Goal: Information Seeking & Learning: Learn about a topic

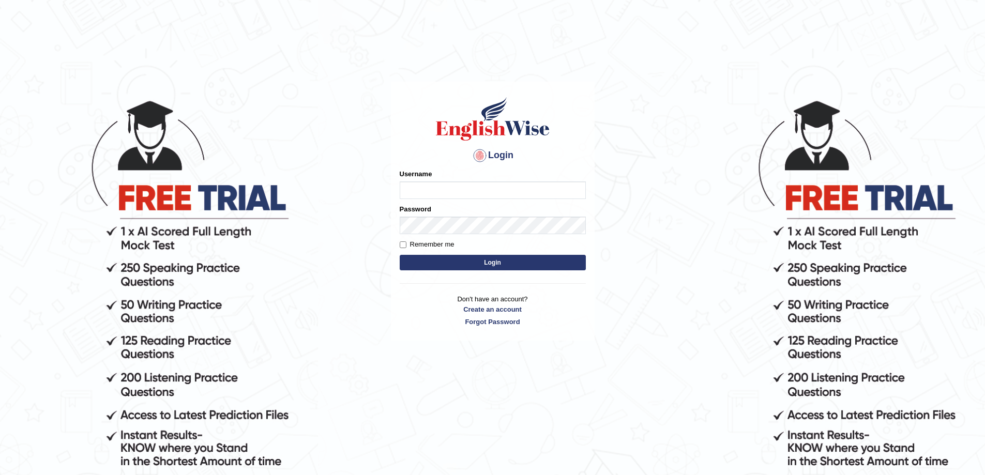
click at [427, 191] on input "Username" at bounding box center [493, 191] width 186 height 18
type input "0425200959"
click at [400, 255] on button "Login" at bounding box center [493, 263] width 186 height 16
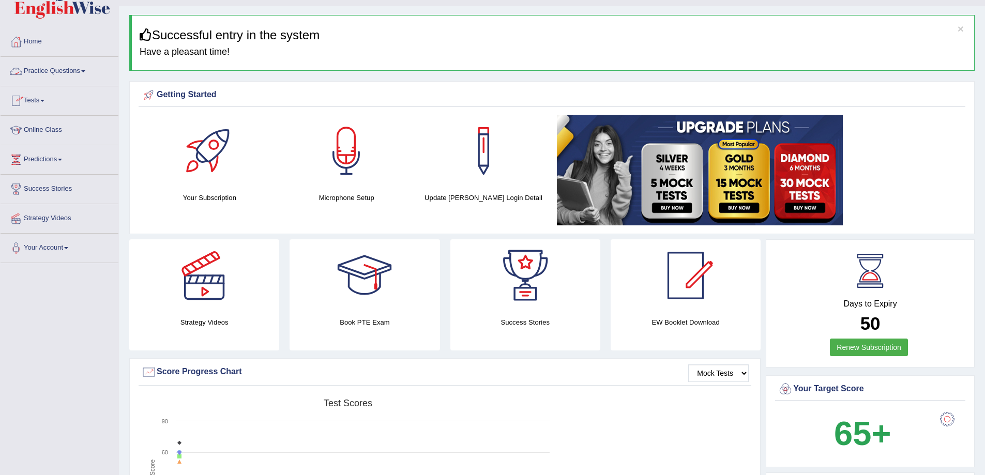
scroll to position [17, 0]
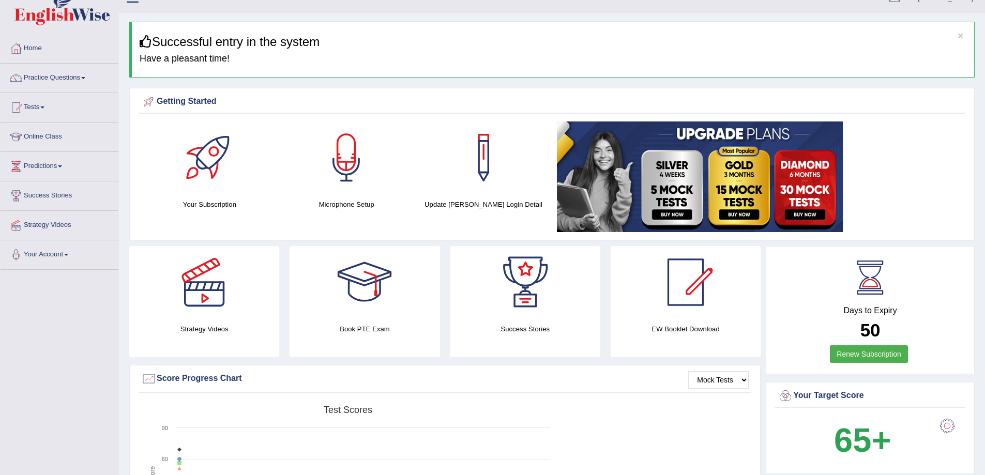
click at [86, 82] on link "Practice Questions" at bounding box center [60, 77] width 118 height 26
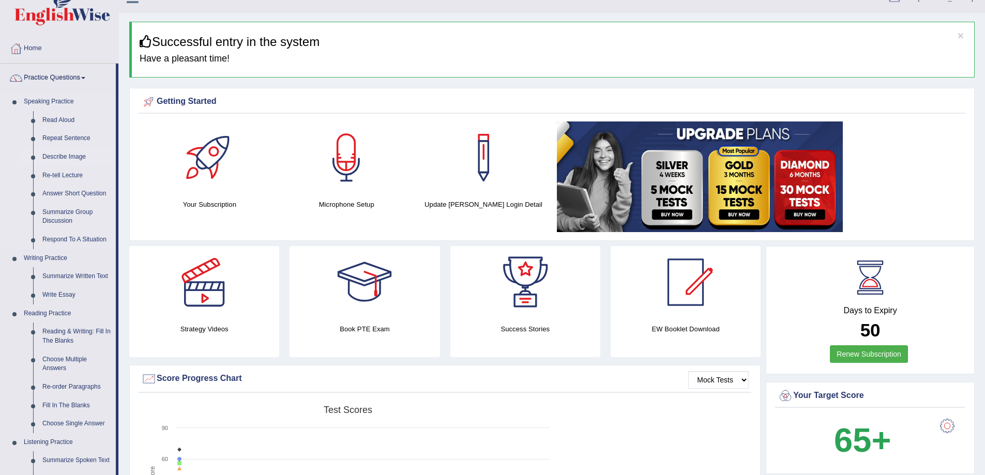
click at [46, 157] on link "Describe Image" at bounding box center [77, 157] width 78 height 19
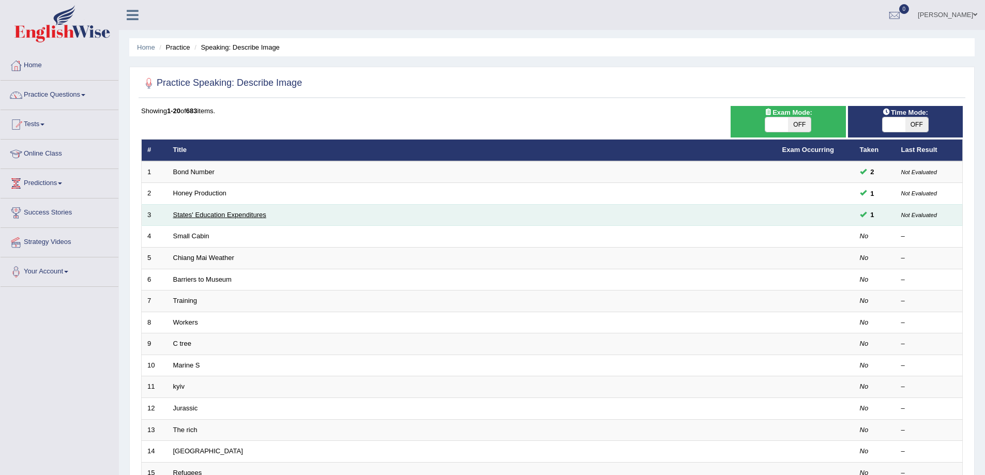
click at [252, 212] on link "States' Education Expenditures" at bounding box center [219, 215] width 93 height 8
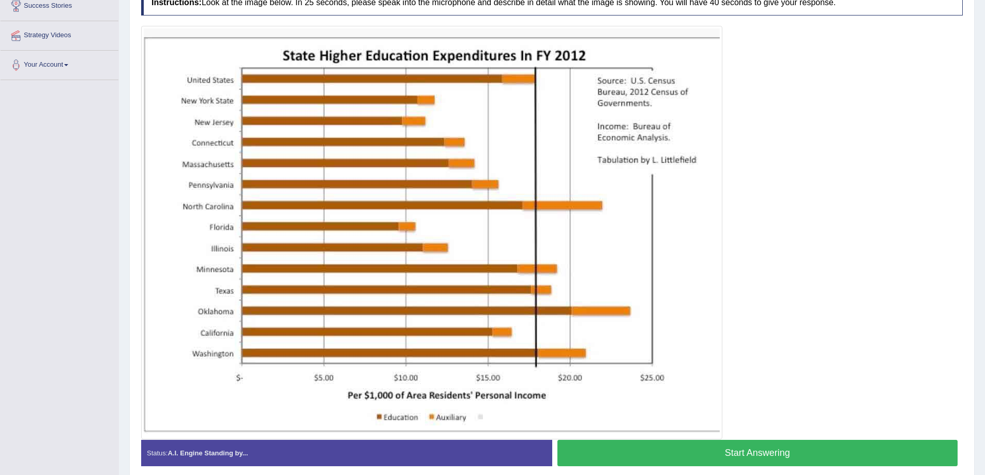
scroll to position [224, 0]
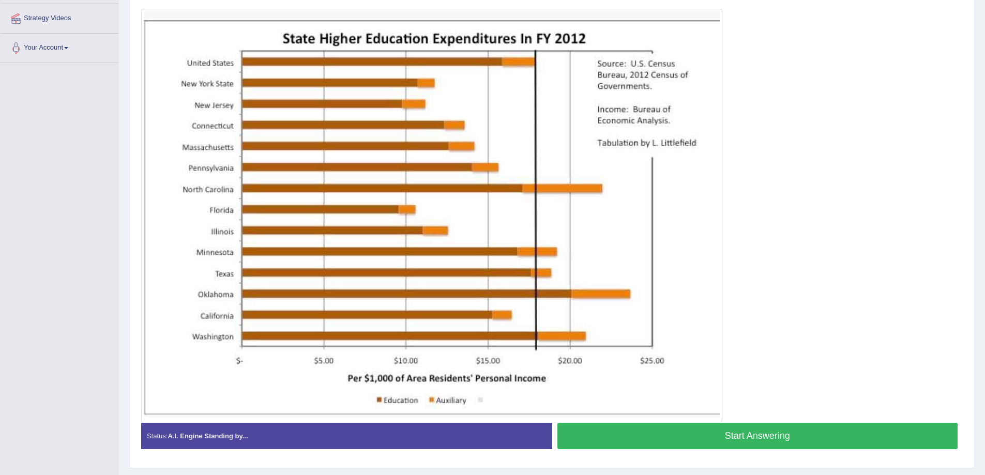
click at [446, 39] on img at bounding box center [432, 215] width 576 height 409
click at [713, 440] on button "Start Answering" at bounding box center [757, 436] width 401 height 26
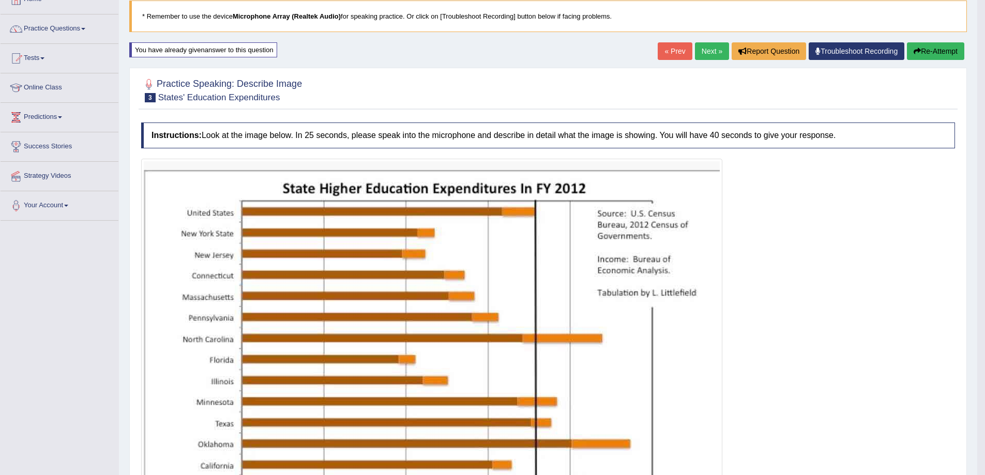
scroll to position [66, 0]
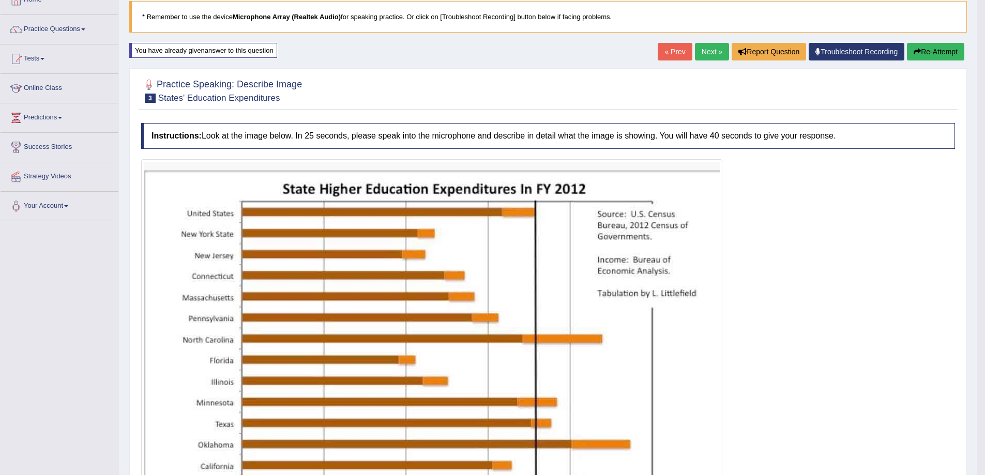
click at [925, 48] on button "Re-Attempt" at bounding box center [935, 52] width 57 height 18
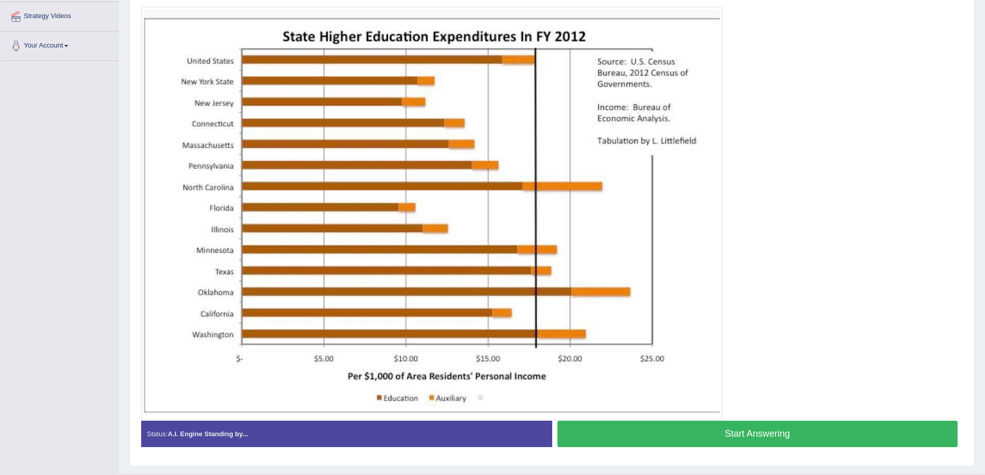
scroll to position [238, 0]
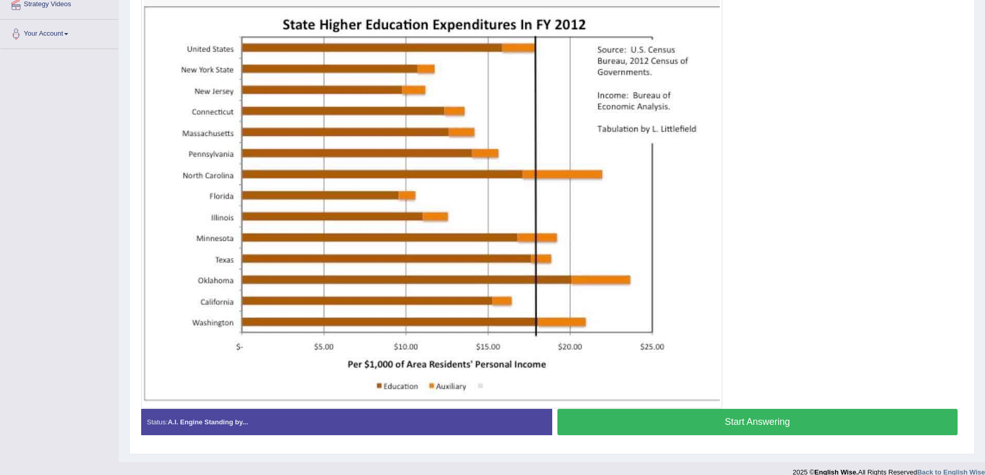
click at [676, 422] on button "Start Answering" at bounding box center [757, 422] width 401 height 26
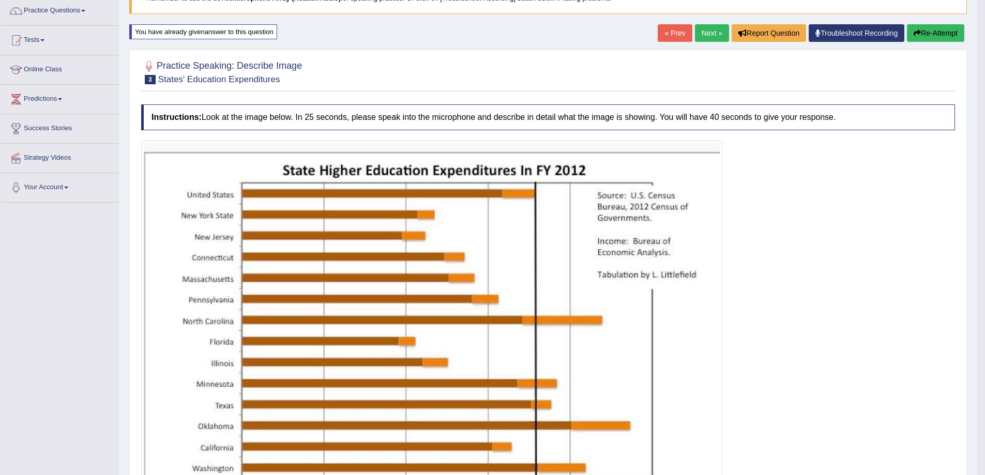
scroll to position [83, 0]
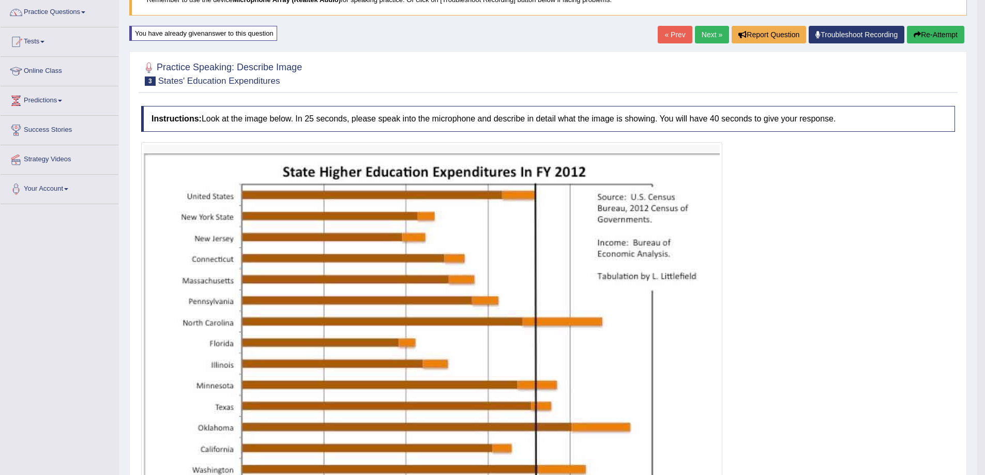
click at [695, 41] on link "Next »" at bounding box center [712, 35] width 34 height 18
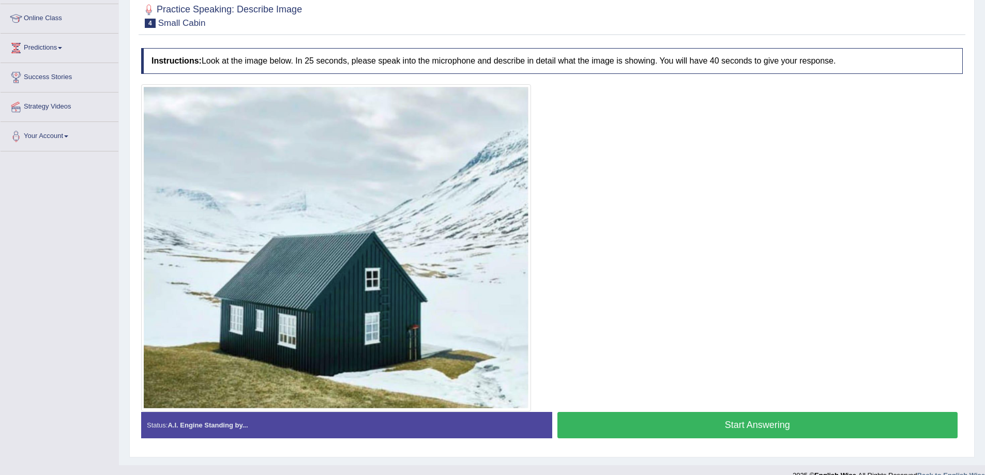
scroll to position [152, 0]
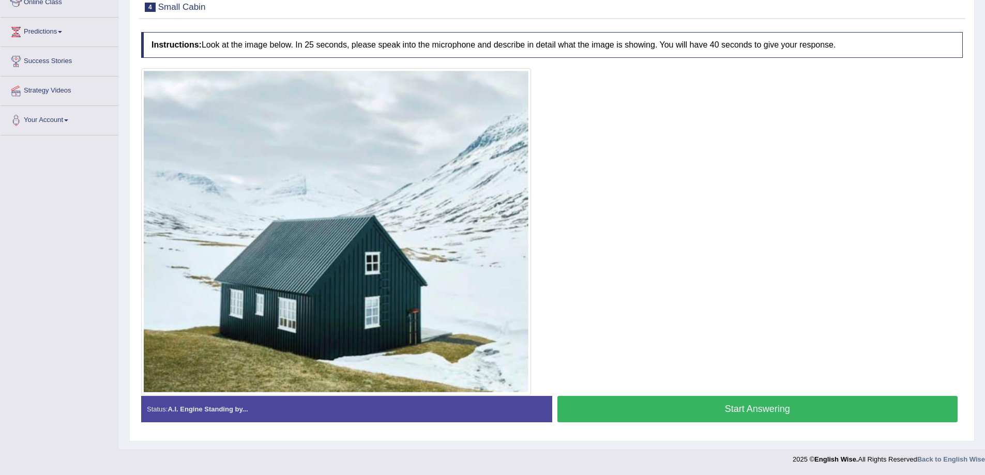
click at [793, 418] on button "Start Answering" at bounding box center [757, 409] width 401 height 26
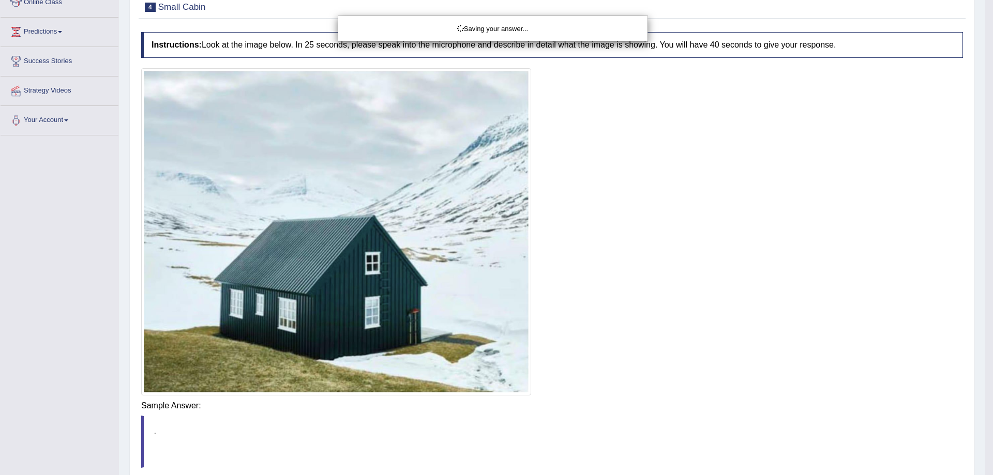
click at [784, 400] on div "Saving your answer..." at bounding box center [496, 237] width 993 height 475
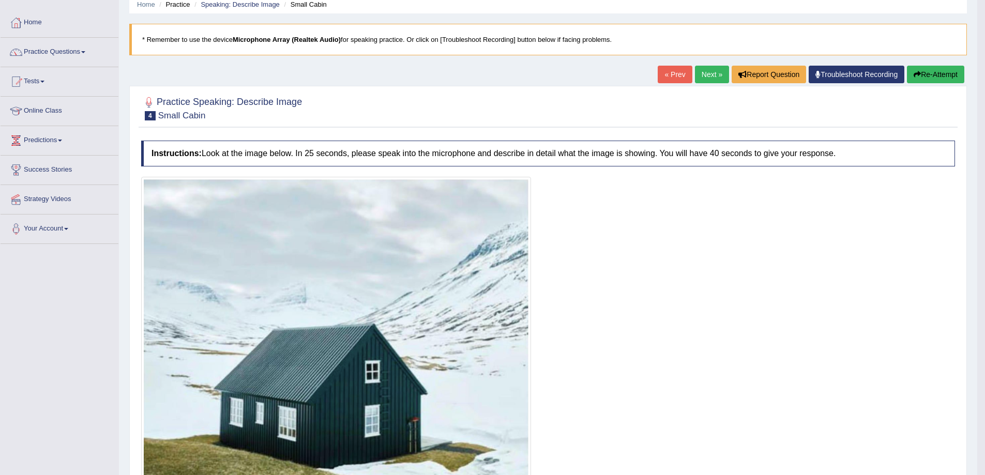
scroll to position [31, 0]
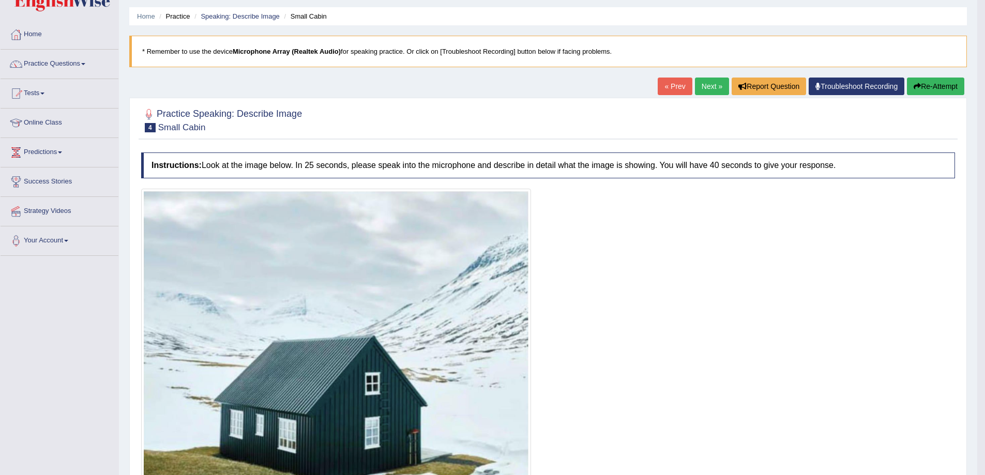
click at [718, 89] on link "Next »" at bounding box center [712, 87] width 34 height 18
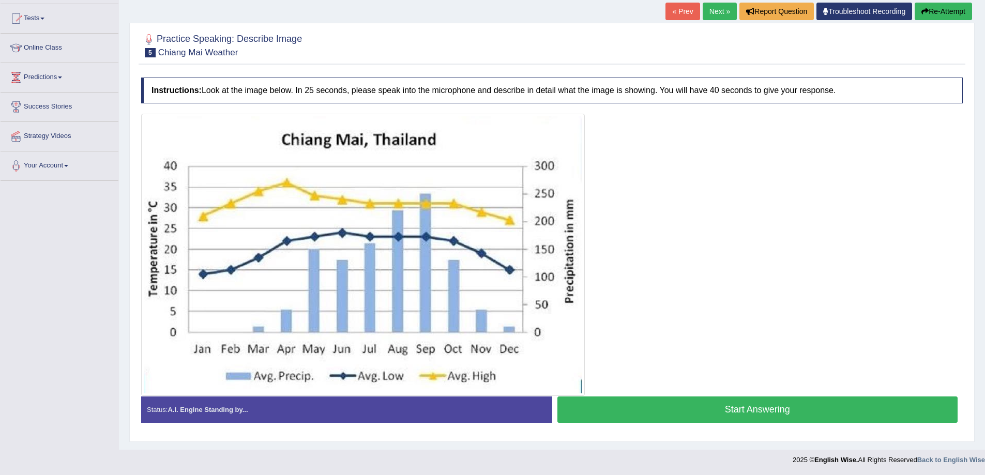
scroll to position [107, 0]
click at [705, 414] on button "Start Answering" at bounding box center [757, 409] width 401 height 26
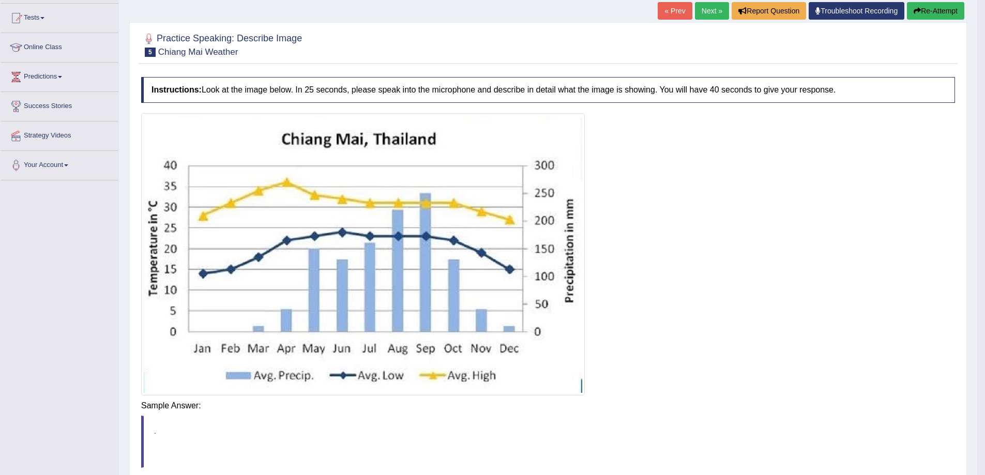
click at [706, 409] on div "Instructions: Look at the image below. In 25 seconds, please speak into the mic…" at bounding box center [548, 300] width 819 height 456
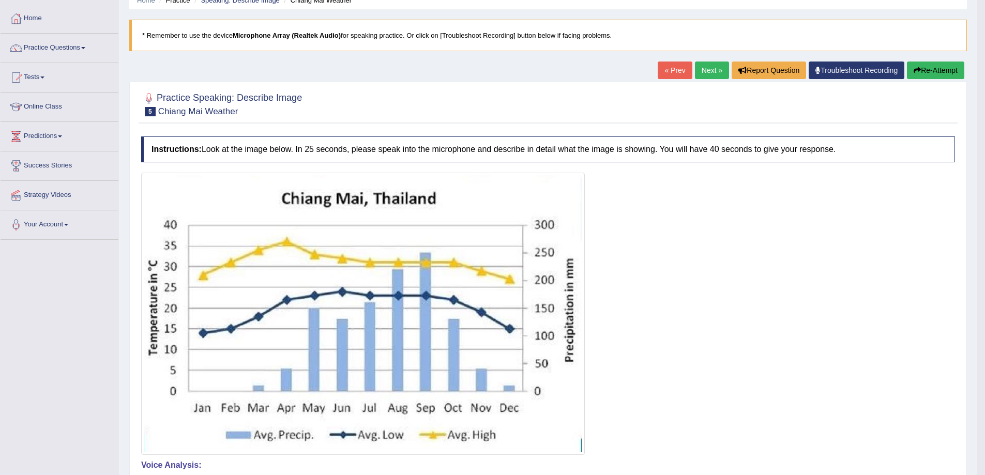
scroll to position [20, 0]
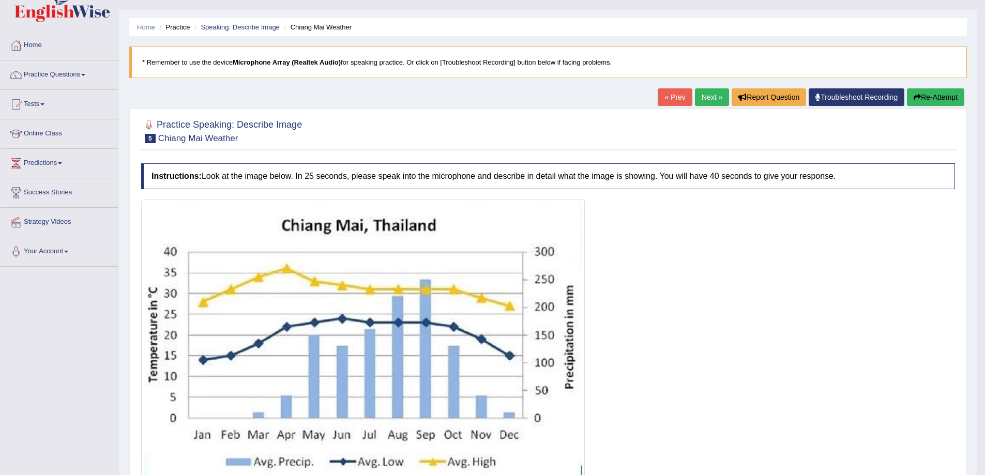
click at [926, 95] on button "Re-Attempt" at bounding box center [935, 97] width 57 height 18
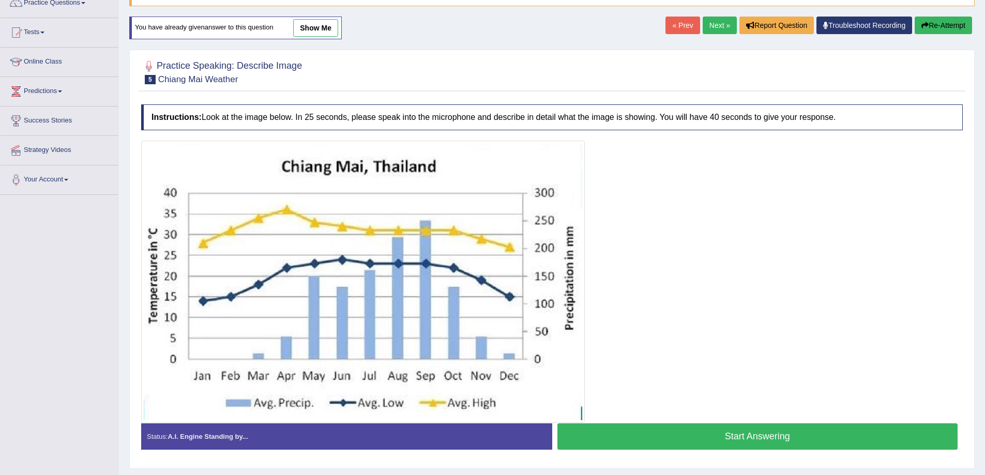
scroll to position [119, 0]
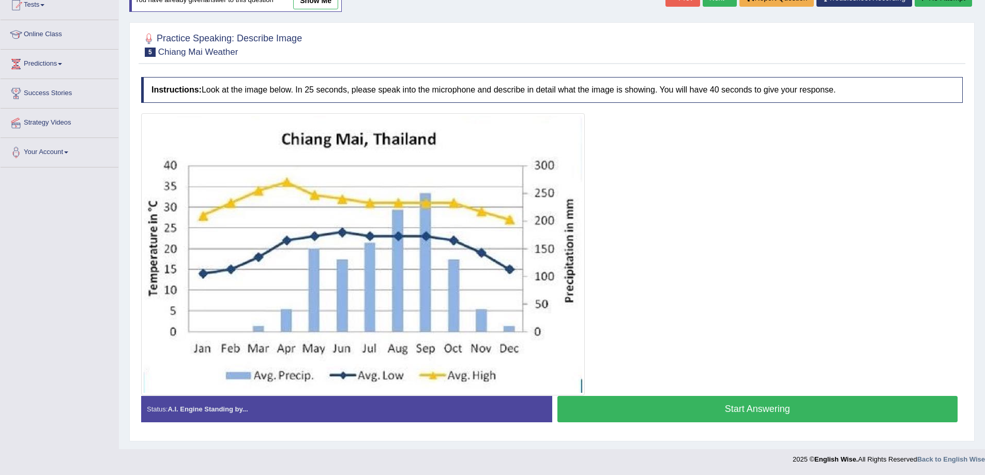
click at [729, 414] on button "Start Answering" at bounding box center [757, 409] width 401 height 26
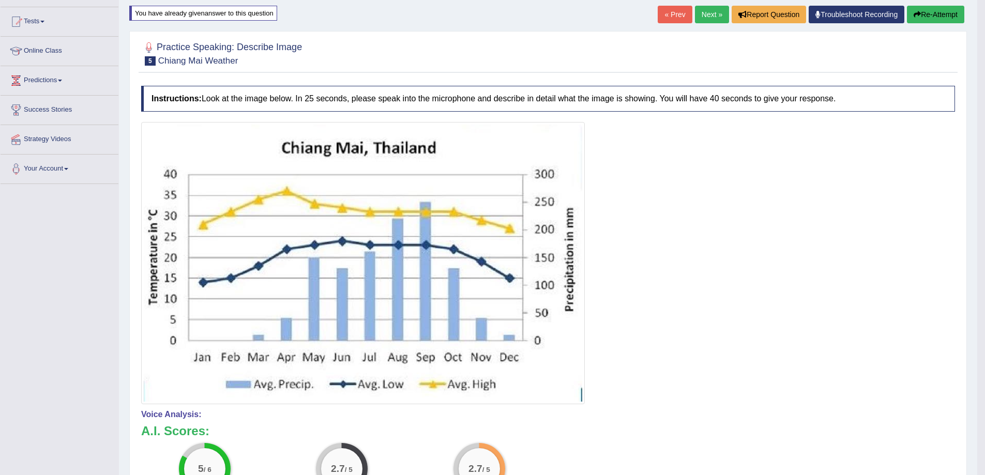
scroll to position [85, 0]
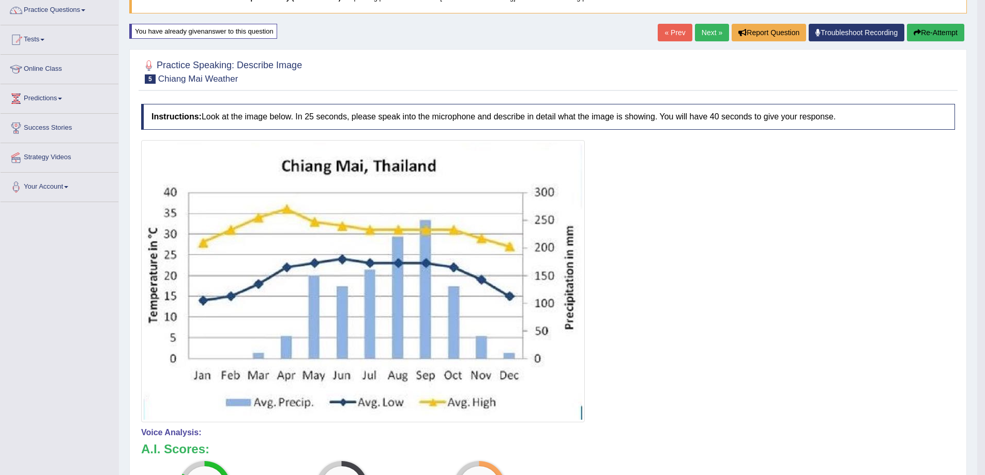
click at [953, 32] on button "Re-Attempt" at bounding box center [935, 33] width 57 height 18
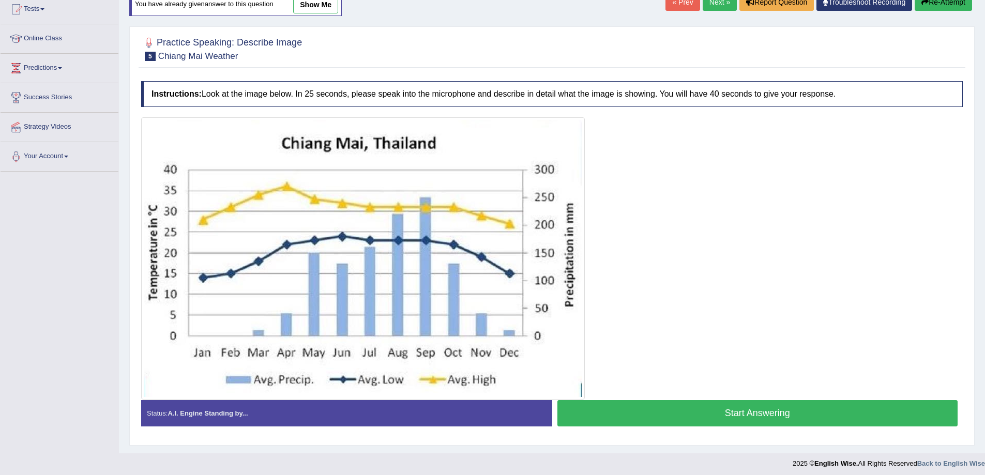
scroll to position [119, 0]
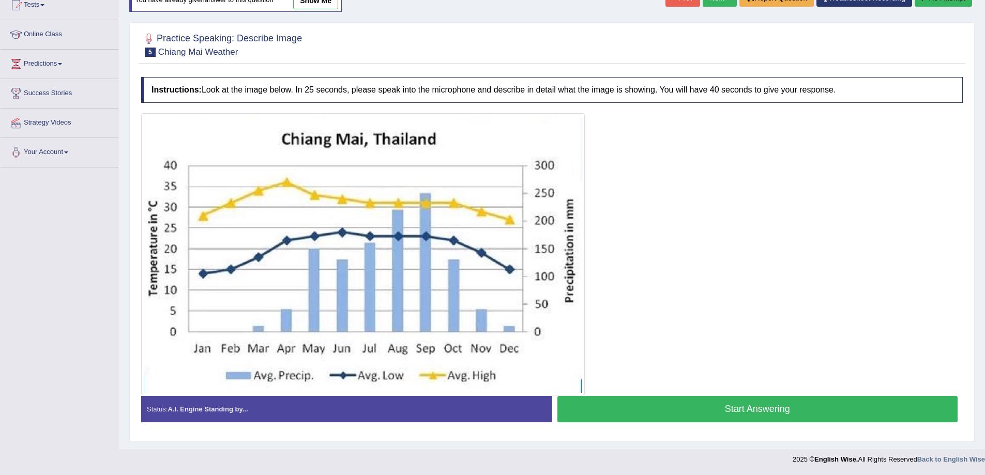
click at [645, 402] on button "Start Answering" at bounding box center [757, 409] width 401 height 26
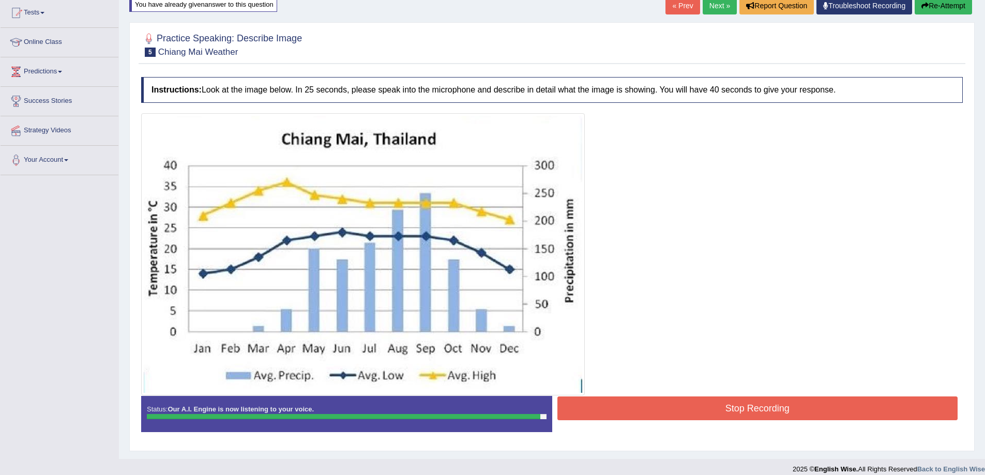
click at [808, 404] on button "Stop Recording" at bounding box center [757, 409] width 401 height 24
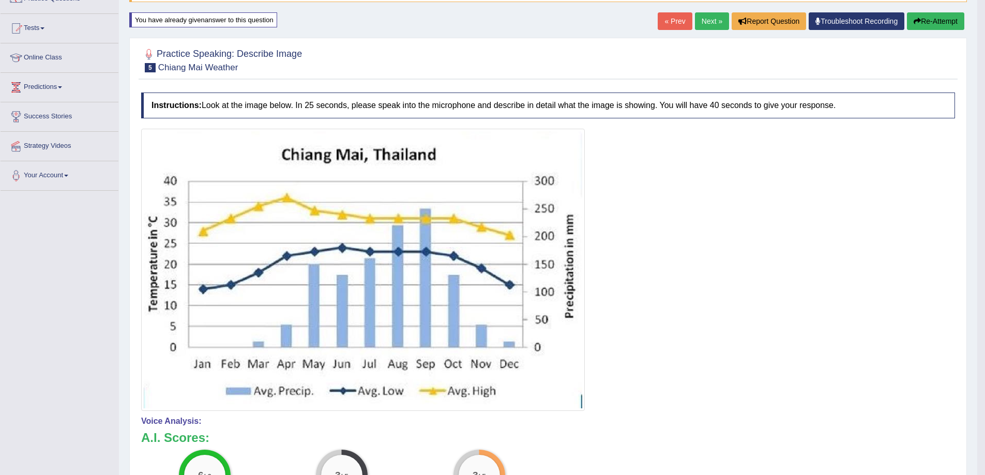
scroll to position [72, 0]
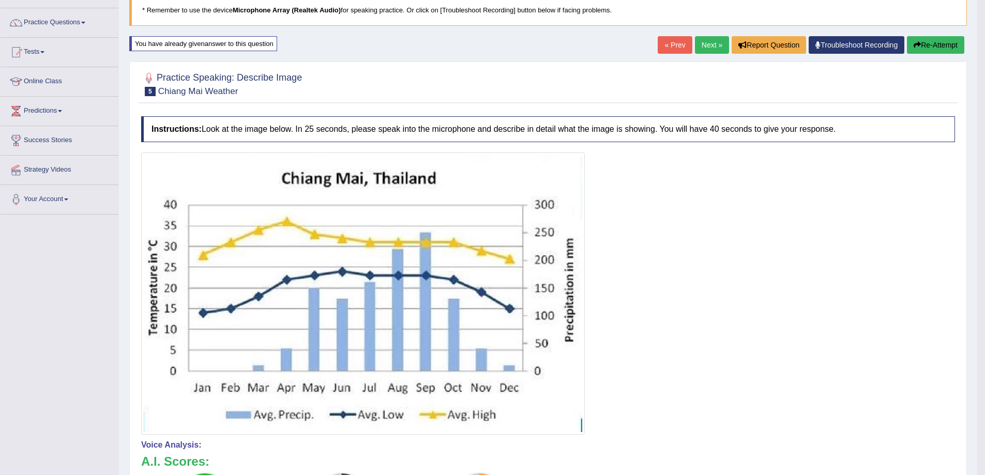
click at [931, 49] on button "Re-Attempt" at bounding box center [935, 45] width 57 height 18
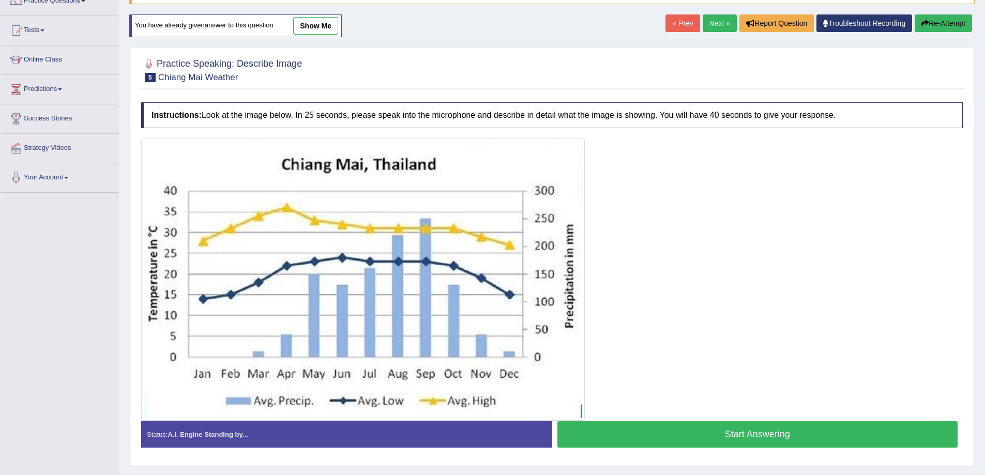
scroll to position [119, 0]
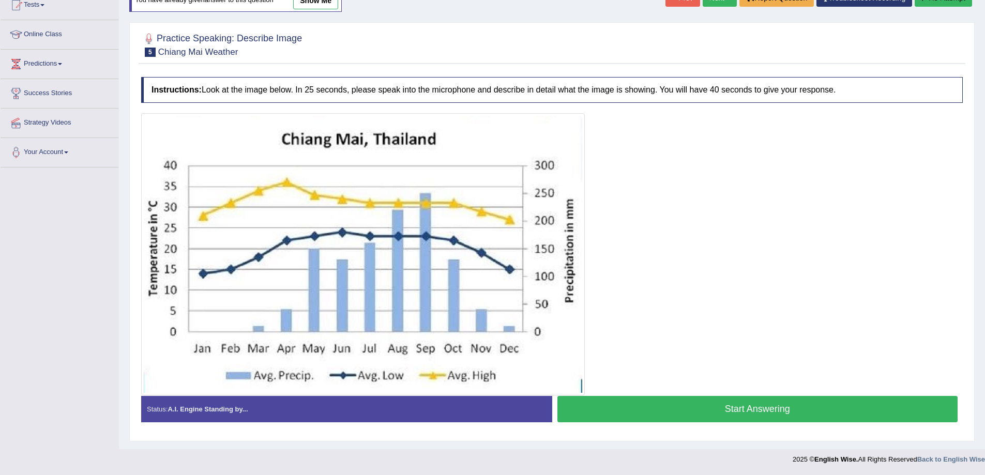
click at [693, 412] on button "Start Answering" at bounding box center [757, 409] width 401 height 26
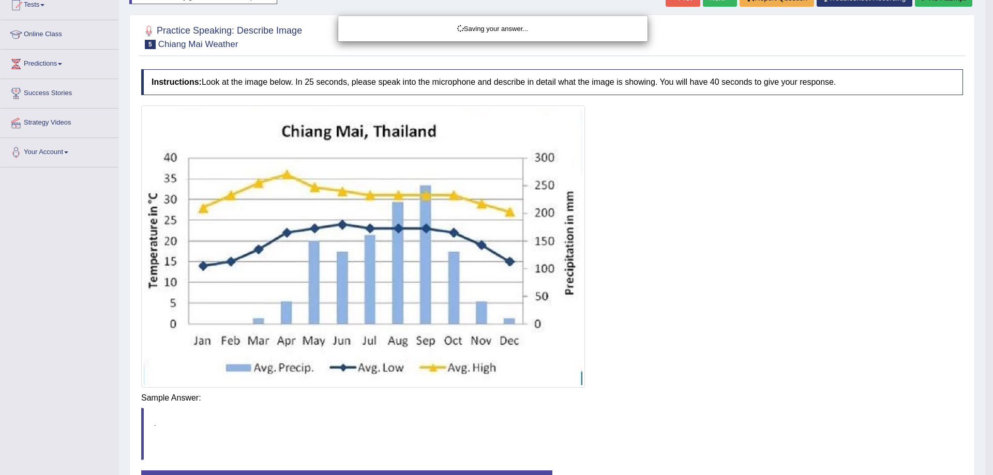
click at [823, 388] on div "Saving your answer..." at bounding box center [496, 237] width 993 height 475
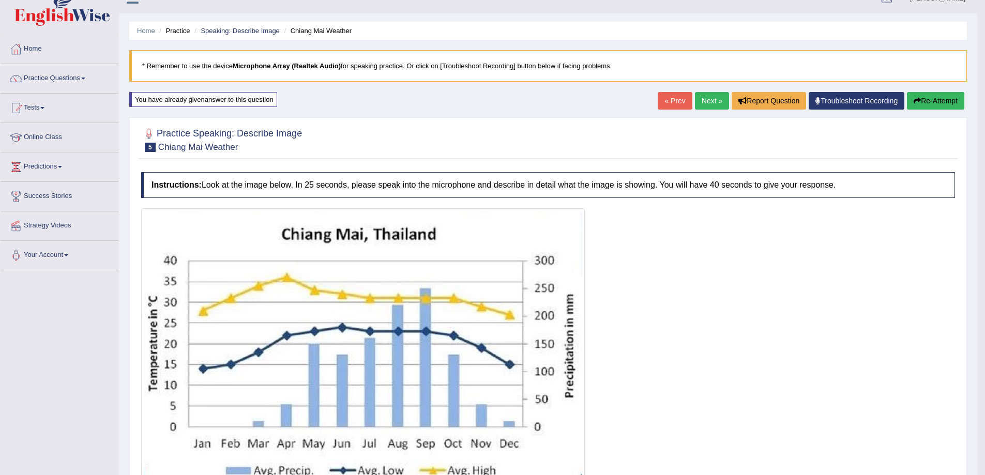
scroll to position [0, 0]
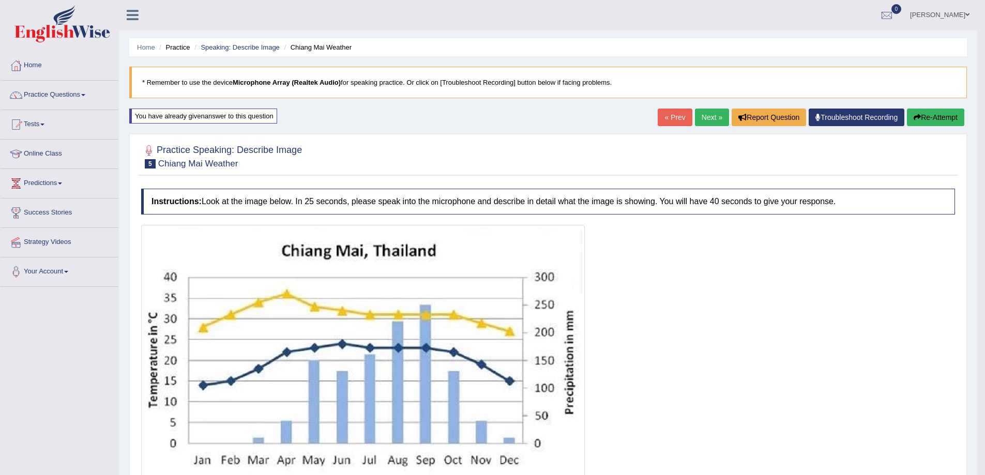
click at [708, 110] on link "Next »" at bounding box center [712, 118] width 34 height 18
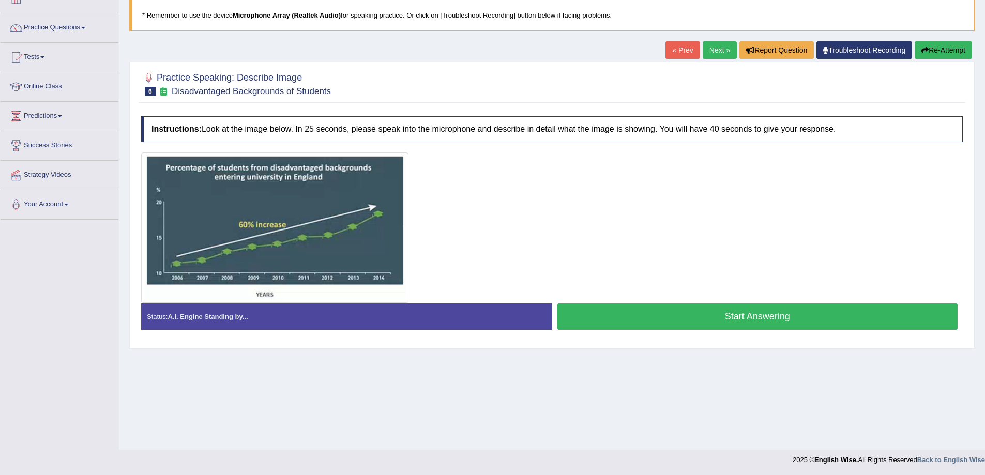
scroll to position [68, 0]
click at [769, 316] on button "Start Answering" at bounding box center [757, 316] width 401 height 26
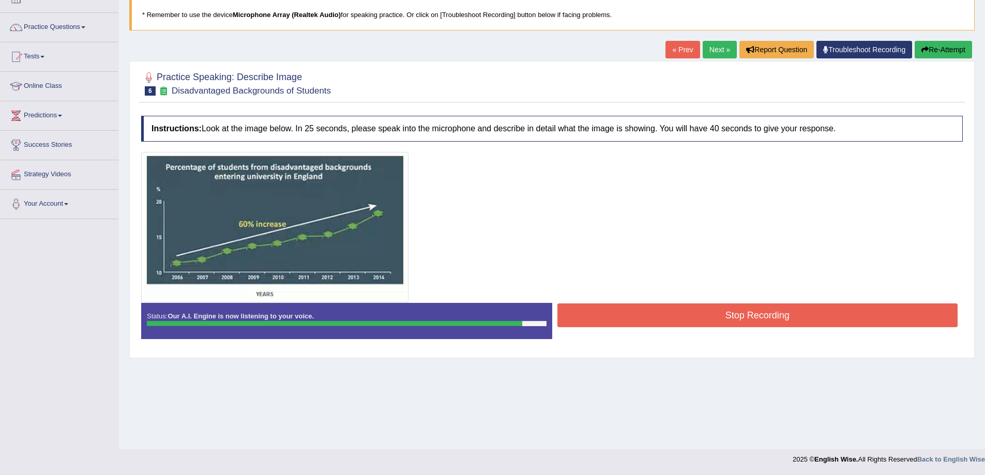
click at [814, 307] on button "Stop Recording" at bounding box center [757, 316] width 401 height 24
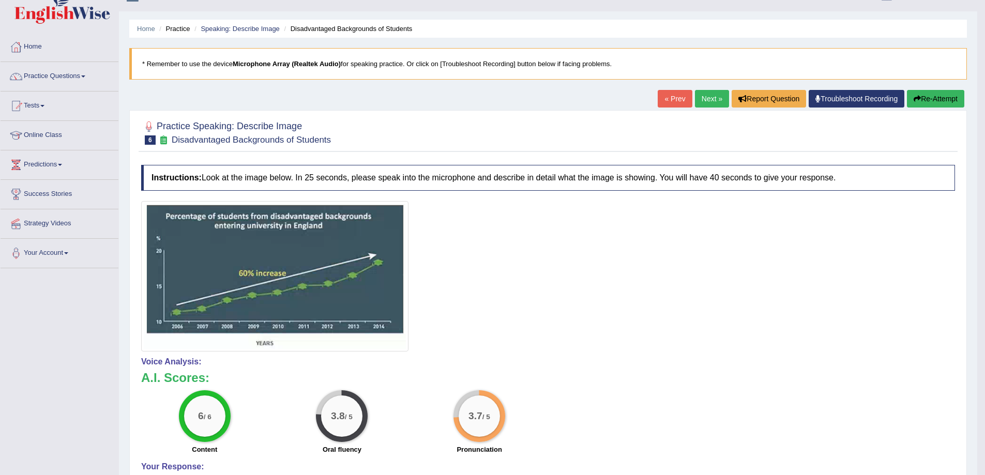
scroll to position [16, 0]
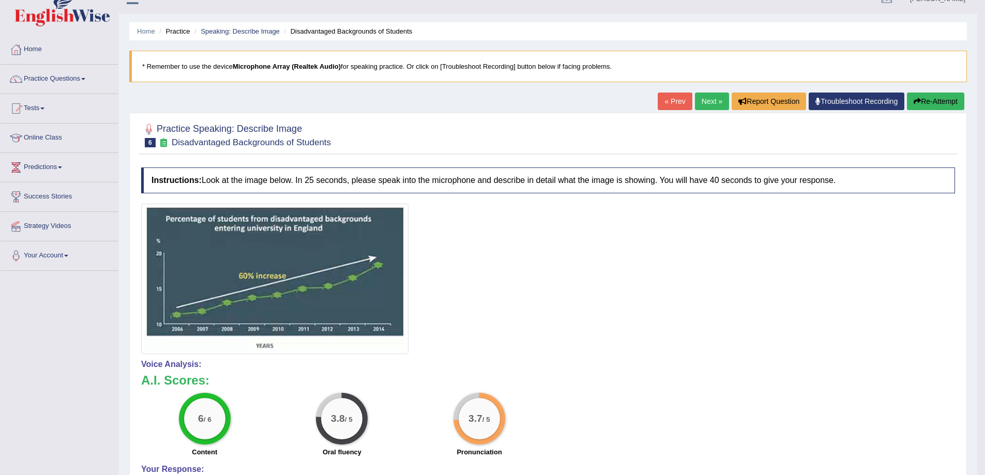
click at [715, 100] on link "Next »" at bounding box center [712, 102] width 34 height 18
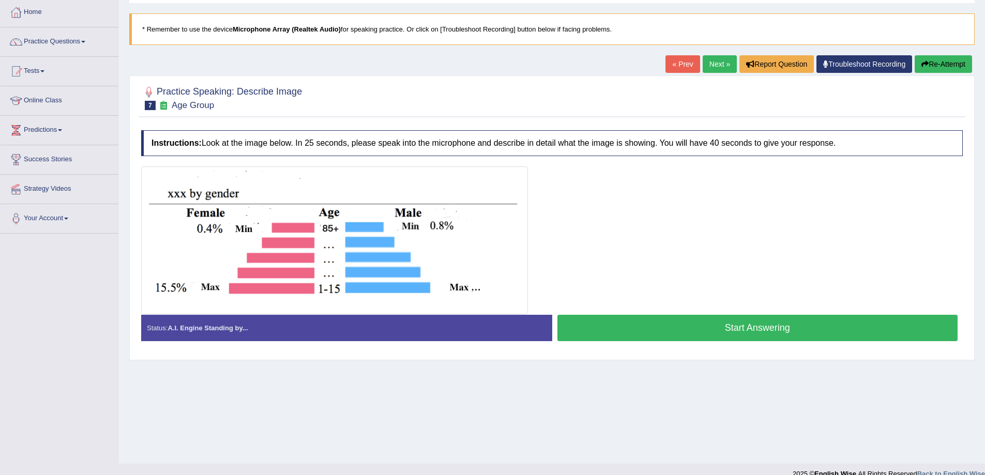
scroll to position [68, 0]
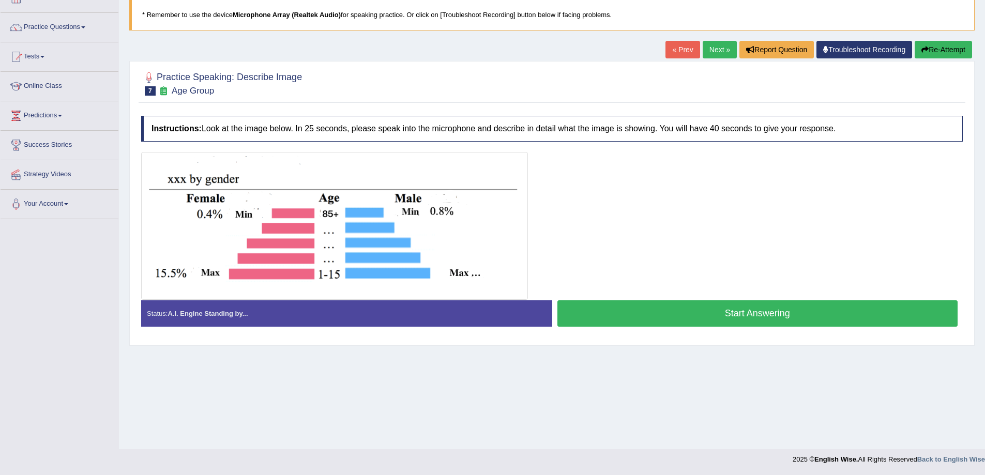
click at [701, 320] on button "Start Answering" at bounding box center [757, 313] width 401 height 26
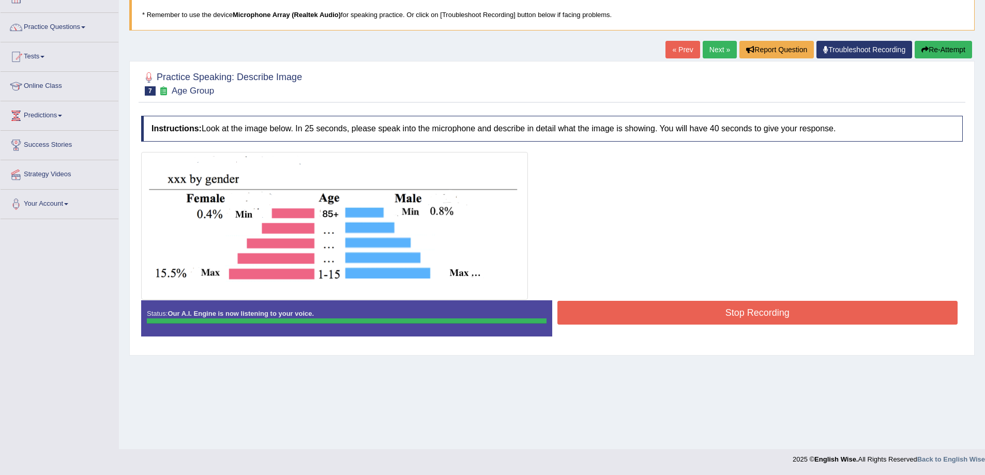
click at [744, 321] on button "Stop Recording" at bounding box center [757, 313] width 401 height 24
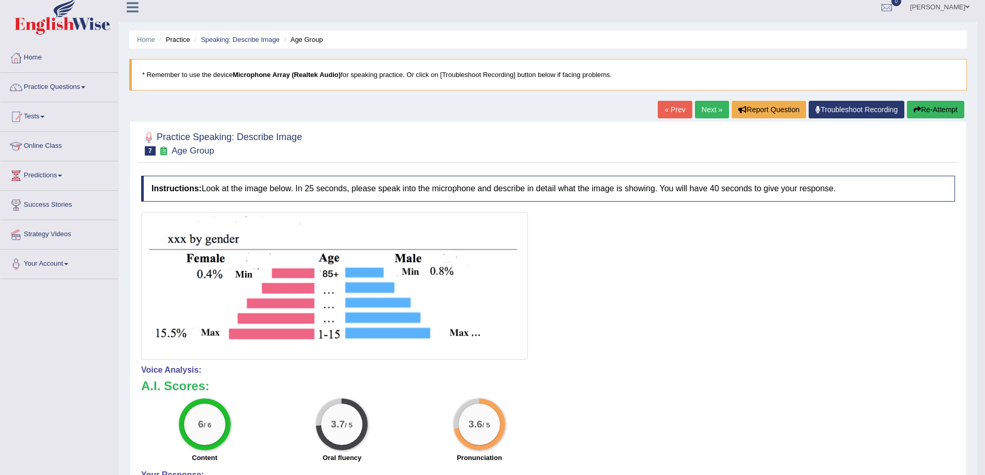
scroll to position [0, 0]
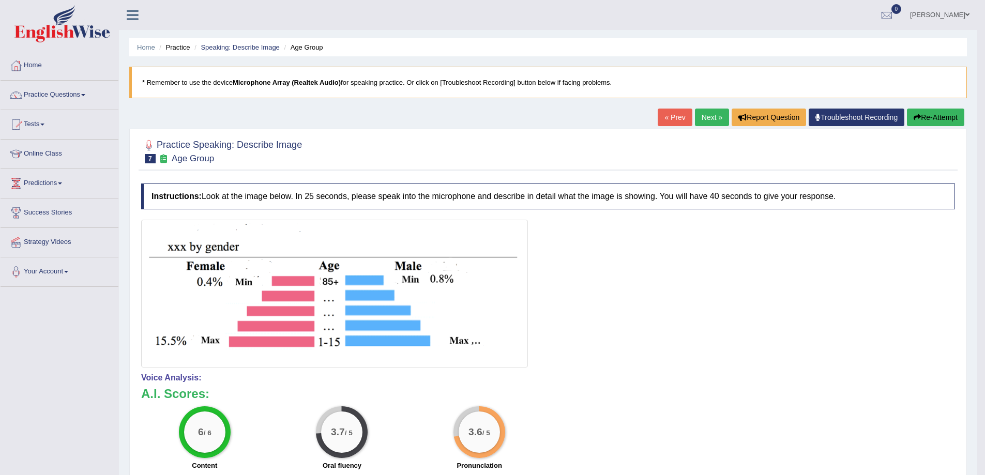
click at [721, 120] on link "Next »" at bounding box center [712, 118] width 34 height 18
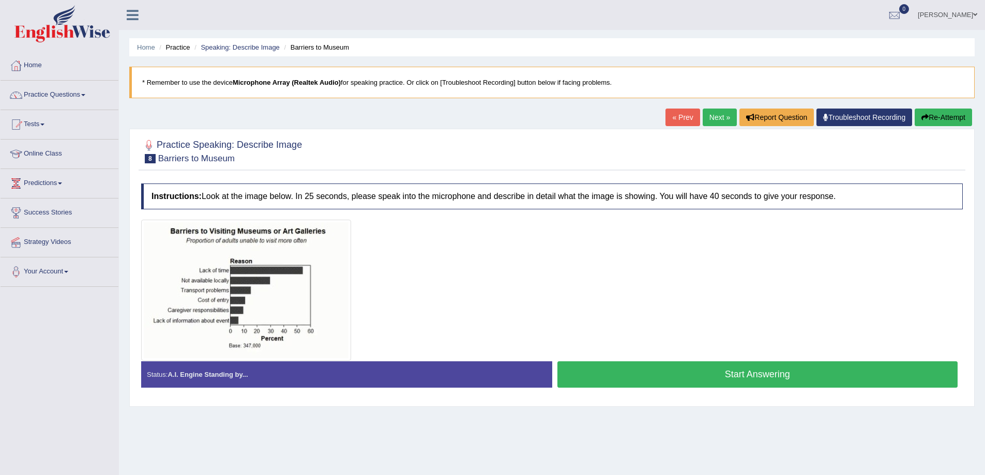
click at [667, 372] on button "Start Answering" at bounding box center [757, 374] width 401 height 26
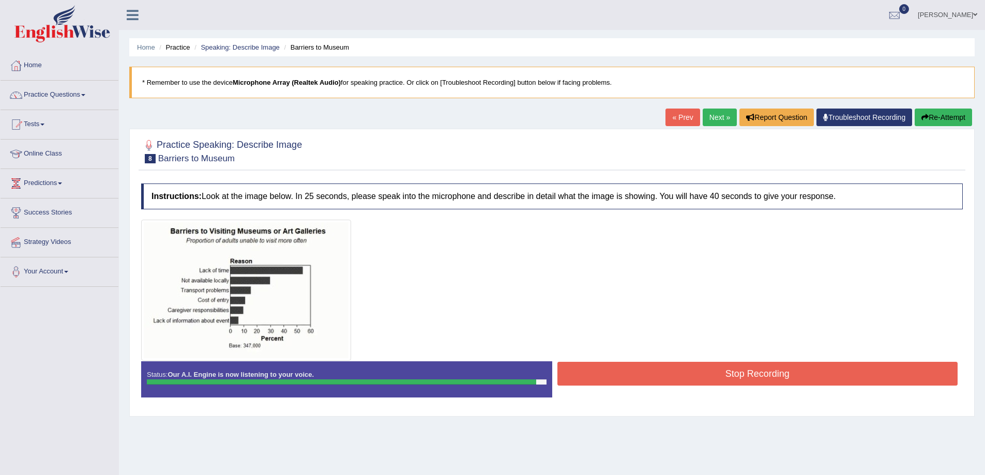
click at [695, 368] on button "Stop Recording" at bounding box center [757, 374] width 401 height 24
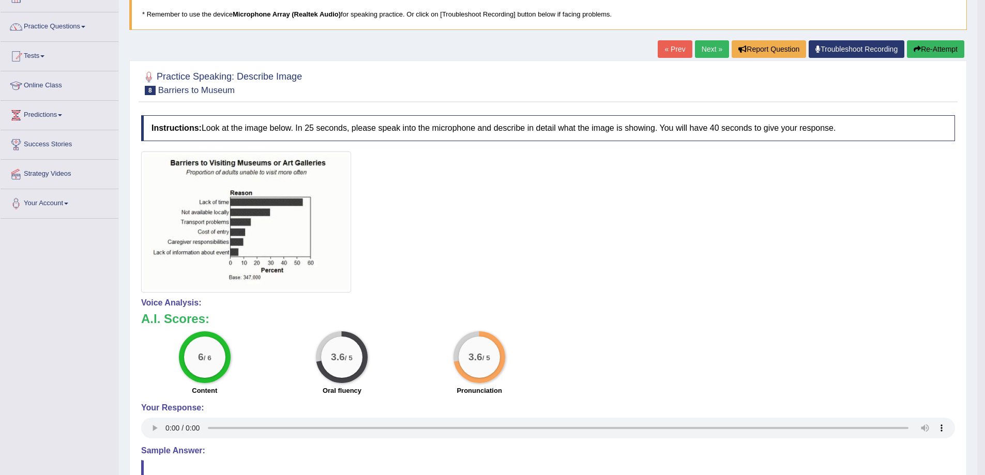
scroll to position [52, 0]
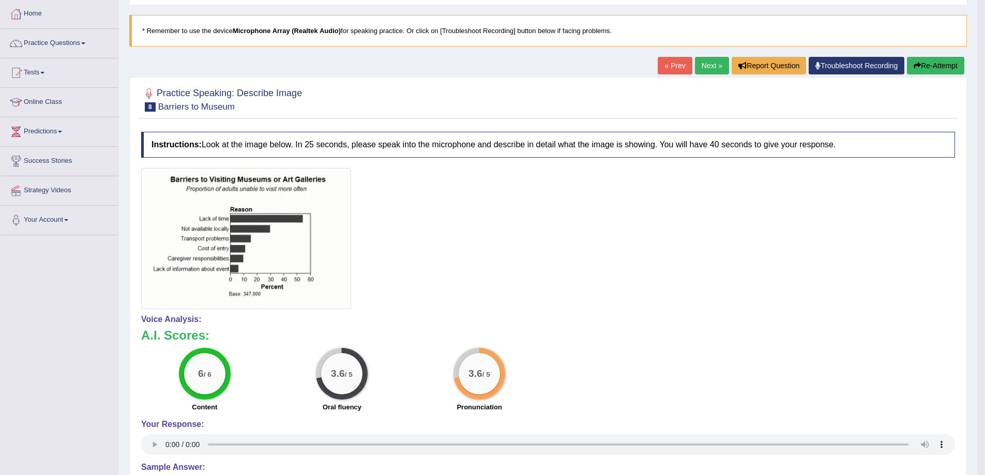
click at [709, 70] on link "Next »" at bounding box center [712, 66] width 34 height 18
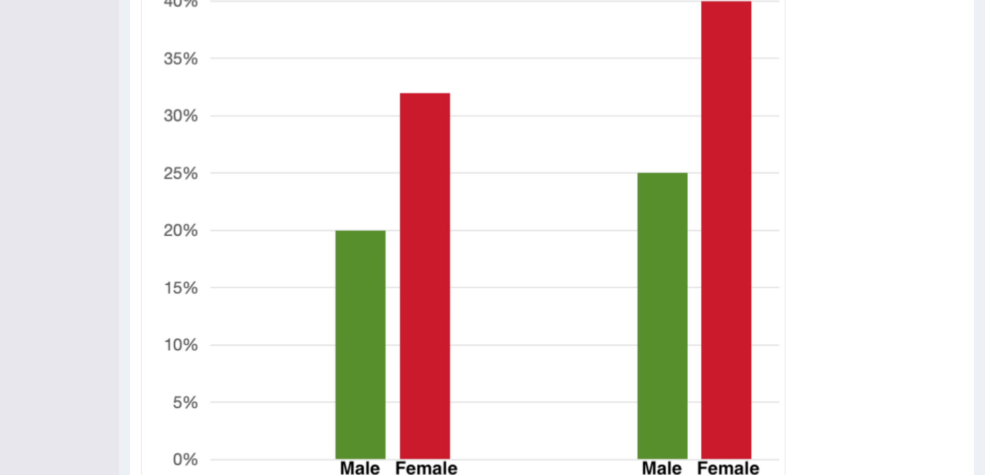
scroll to position [351, 0]
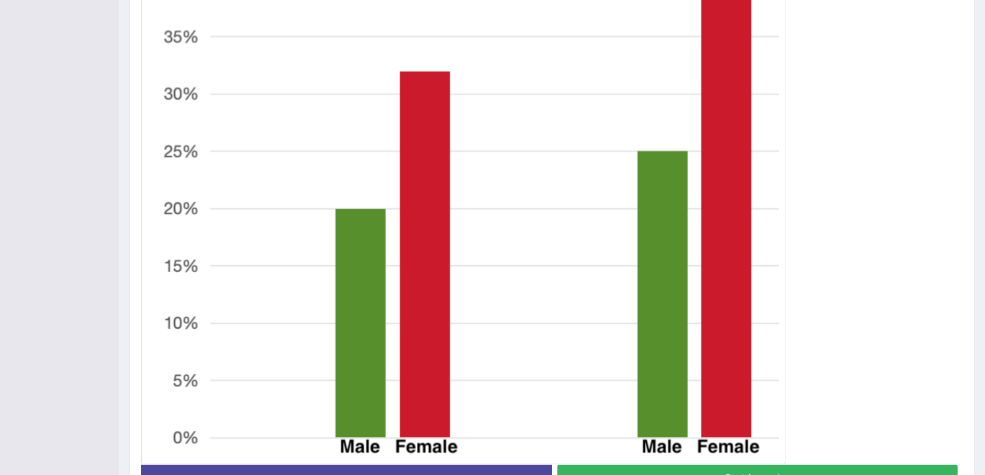
click at [767, 471] on button "Start Answering" at bounding box center [757, 478] width 401 height 26
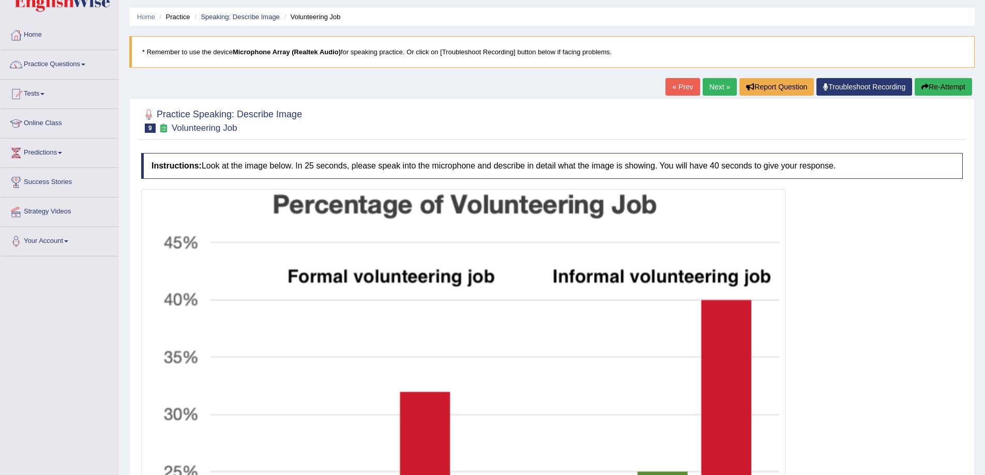
scroll to position [23, 0]
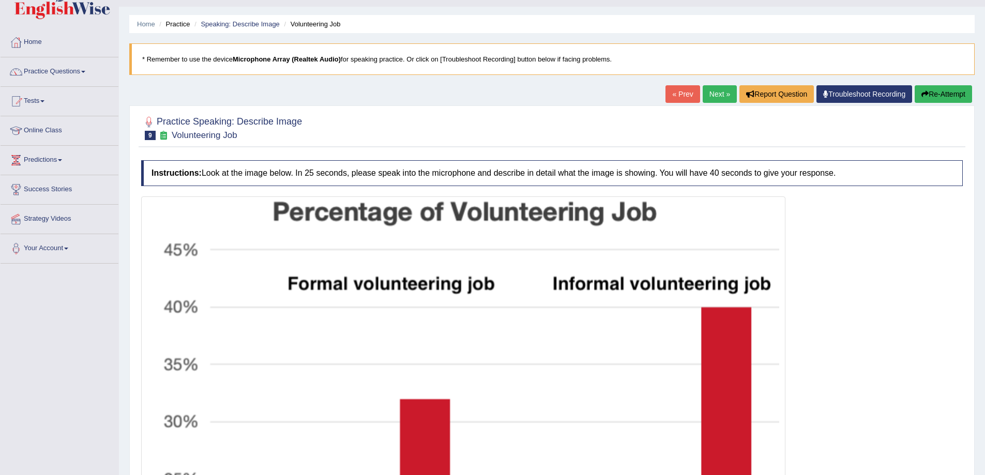
click at [934, 98] on button "Re-Attempt" at bounding box center [943, 94] width 57 height 18
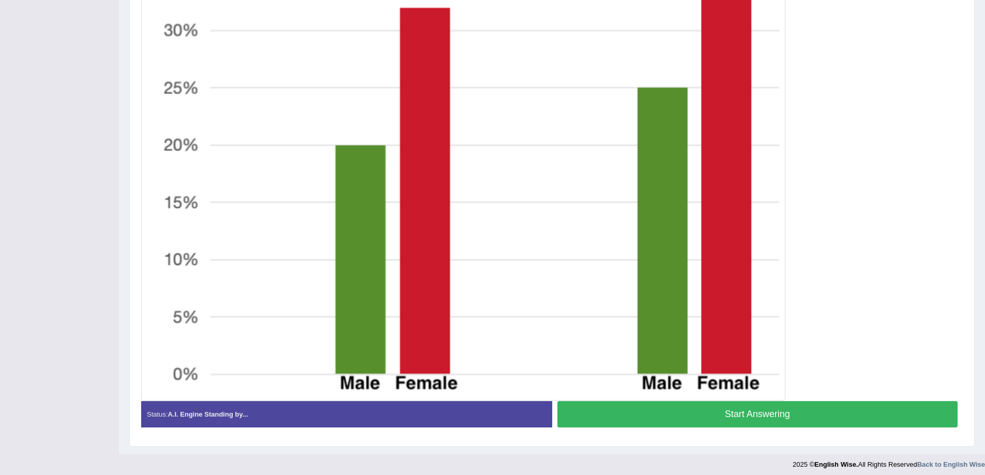
scroll to position [420, 0]
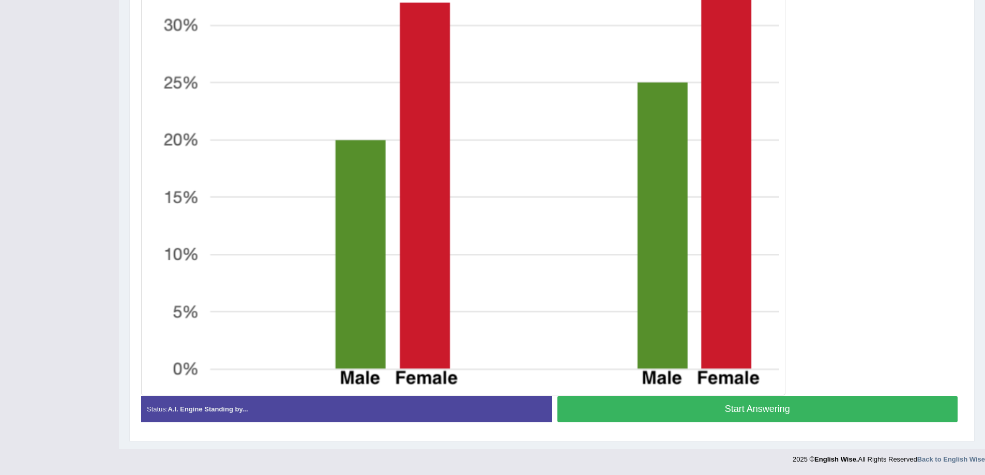
click at [699, 409] on button "Start Answering" at bounding box center [757, 409] width 401 height 26
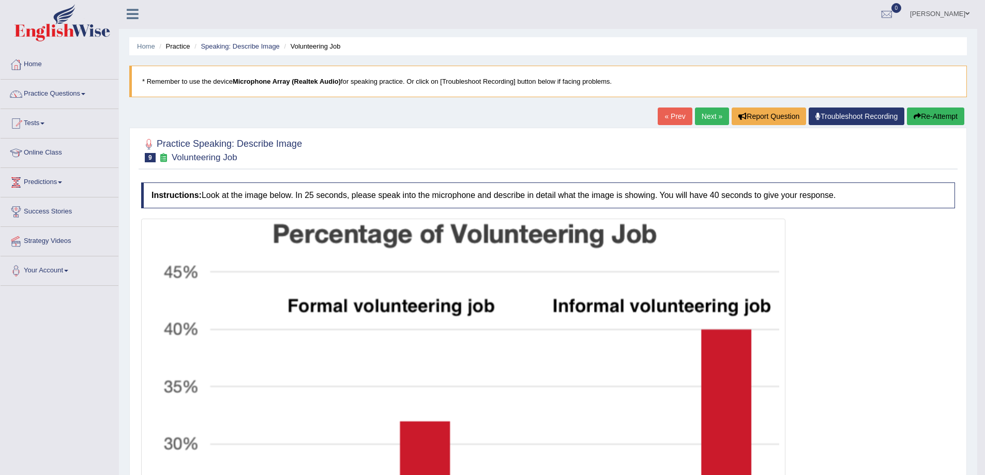
scroll to position [0, 0]
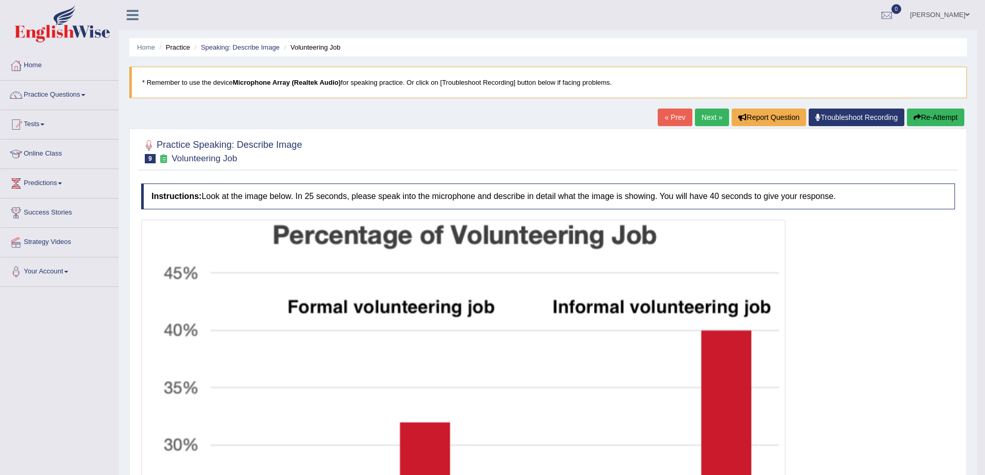
click at [946, 122] on button "Re-Attempt" at bounding box center [935, 118] width 57 height 18
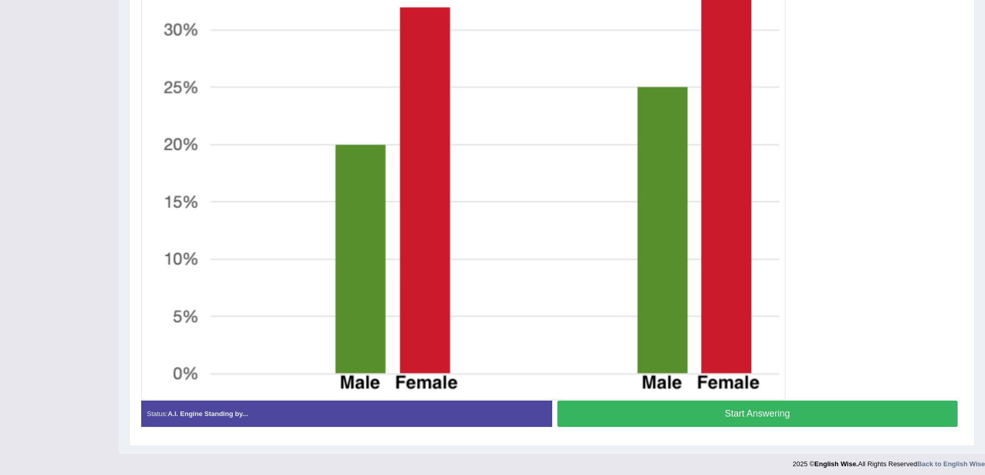
scroll to position [433, 0]
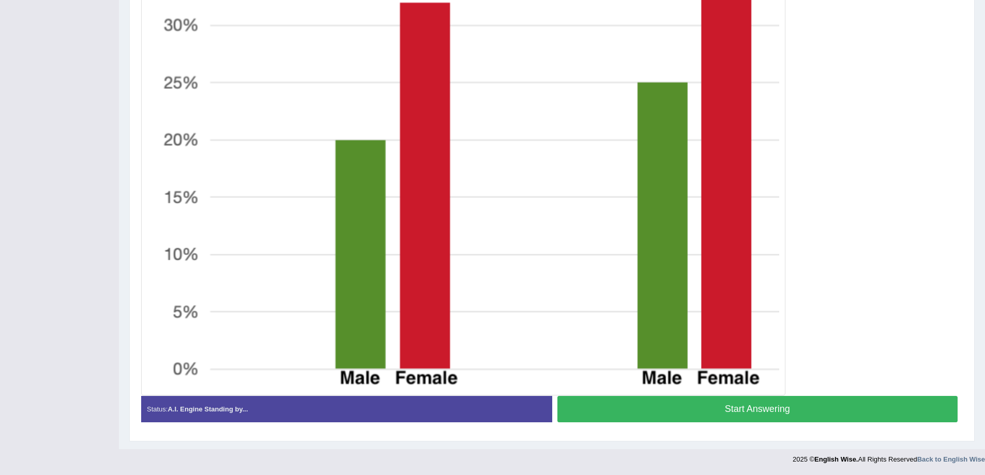
click at [843, 414] on button "Start Answering" at bounding box center [757, 409] width 401 height 26
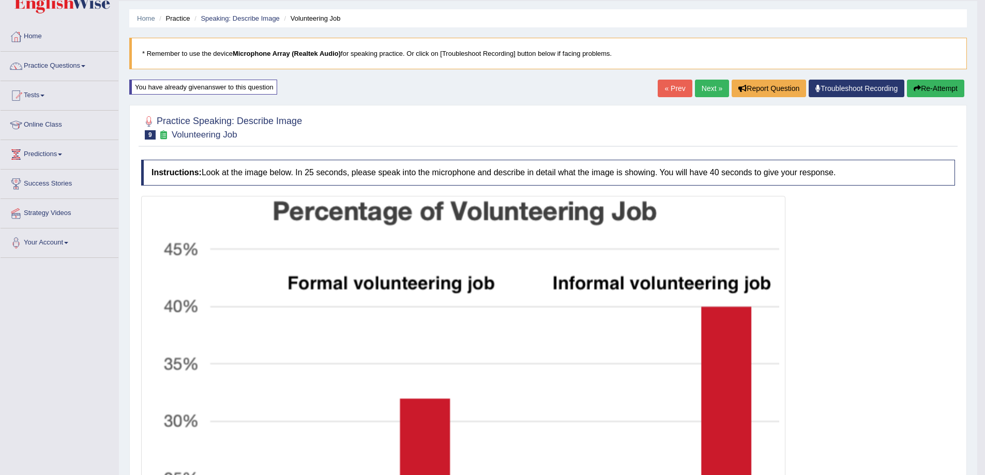
scroll to position [11, 0]
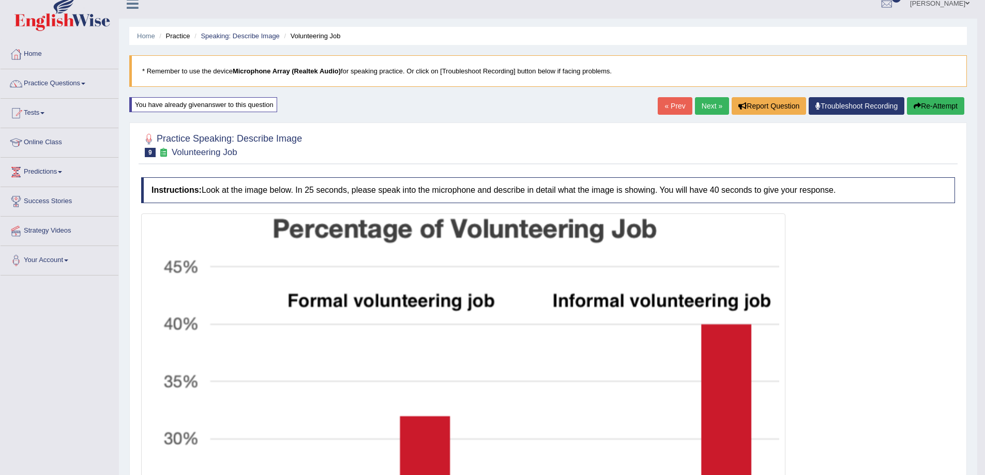
click at [706, 108] on link "Next »" at bounding box center [712, 106] width 34 height 18
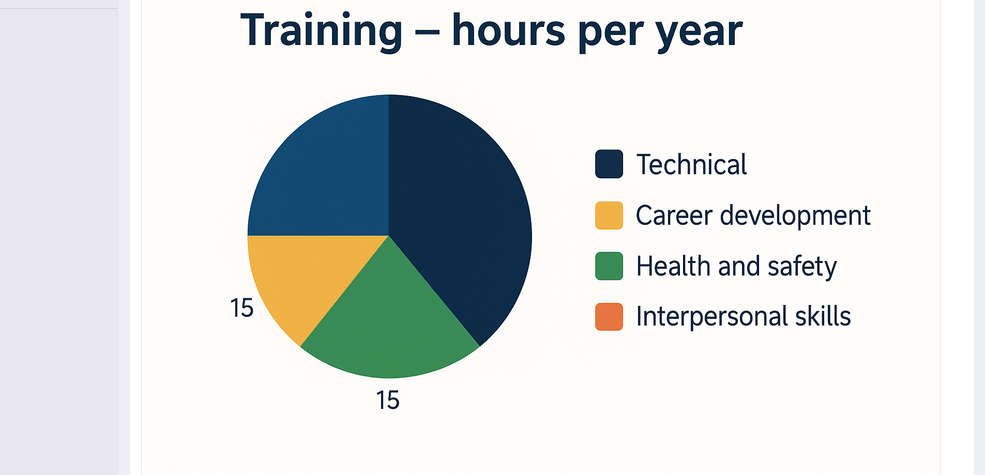
scroll to position [293, 0]
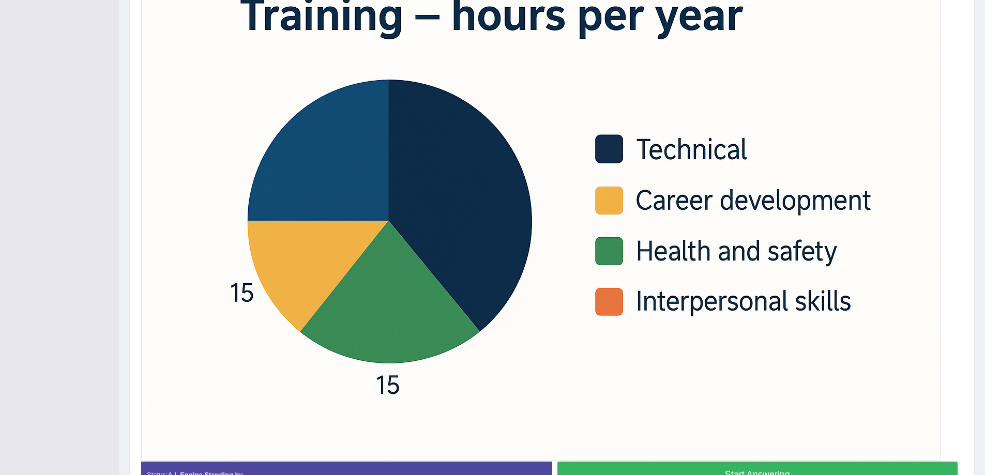
click at [787, 470] on button "Start Answering" at bounding box center [757, 475] width 401 height 26
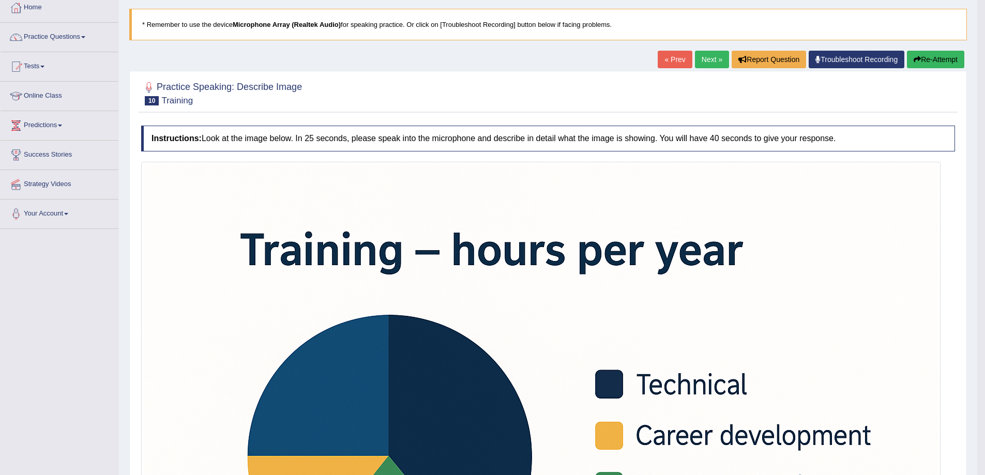
scroll to position [44, 0]
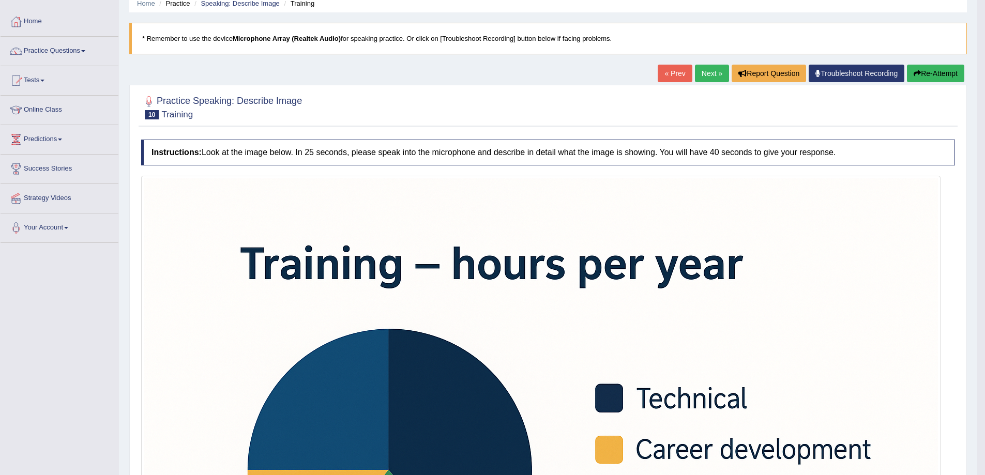
click at [699, 74] on link "Next »" at bounding box center [712, 74] width 34 height 18
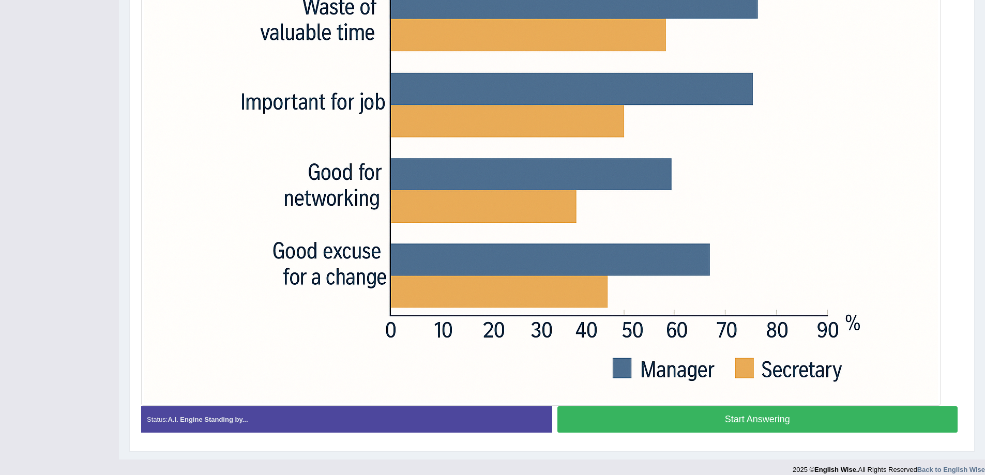
scroll to position [359, 0]
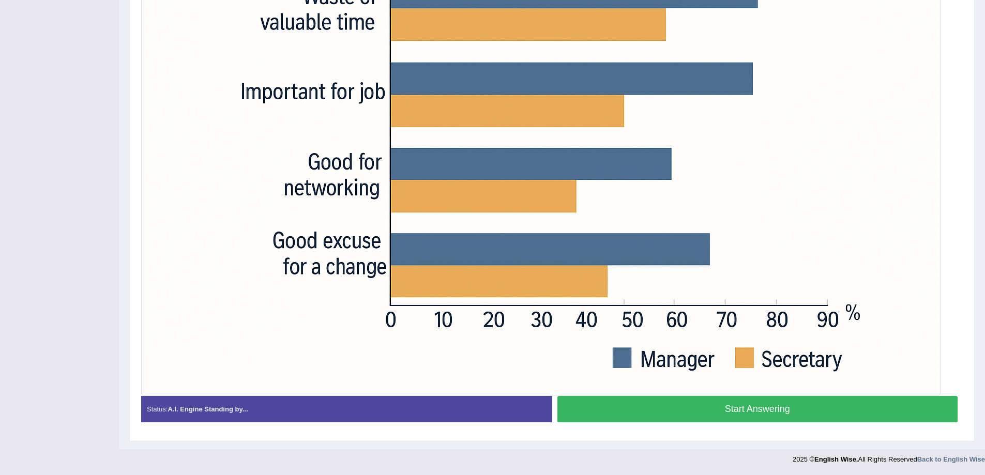
click at [641, 407] on button "Start Answering" at bounding box center [757, 409] width 401 height 26
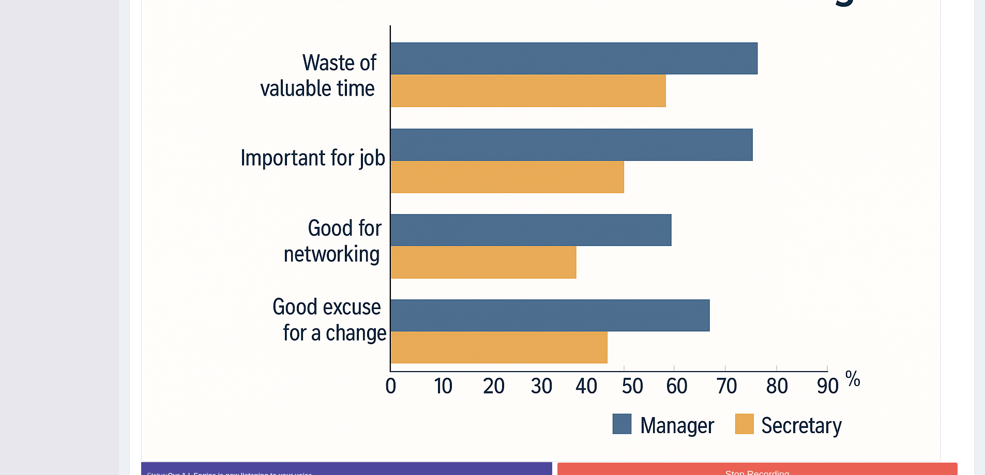
scroll to position [369, 0]
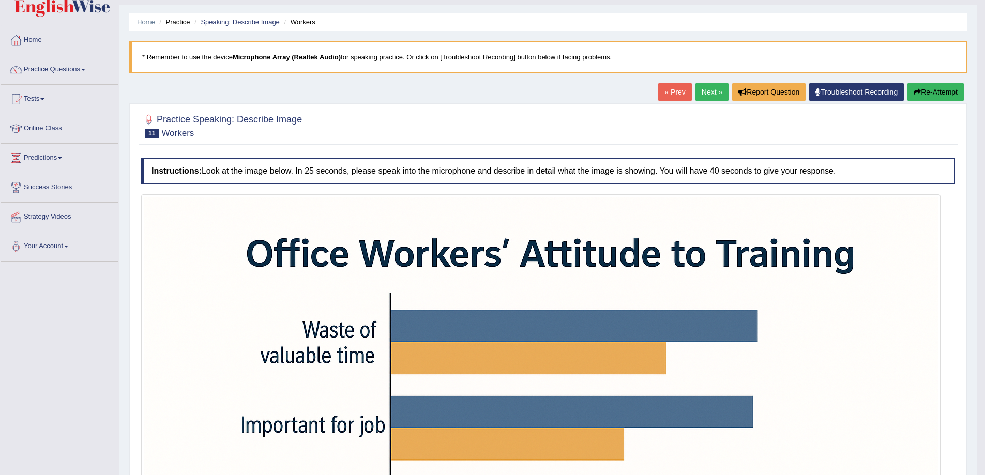
scroll to position [24, 0]
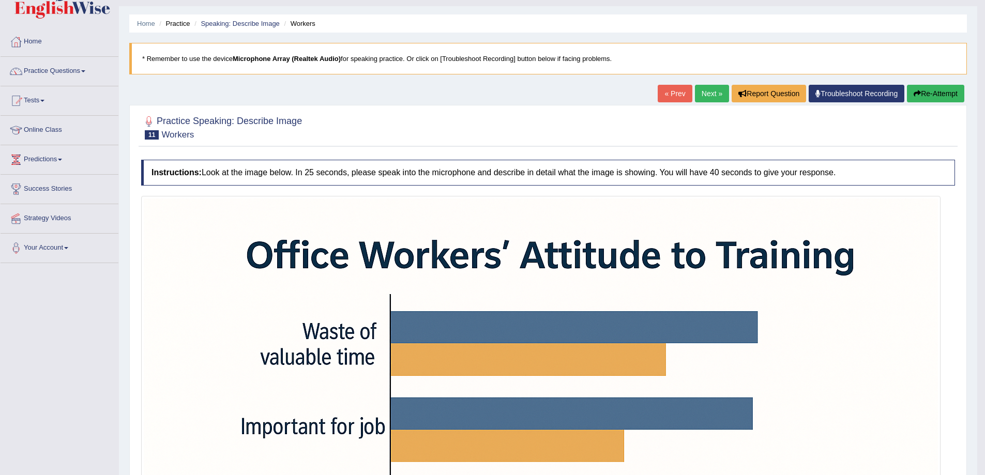
click at [706, 99] on link "Next »" at bounding box center [712, 94] width 34 height 18
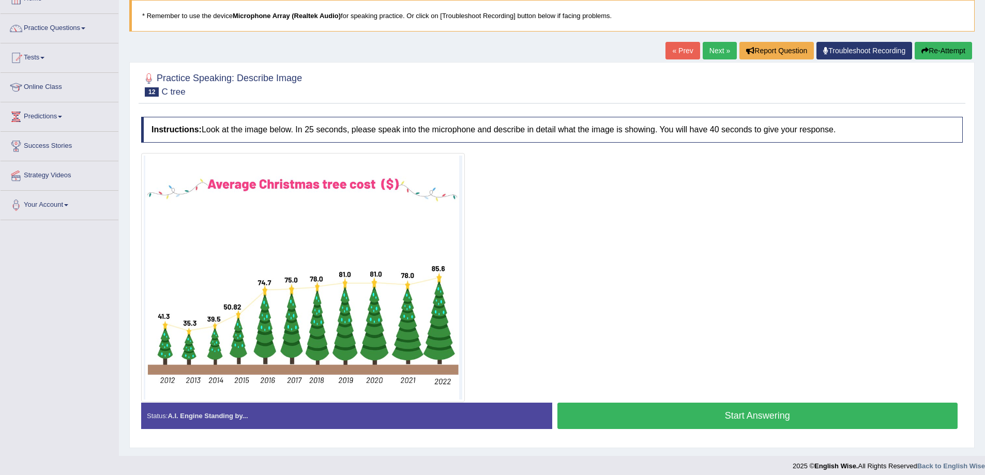
scroll to position [73, 0]
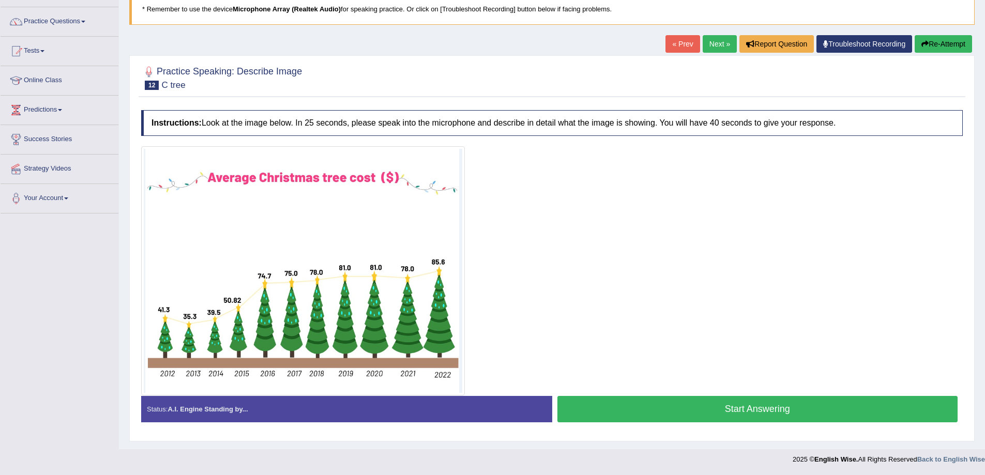
click at [663, 411] on button "Start Answering" at bounding box center [757, 409] width 401 height 26
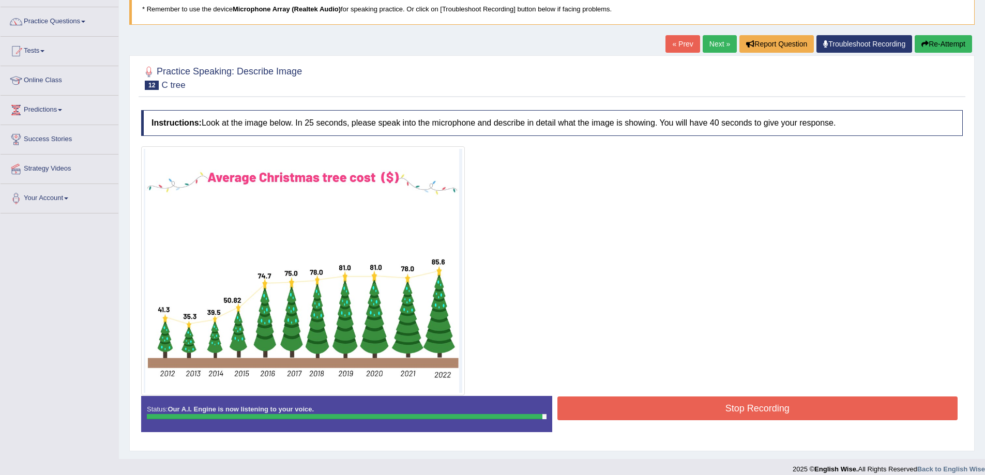
click at [750, 395] on div at bounding box center [552, 270] width 822 height 249
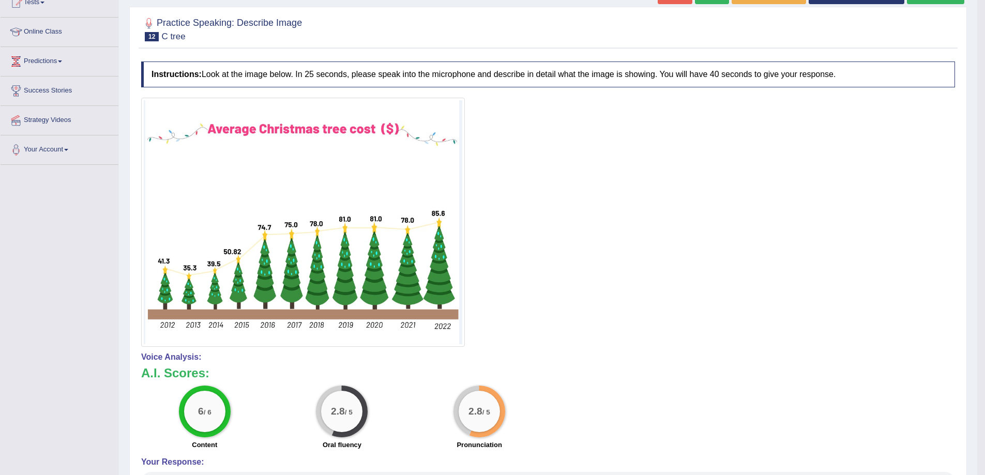
scroll to position [90, 0]
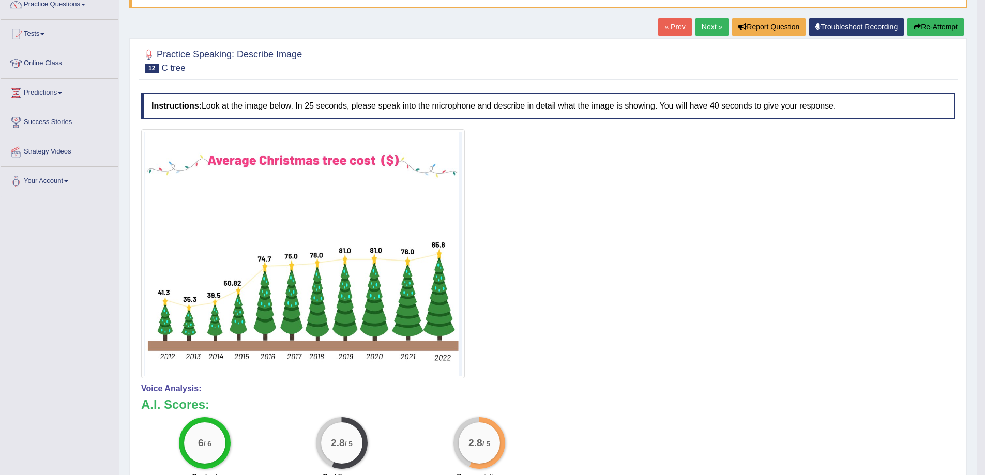
click at [699, 21] on link "Next »" at bounding box center [712, 27] width 34 height 18
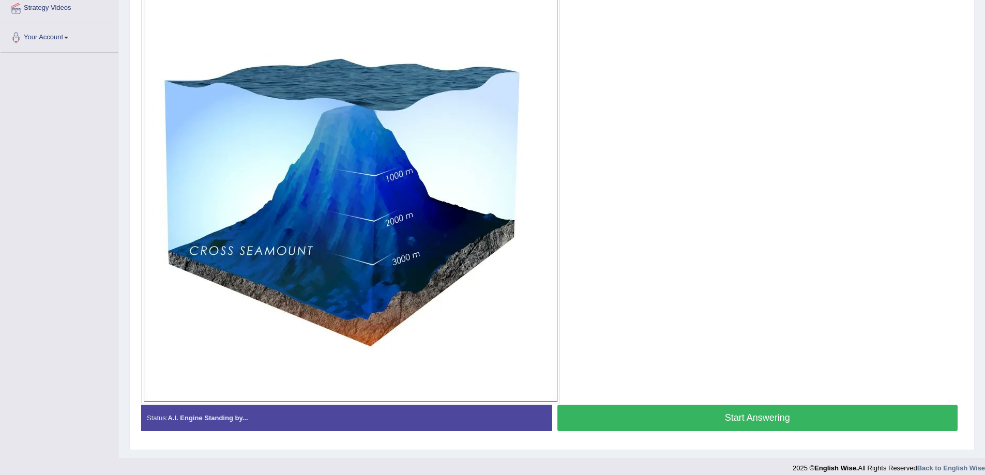
scroll to position [243, 0]
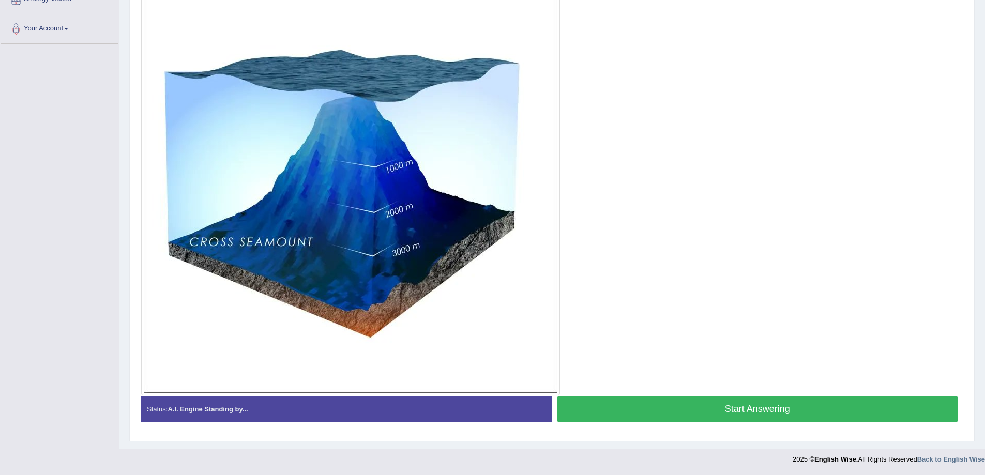
click at [595, 345] on div at bounding box center [552, 186] width 822 height 419
click at [758, 409] on button "Start Answering" at bounding box center [757, 409] width 401 height 26
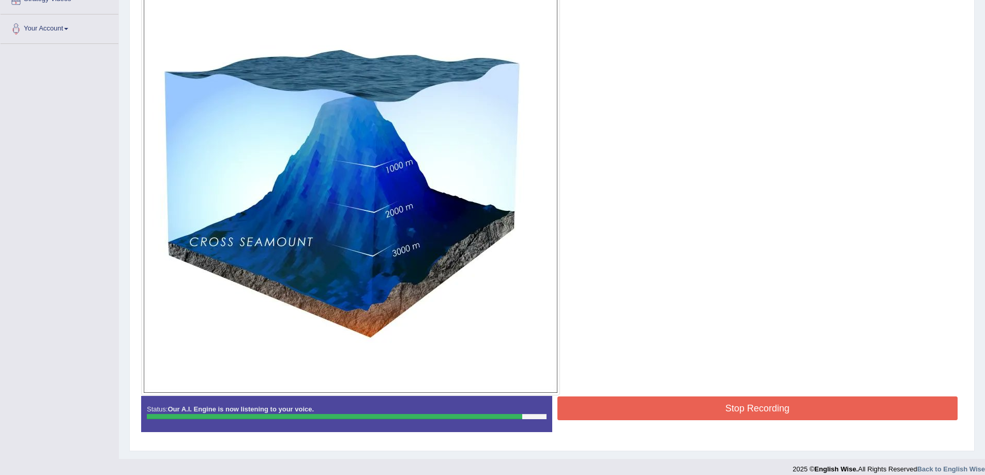
click at [662, 410] on button "Stop Recording" at bounding box center [757, 409] width 401 height 24
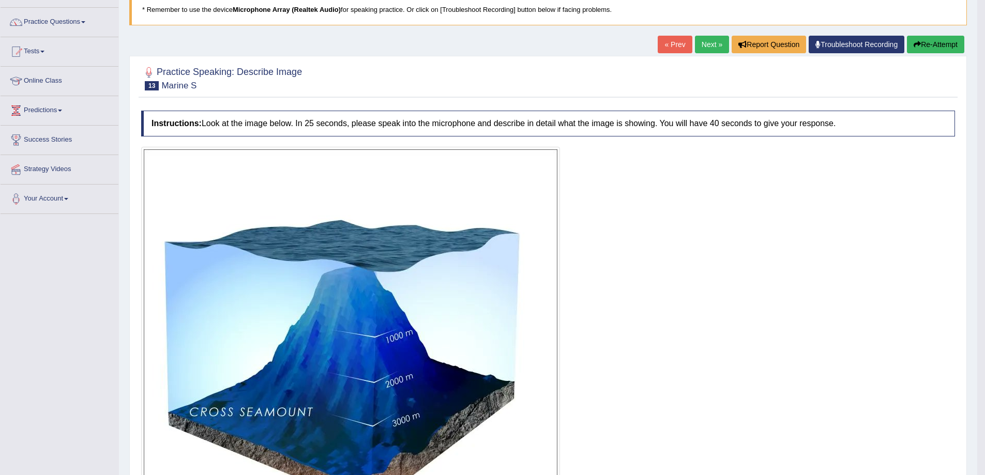
scroll to position [71, 0]
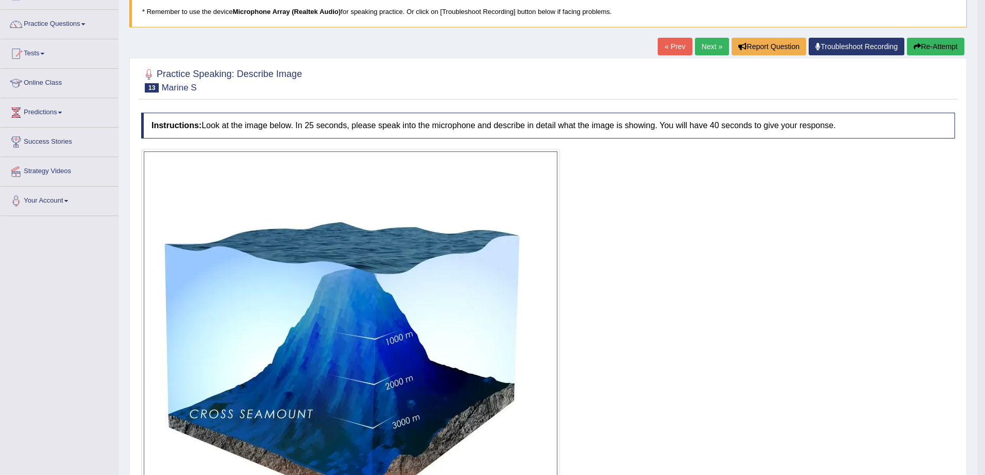
click at [700, 44] on link "Next »" at bounding box center [712, 47] width 34 height 18
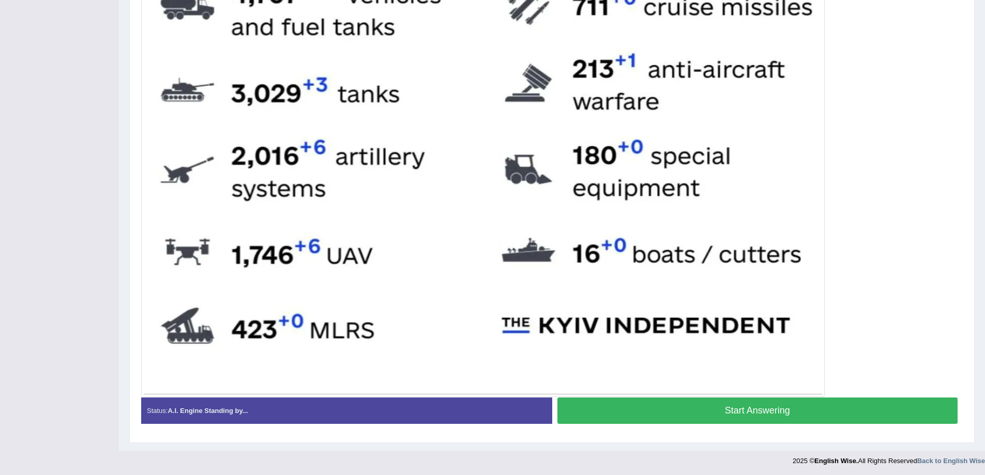
scroll to position [510, 0]
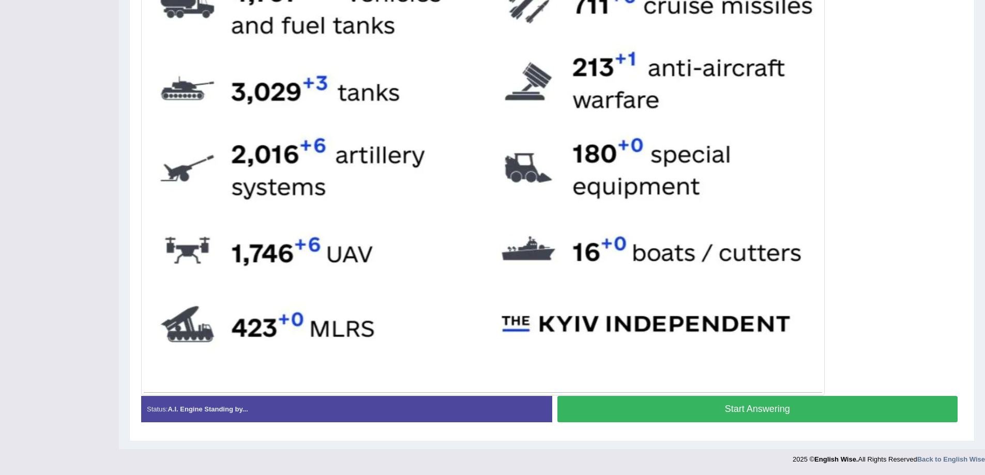
click at [766, 416] on button "Start Answering" at bounding box center [757, 409] width 401 height 26
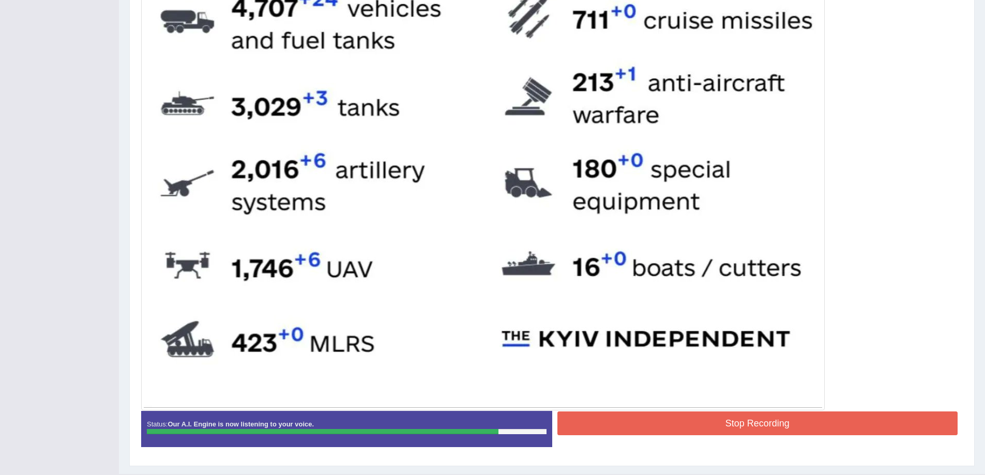
scroll to position [520, 0]
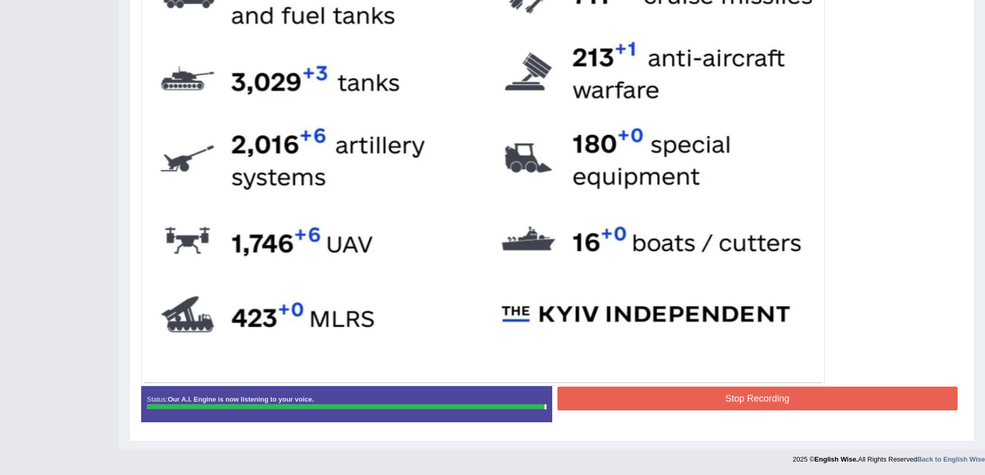
click at [692, 384] on div at bounding box center [483, 43] width 684 height 686
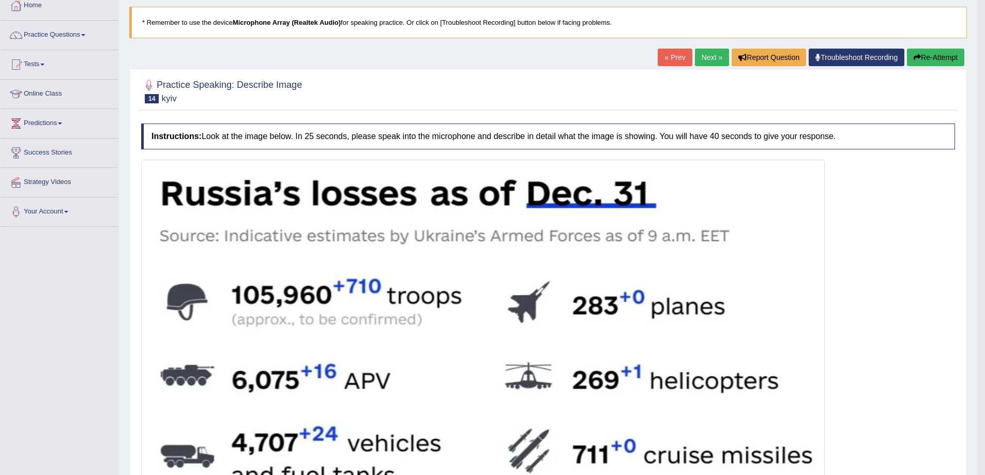
scroll to position [47, 0]
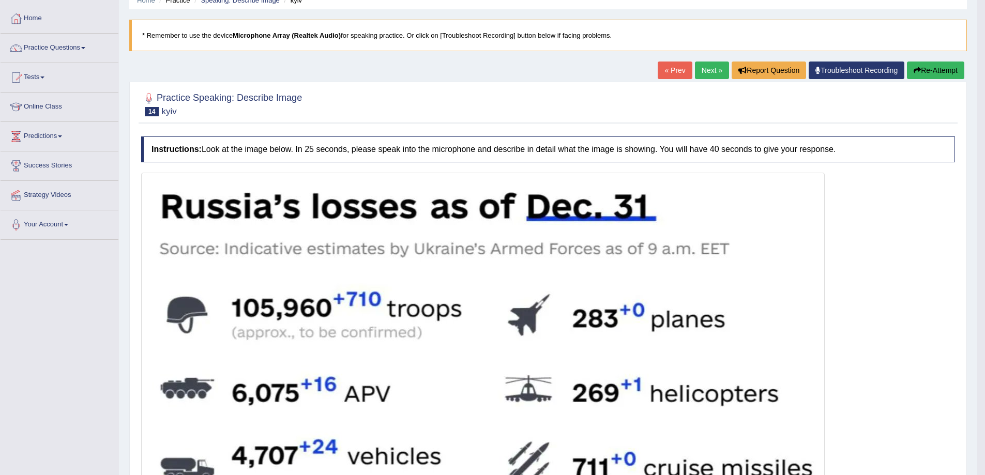
click at [714, 73] on link "Next »" at bounding box center [712, 71] width 34 height 18
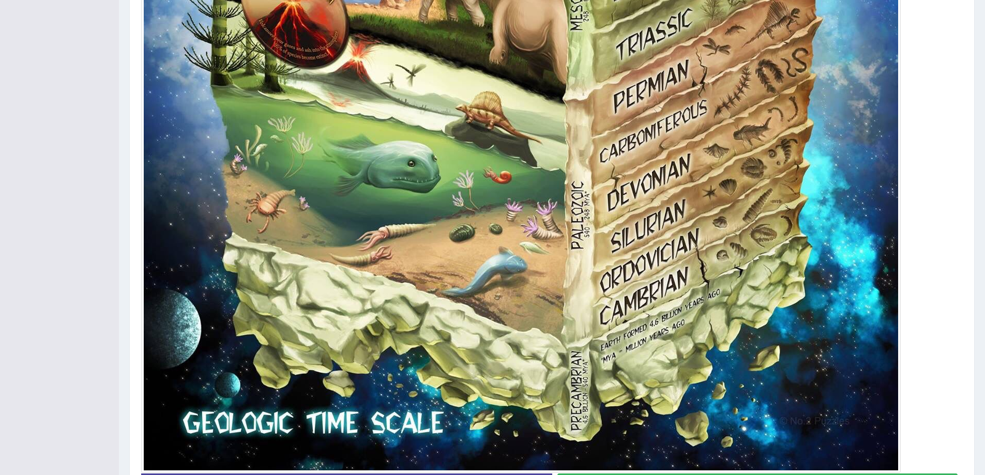
scroll to position [871, 0]
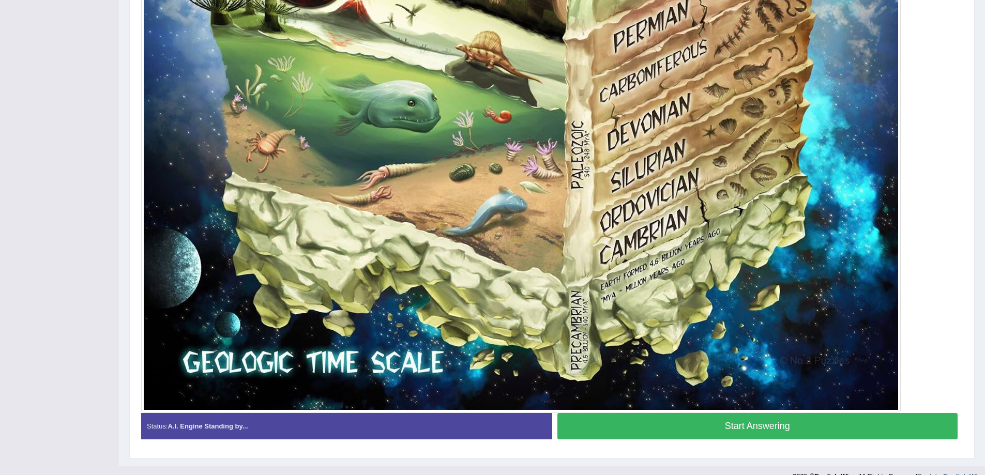
click at [731, 428] on button "Start Answering" at bounding box center [757, 426] width 401 height 26
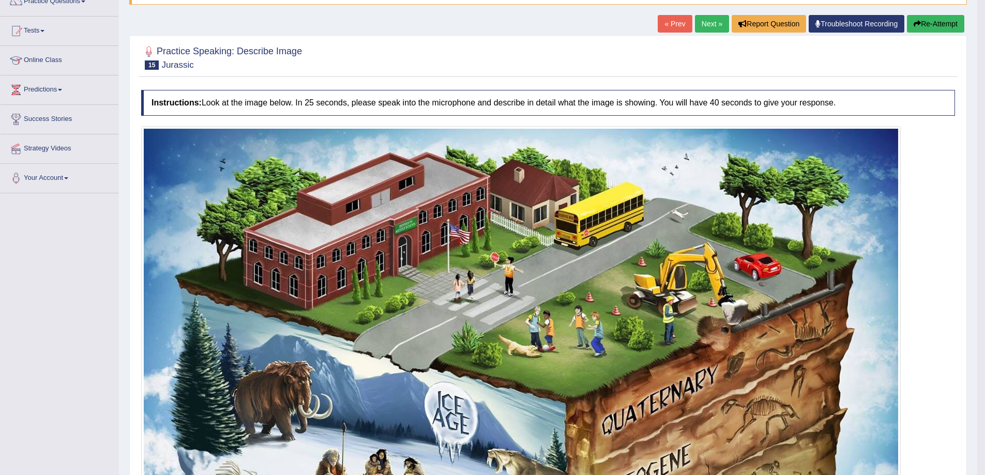
scroll to position [88, 0]
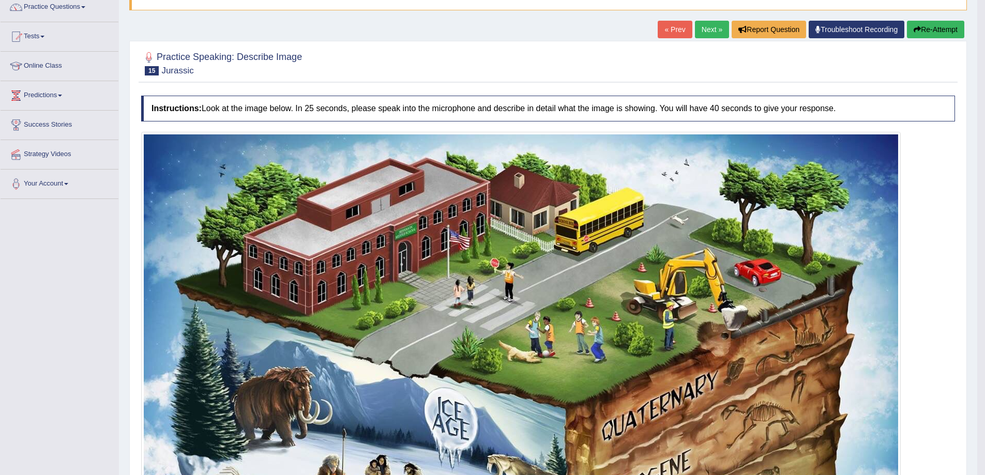
click at [705, 28] on link "Next »" at bounding box center [712, 30] width 34 height 18
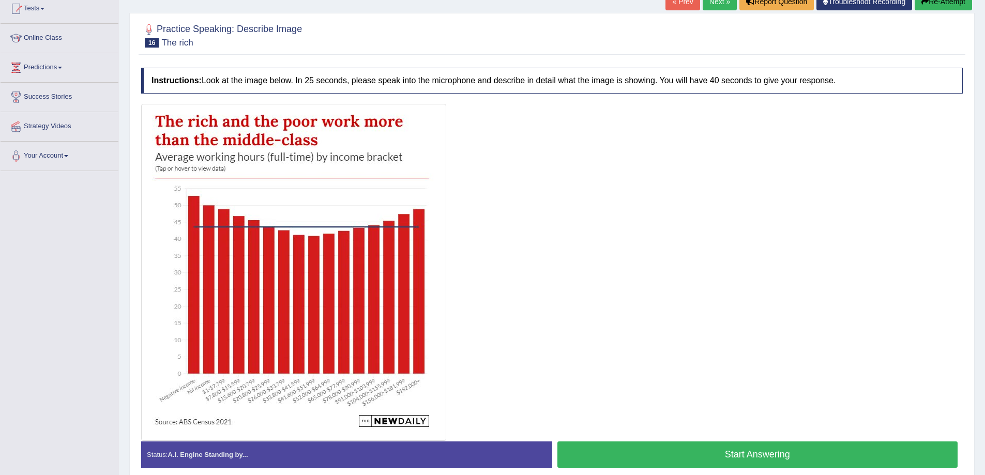
scroll to position [155, 0]
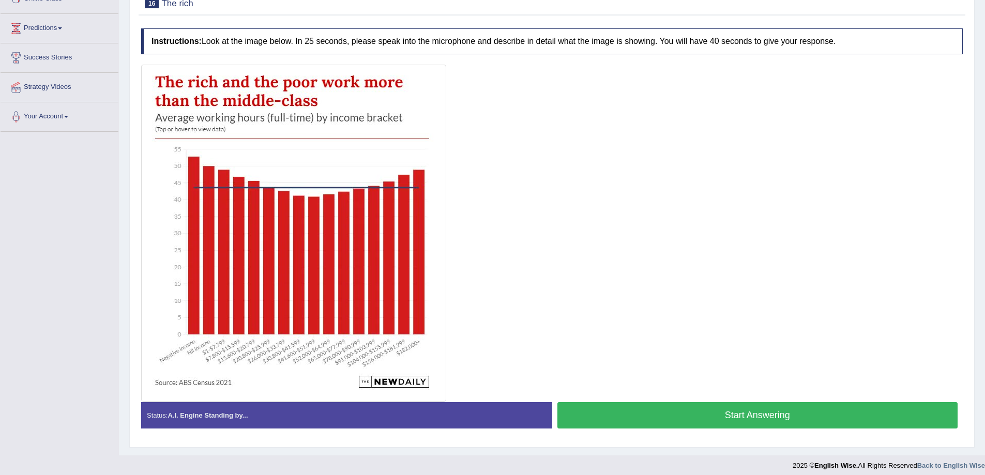
click at [678, 411] on button "Start Answering" at bounding box center [757, 415] width 401 height 26
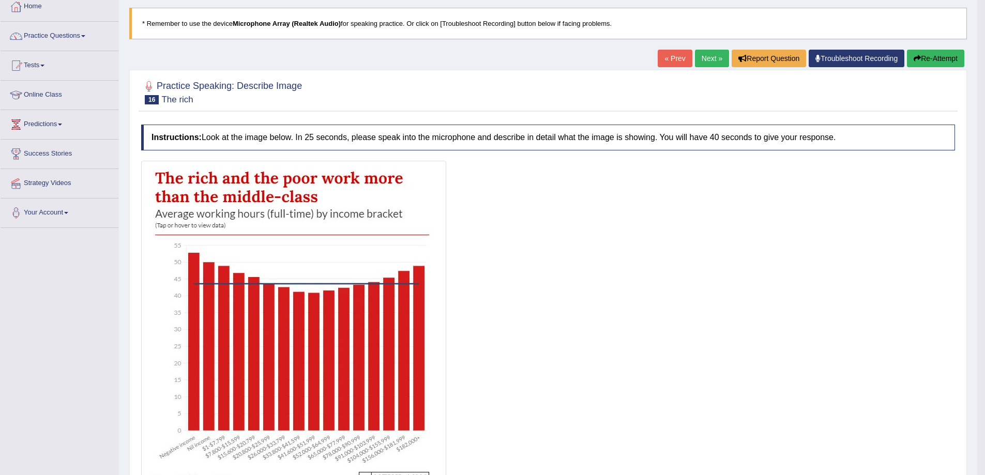
scroll to position [52, 0]
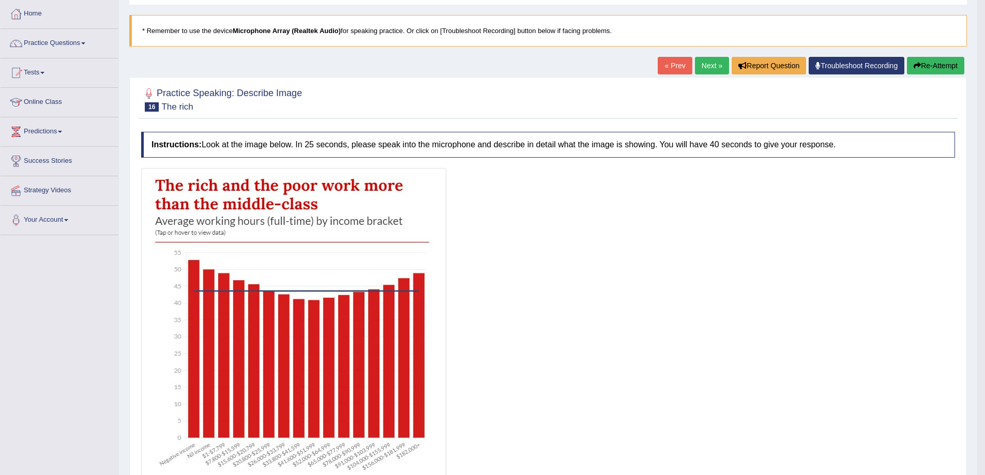
click at [923, 66] on button "Re-Attempt" at bounding box center [935, 66] width 57 height 18
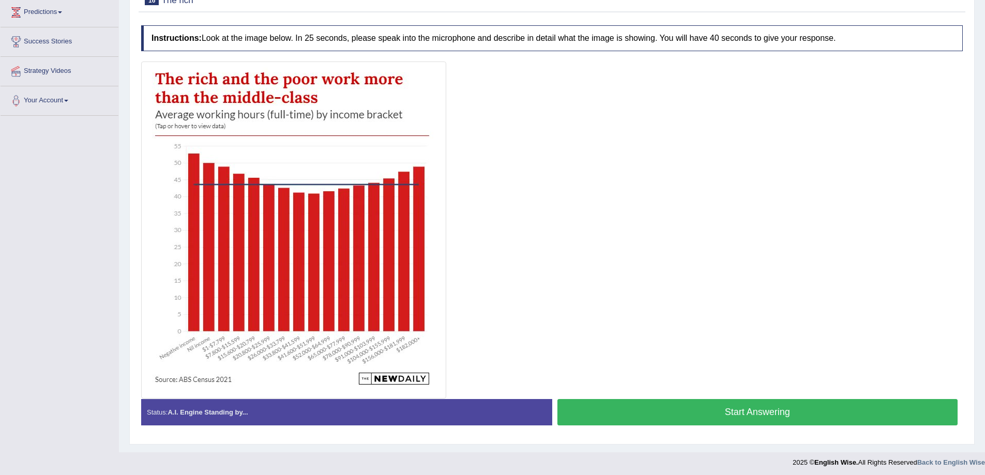
scroll to position [172, 0]
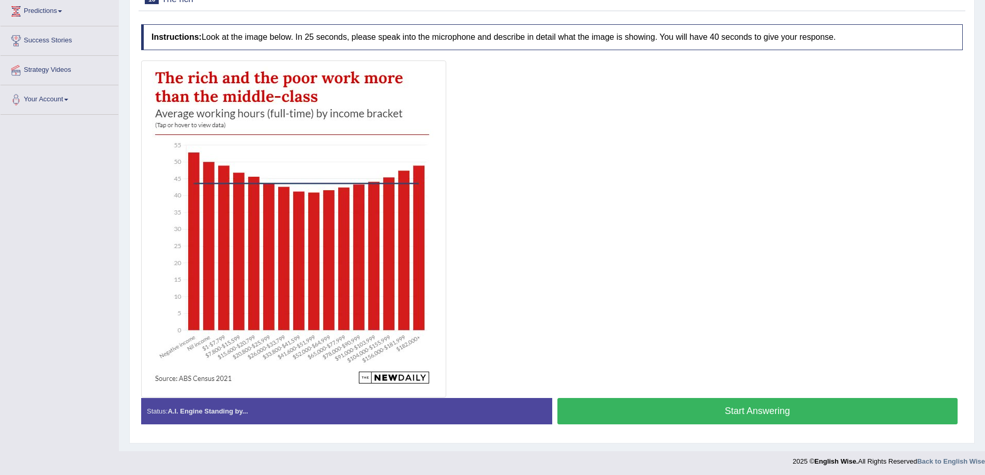
click at [771, 417] on button "Start Answering" at bounding box center [757, 411] width 401 height 26
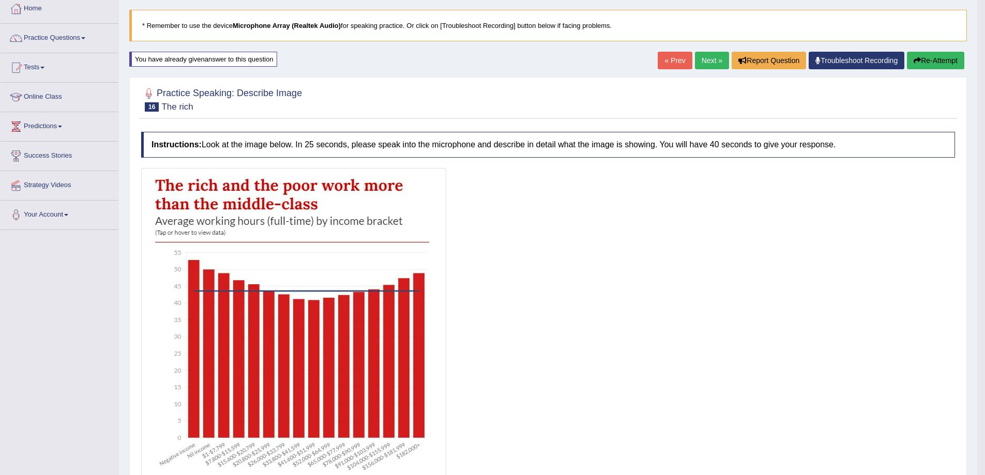
scroll to position [34, 0]
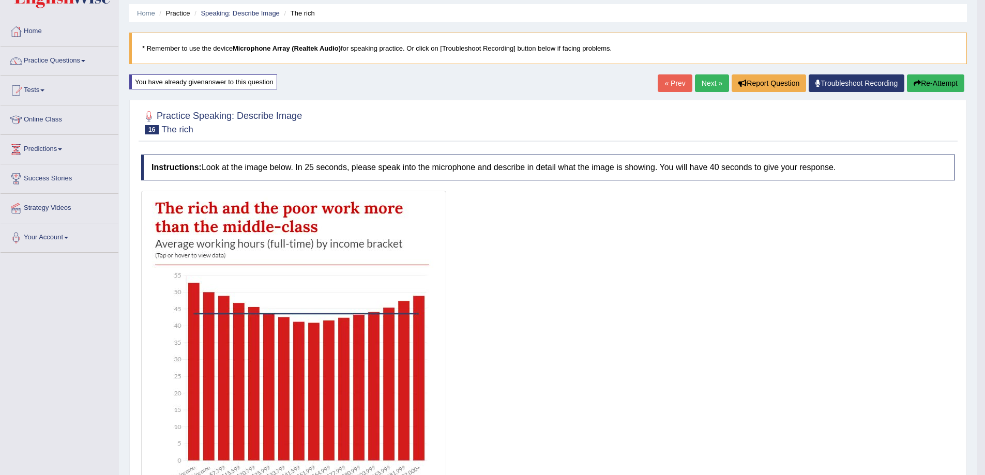
click at [718, 90] on link "Next »" at bounding box center [712, 83] width 34 height 18
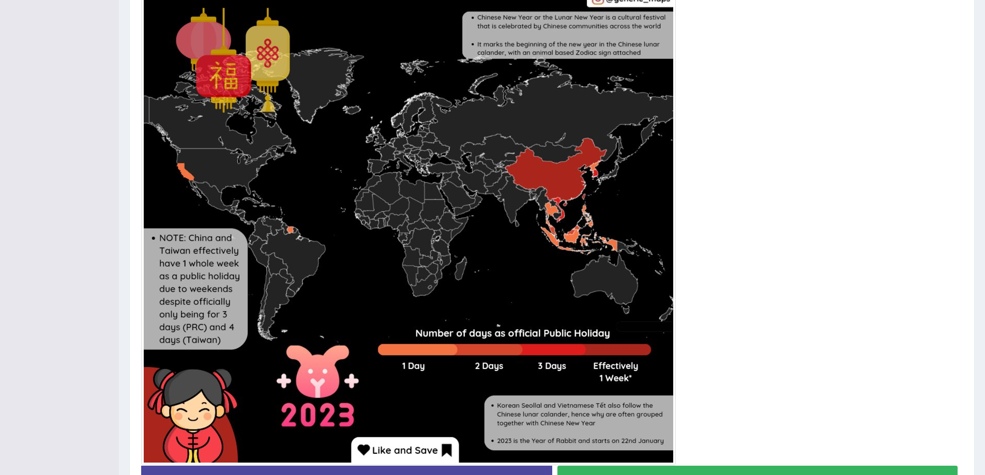
scroll to position [359, 0]
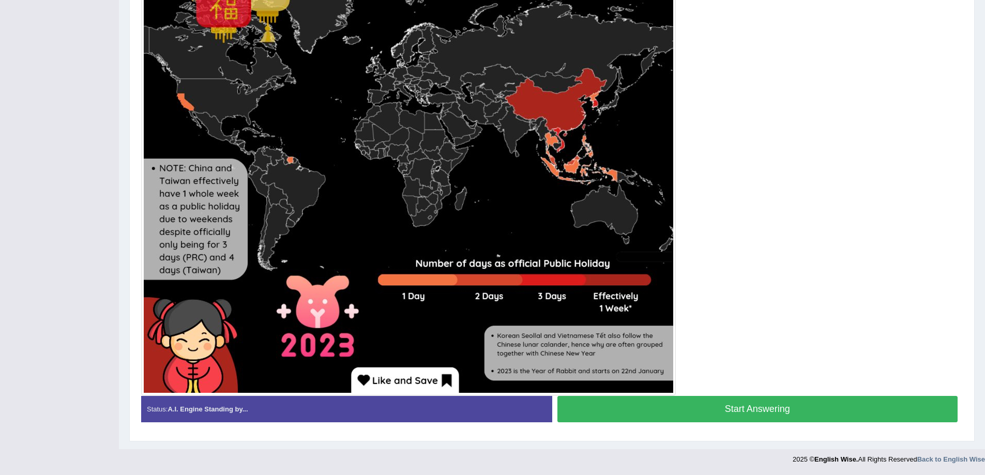
click at [778, 415] on button "Start Answering" at bounding box center [757, 409] width 401 height 26
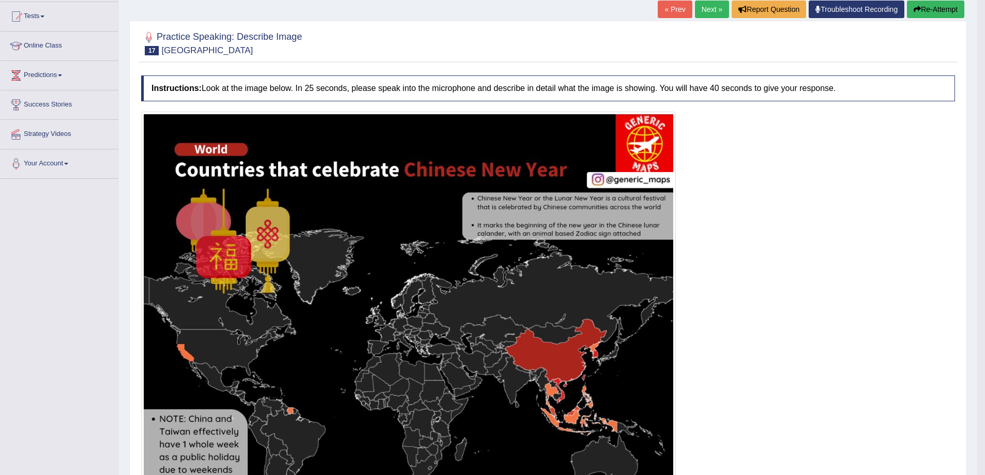
scroll to position [100, 0]
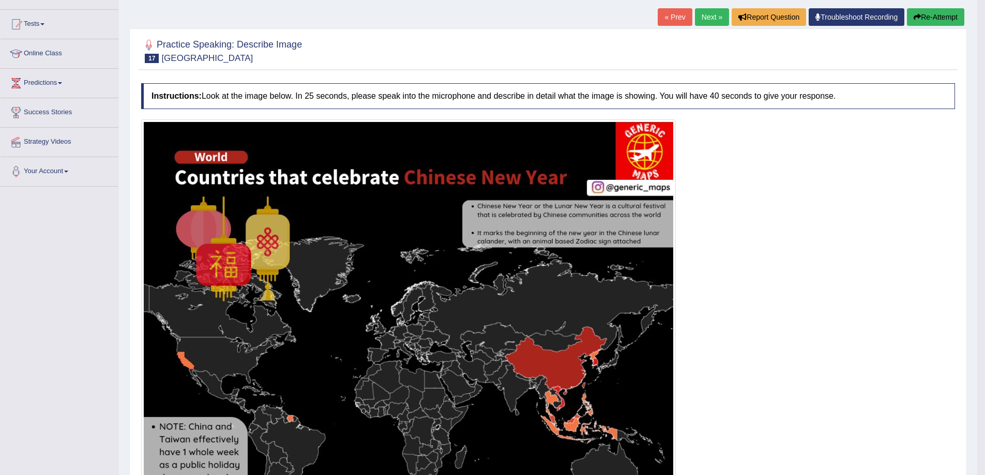
click at [929, 16] on button "Re-Attempt" at bounding box center [935, 17] width 57 height 18
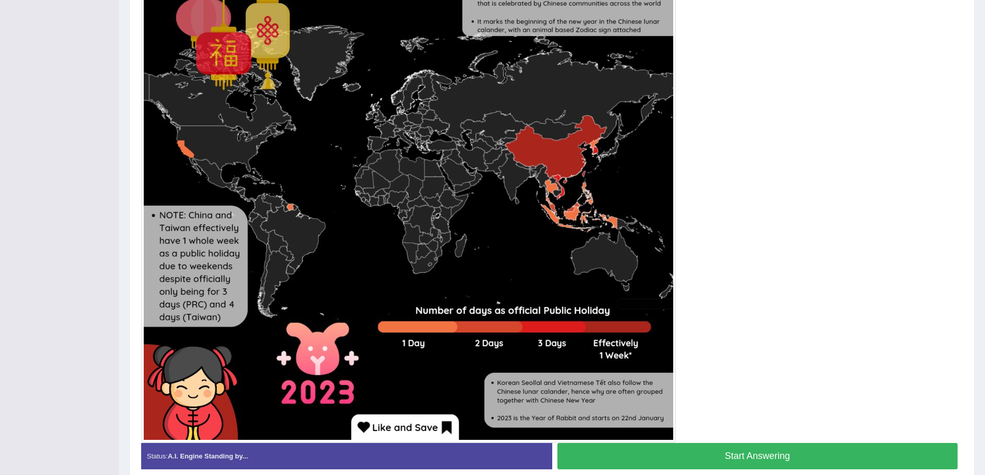
scroll to position [342, 0]
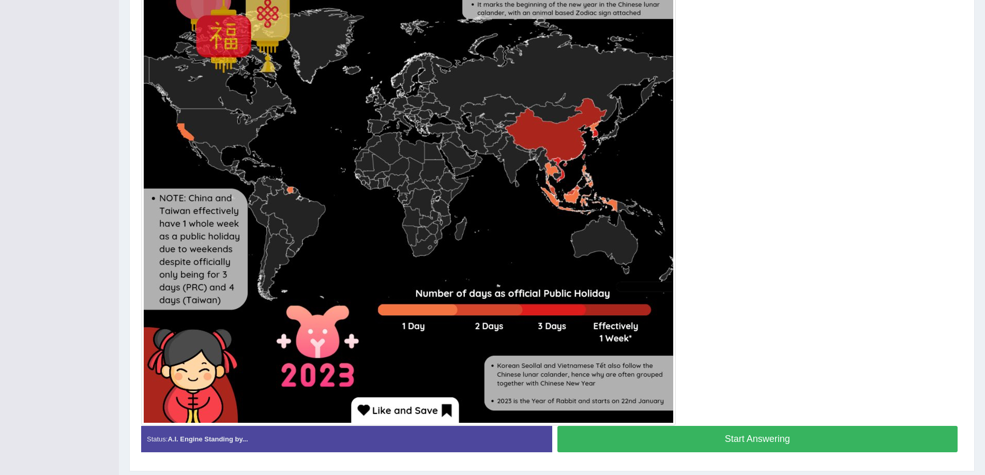
click at [764, 434] on button "Start Answering" at bounding box center [757, 439] width 401 height 26
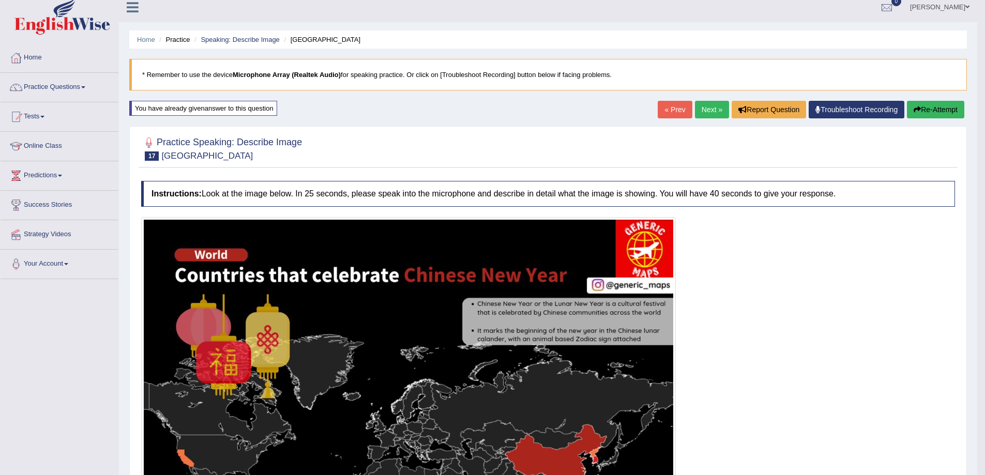
scroll to position [0, 0]
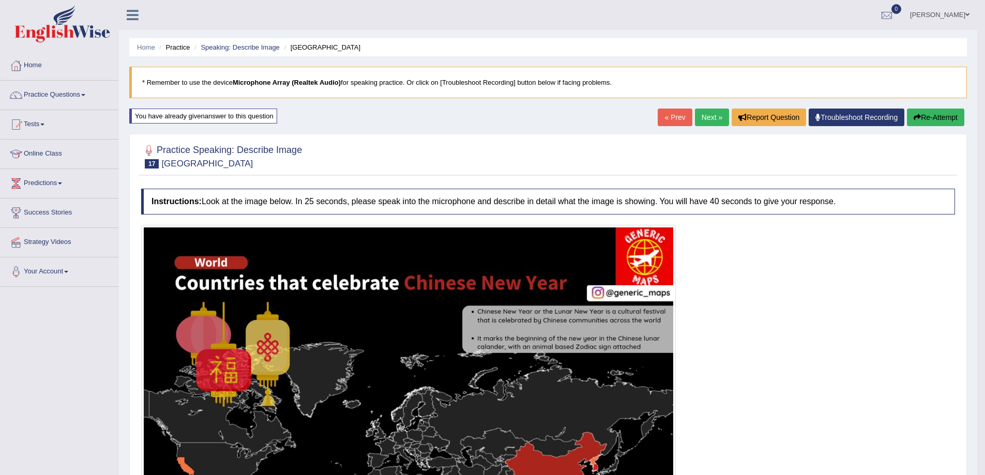
click at [713, 123] on link "Next »" at bounding box center [712, 118] width 34 height 18
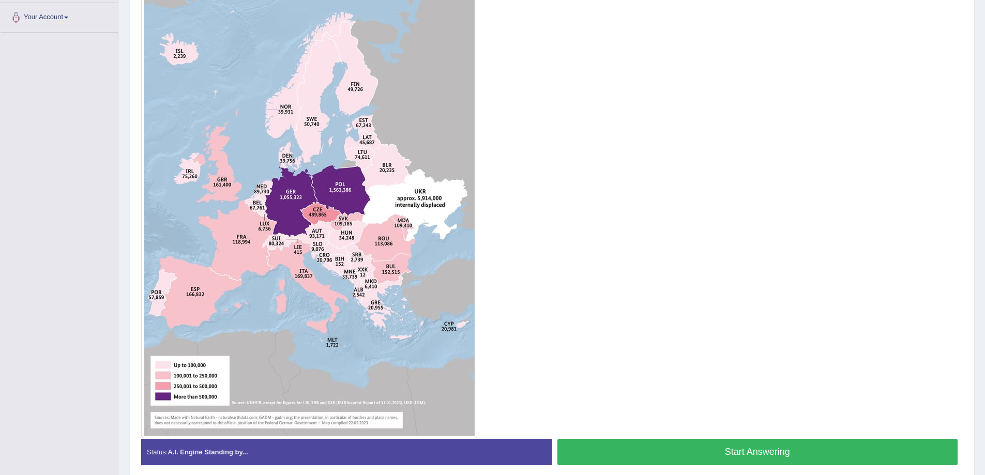
scroll to position [259, 0]
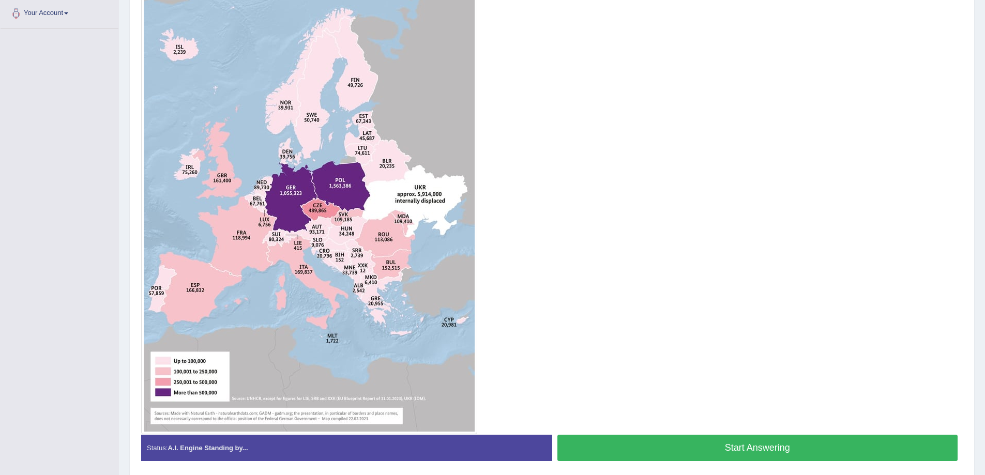
click at [639, 446] on button "Start Answering" at bounding box center [757, 448] width 401 height 26
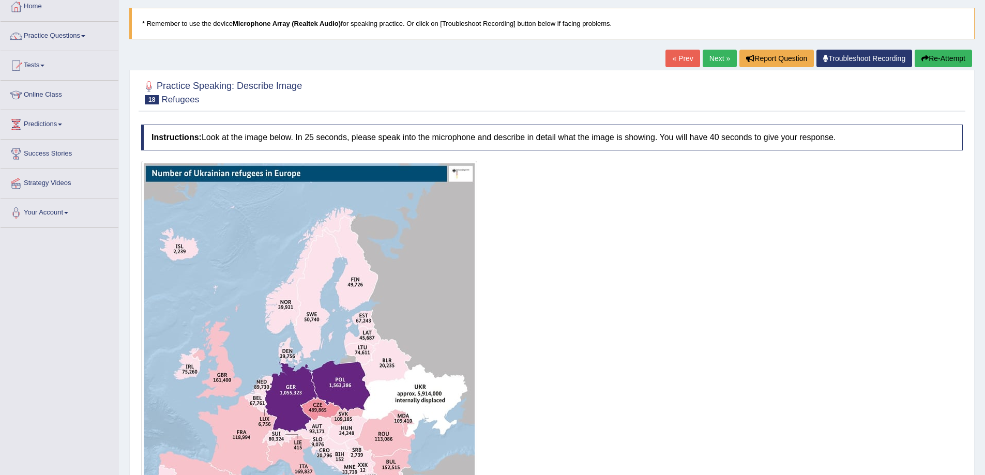
scroll to position [35, 0]
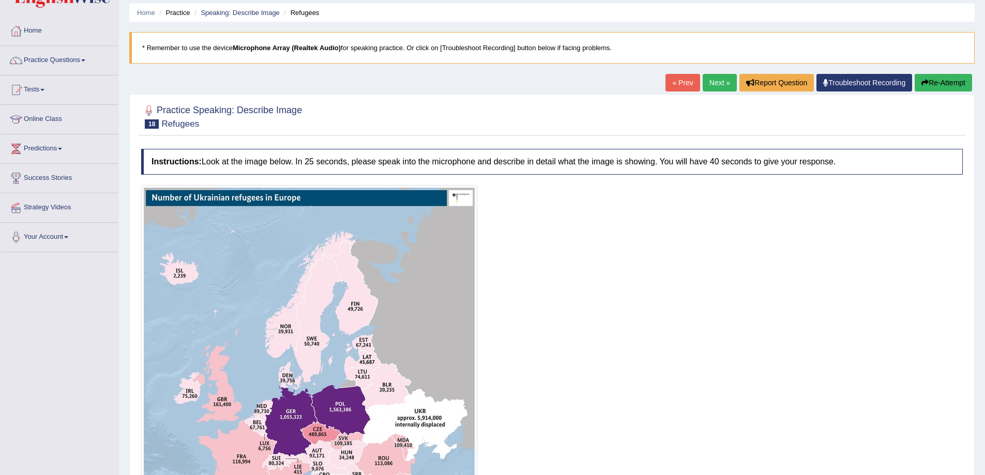
click at [948, 86] on button "Re-Attempt" at bounding box center [943, 83] width 57 height 18
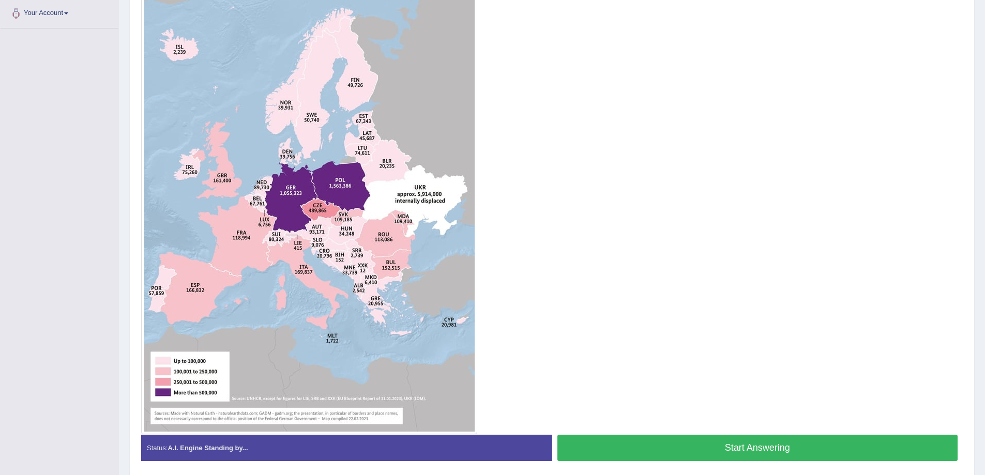
scroll to position [297, 0]
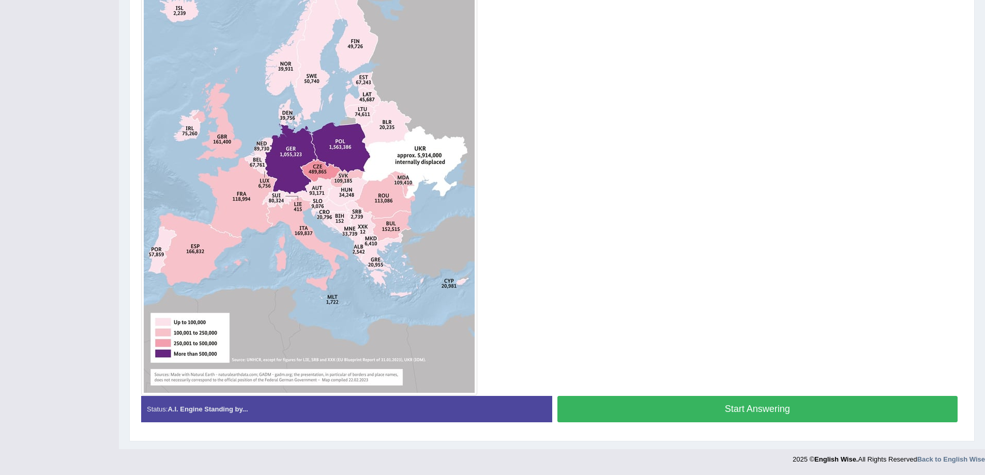
click at [737, 409] on button "Start Answering" at bounding box center [757, 409] width 401 height 26
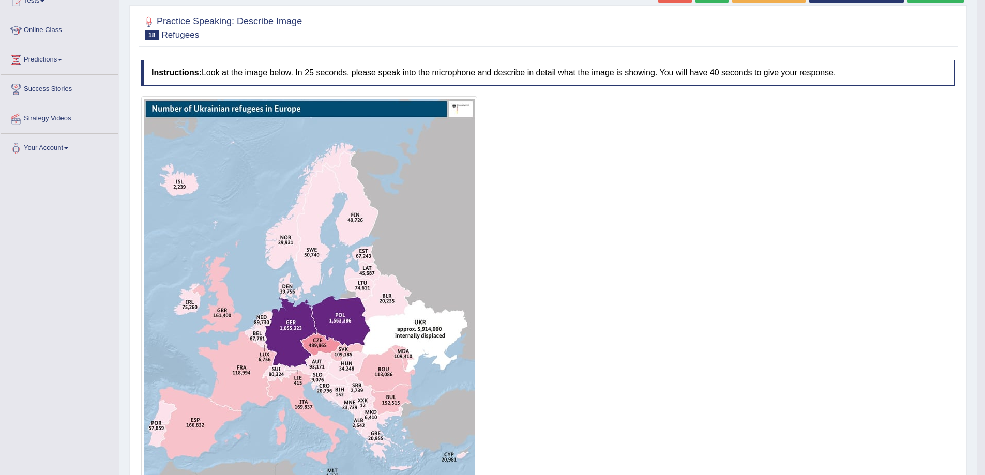
scroll to position [108, 0]
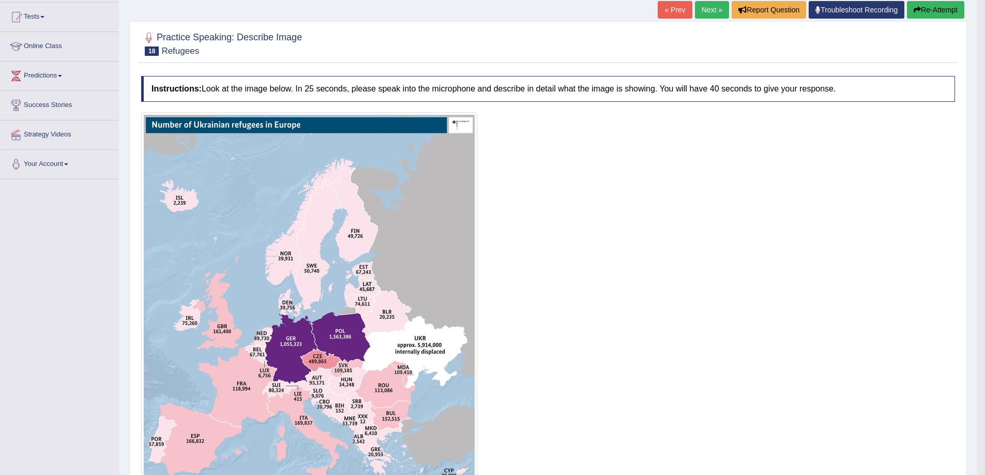
click at [939, 11] on button "Re-Attempt" at bounding box center [935, 10] width 57 height 18
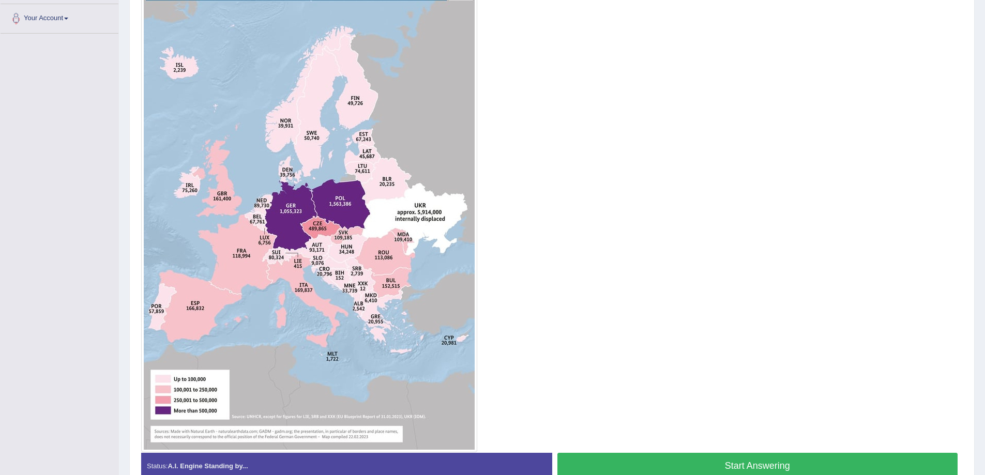
scroll to position [270, 0]
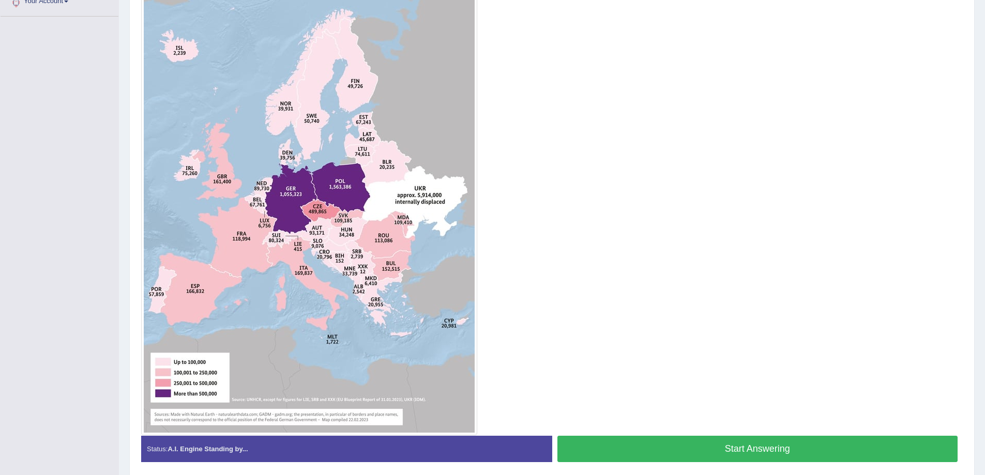
click at [711, 455] on button "Start Answering" at bounding box center [757, 449] width 401 height 26
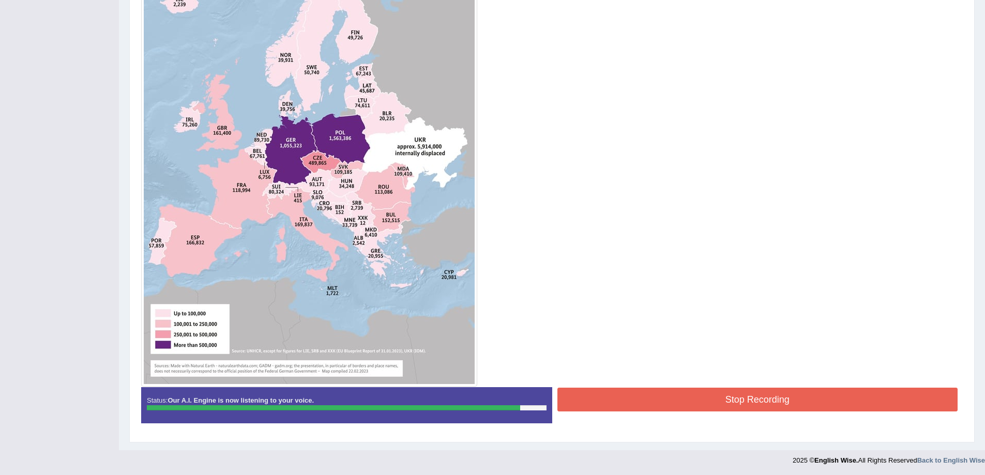
scroll to position [312, 0]
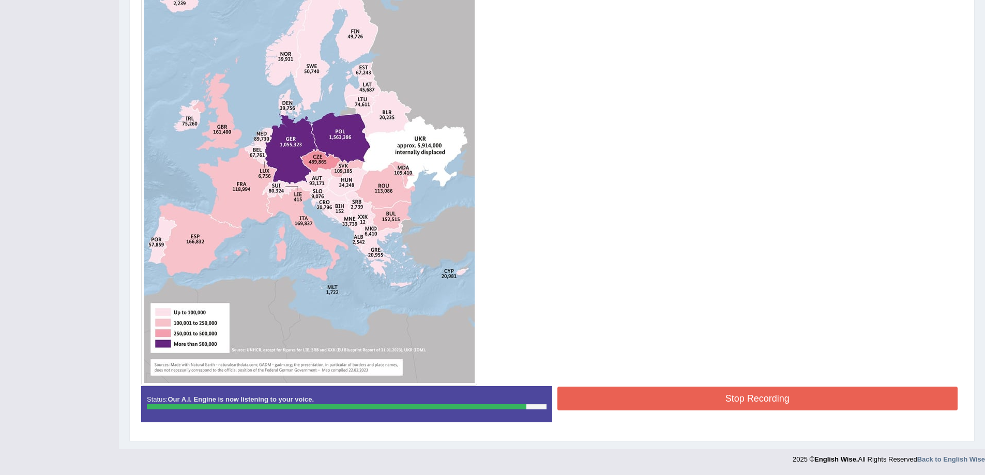
click at [753, 402] on button "Stop Recording" at bounding box center [757, 399] width 401 height 24
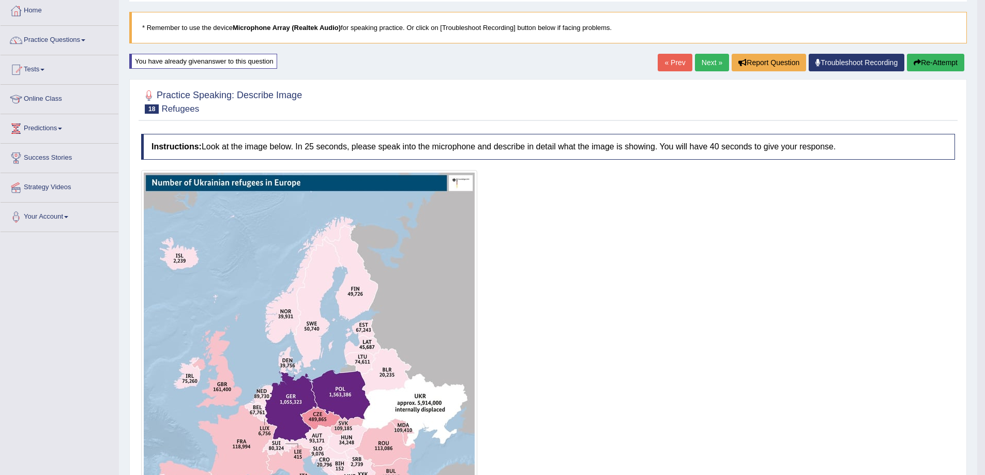
scroll to position [54, 0]
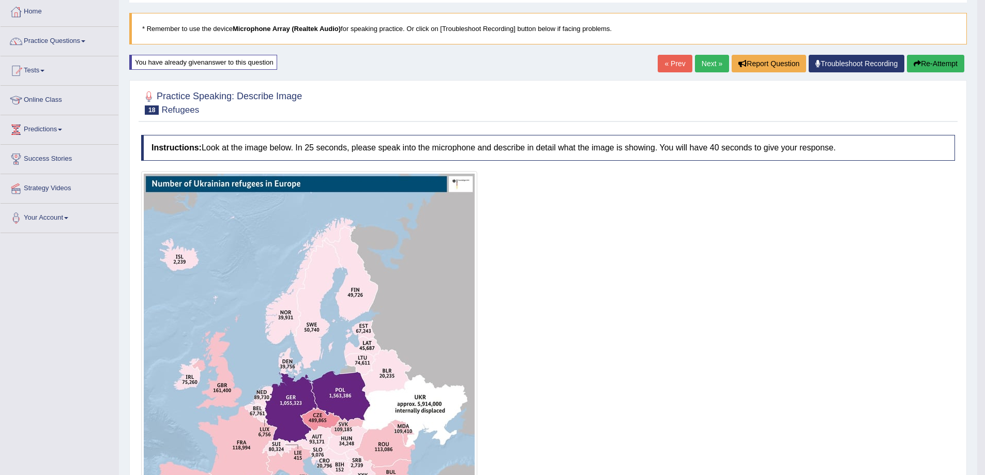
click at [927, 63] on button "Re-Attempt" at bounding box center [935, 64] width 57 height 18
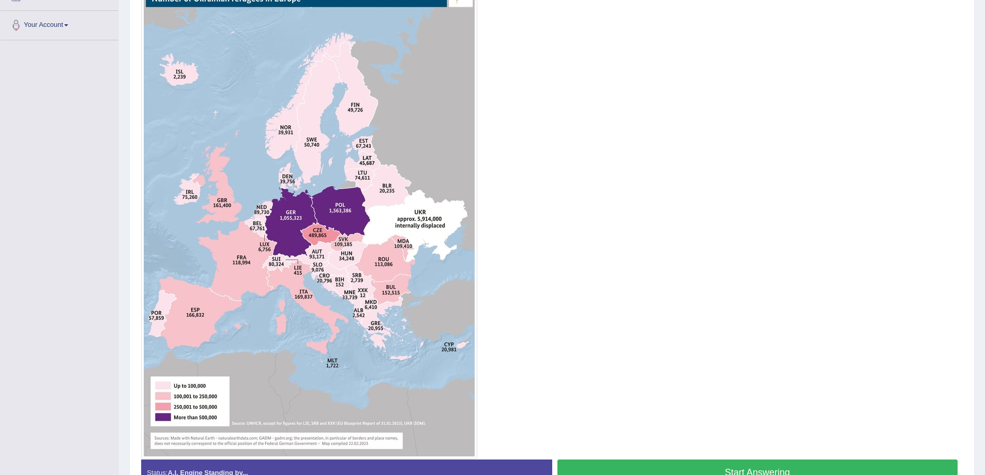
scroll to position [278, 0]
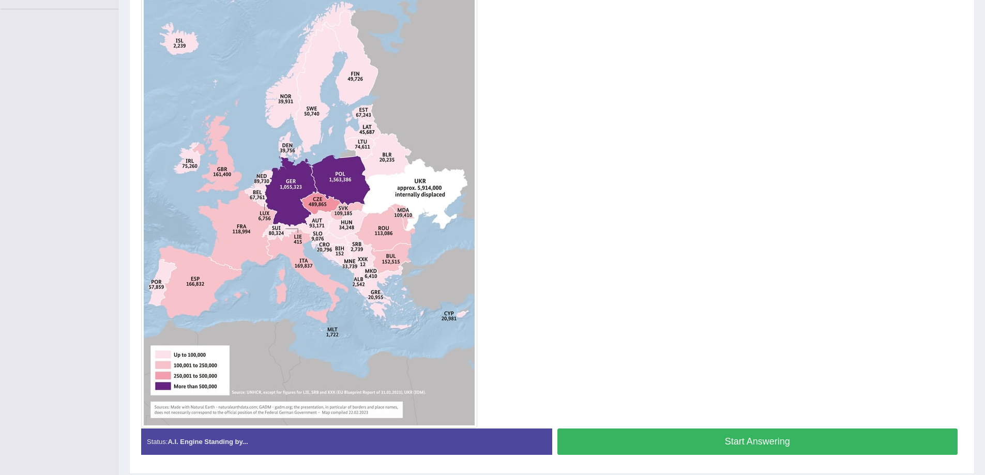
click at [709, 449] on button "Start Answering" at bounding box center [757, 442] width 401 height 26
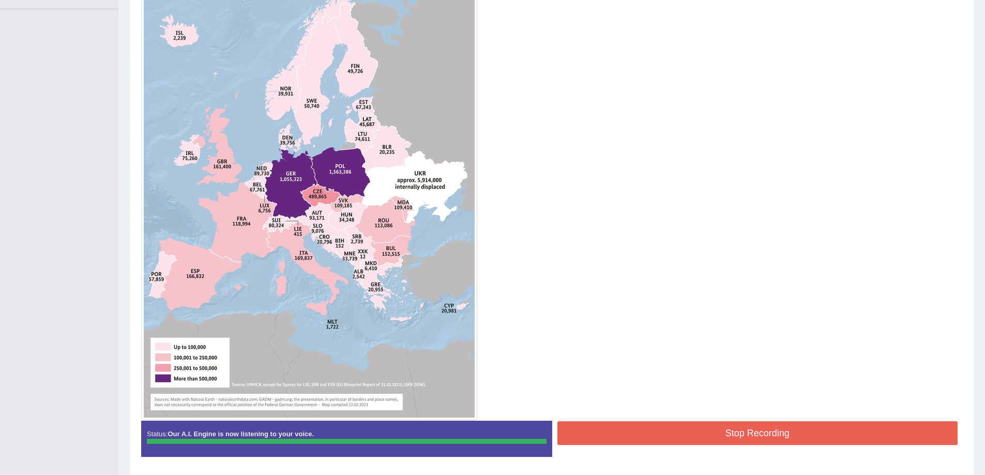
click at [770, 436] on button "Stop Recording" at bounding box center [757, 433] width 401 height 24
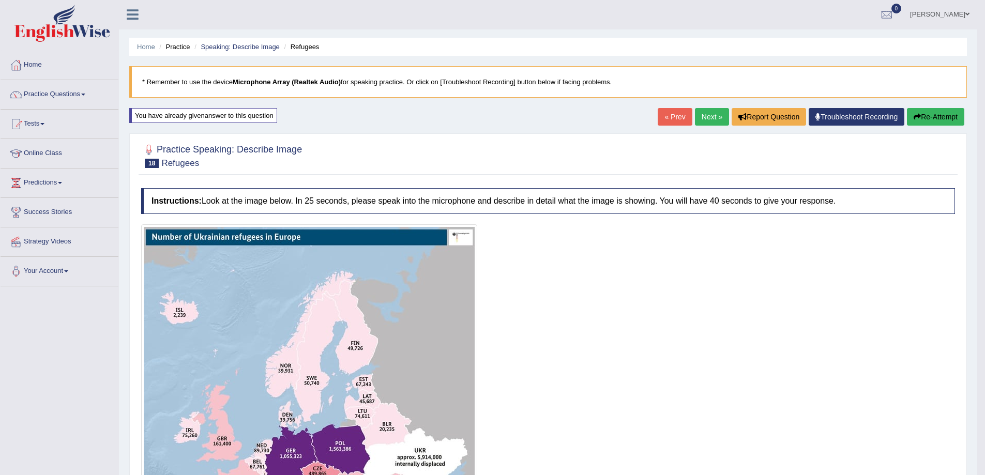
scroll to position [0, 0]
click at [716, 120] on link "Next »" at bounding box center [712, 118] width 34 height 18
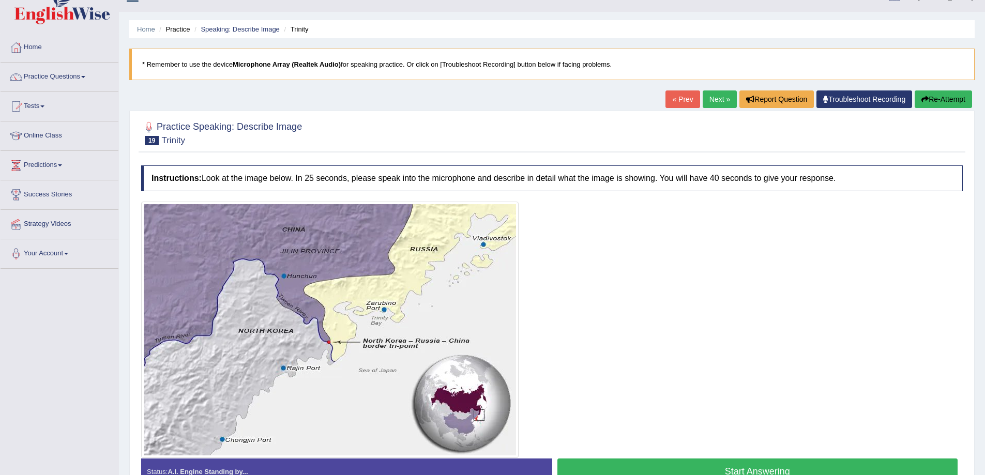
scroll to position [69, 0]
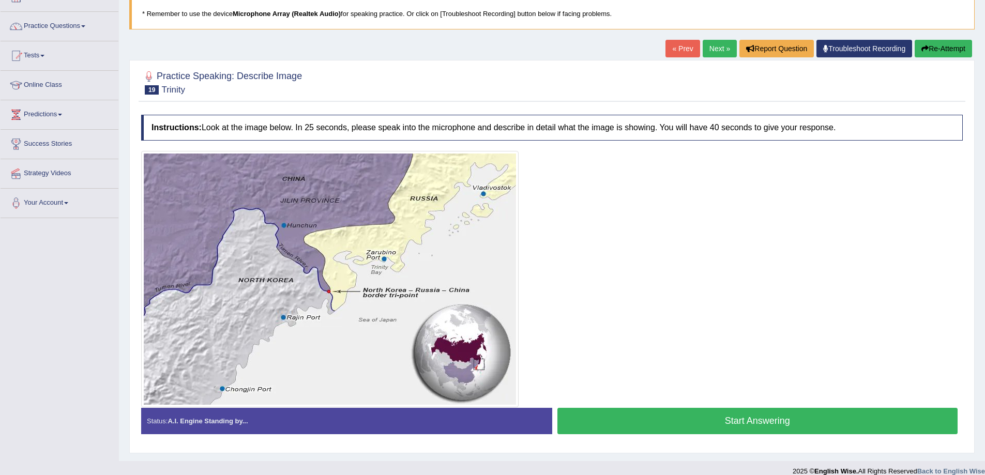
click at [623, 419] on button "Start Answering" at bounding box center [757, 421] width 401 height 26
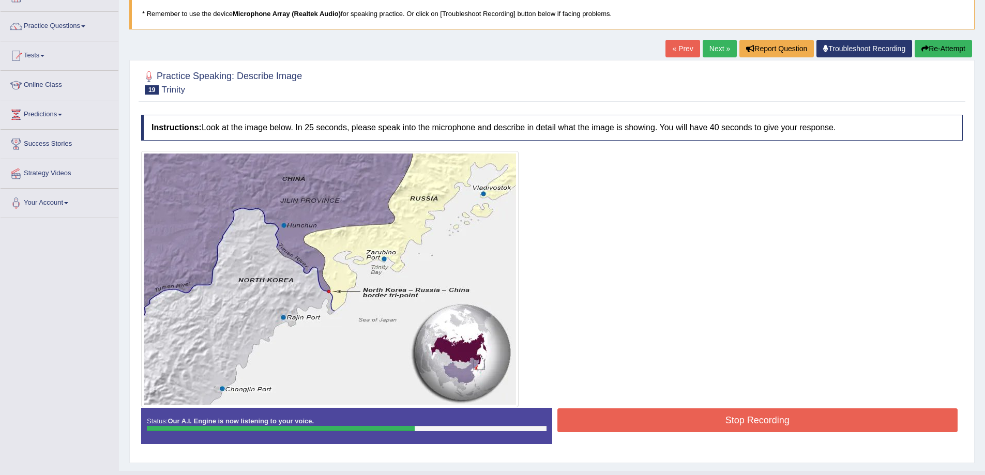
click at [946, 53] on button "Re-Attempt" at bounding box center [943, 49] width 57 height 18
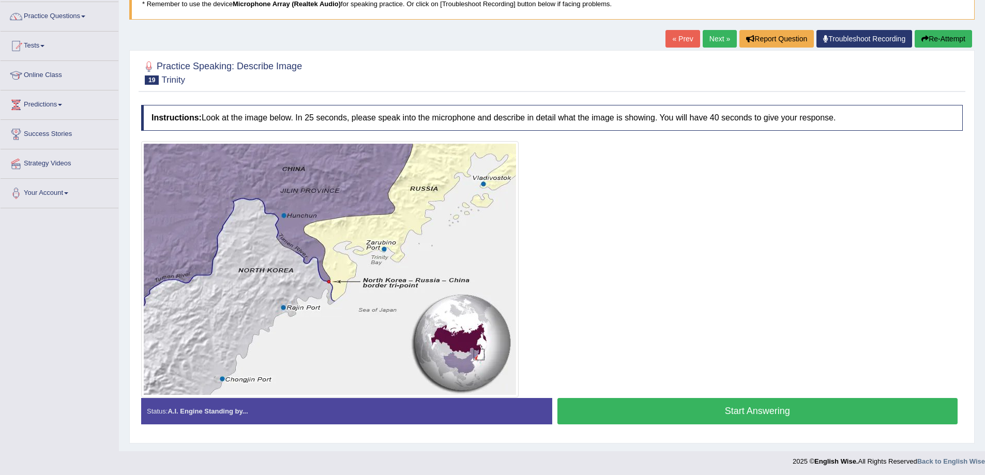
scroll to position [81, 0]
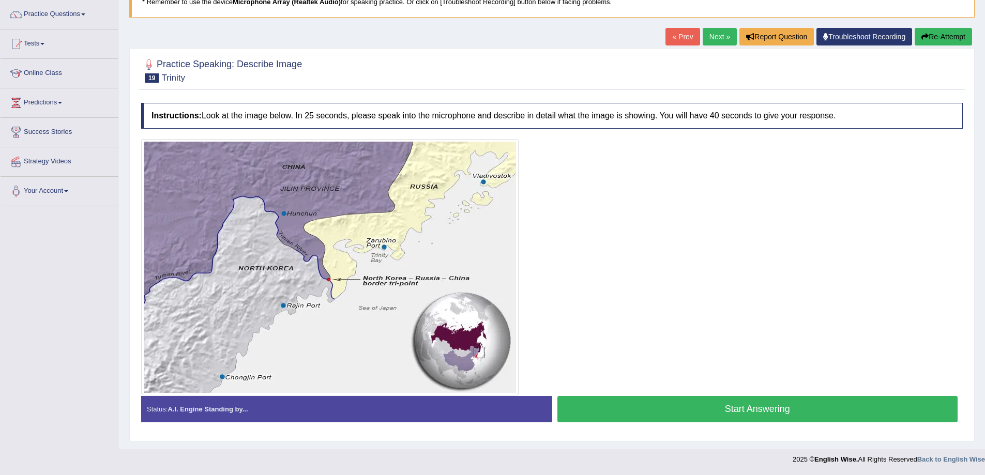
click at [734, 404] on button "Start Answering" at bounding box center [757, 409] width 401 height 26
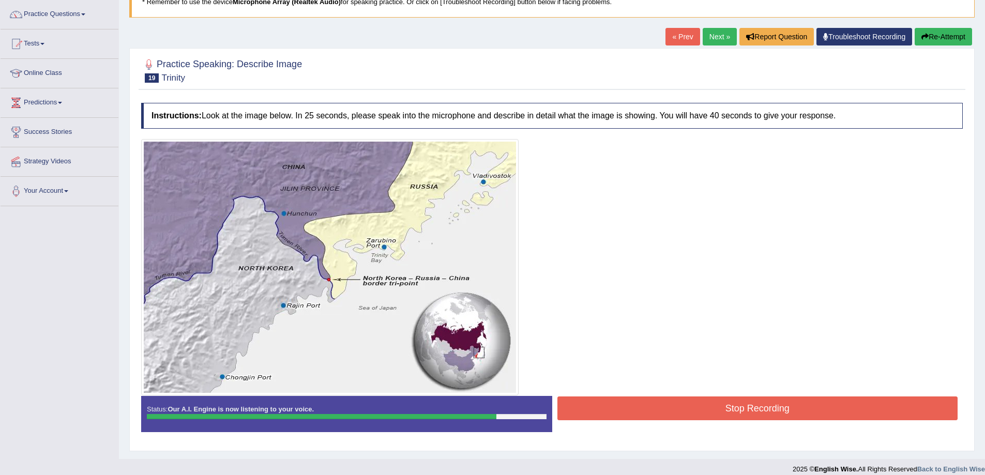
click at [817, 408] on button "Stop Recording" at bounding box center [757, 409] width 401 height 24
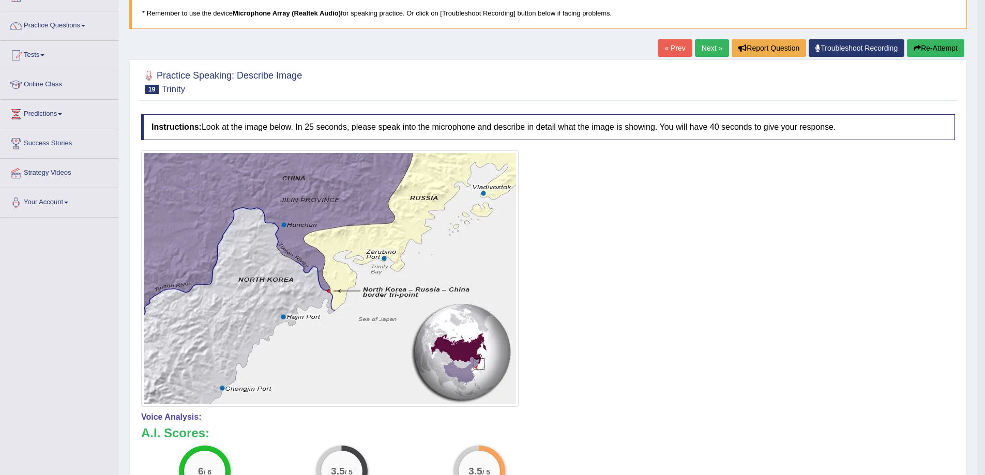
scroll to position [64, 0]
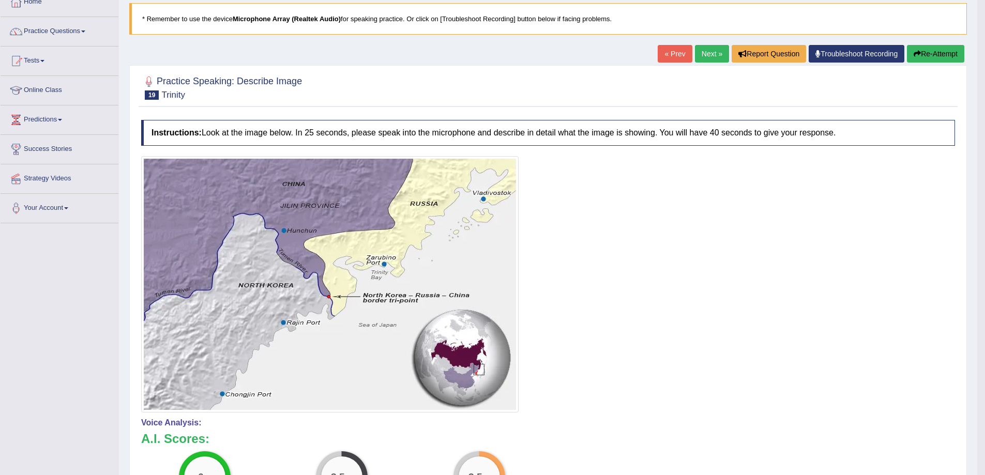
click at [944, 55] on button "Re-Attempt" at bounding box center [935, 54] width 57 height 18
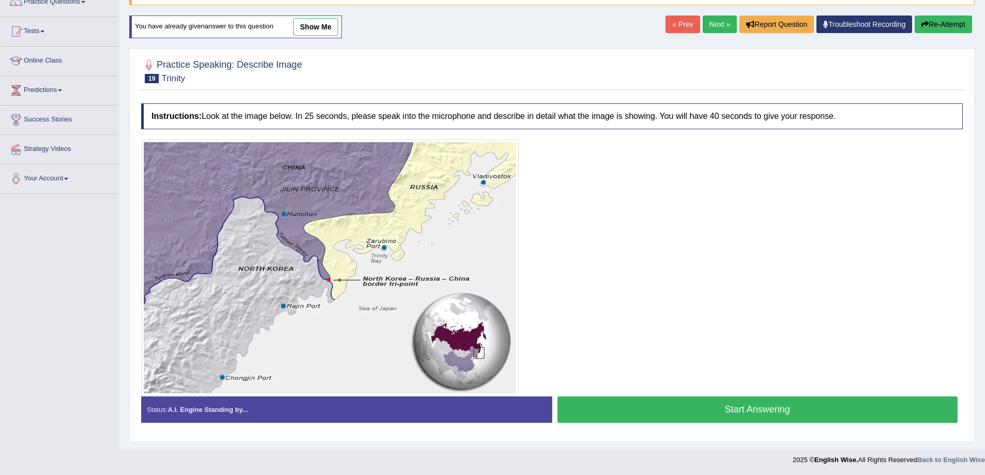
scroll to position [94, 0]
click at [761, 409] on button "Start Answering" at bounding box center [757, 409] width 401 height 26
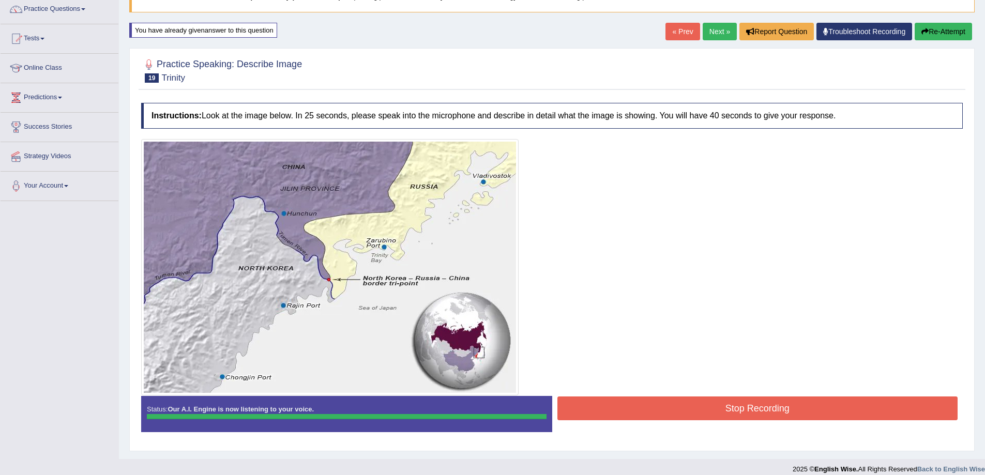
click at [753, 410] on div "Instructions: Look at the image below. In 25 seconds, please speak into the mic…" at bounding box center [552, 272] width 827 height 348
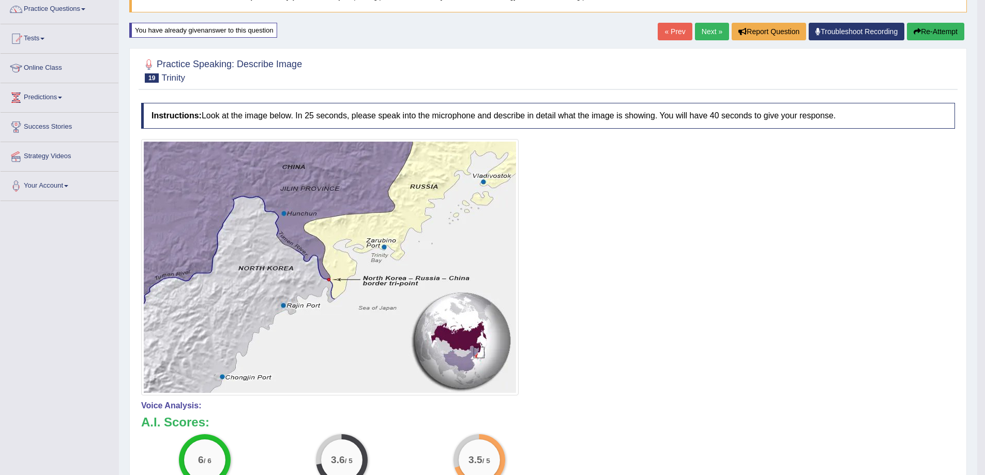
click at [700, 27] on link "Next »" at bounding box center [712, 32] width 34 height 18
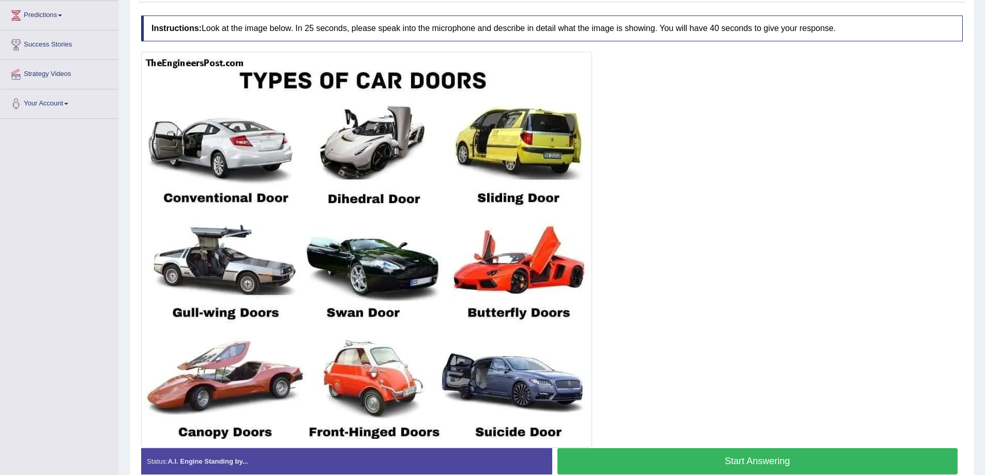
scroll to position [190, 0]
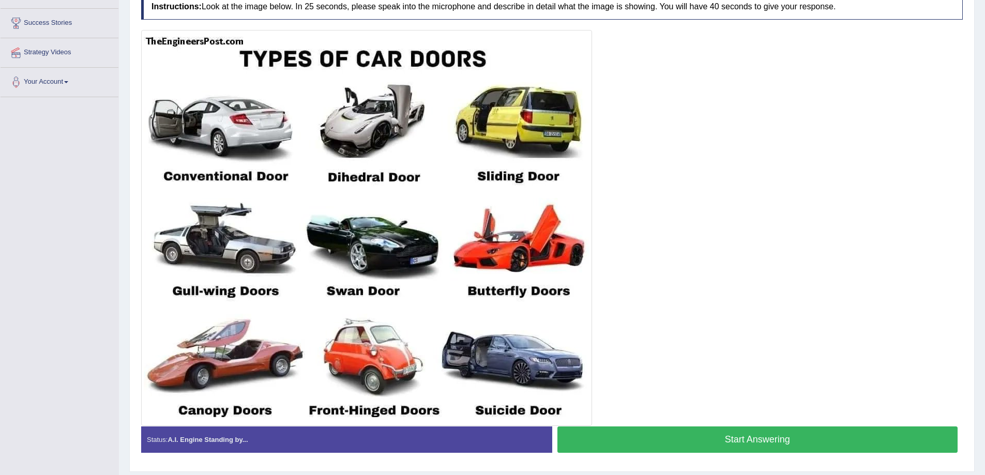
click at [754, 442] on button "Start Answering" at bounding box center [757, 440] width 401 height 26
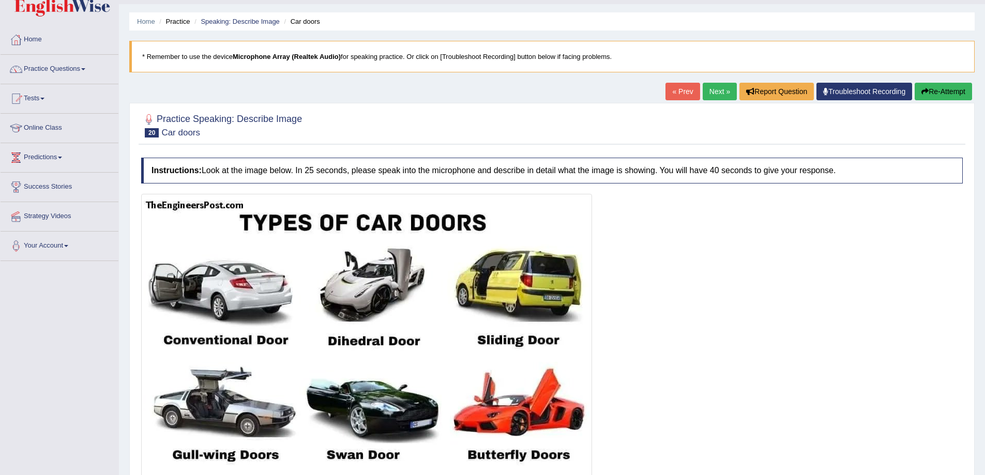
scroll to position [17, 0]
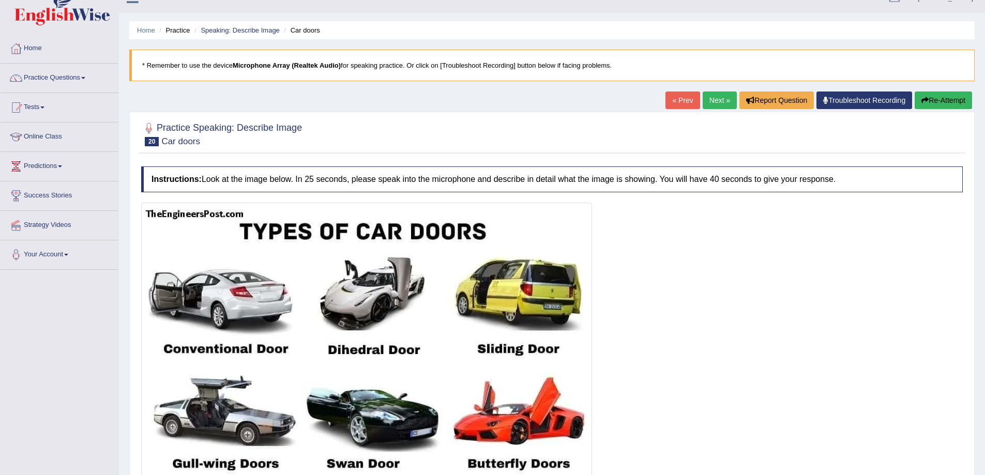
click at [946, 97] on button "Re-Attempt" at bounding box center [943, 101] width 57 height 18
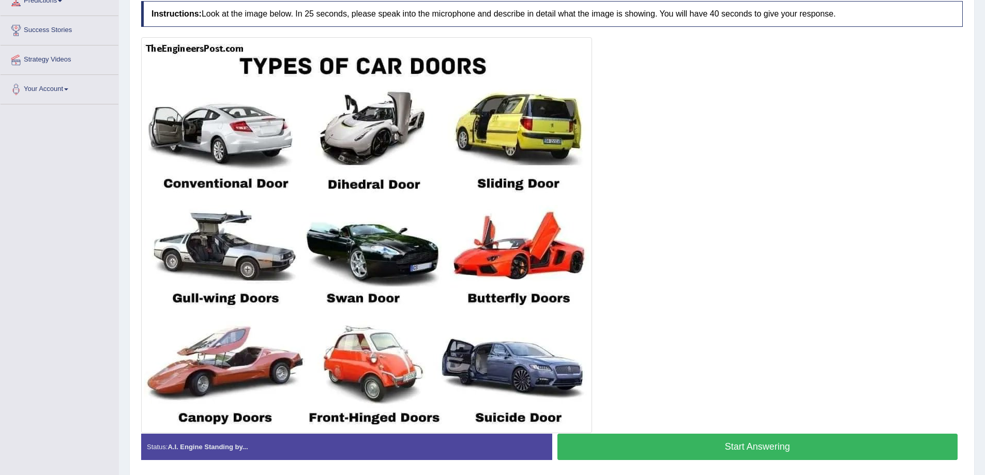
scroll to position [207, 0]
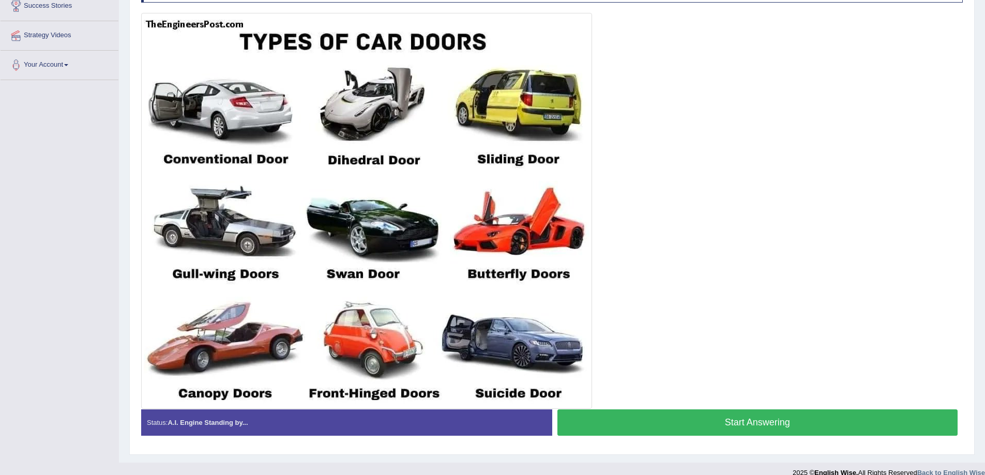
click at [705, 418] on button "Start Answering" at bounding box center [757, 423] width 401 height 26
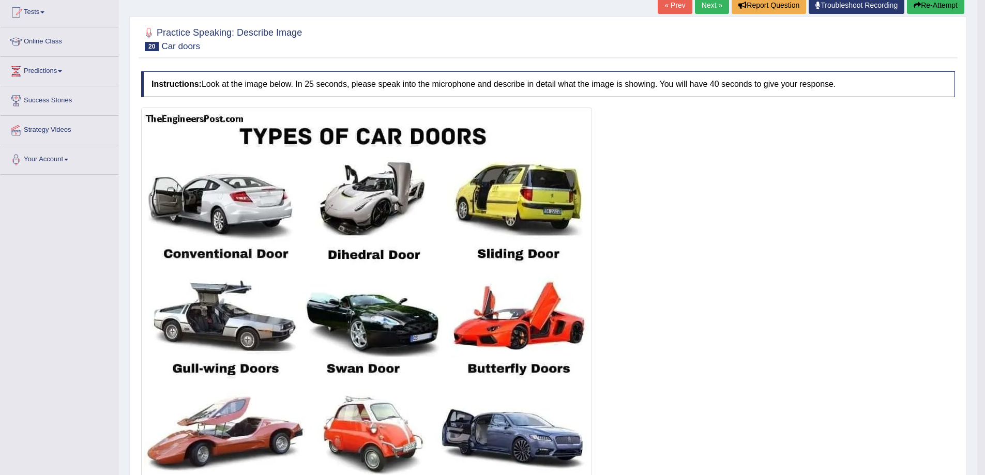
scroll to position [103, 0]
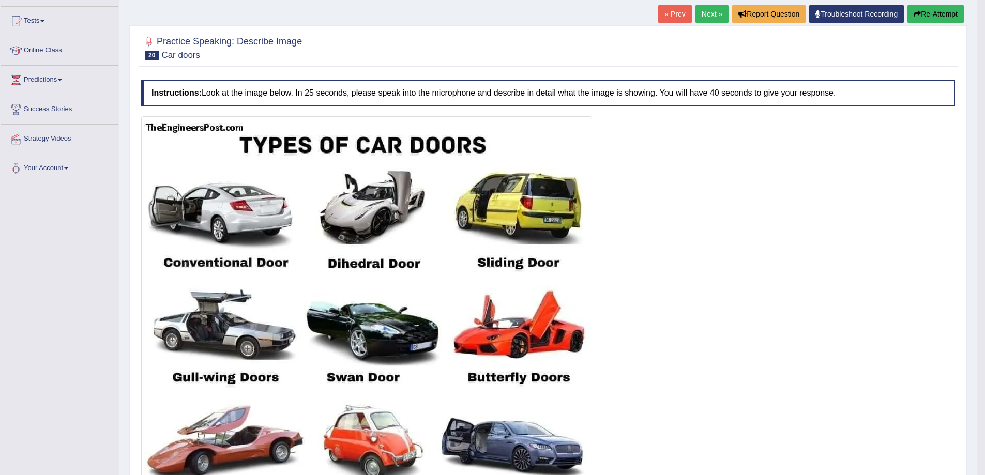
click at [948, 12] on button "Re-Attempt" at bounding box center [935, 14] width 57 height 18
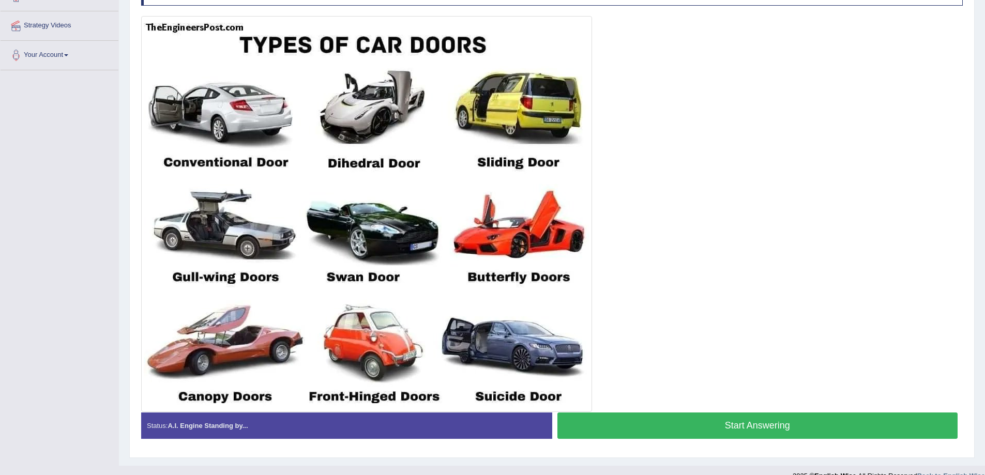
scroll to position [224, 0]
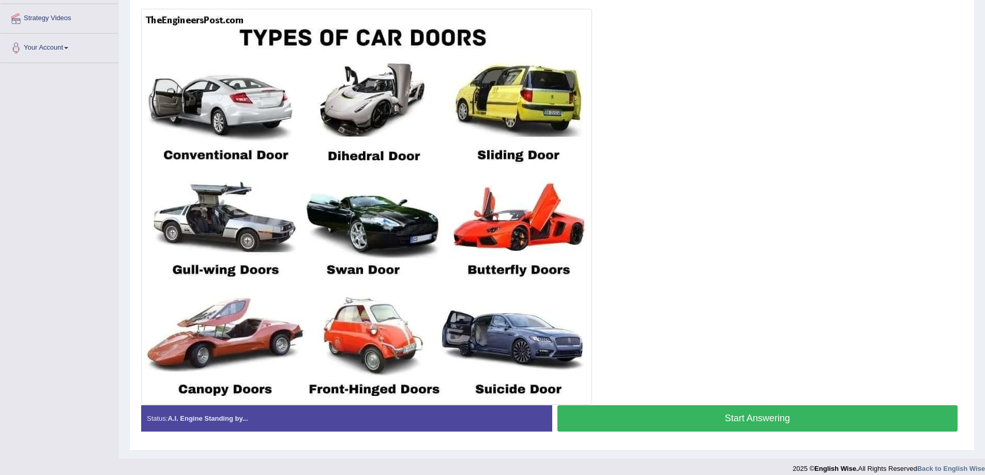
click at [785, 418] on button "Start Answering" at bounding box center [757, 418] width 401 height 26
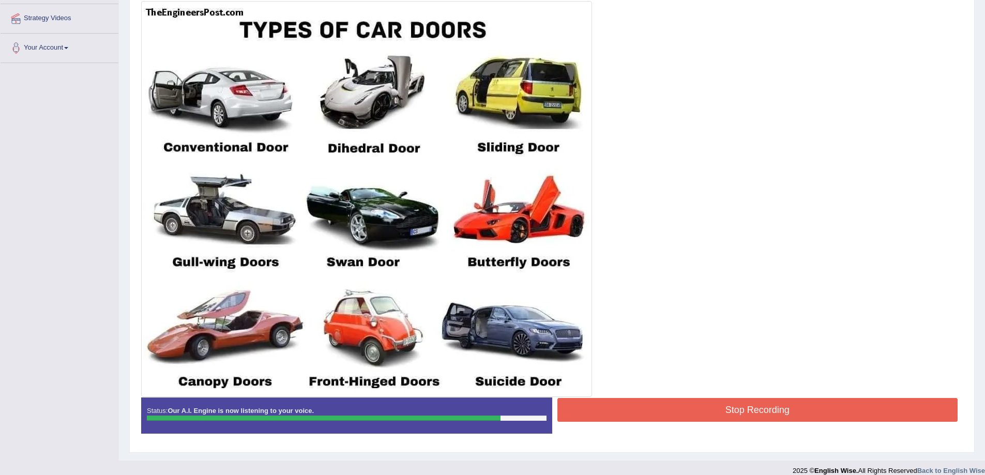
click at [772, 416] on button "Stop Recording" at bounding box center [757, 410] width 401 height 24
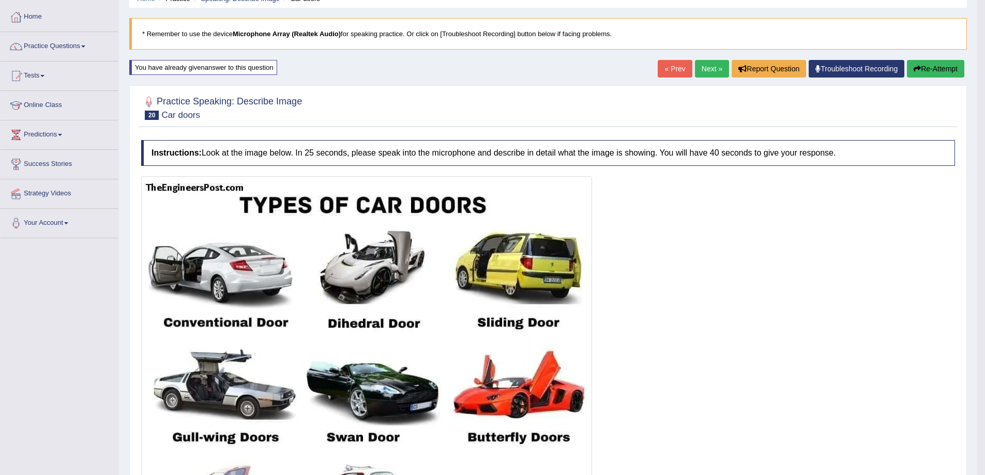
scroll to position [17, 0]
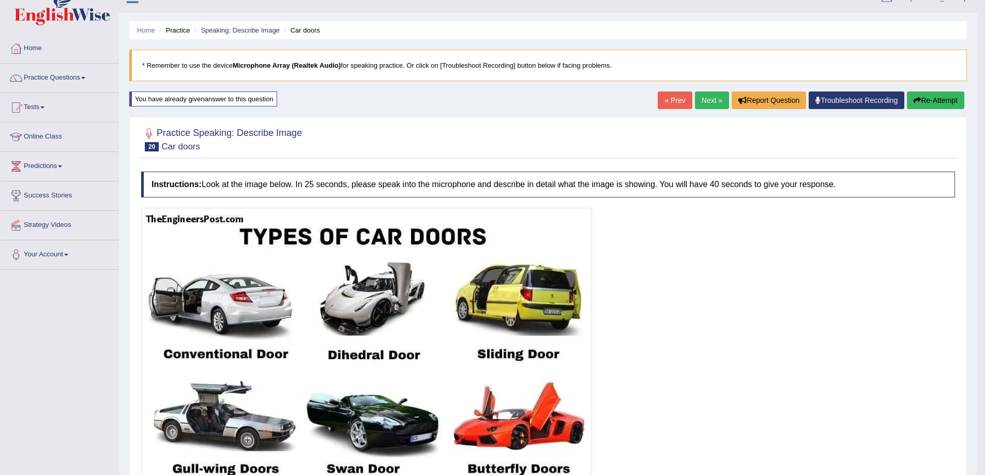
click at [704, 96] on link "Next »" at bounding box center [712, 101] width 34 height 18
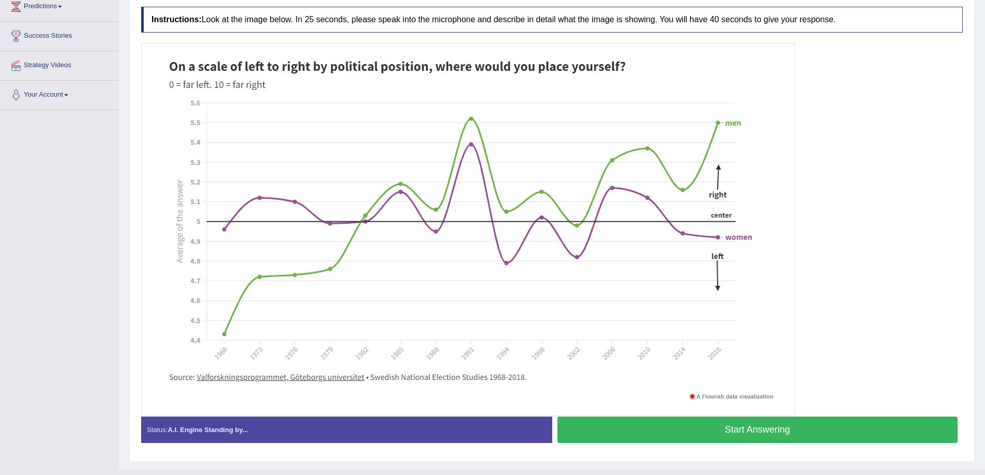
scroll to position [198, 0]
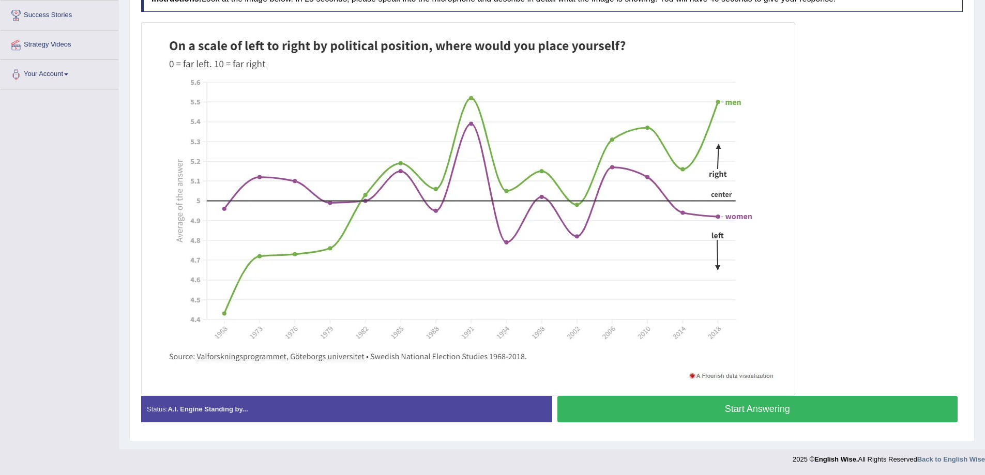
click at [746, 416] on button "Start Answering" at bounding box center [757, 409] width 401 height 26
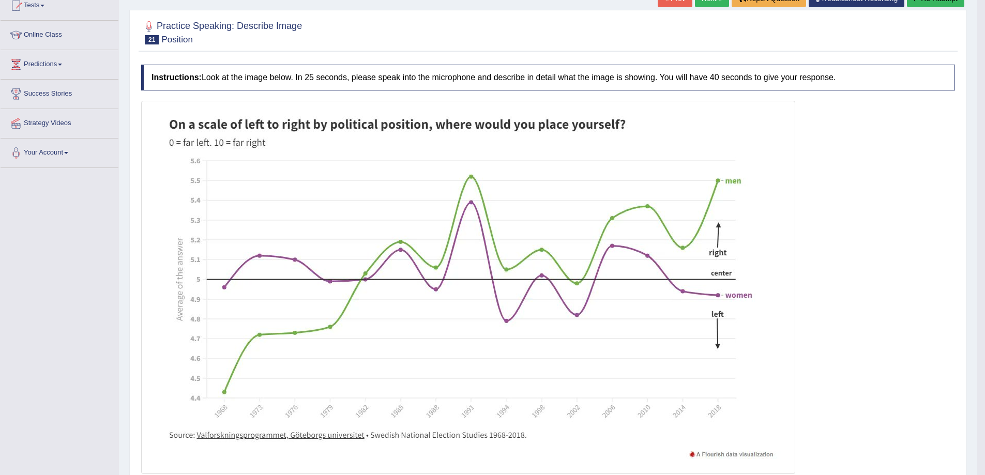
scroll to position [94, 0]
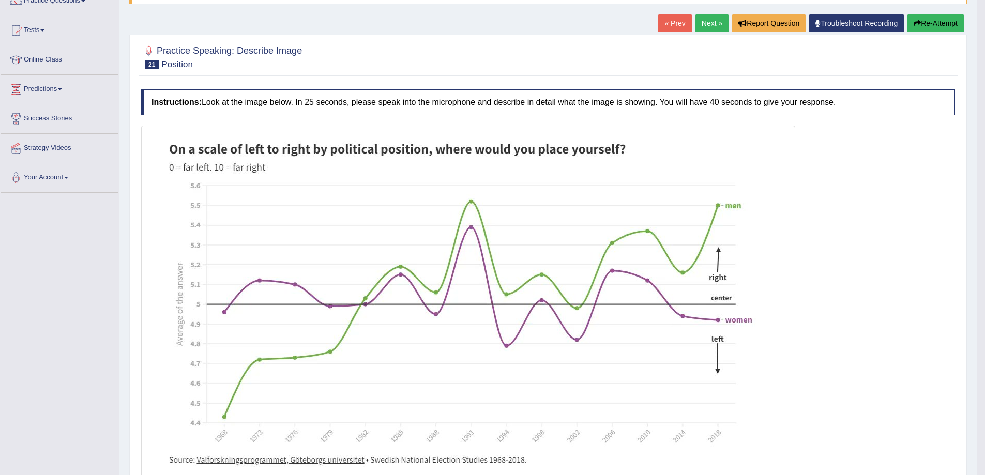
click at [933, 21] on button "Re-Attempt" at bounding box center [935, 23] width 57 height 18
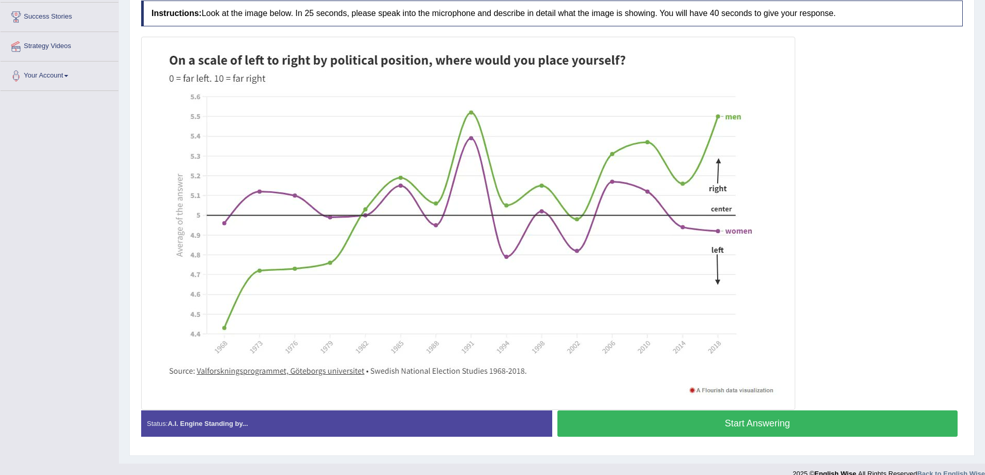
scroll to position [210, 0]
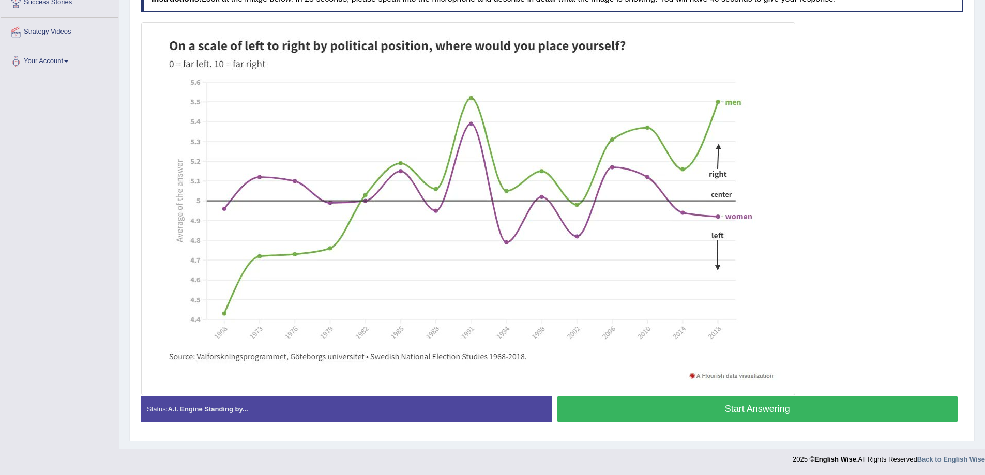
click at [718, 411] on button "Start Answering" at bounding box center [757, 409] width 401 height 26
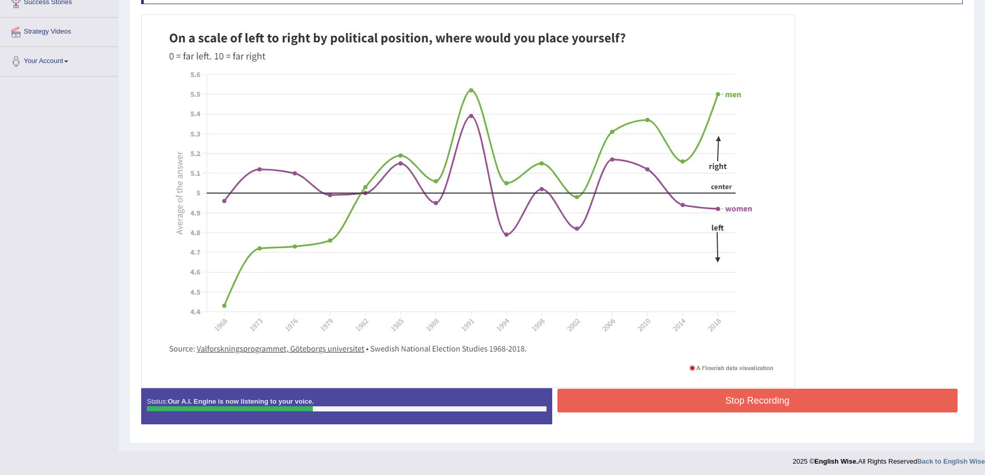
click at [736, 399] on button "Stop Recording" at bounding box center [757, 401] width 401 height 24
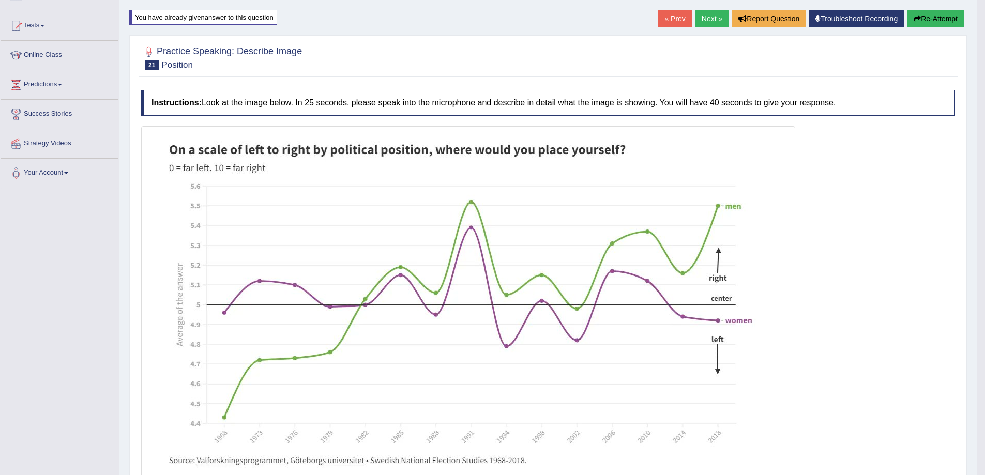
scroll to position [90, 0]
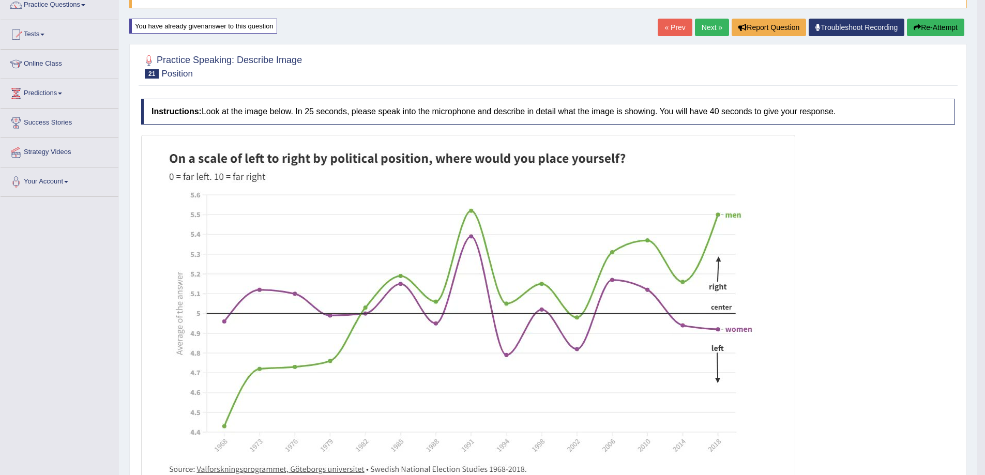
click at [951, 27] on button "Re-Attempt" at bounding box center [935, 28] width 57 height 18
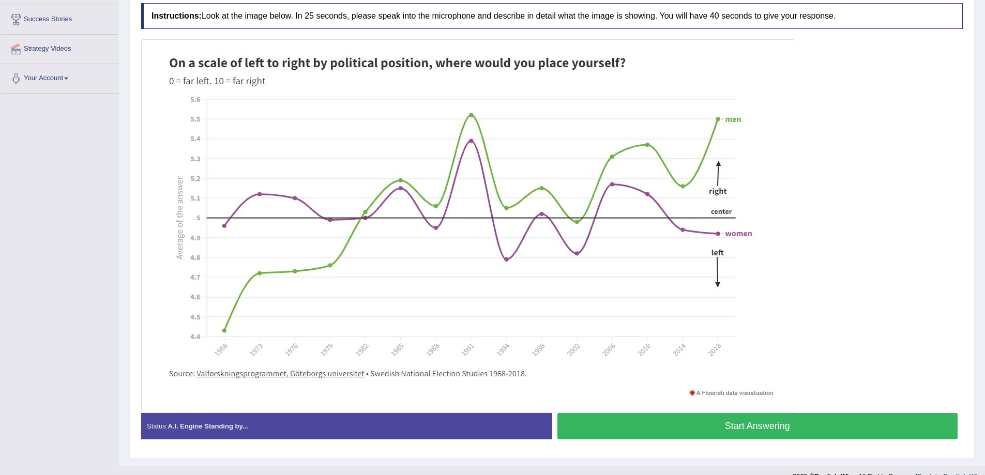
scroll to position [210, 0]
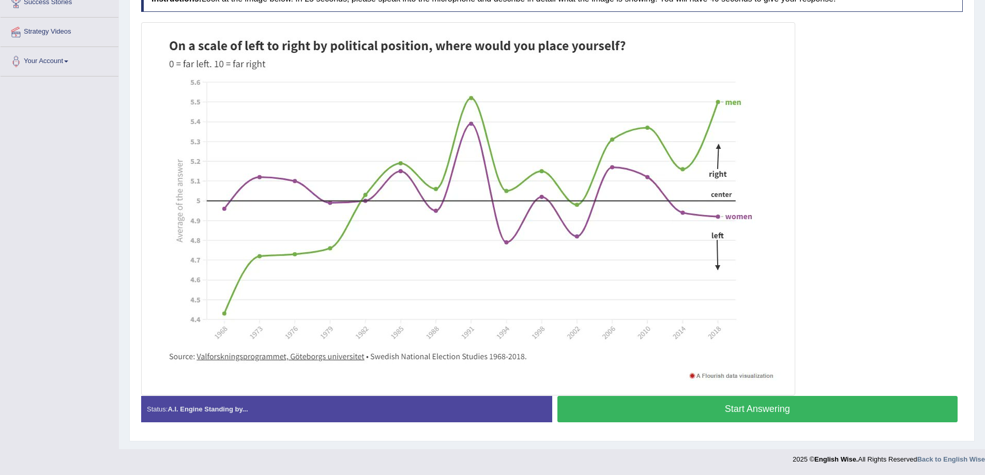
click at [759, 406] on button "Start Answering" at bounding box center [757, 409] width 401 height 26
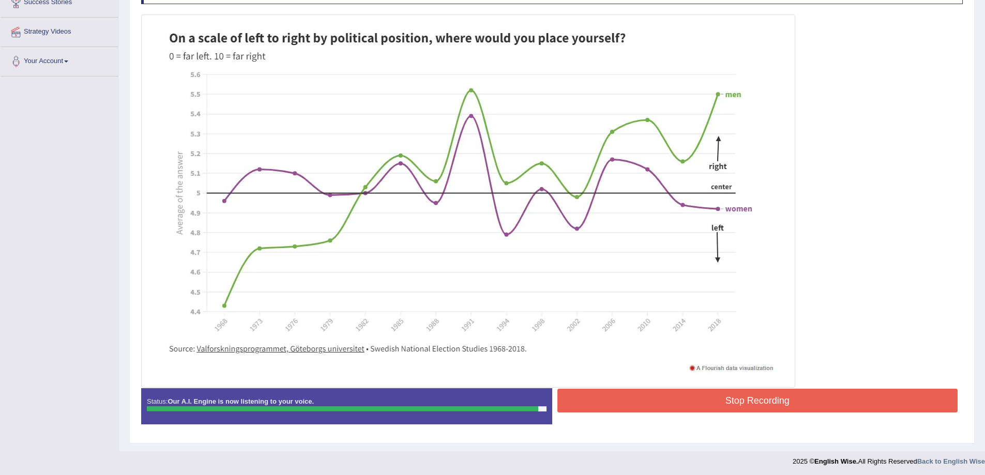
click at [858, 403] on button "Stop Recording" at bounding box center [757, 401] width 401 height 24
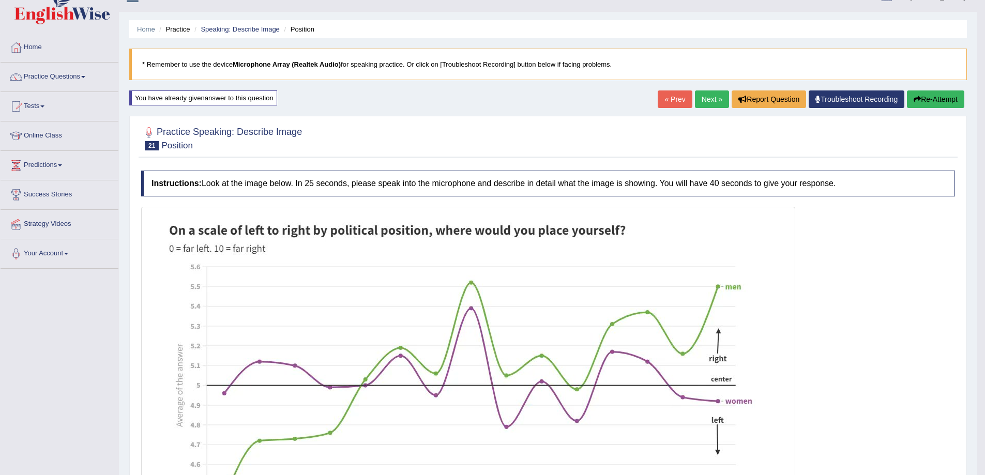
scroll to position [4, 0]
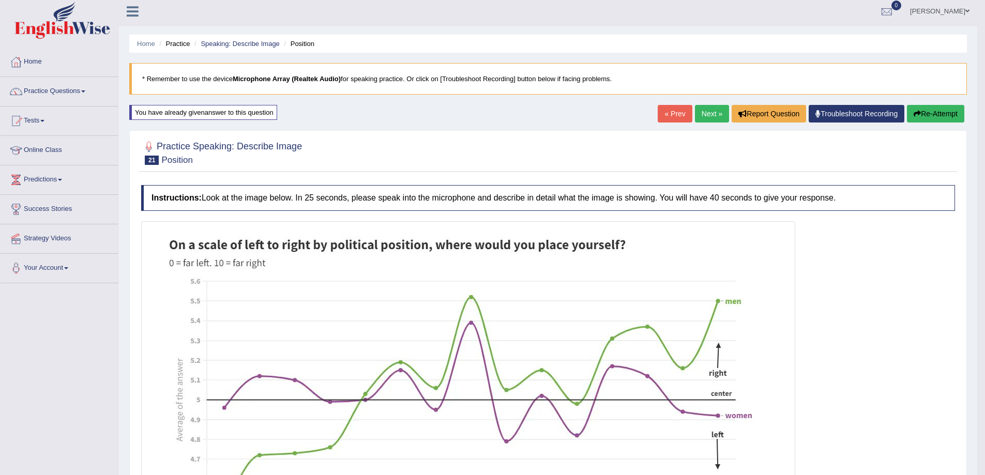
click at [707, 109] on link "Next »" at bounding box center [712, 114] width 34 height 18
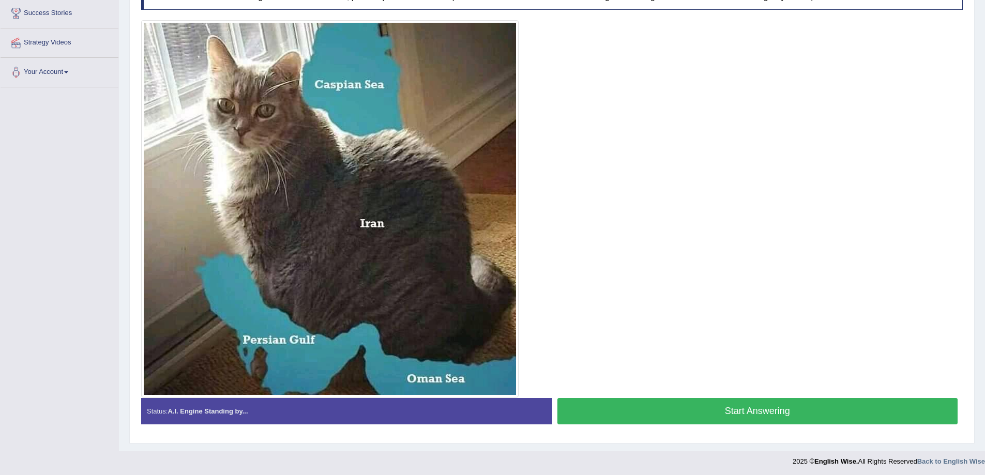
scroll to position [202, 0]
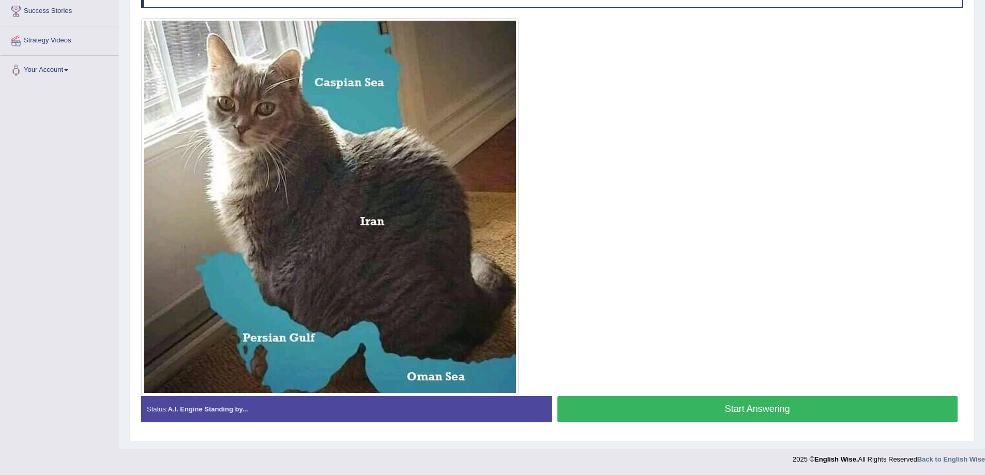
click at [622, 407] on button "Start Answering" at bounding box center [757, 409] width 401 height 26
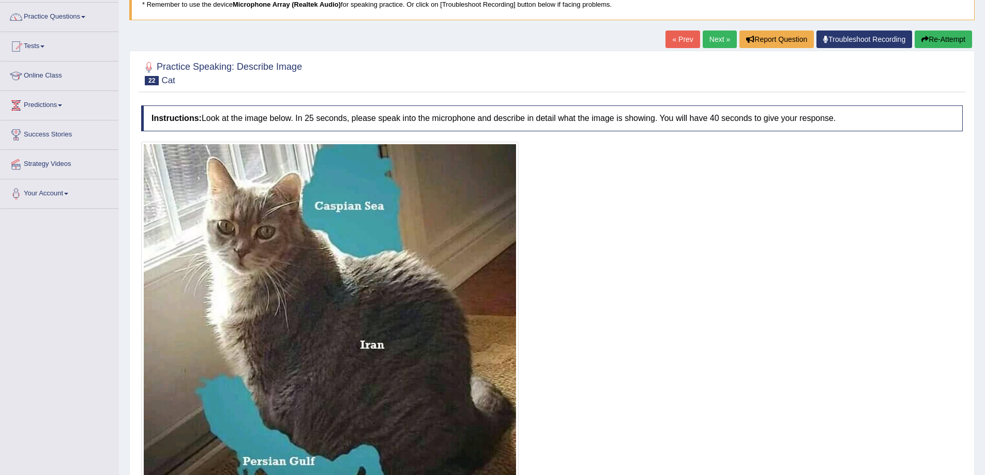
scroll to position [64, 0]
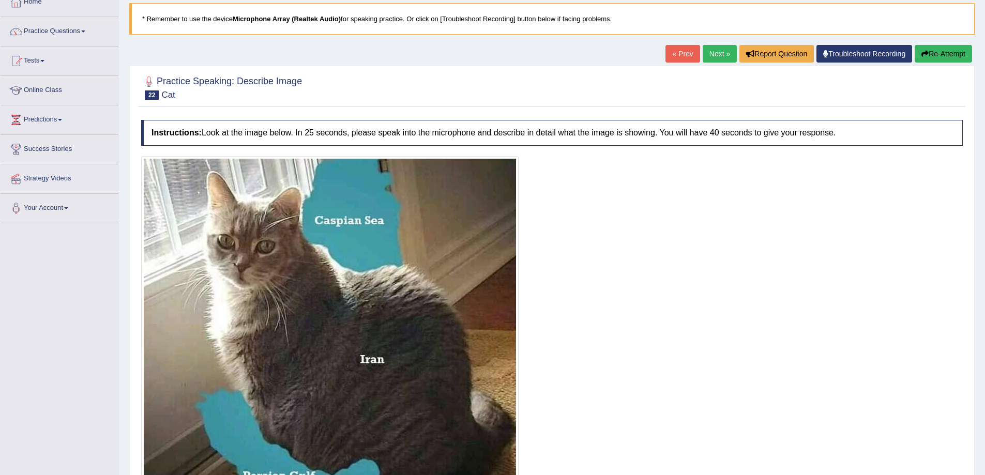
click at [933, 51] on button "Re-Attempt" at bounding box center [943, 54] width 57 height 18
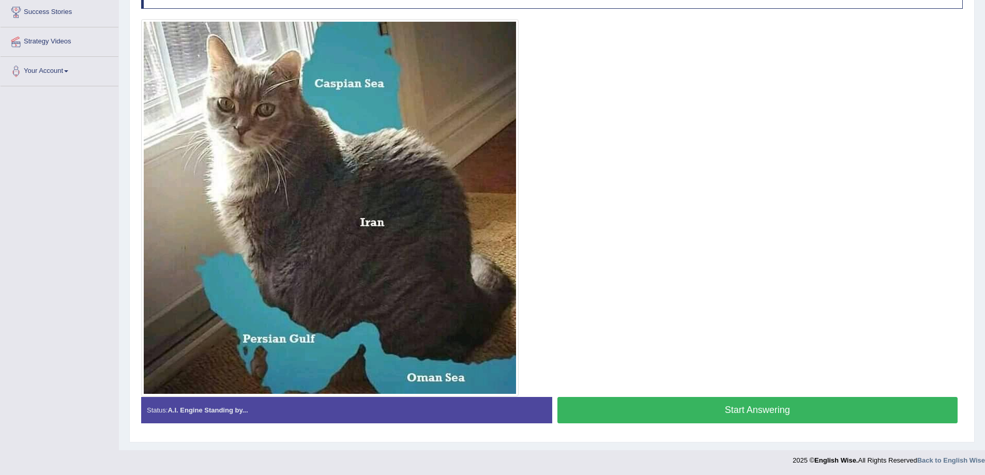
scroll to position [202, 0]
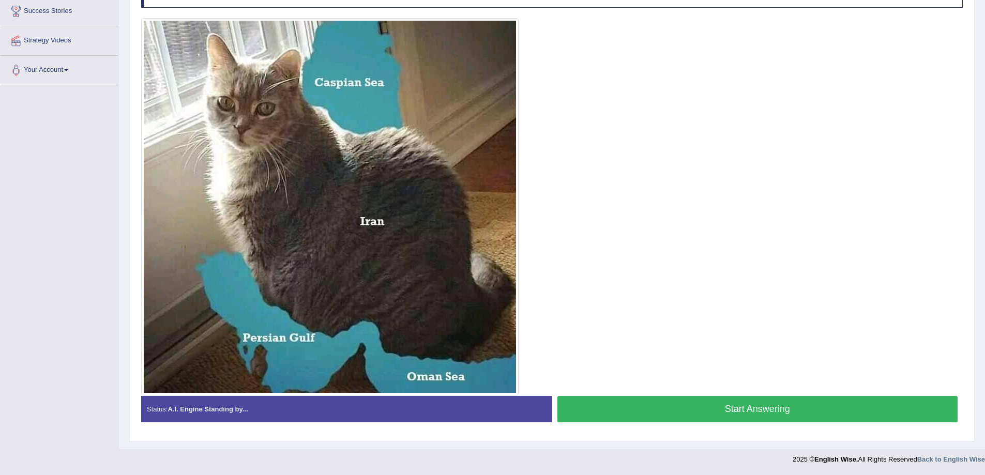
click at [720, 411] on button "Start Answering" at bounding box center [757, 409] width 401 height 26
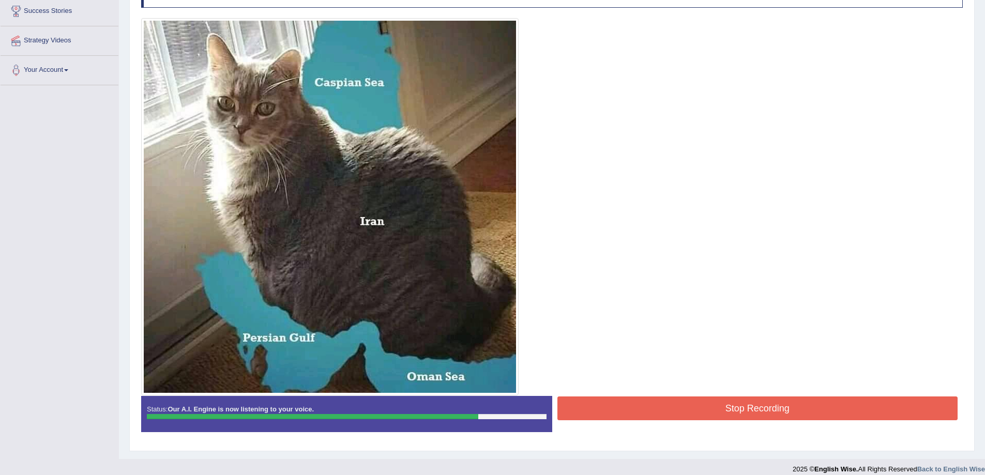
click at [676, 412] on button "Stop Recording" at bounding box center [757, 409] width 401 height 24
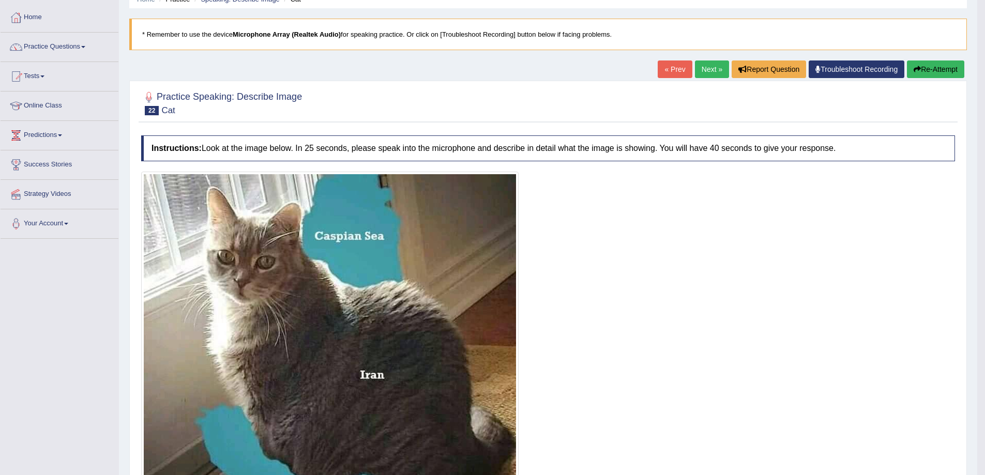
scroll to position [47, 0]
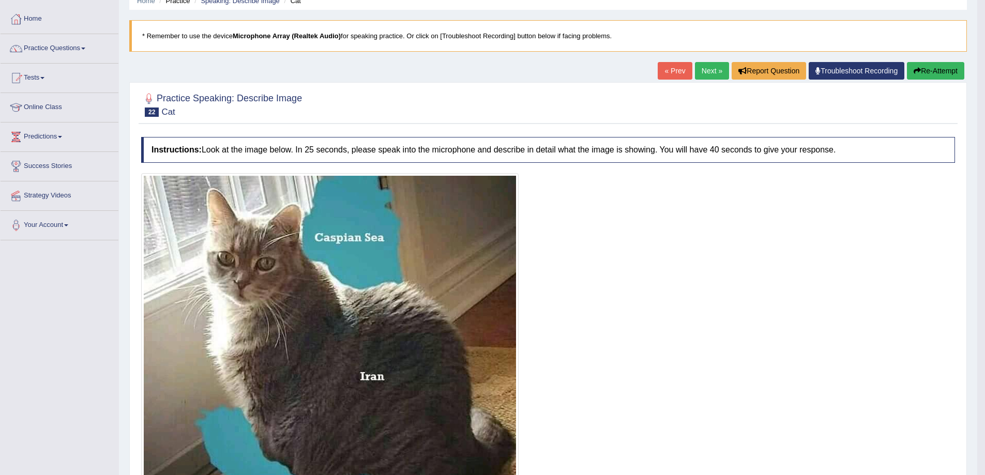
click at [948, 64] on button "Re-Attempt" at bounding box center [935, 71] width 57 height 18
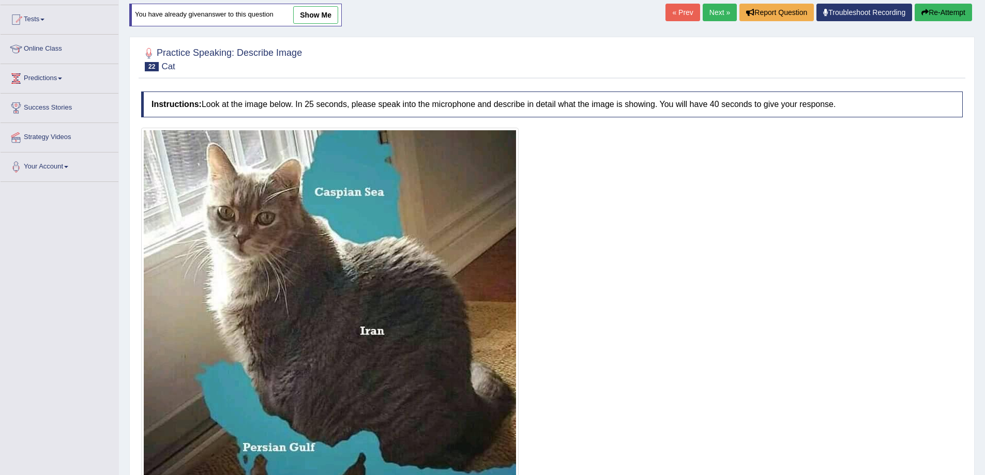
scroll to position [185, 0]
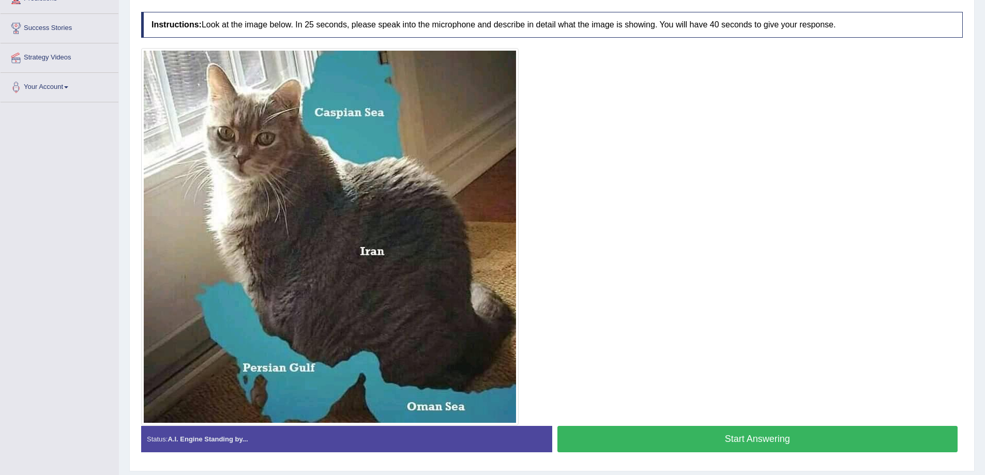
click at [759, 444] on button "Start Answering" at bounding box center [757, 439] width 401 height 26
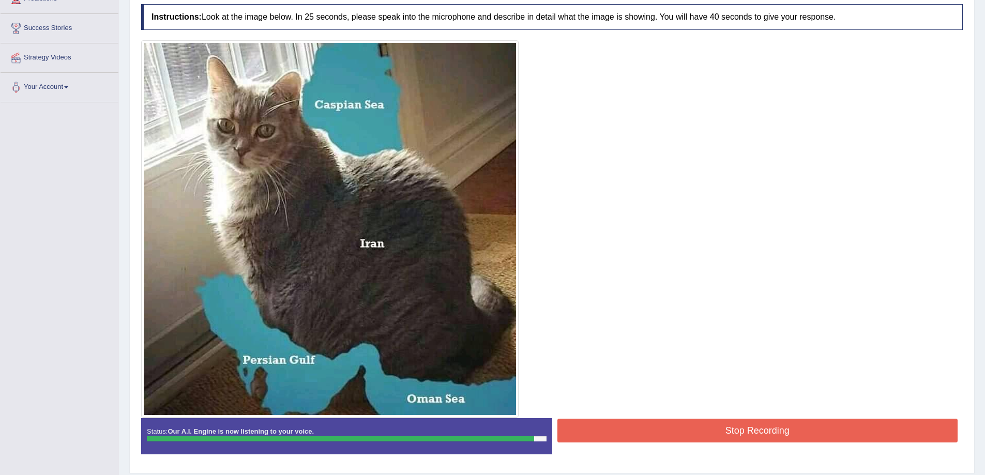
click at [769, 466] on div "Instructions: Look at the image below. In 25 seconds, please speak into the mic…" at bounding box center [552, 233] width 827 height 469
click at [769, 427] on div "Instructions: Look at the image below. In 25 seconds, please speak into the mic…" at bounding box center [552, 233] width 827 height 469
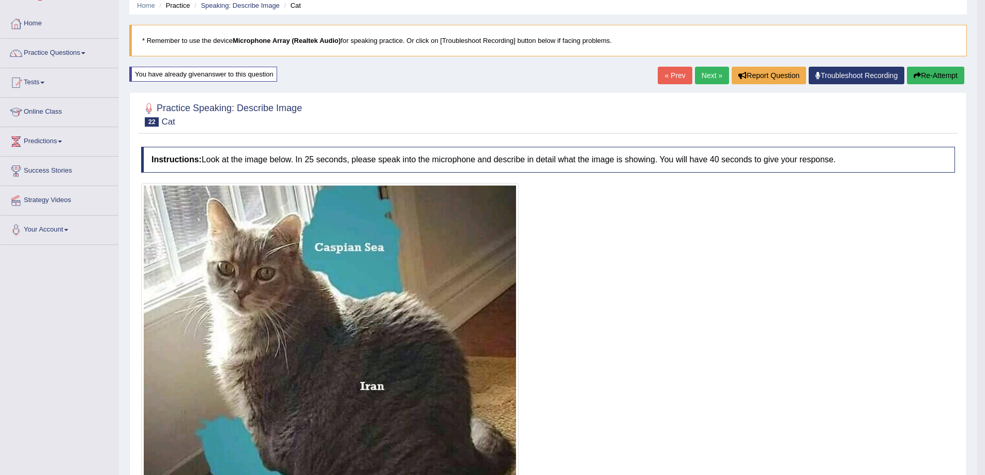
scroll to position [0, 0]
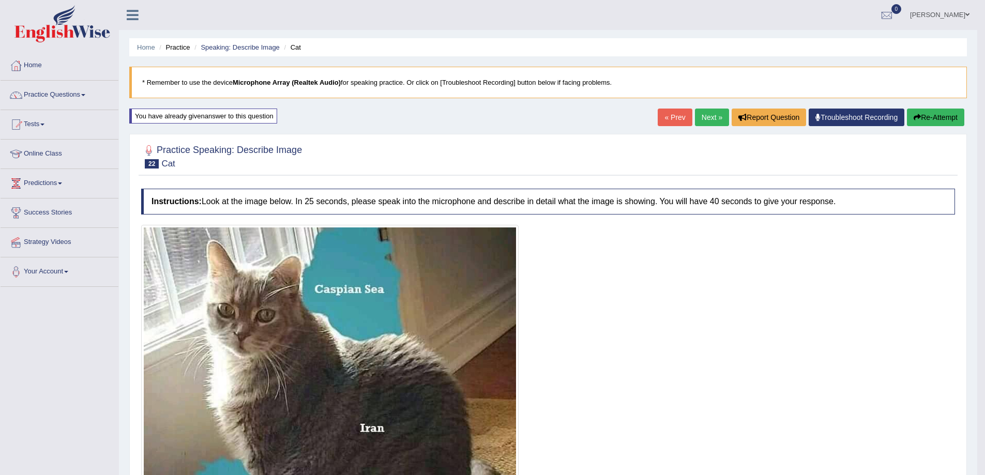
click at [714, 115] on link "Next »" at bounding box center [712, 118] width 34 height 18
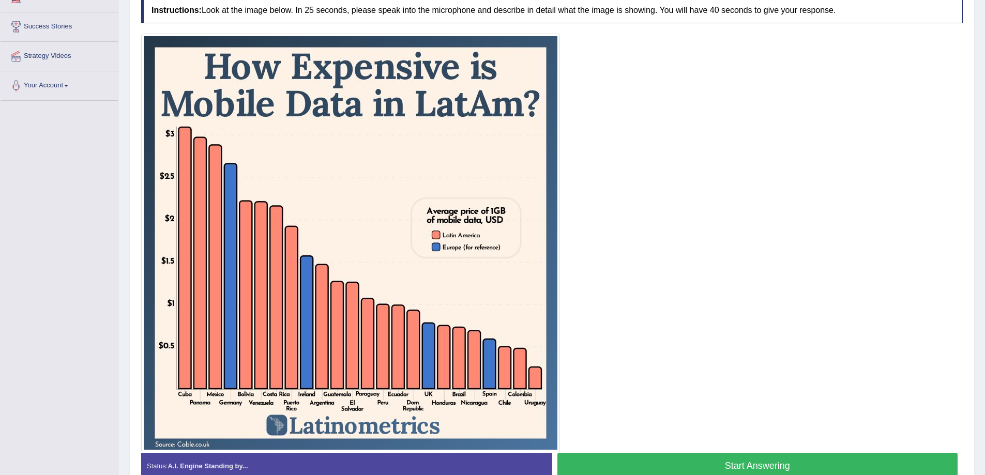
scroll to position [190, 0]
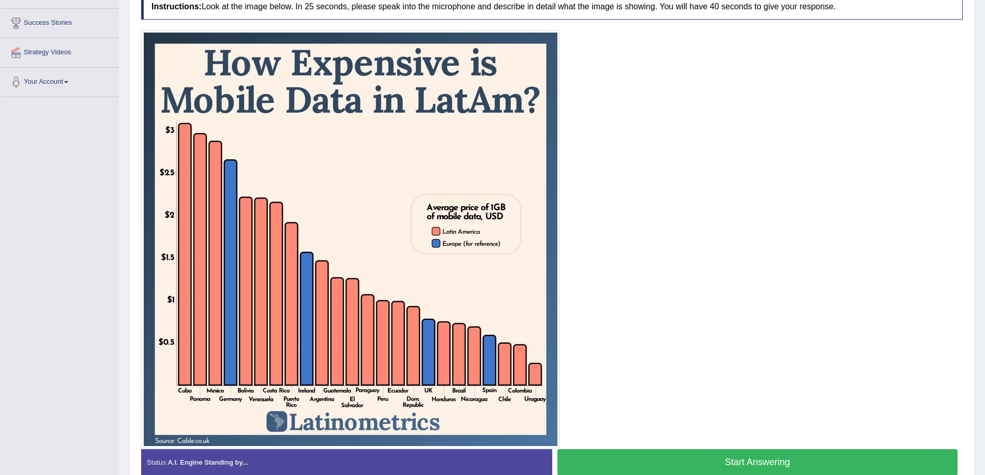
click at [705, 457] on button "Start Answering" at bounding box center [757, 462] width 401 height 26
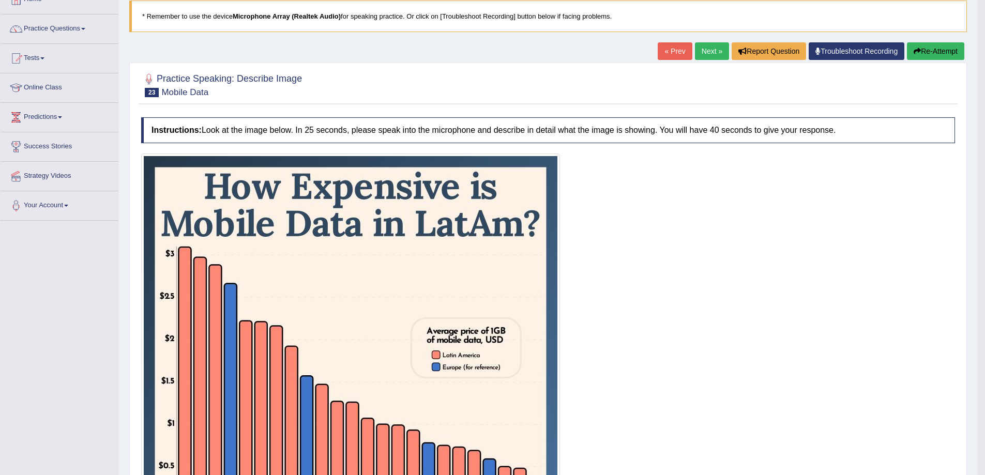
scroll to position [52, 0]
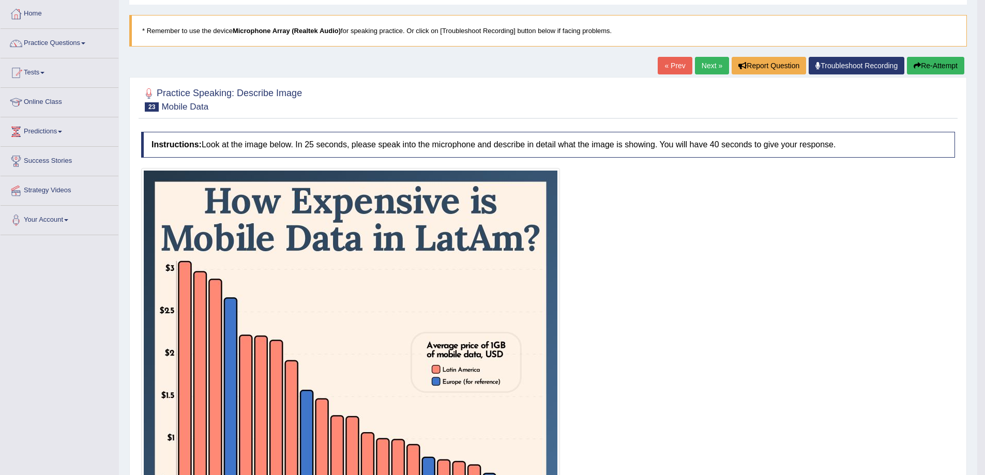
click at [914, 63] on icon "button" at bounding box center [917, 65] width 7 height 7
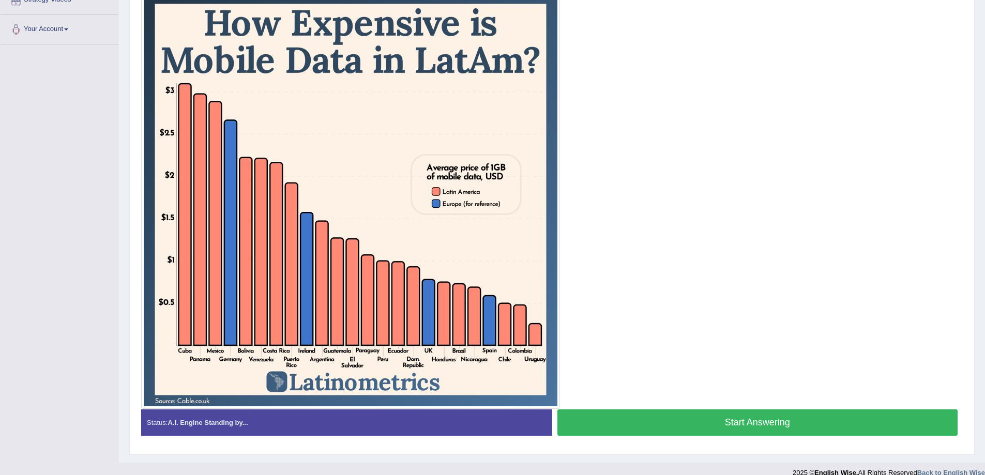
scroll to position [256, 0]
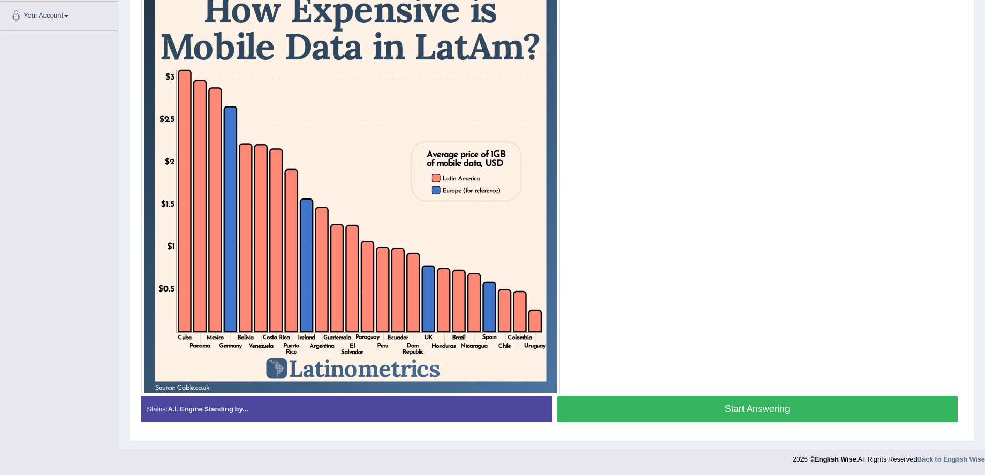
click at [668, 414] on button "Start Answering" at bounding box center [757, 409] width 401 height 26
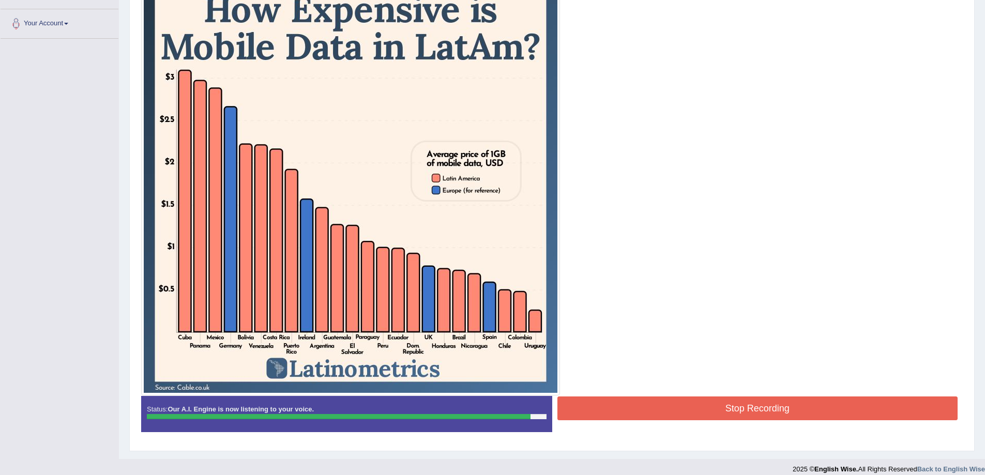
click at [786, 418] on button "Stop Recording" at bounding box center [757, 409] width 401 height 24
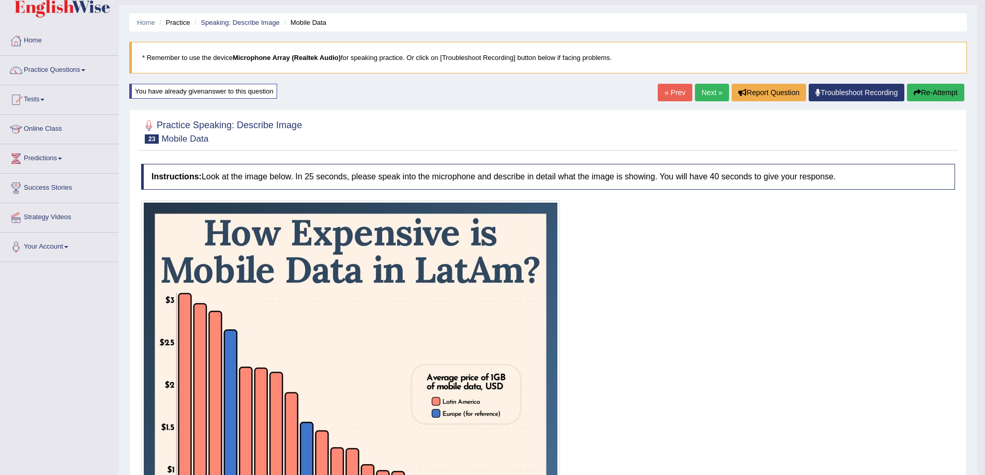
scroll to position [0, 0]
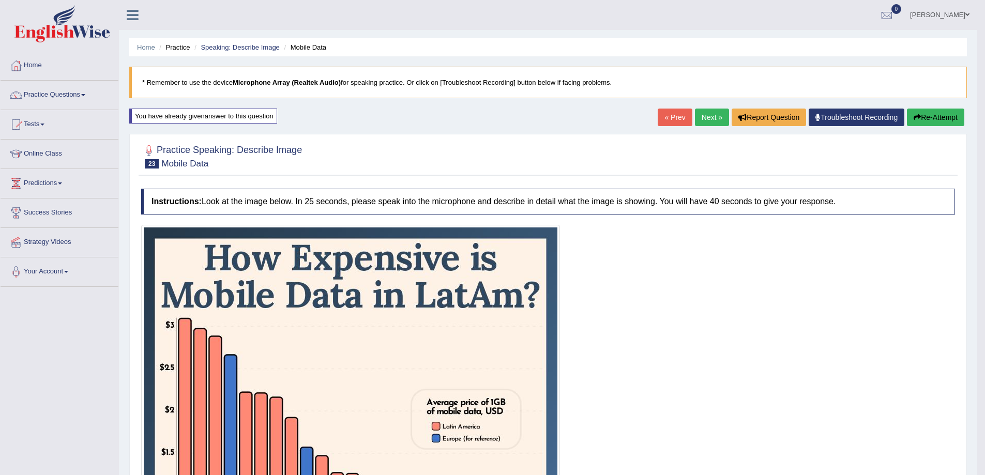
click at [713, 111] on link "Next »" at bounding box center [712, 118] width 34 height 18
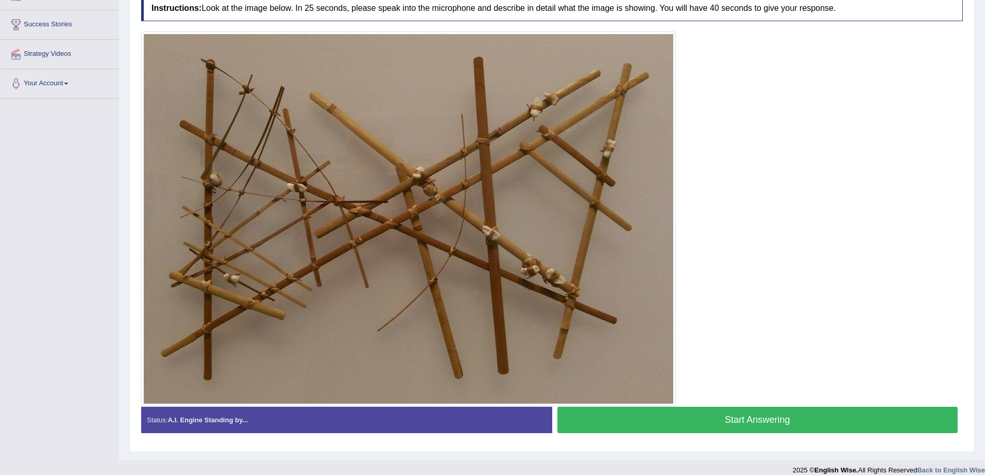
scroll to position [199, 0]
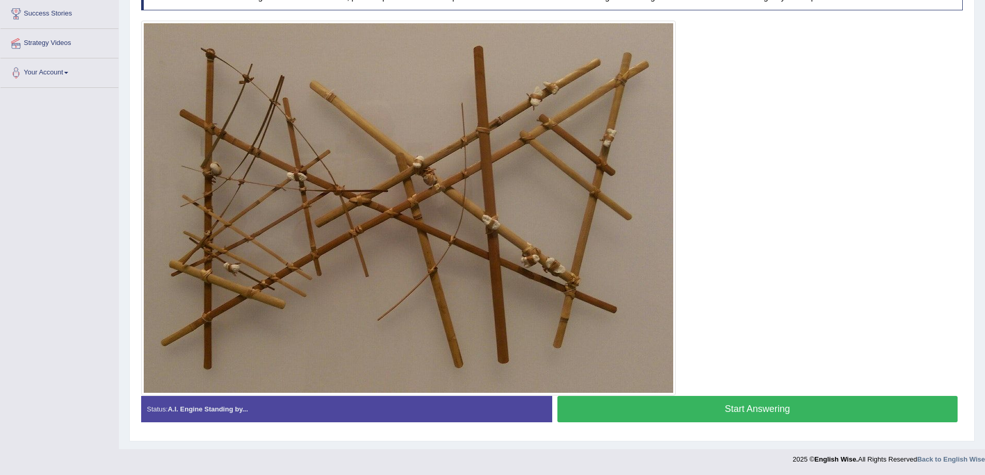
click at [682, 413] on button "Start Answering" at bounding box center [757, 409] width 401 height 26
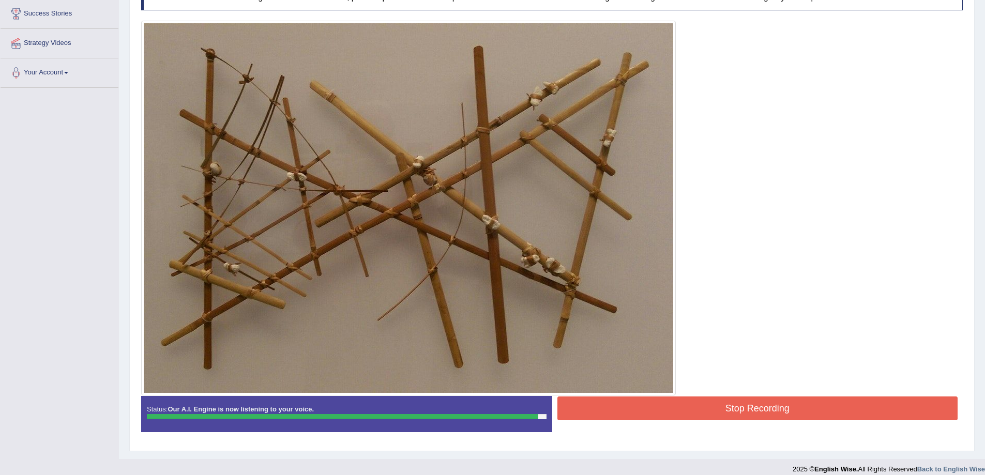
drag, startPoint x: 799, startPoint y: 403, endPoint x: 800, endPoint y: 409, distance: 5.8
click at [799, 403] on button "Stop Recording" at bounding box center [757, 409] width 401 height 24
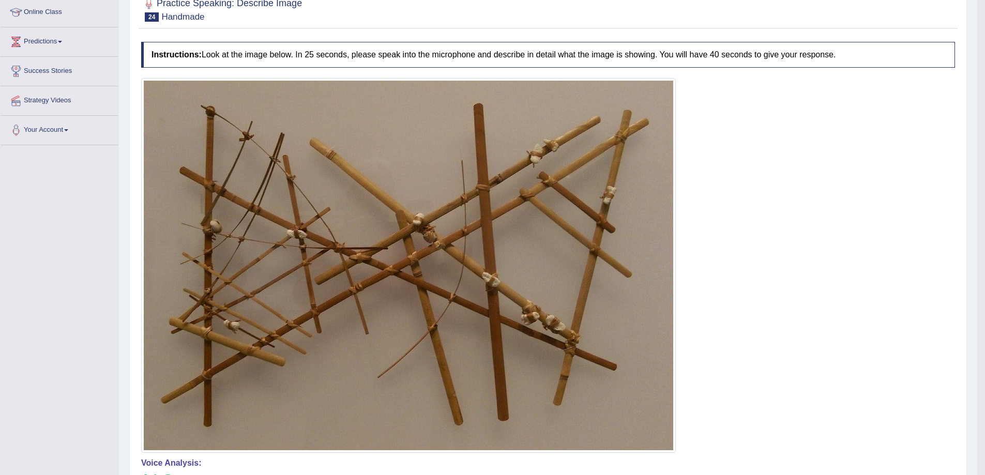
scroll to position [113, 0]
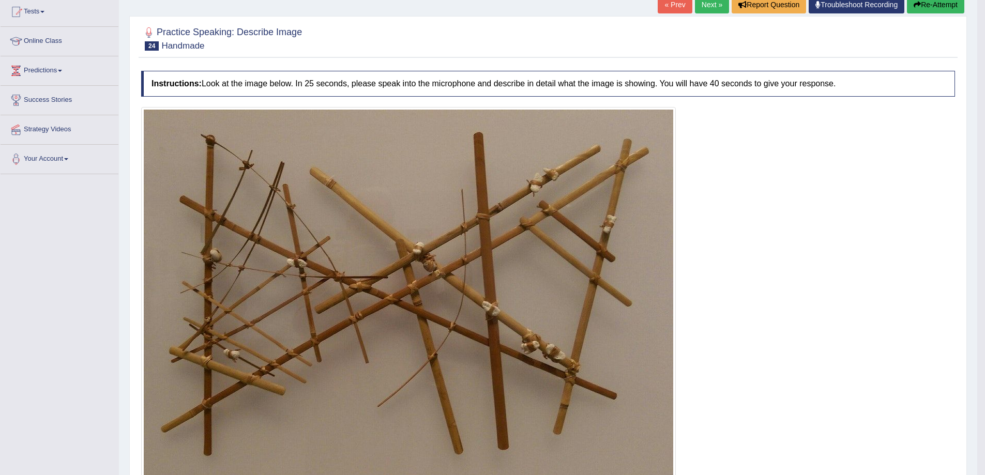
click at [710, 2] on link "Next »" at bounding box center [712, 5] width 34 height 18
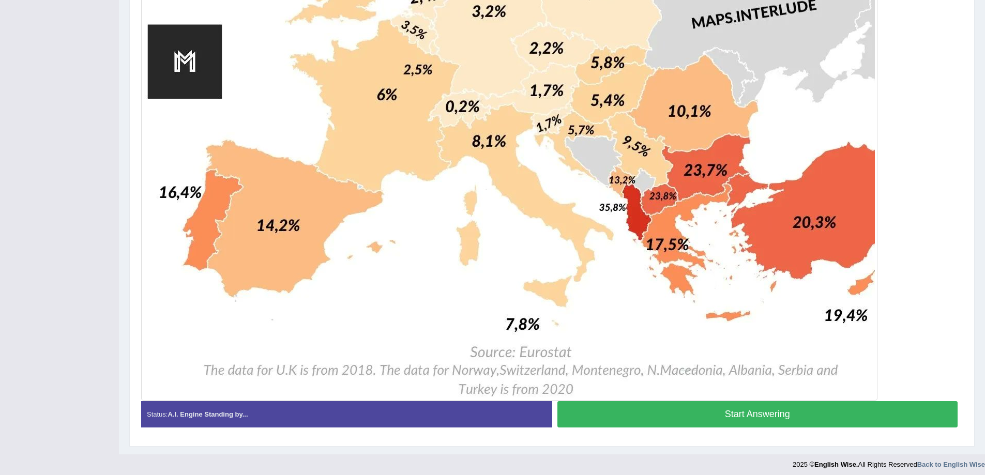
scroll to position [757, 0]
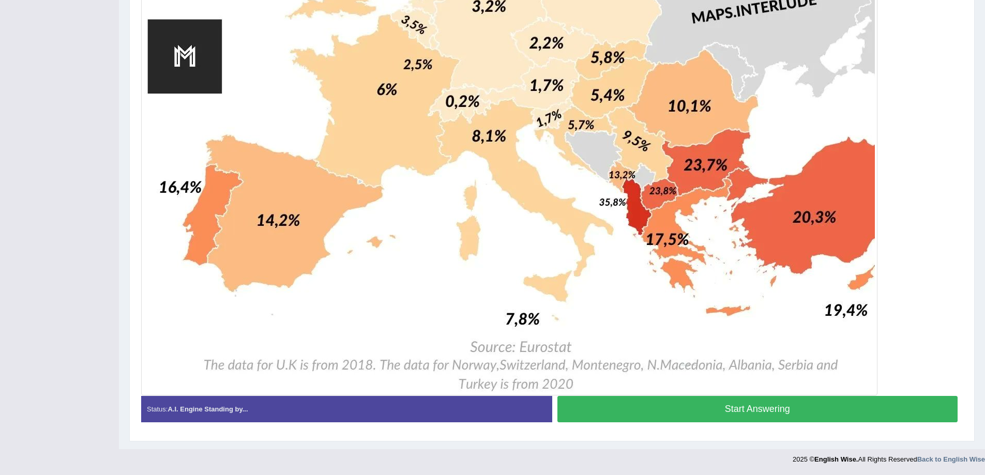
click at [651, 411] on button "Start Answering" at bounding box center [757, 409] width 401 height 26
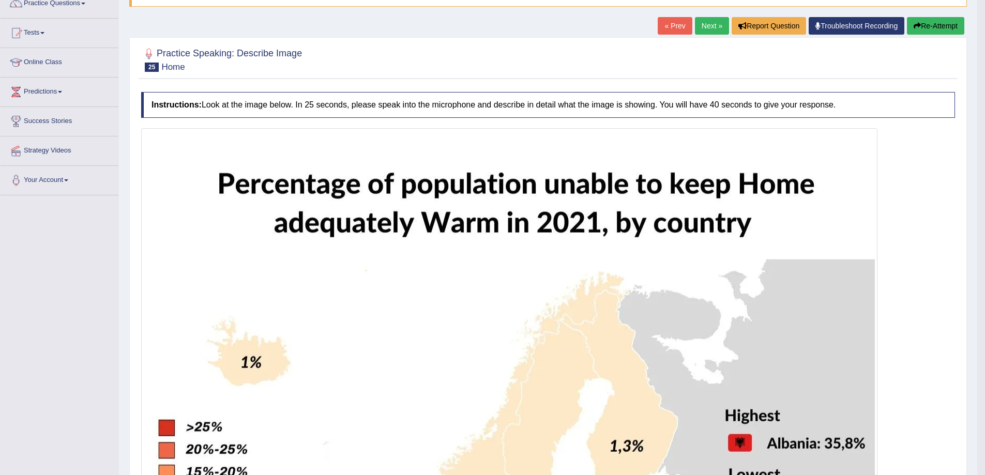
scroll to position [68, 0]
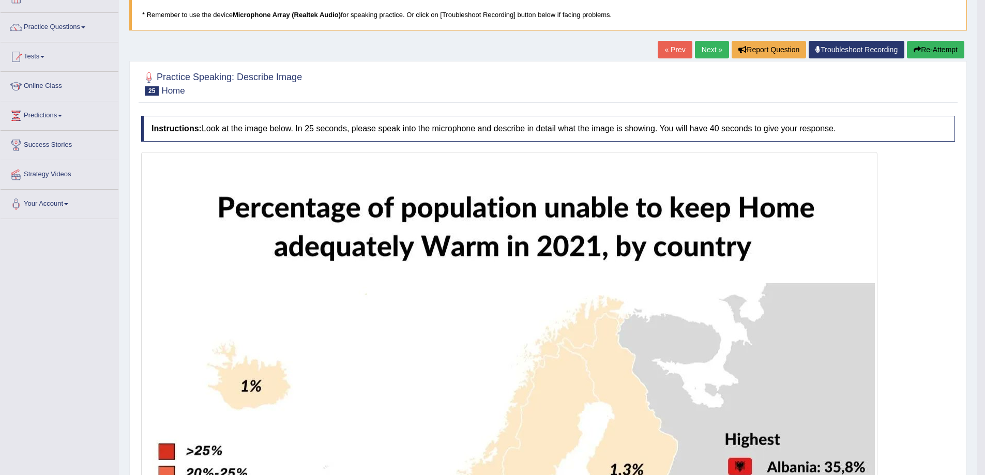
click at [929, 45] on button "Re-Attempt" at bounding box center [935, 50] width 57 height 18
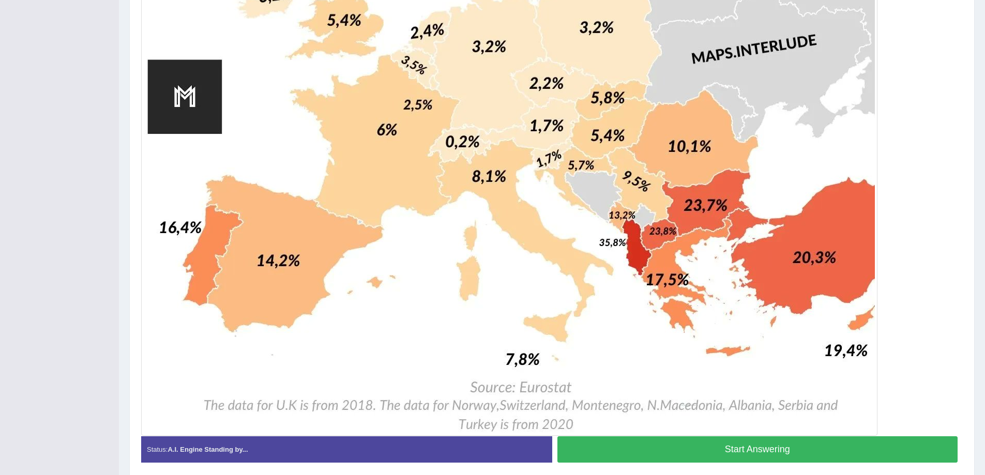
scroll to position [770, 0]
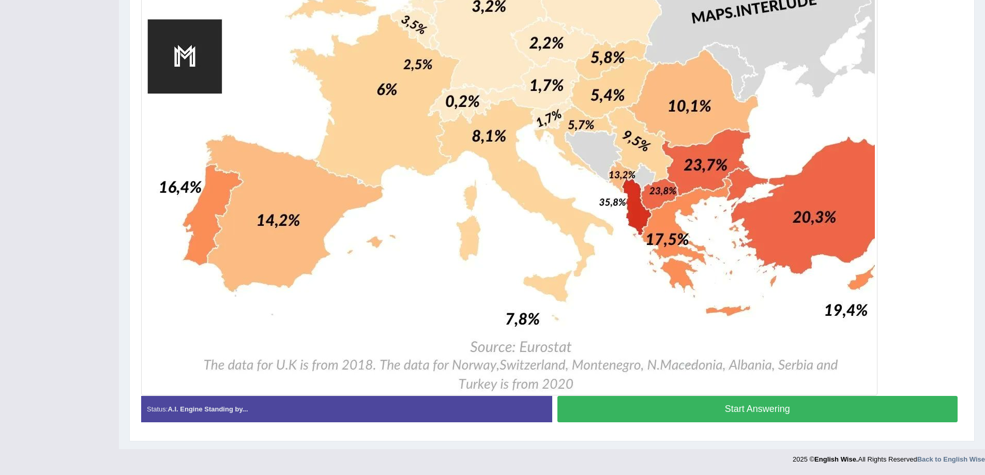
click at [670, 418] on button "Start Answering" at bounding box center [757, 409] width 401 height 26
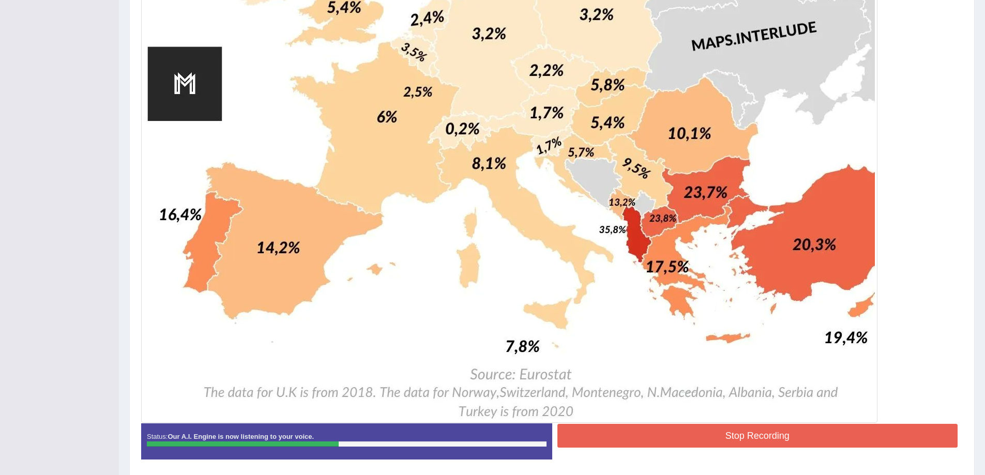
scroll to position [745, 0]
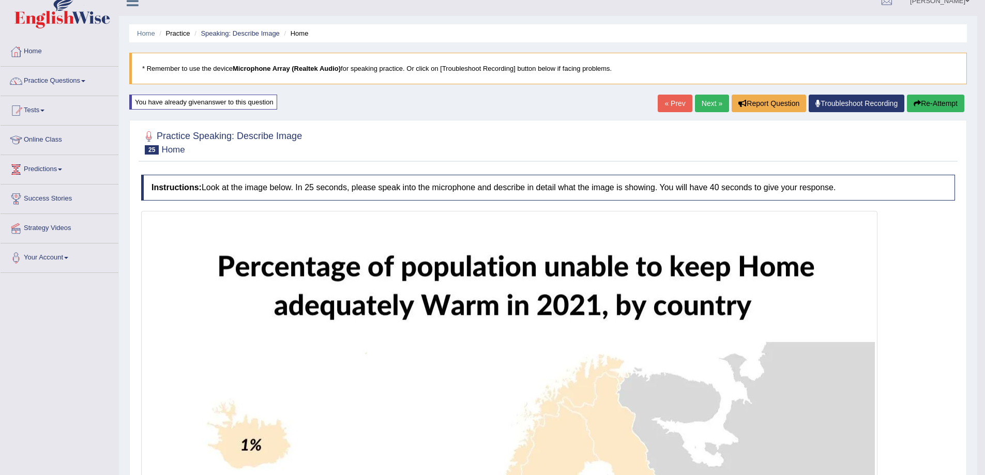
scroll to position [4, 0]
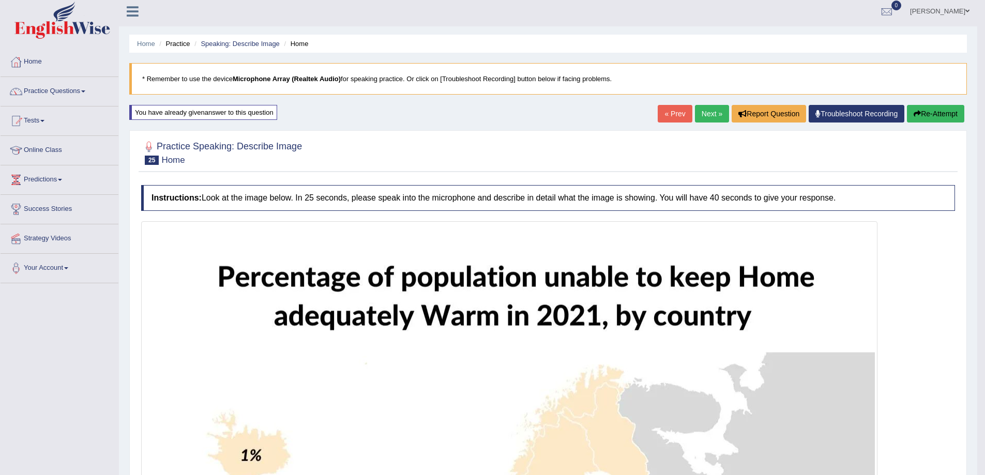
click at [705, 119] on link "Next »" at bounding box center [712, 114] width 34 height 18
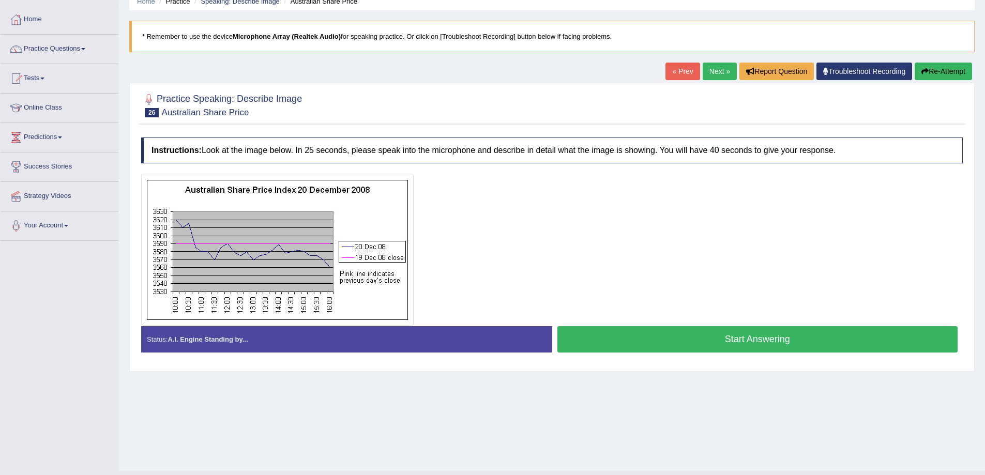
scroll to position [68, 0]
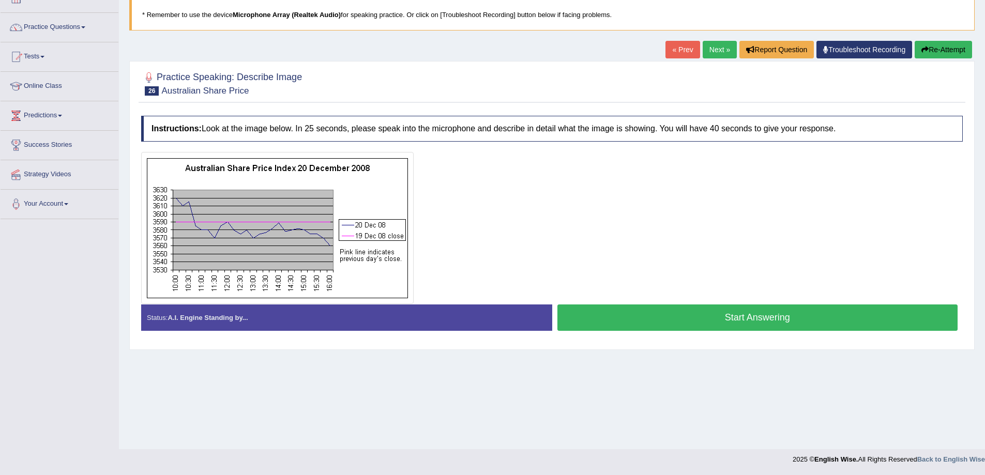
click at [766, 326] on button "Start Answering" at bounding box center [757, 318] width 401 height 26
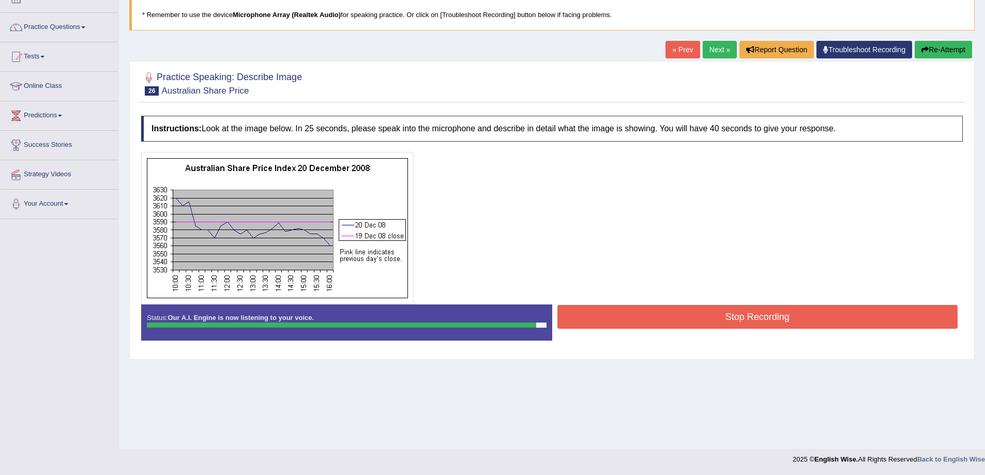
click at [780, 315] on button "Stop Recording" at bounding box center [757, 317] width 401 height 24
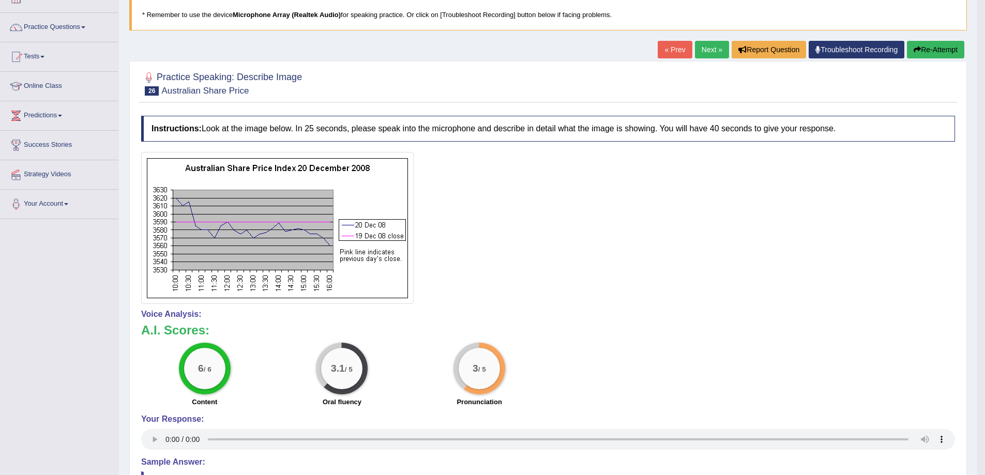
click at [922, 53] on button "Re-Attempt" at bounding box center [935, 50] width 57 height 18
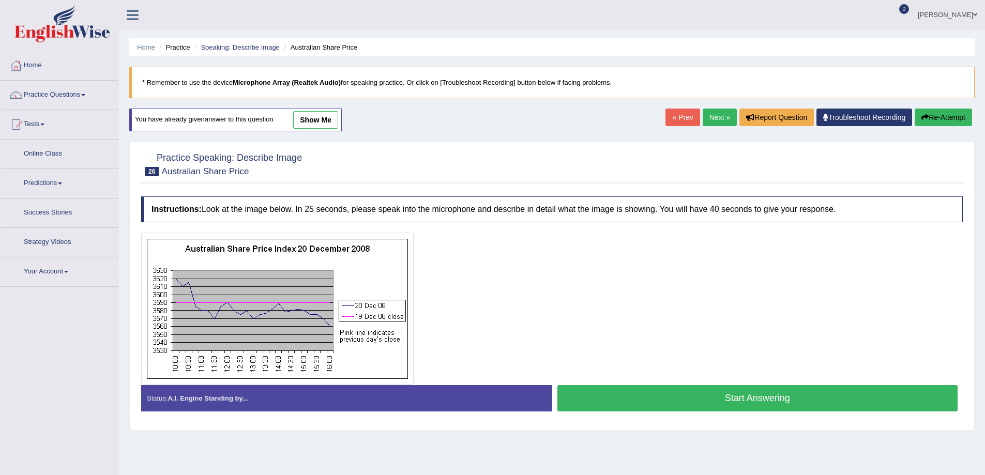
scroll to position [68, 0]
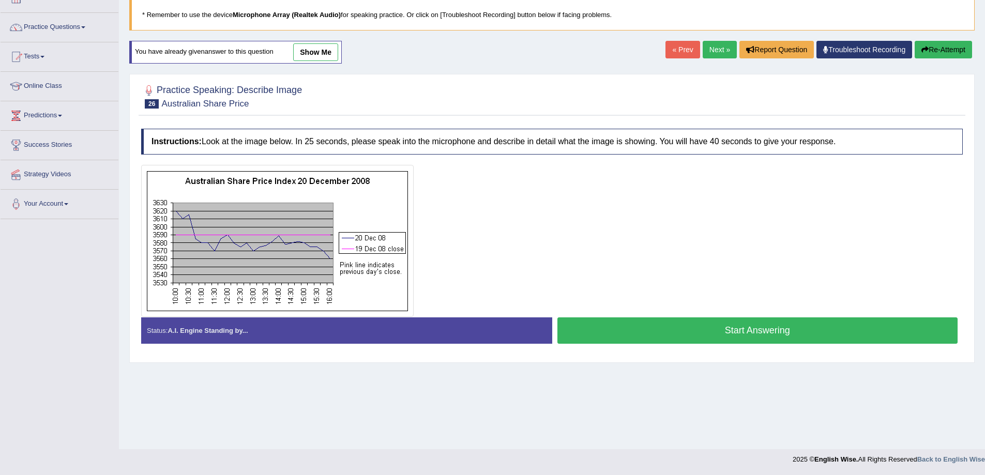
click at [604, 334] on button "Start Answering" at bounding box center [757, 331] width 401 height 26
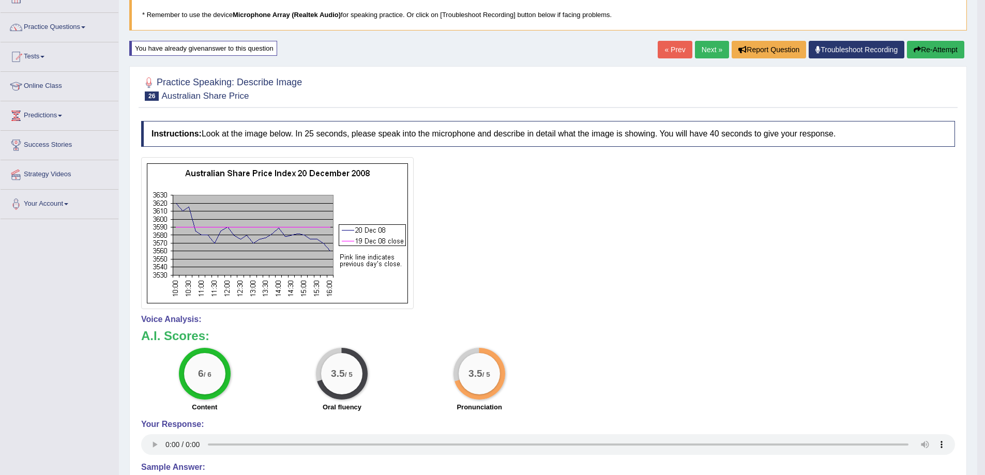
click at [705, 51] on link "Next »" at bounding box center [712, 50] width 34 height 18
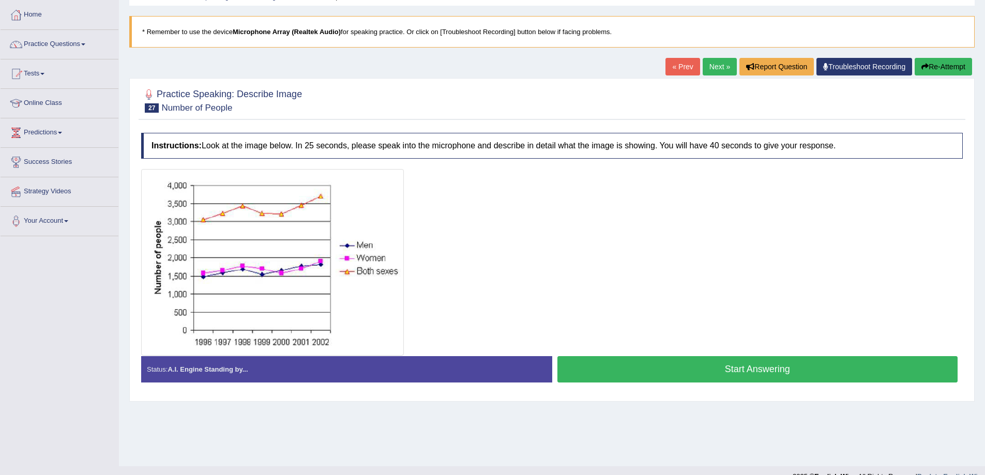
scroll to position [68, 0]
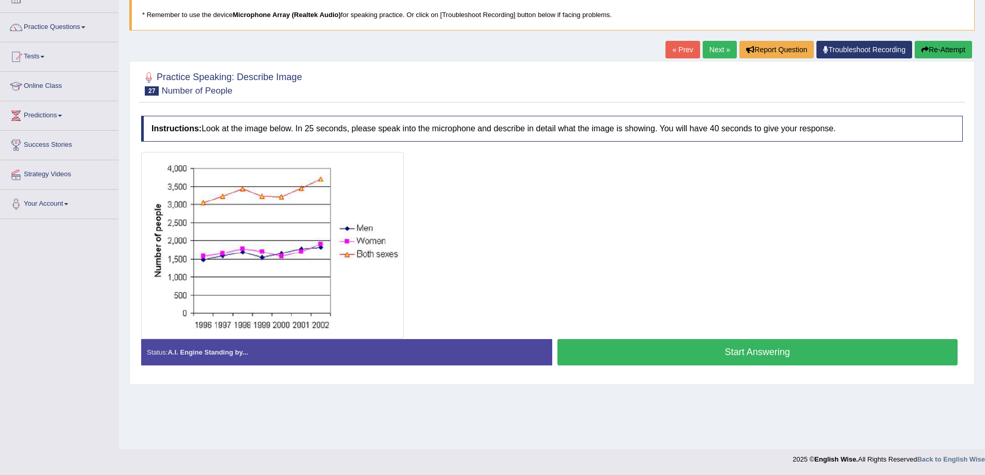
click at [702, 357] on button "Start Answering" at bounding box center [757, 352] width 401 height 26
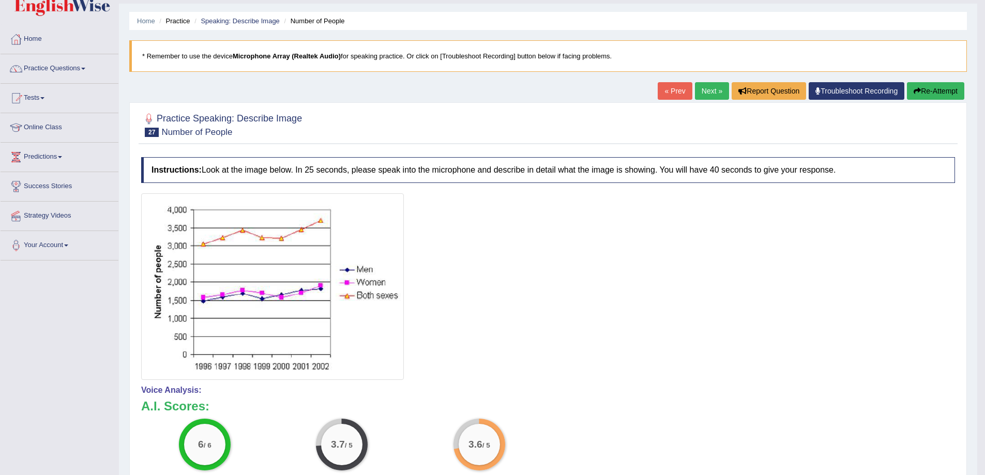
scroll to position [0, 0]
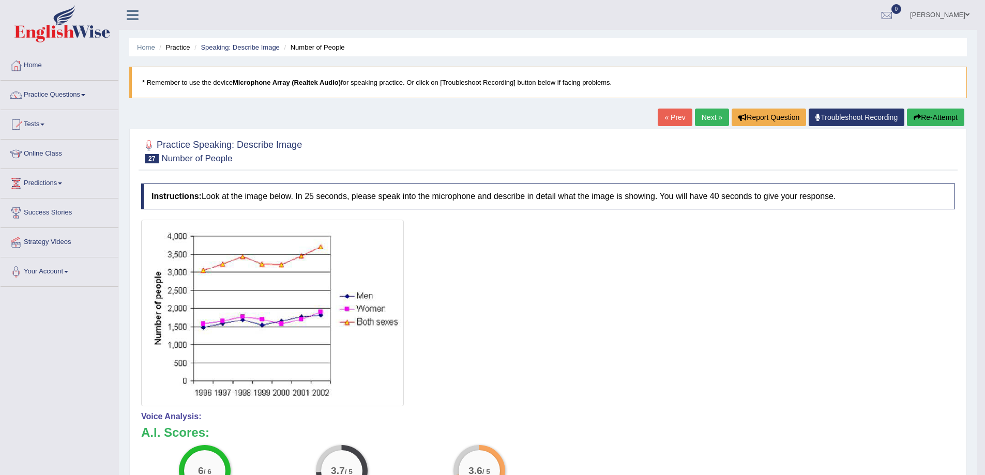
click at [713, 123] on link "Next »" at bounding box center [712, 118] width 34 height 18
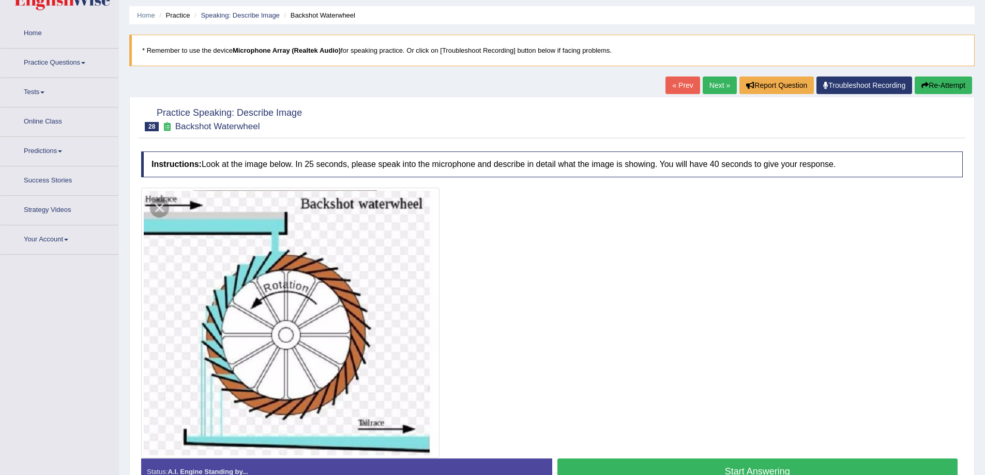
scroll to position [95, 0]
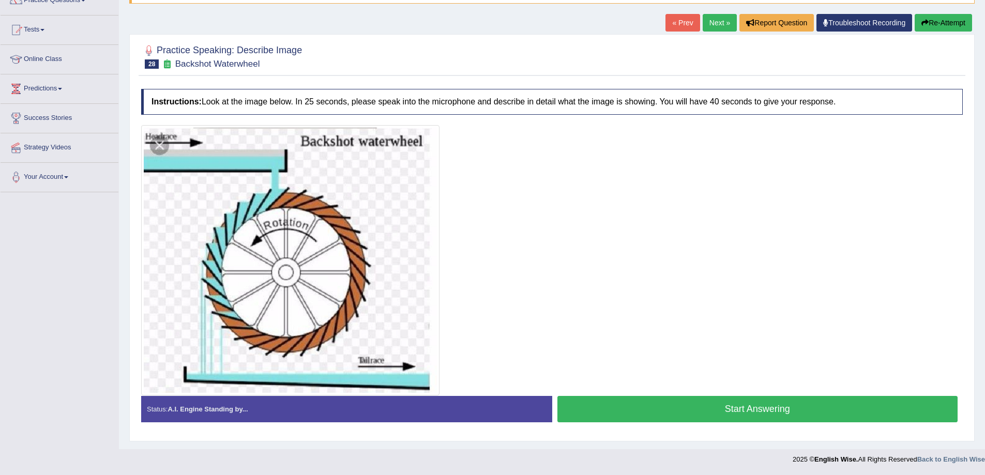
click at [634, 422] on div "Start Answering" at bounding box center [757, 410] width 411 height 29
click at [649, 416] on button "Start Answering" at bounding box center [757, 409] width 401 height 26
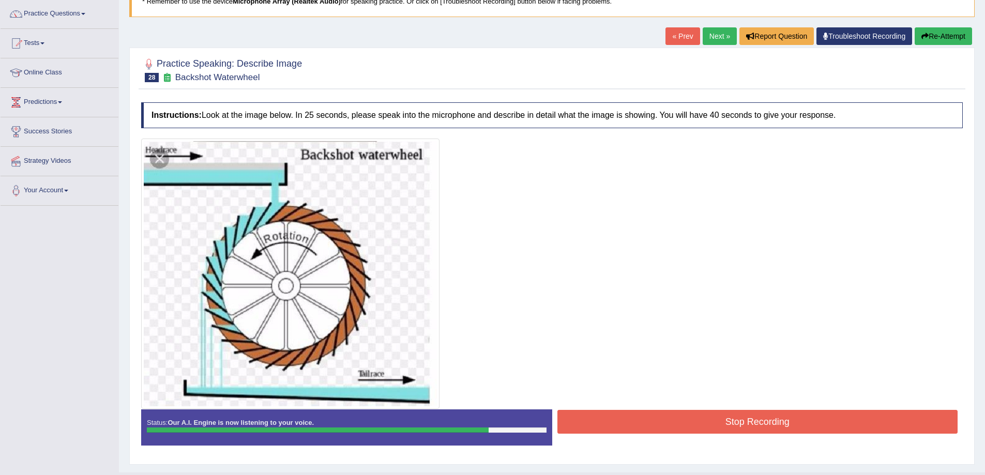
scroll to position [78, 0]
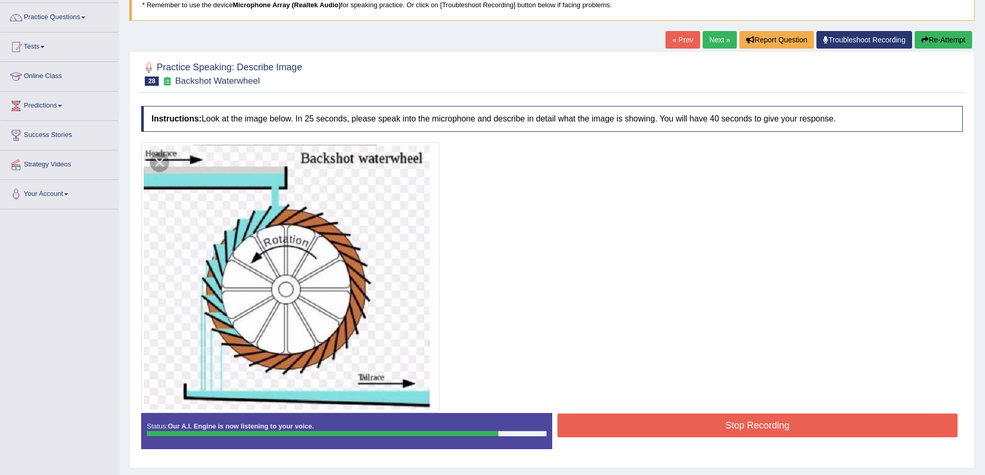
click at [629, 437] on div "Stop Recording" at bounding box center [757, 427] width 411 height 26
click at [636, 430] on button "Stop Recording" at bounding box center [757, 426] width 401 height 24
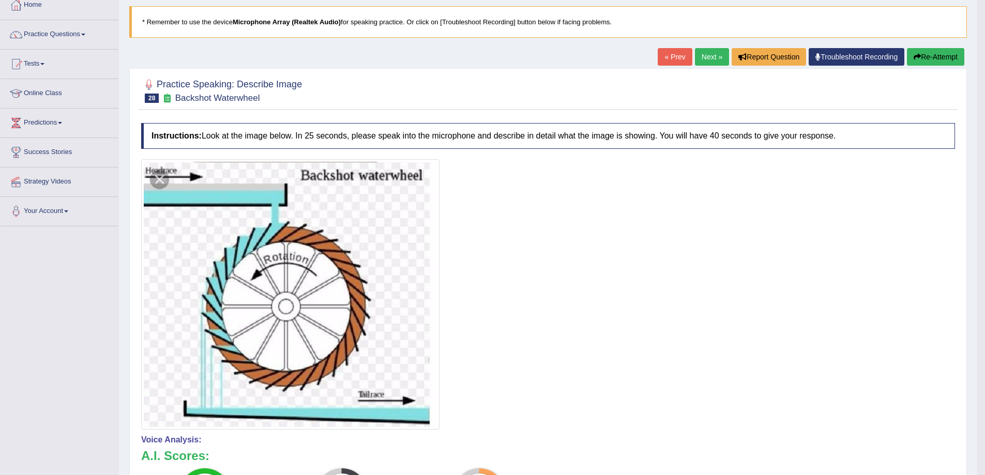
scroll to position [60, 0]
click at [709, 56] on link "Next »" at bounding box center [712, 58] width 34 height 18
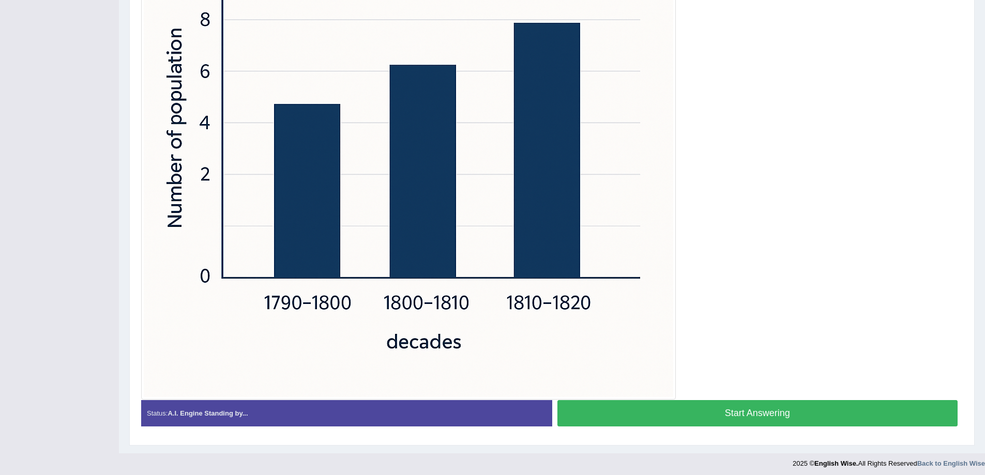
scroll to position [359, 0]
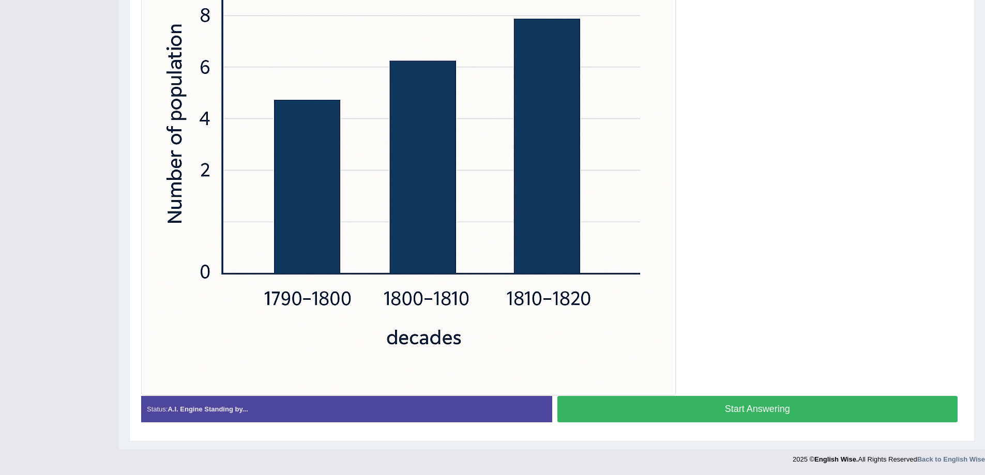
click at [614, 409] on button "Start Answering" at bounding box center [757, 409] width 401 height 26
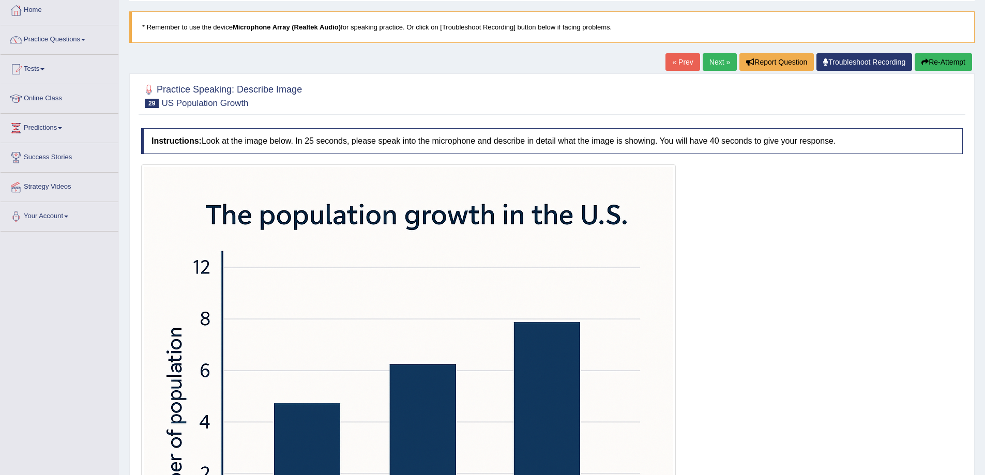
scroll to position [24, 0]
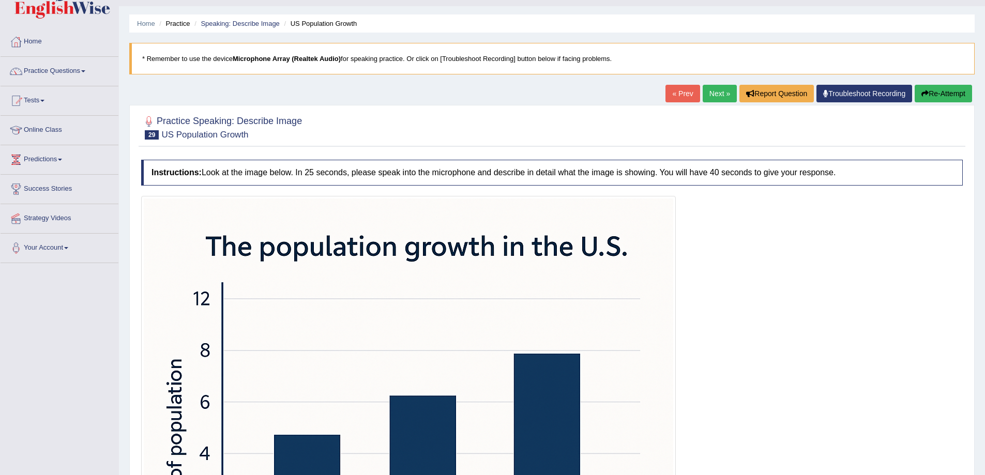
click at [935, 93] on button "Re-Attempt" at bounding box center [943, 94] width 57 height 18
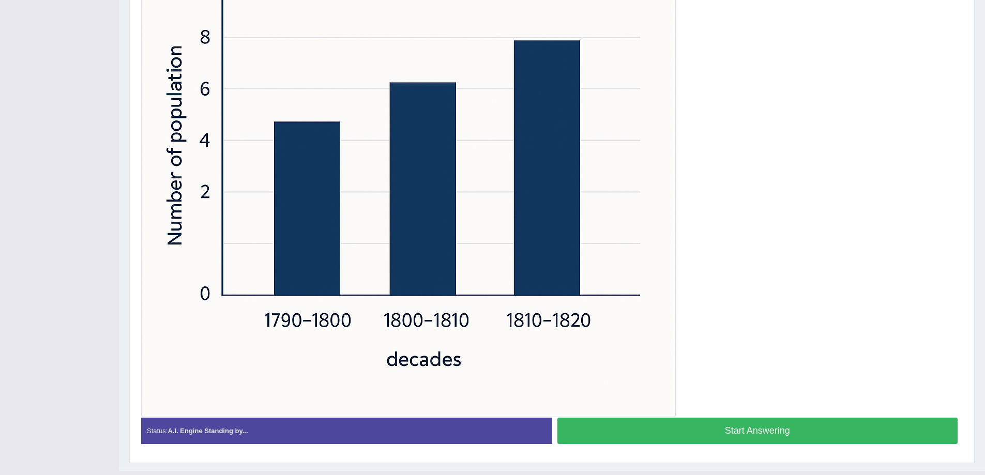
scroll to position [351, 0]
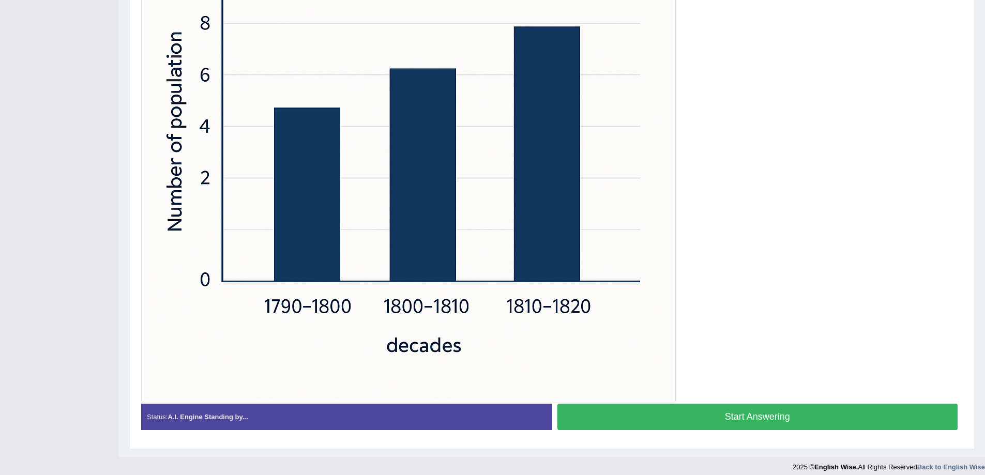
click at [718, 410] on button "Start Answering" at bounding box center [757, 417] width 401 height 26
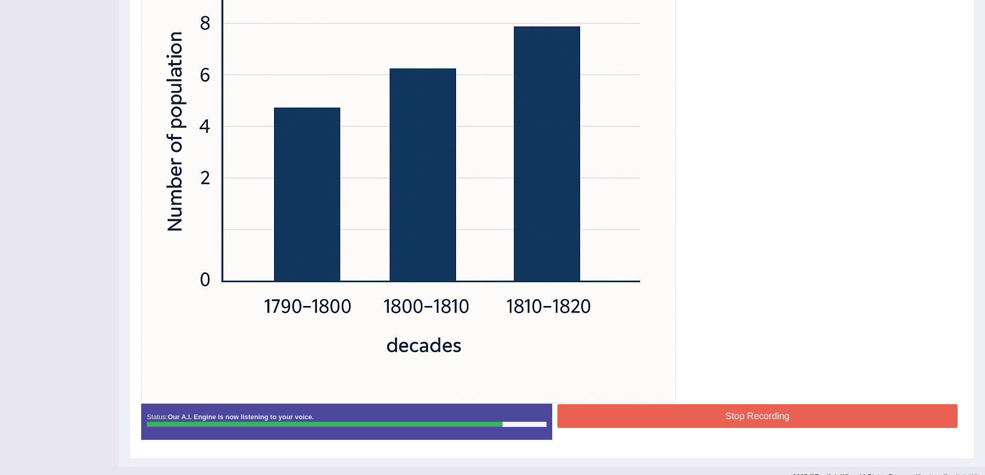
click at [808, 428] on div "Stop Recording" at bounding box center [757, 417] width 411 height 26
click at [821, 424] on button "Stop Recording" at bounding box center [757, 416] width 401 height 24
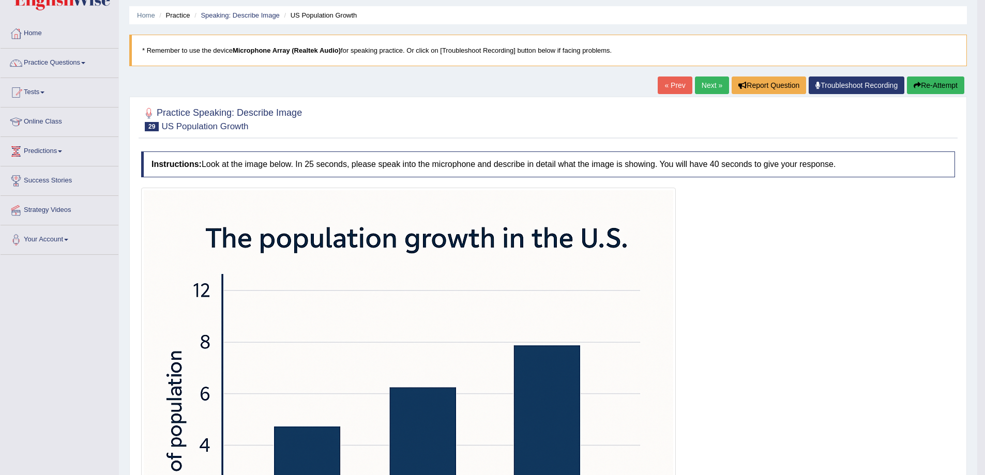
scroll to position [7, 0]
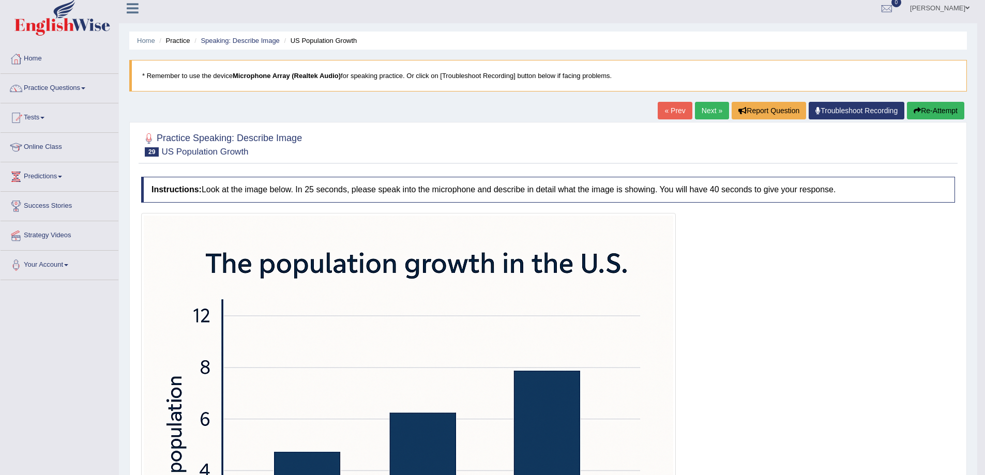
click at [696, 111] on link "Next »" at bounding box center [712, 111] width 34 height 18
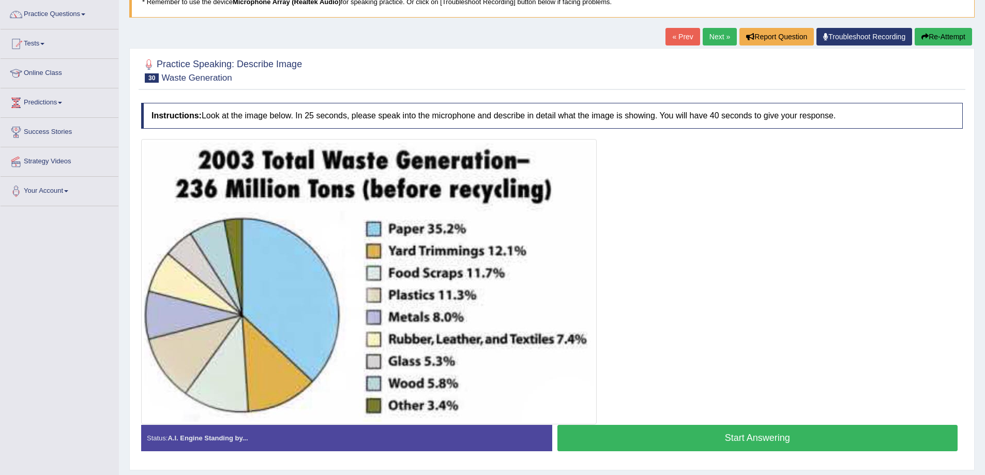
scroll to position [110, 0]
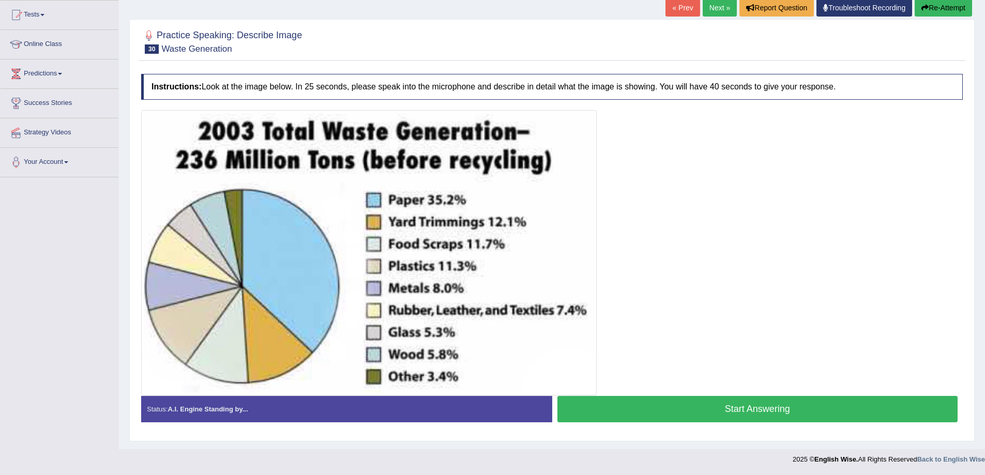
click at [698, 410] on button "Start Answering" at bounding box center [757, 409] width 401 height 26
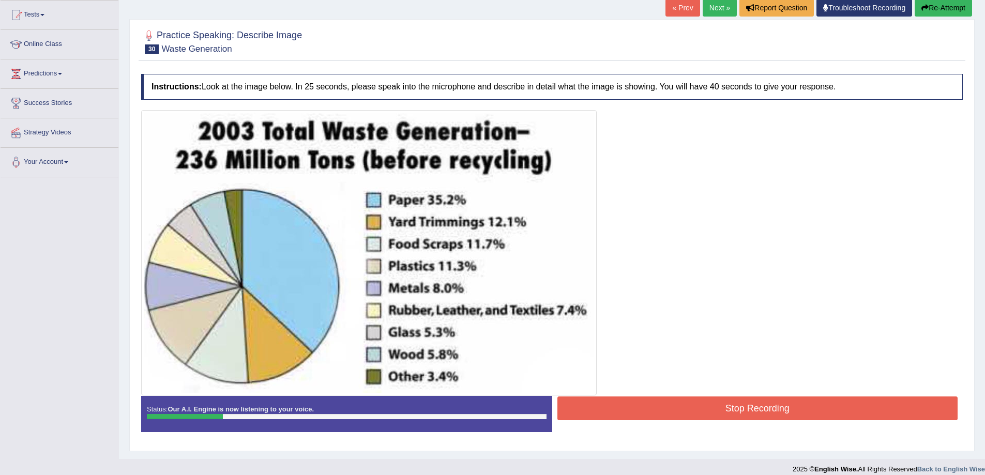
click at [954, 8] on button "Re-Attempt" at bounding box center [943, 8] width 57 height 18
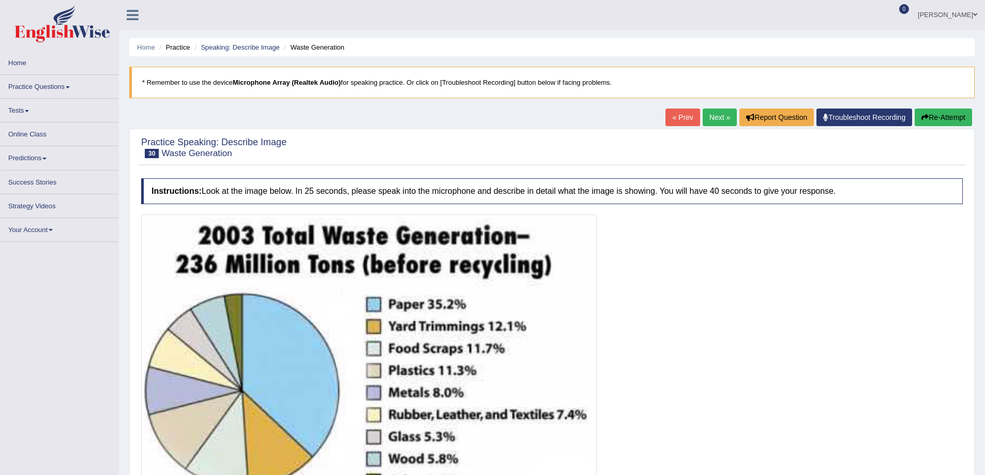
scroll to position [110, 0]
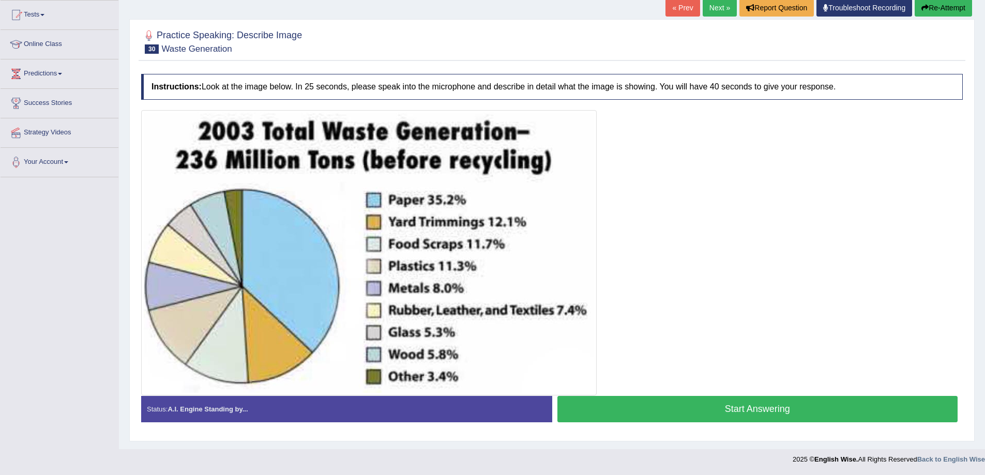
click at [748, 414] on button "Start Answering" at bounding box center [757, 409] width 401 height 26
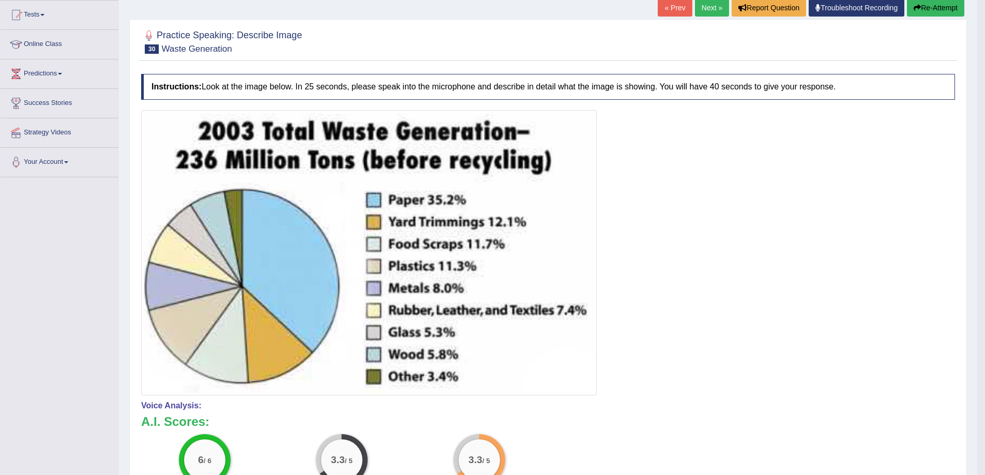
click at [949, 13] on button "Re-Attempt" at bounding box center [935, 8] width 57 height 18
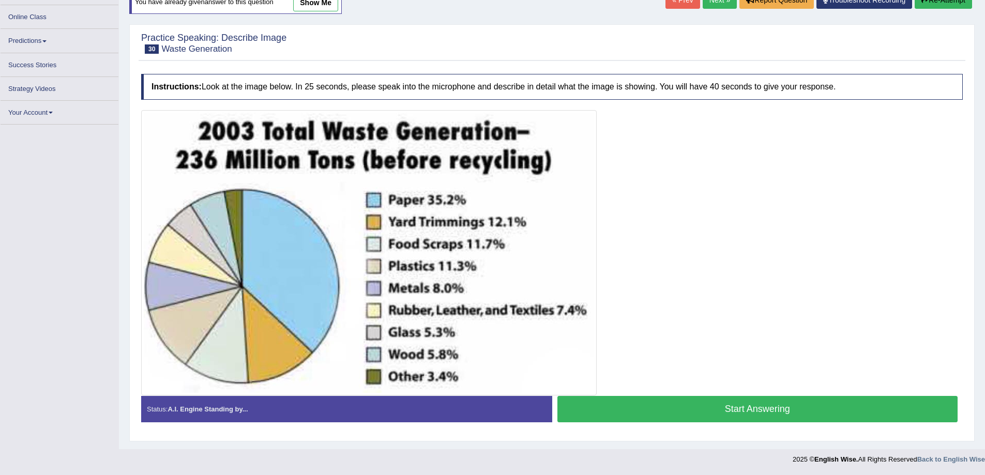
scroll to position [123, 0]
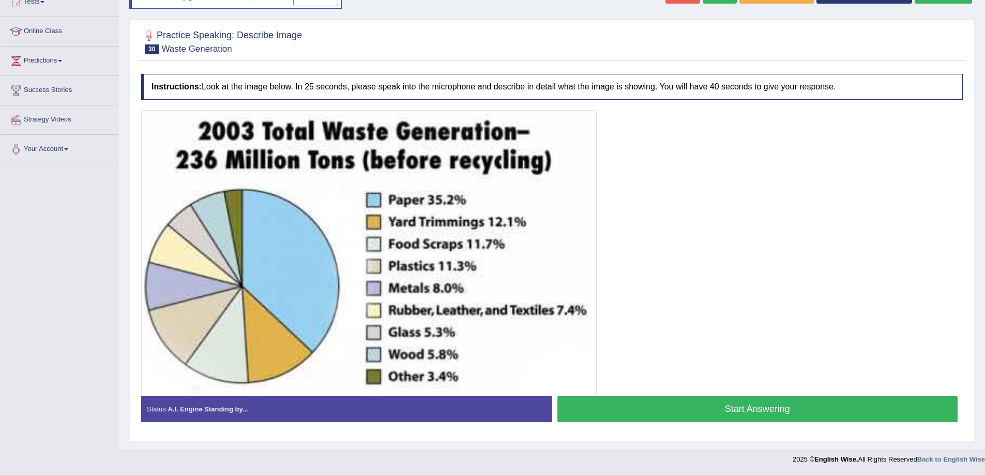
click at [655, 408] on button "Start Answering" at bounding box center [757, 409] width 401 height 26
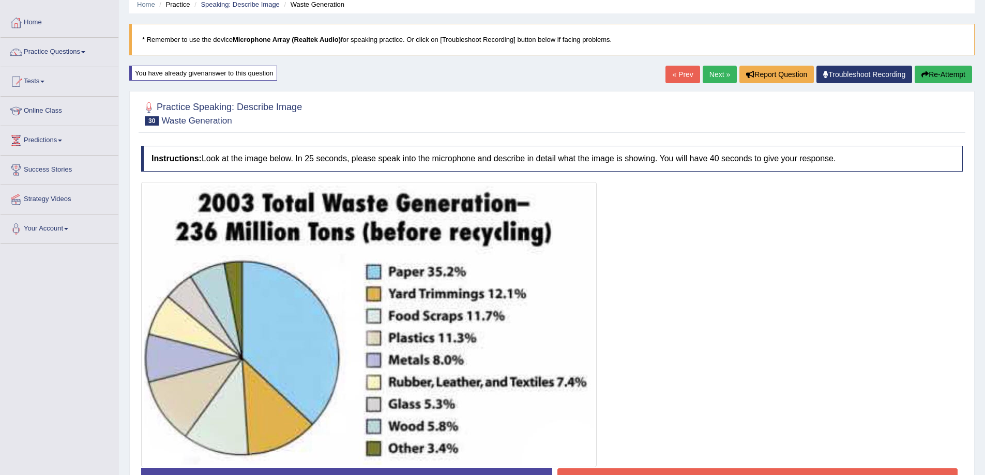
scroll to position [28, 0]
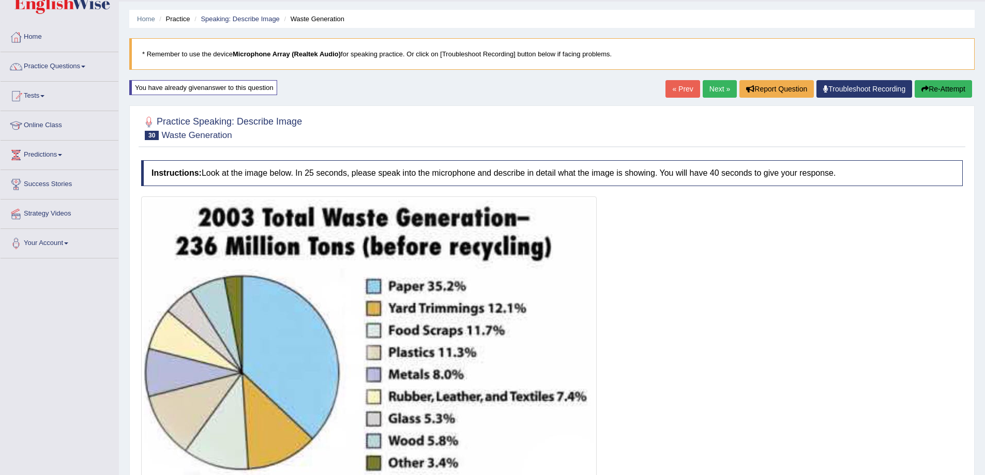
click at [953, 88] on button "Re-Attempt" at bounding box center [943, 89] width 57 height 18
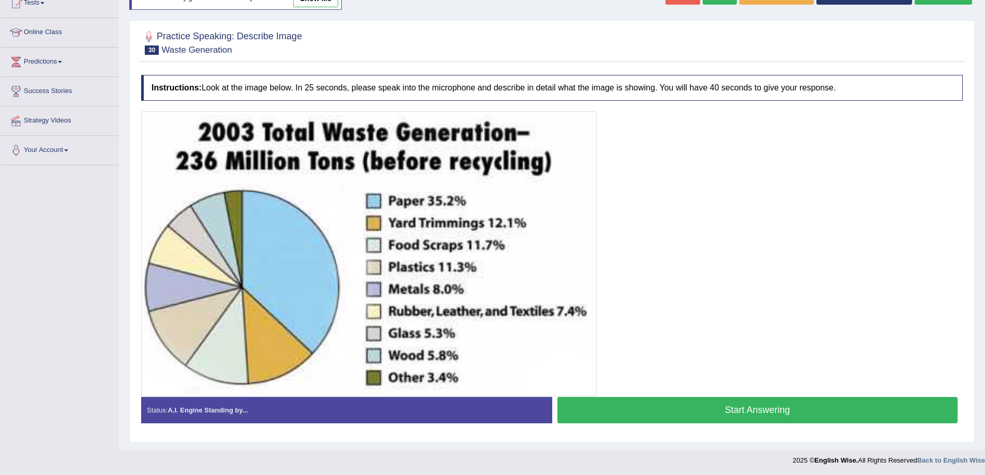
scroll to position [123, 0]
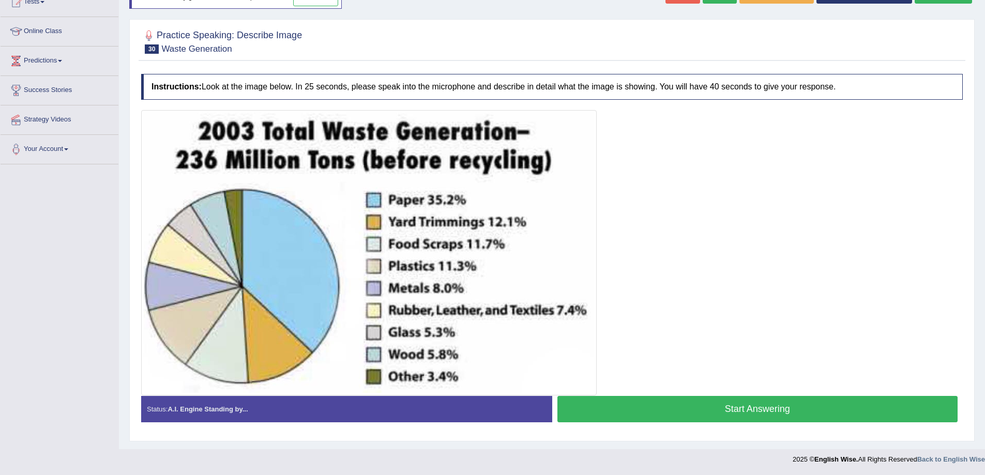
click at [732, 405] on button "Start Answering" at bounding box center [757, 409] width 401 height 26
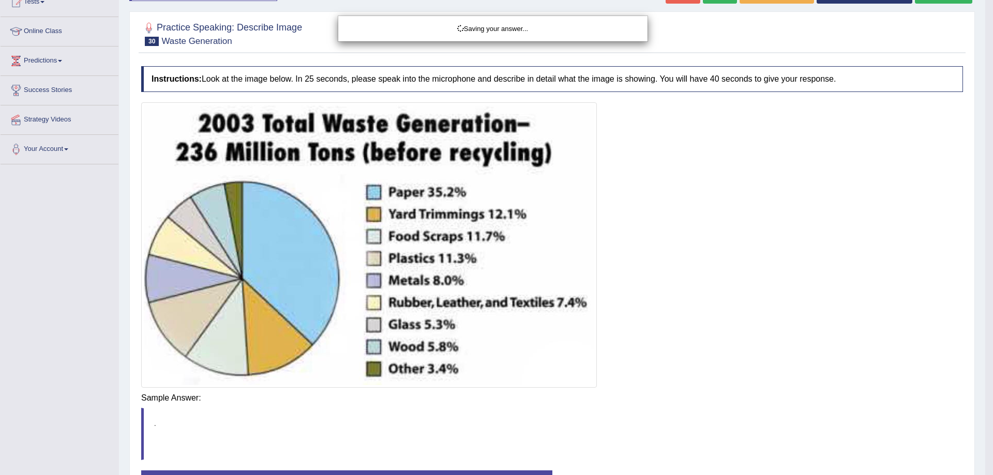
click at [757, 353] on body "Toggle navigation Home Practice Questions Speaking Practice Read Aloud Repeat S…" at bounding box center [496, 114] width 993 height 475
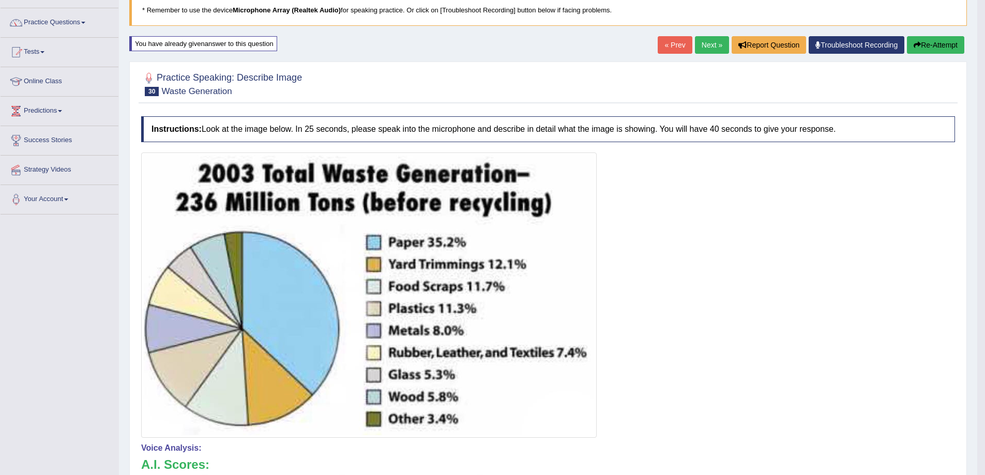
scroll to position [36, 0]
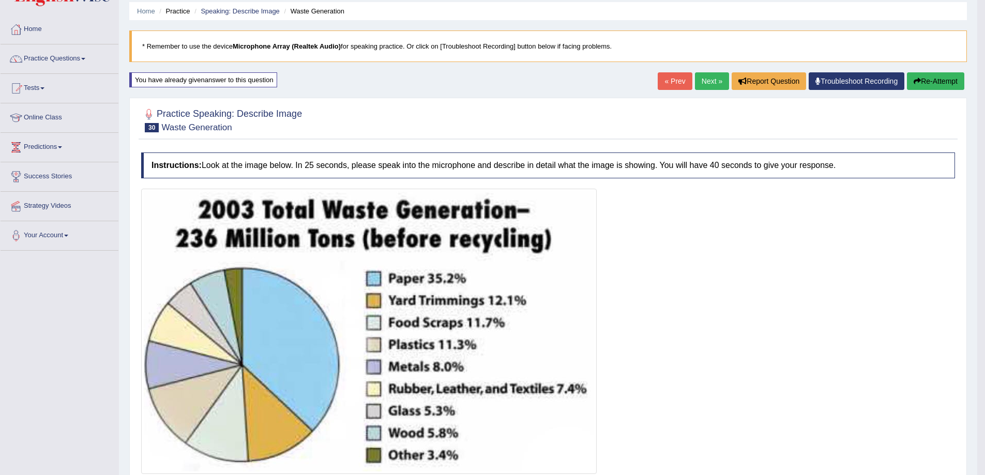
click at [695, 80] on link "Next »" at bounding box center [712, 81] width 34 height 18
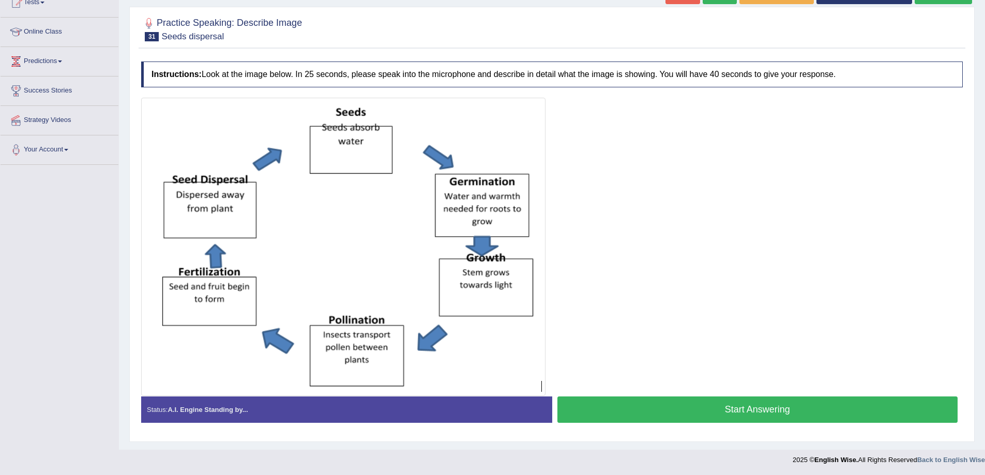
scroll to position [123, 0]
click at [776, 413] on button "Start Answering" at bounding box center [757, 409] width 401 height 26
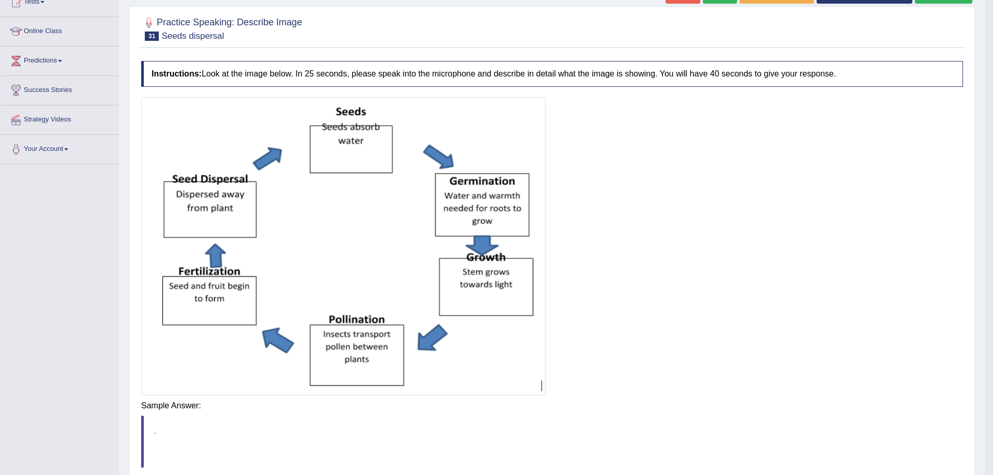
click at [0, 0] on div "Saving your answer..." at bounding box center [0, 0] width 0 height 0
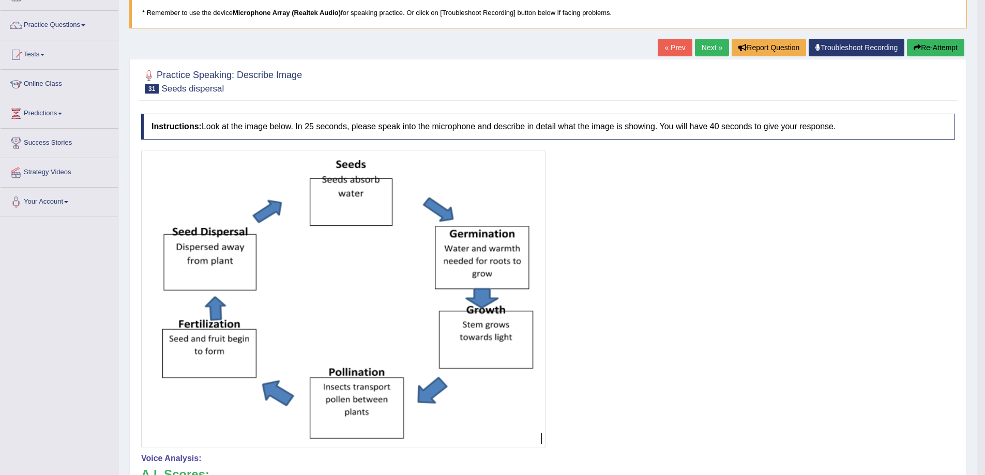
scroll to position [54, 0]
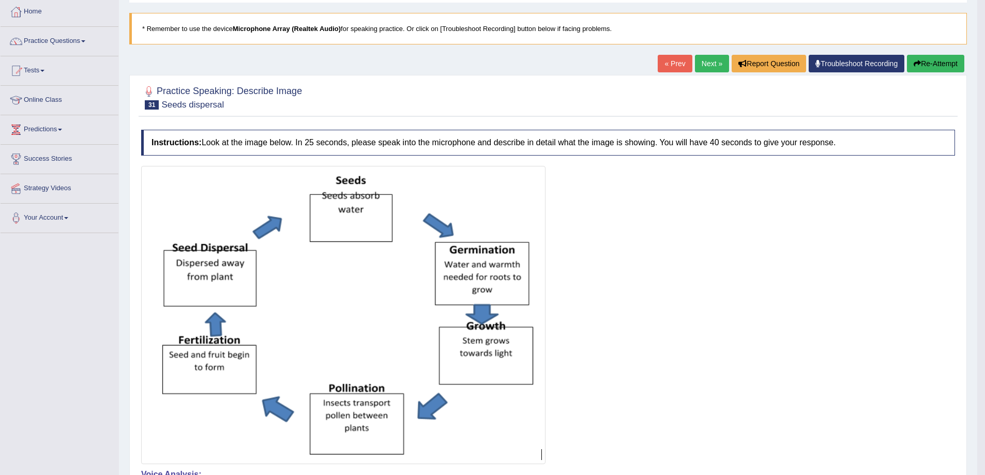
click at [924, 63] on button "Re-Attempt" at bounding box center [935, 64] width 57 height 18
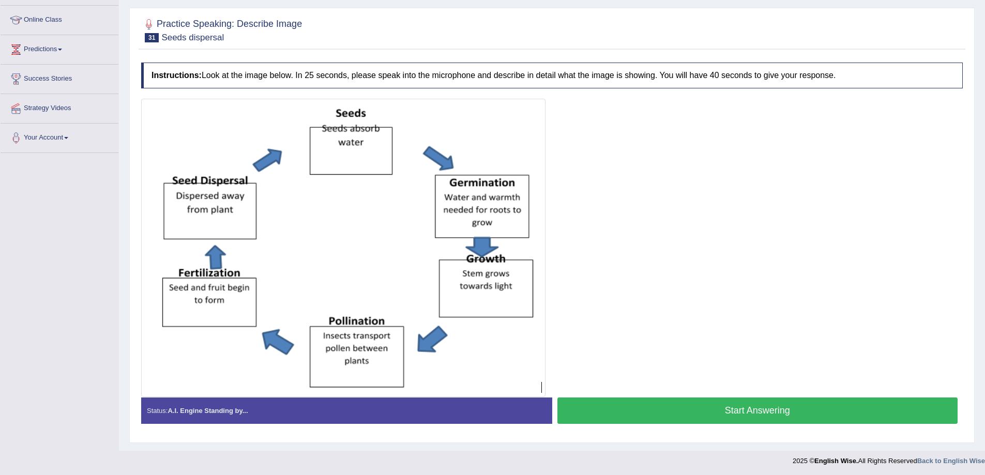
scroll to position [135, 0]
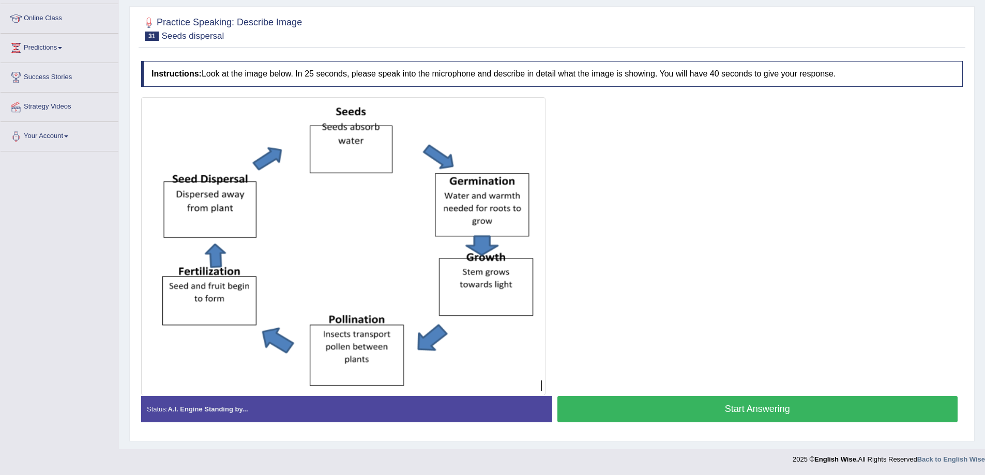
click at [675, 412] on button "Start Answering" at bounding box center [757, 409] width 401 height 26
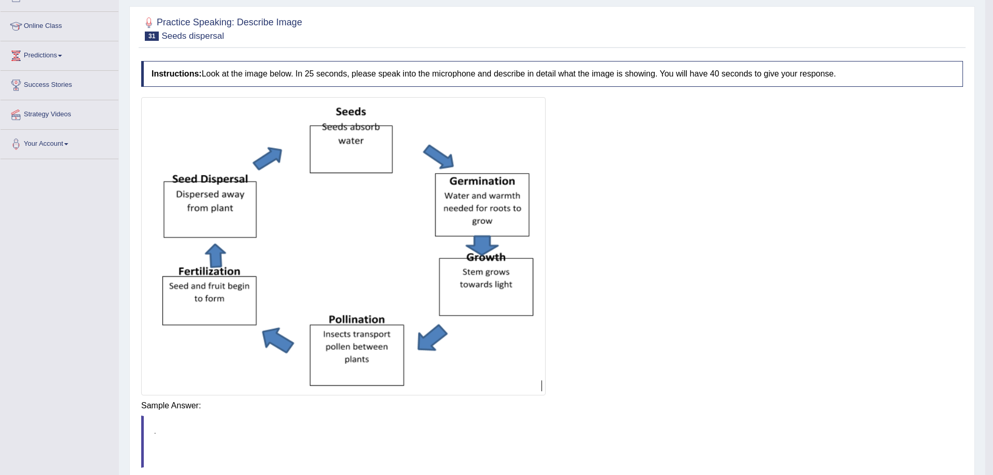
click at [820, 347] on body "Toggle navigation Home Practice Questions Speaking Practice Read Aloud Repeat S…" at bounding box center [496, 109] width 993 height 475
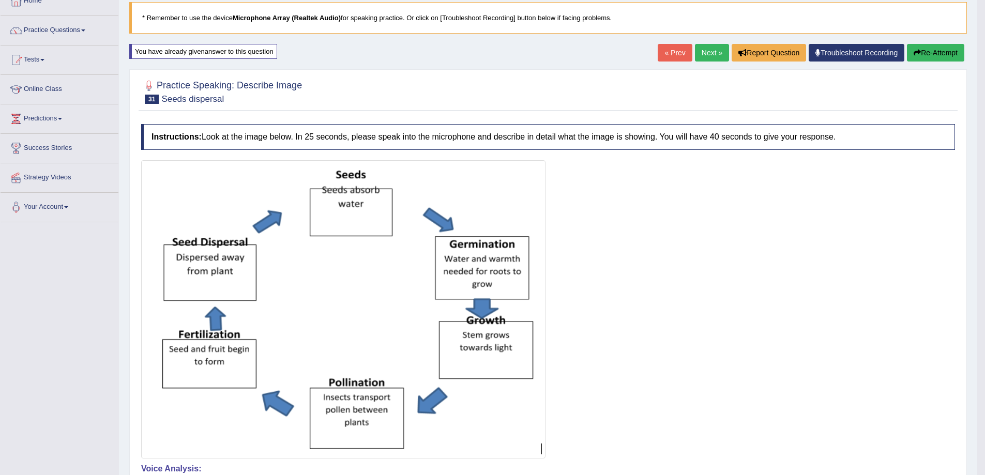
scroll to position [24, 0]
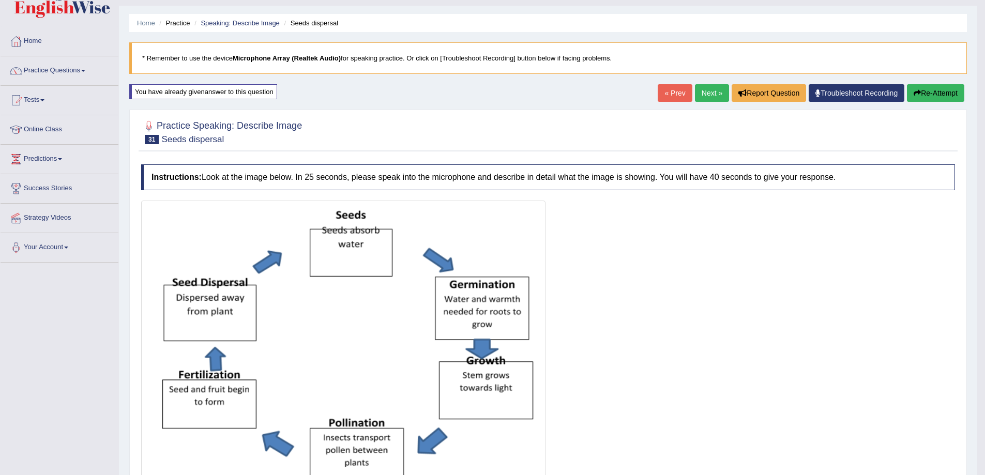
click at [711, 98] on link "Next »" at bounding box center [712, 93] width 34 height 18
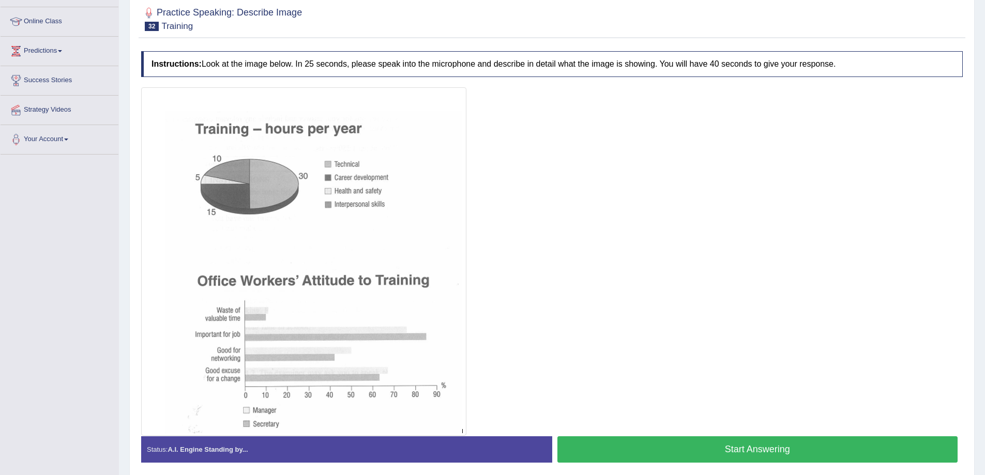
scroll to position [173, 0]
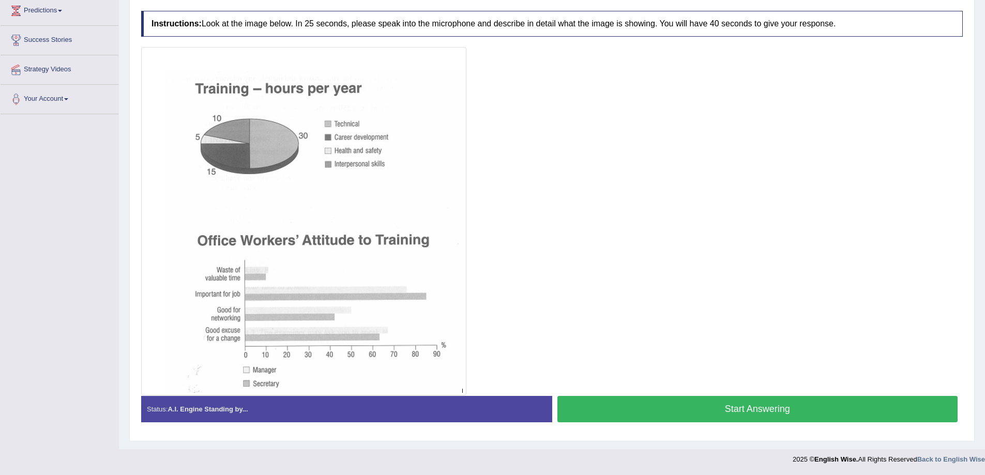
click at [647, 413] on button "Start Answering" at bounding box center [757, 409] width 401 height 26
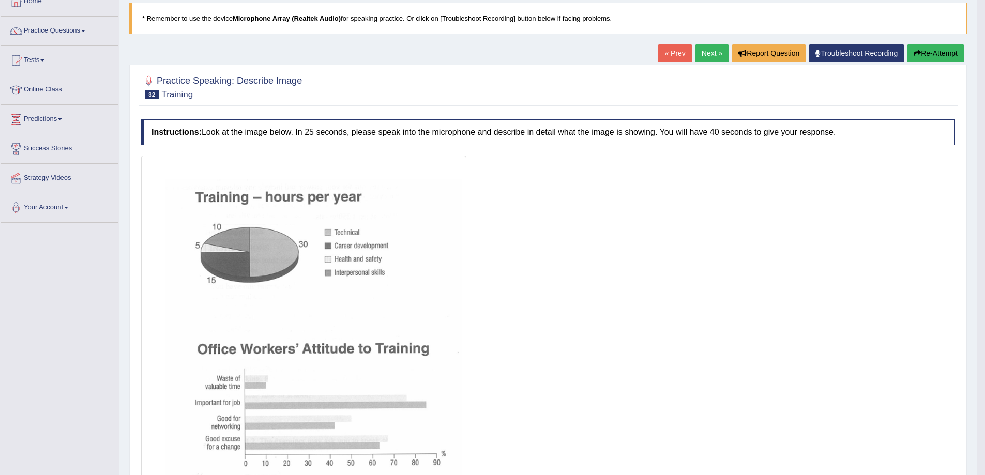
scroll to position [52, 0]
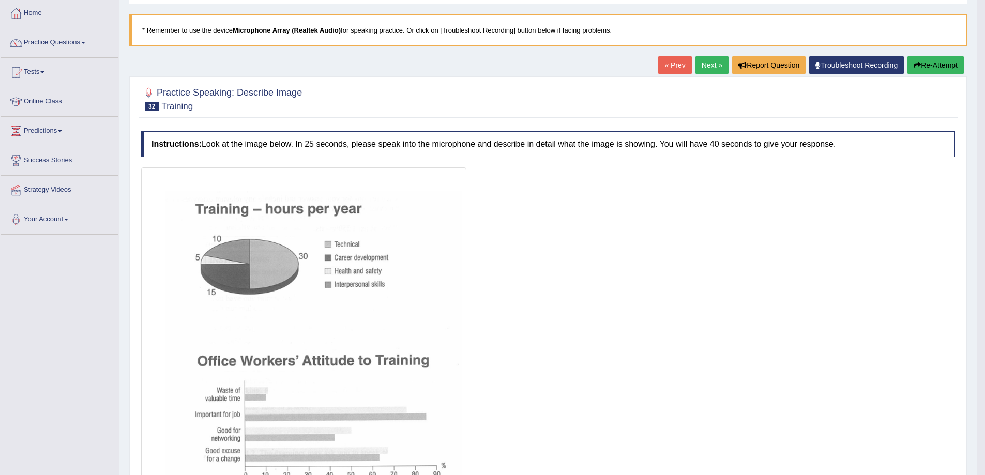
click at [930, 60] on button "Re-Attempt" at bounding box center [935, 65] width 57 height 18
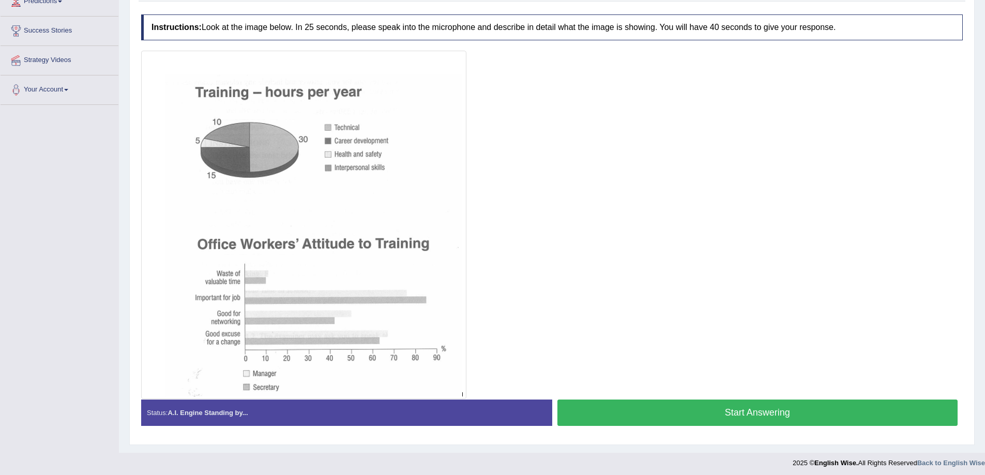
scroll to position [186, 0]
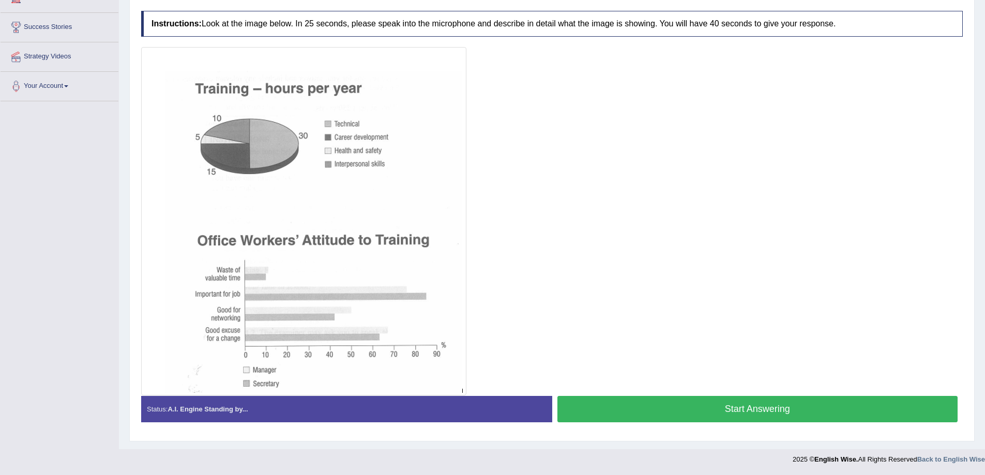
click at [665, 402] on button "Start Answering" at bounding box center [757, 409] width 401 height 26
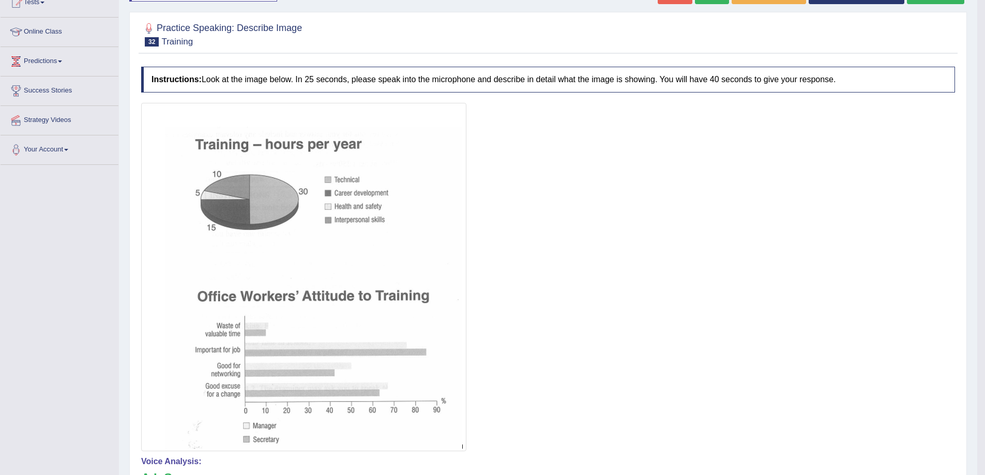
scroll to position [99, 0]
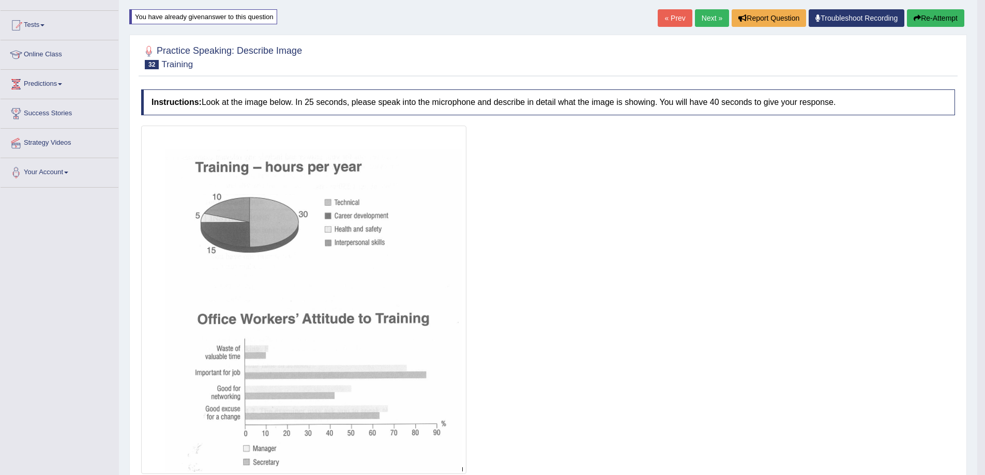
click at [925, 17] on button "Re-Attempt" at bounding box center [935, 18] width 57 height 18
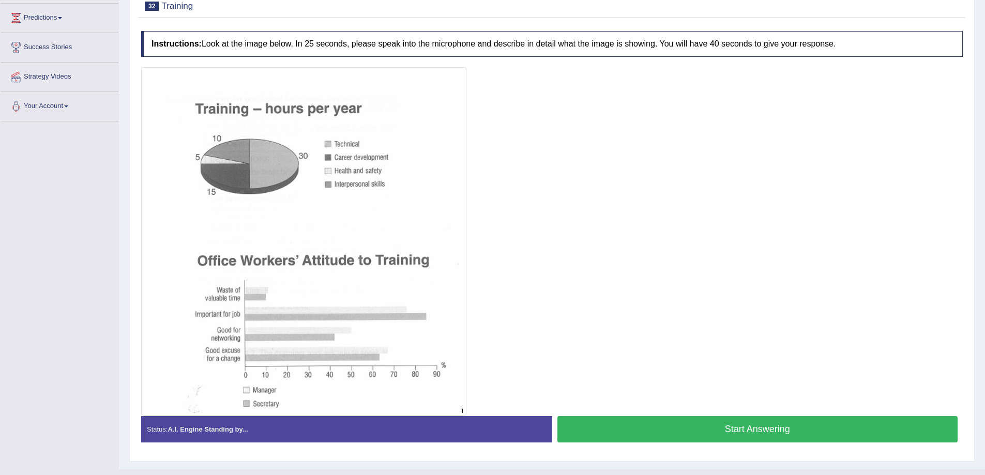
scroll to position [186, 0]
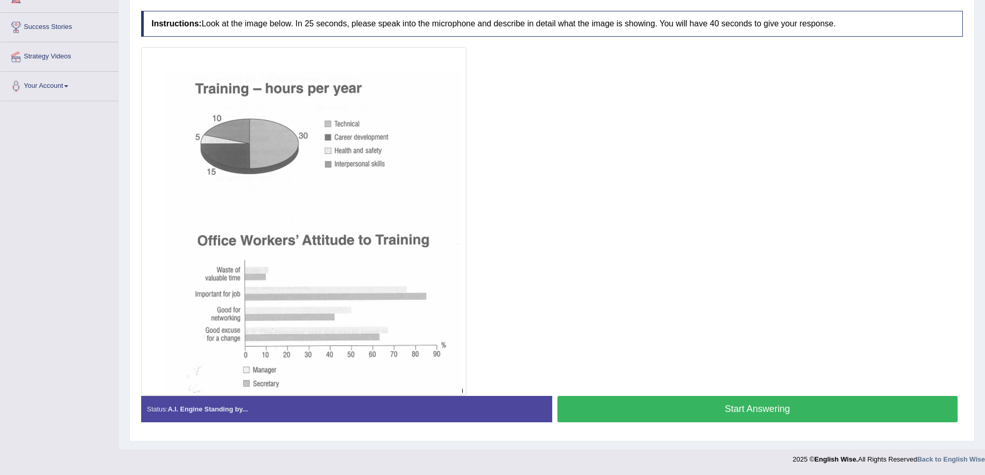
click at [602, 410] on button "Start Answering" at bounding box center [757, 409] width 401 height 26
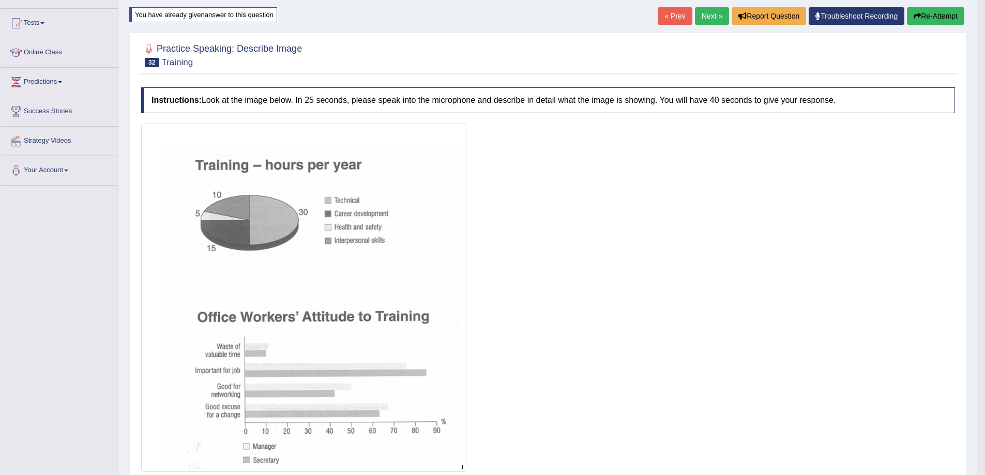
scroll to position [82, 0]
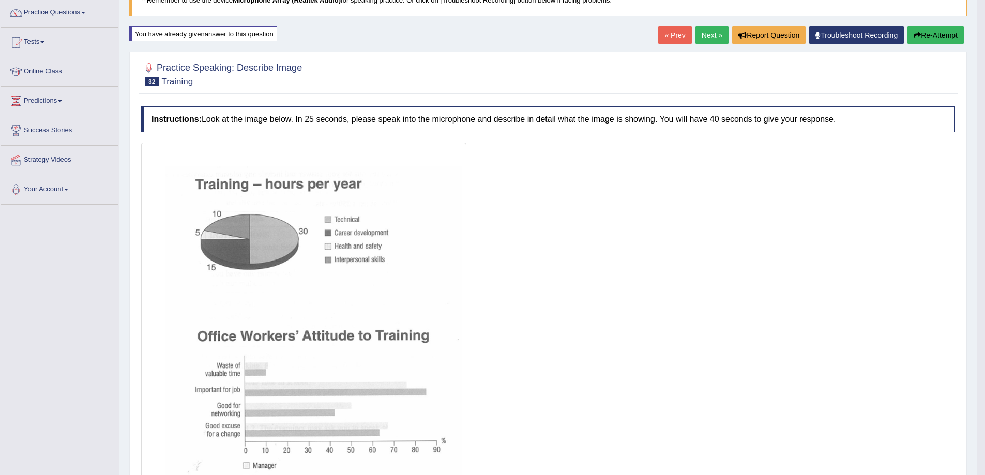
click at [699, 31] on link "Next »" at bounding box center [712, 35] width 34 height 18
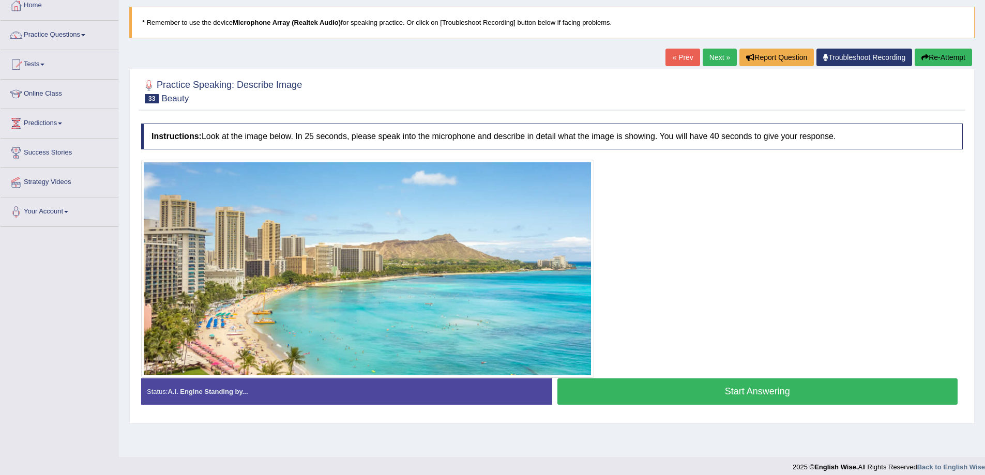
scroll to position [68, 0]
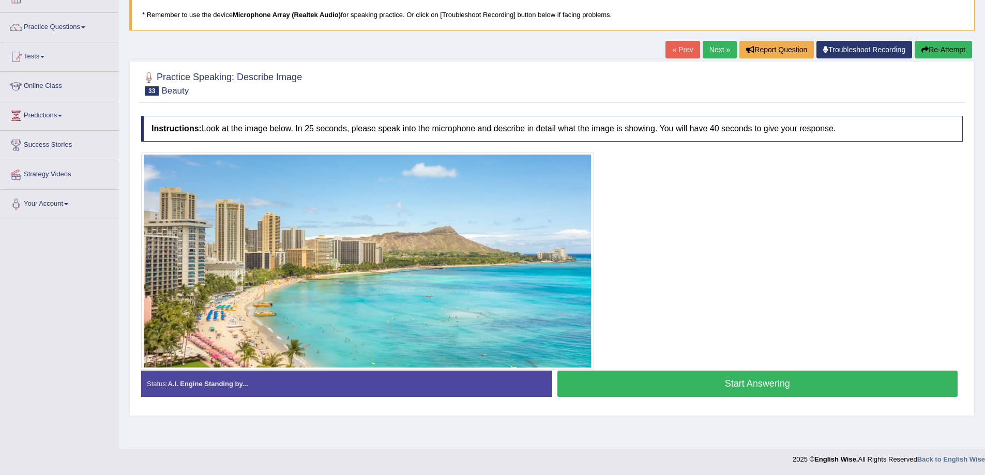
click at [640, 396] on button "Start Answering" at bounding box center [757, 384] width 401 height 26
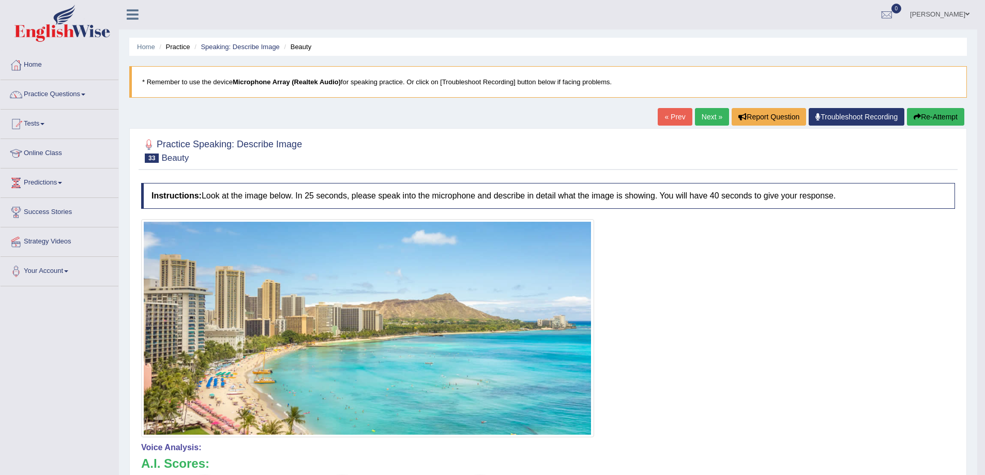
scroll to position [0, 0]
click at [933, 118] on button "Re-Attempt" at bounding box center [935, 118] width 57 height 18
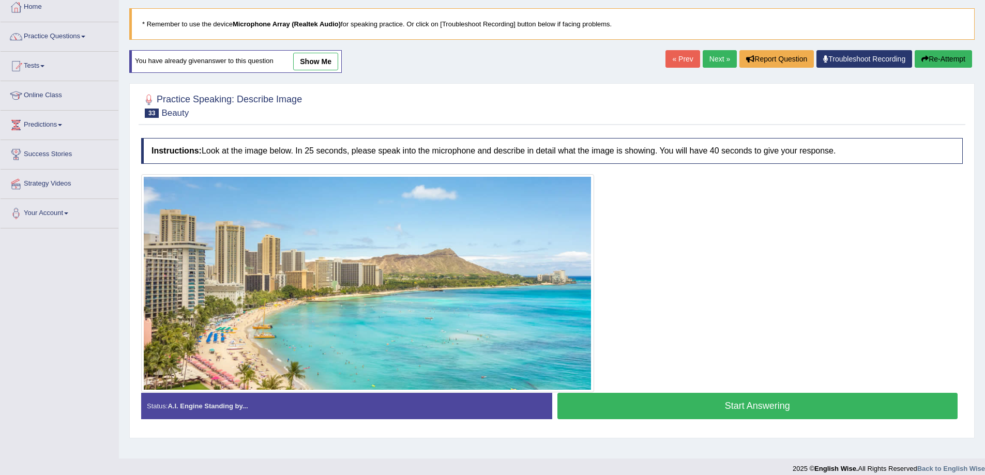
scroll to position [68, 0]
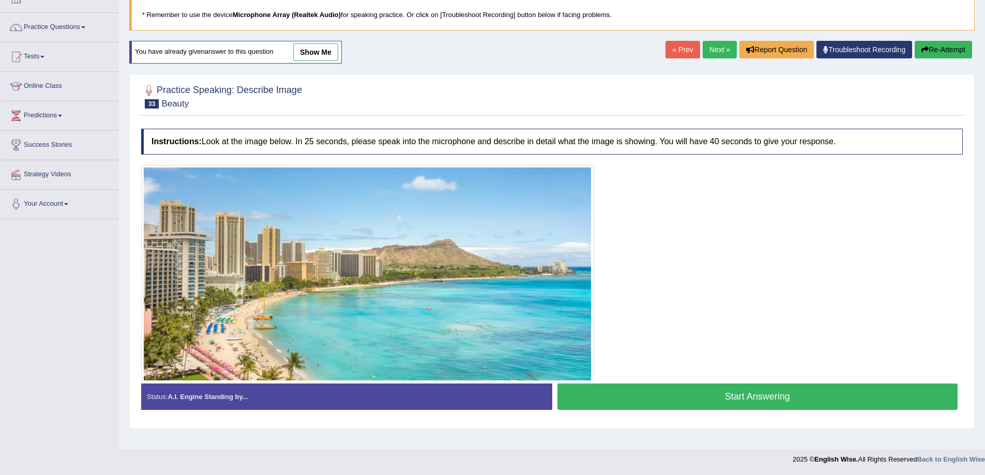
click at [640, 389] on button "Start Answering" at bounding box center [757, 397] width 401 height 26
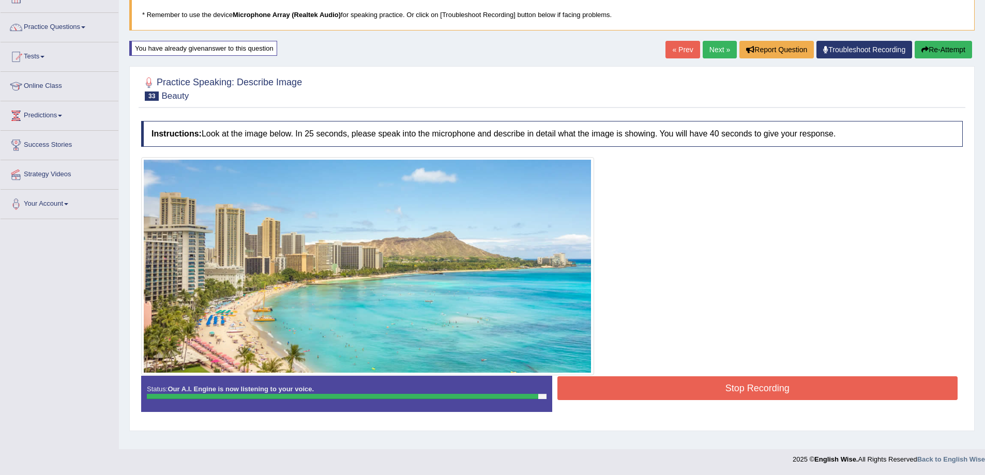
click at [778, 386] on button "Stop Recording" at bounding box center [757, 388] width 401 height 24
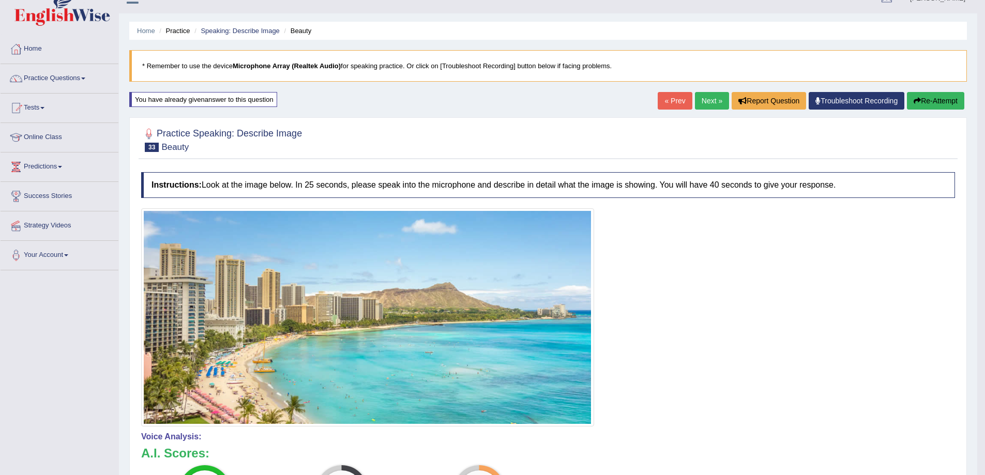
scroll to position [0, 0]
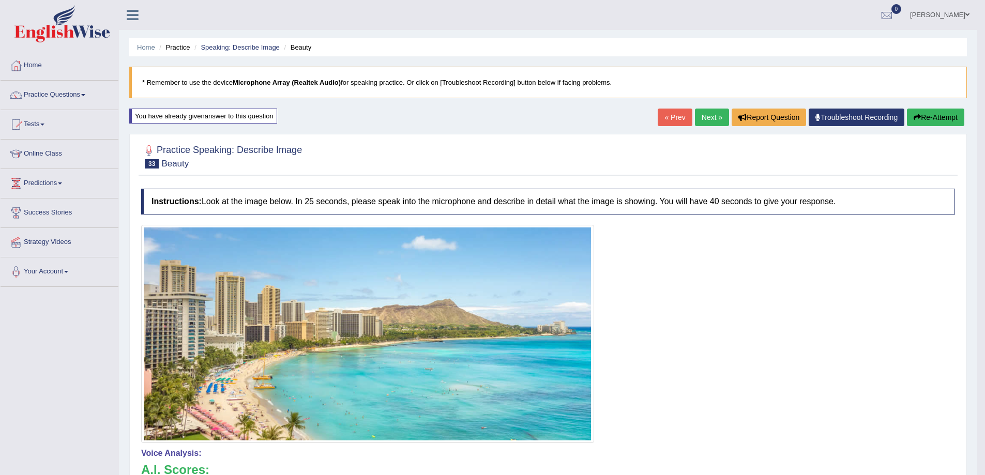
click at [933, 119] on button "Re-Attempt" at bounding box center [935, 118] width 57 height 18
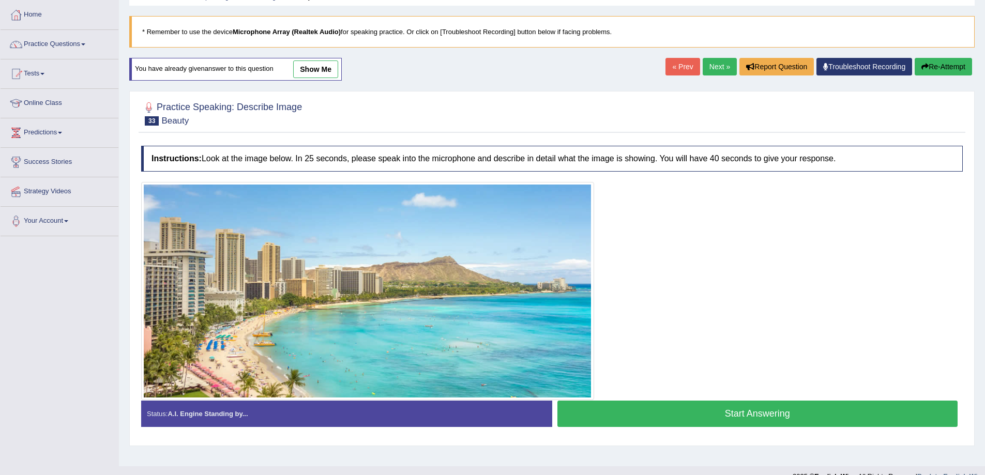
scroll to position [68, 0]
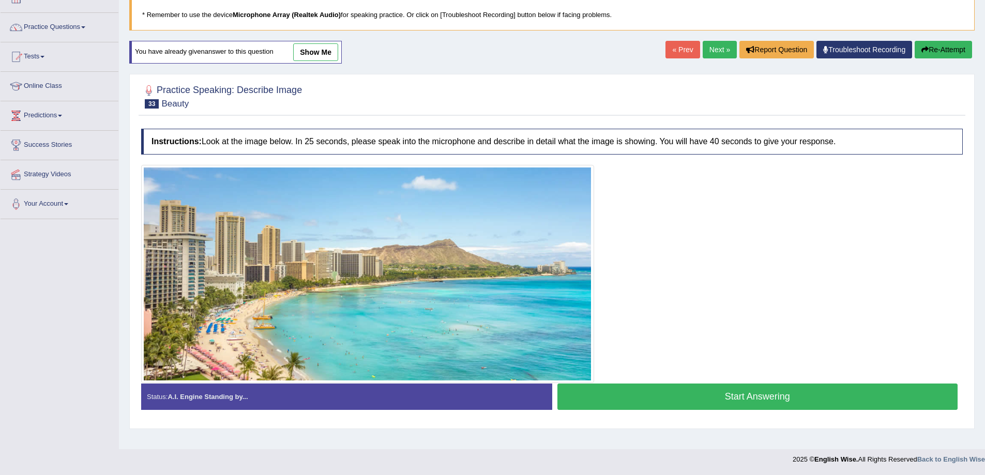
click at [713, 393] on button "Start Answering" at bounding box center [757, 397] width 401 height 26
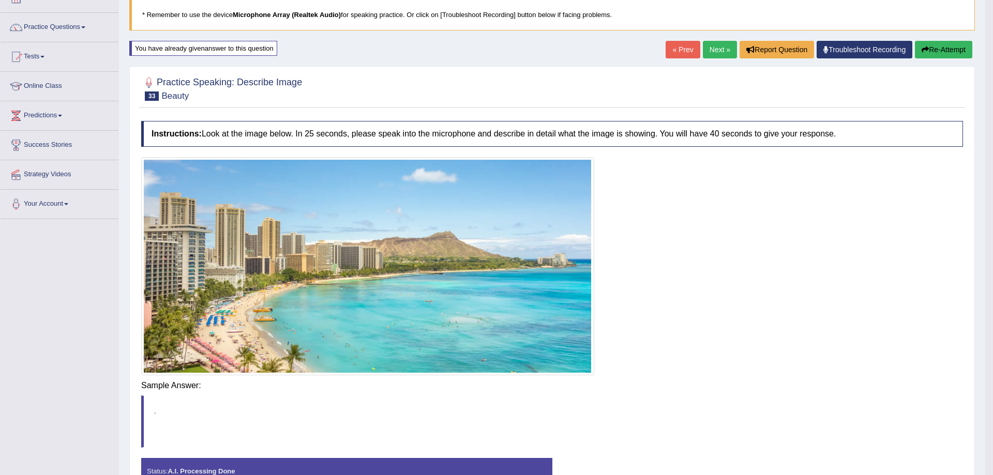
click at [748, 396] on blockquote "." at bounding box center [552, 422] width 822 height 52
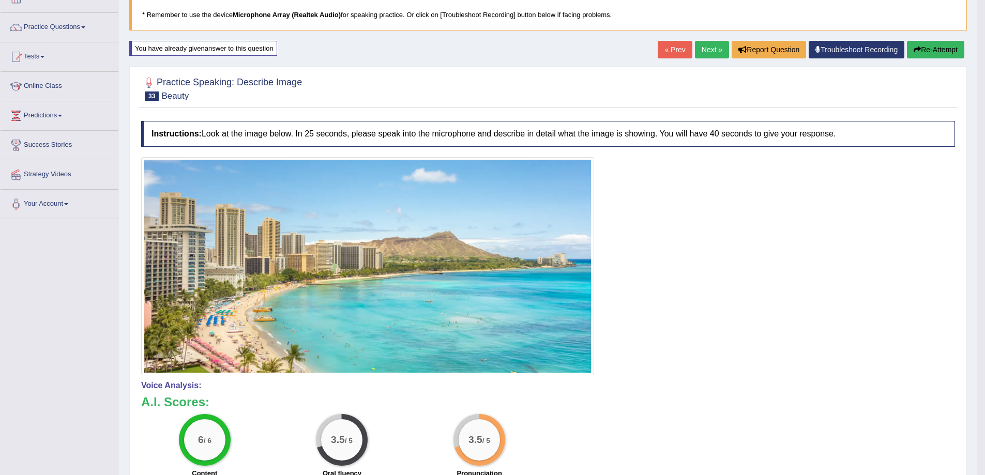
click at [709, 48] on link "Next »" at bounding box center [712, 50] width 34 height 18
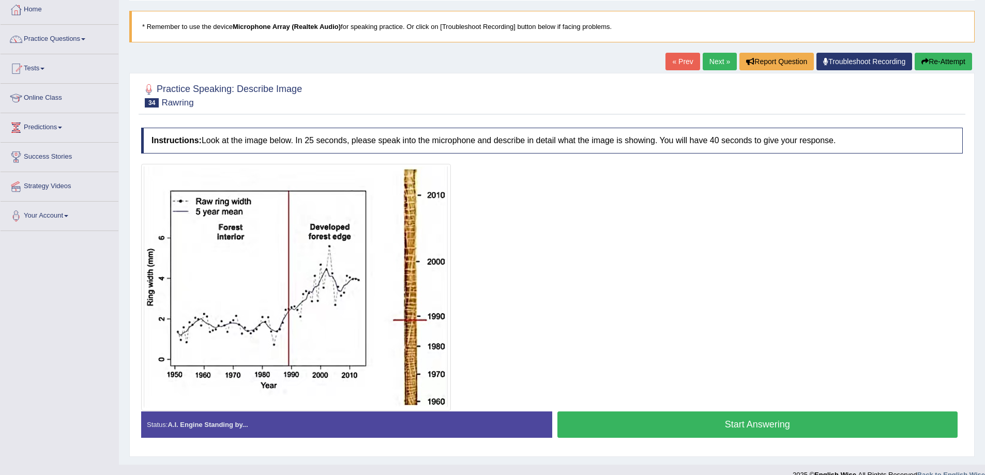
scroll to position [71, 0]
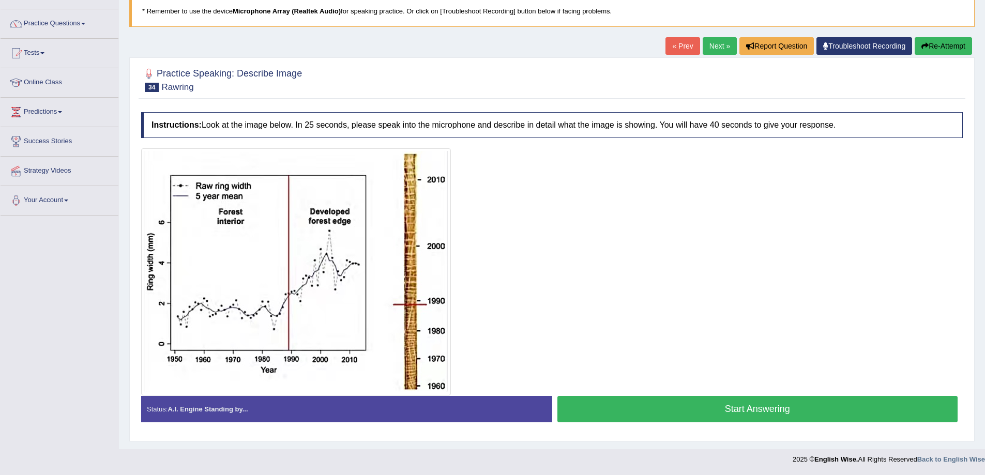
click at [810, 416] on button "Start Answering" at bounding box center [757, 409] width 401 height 26
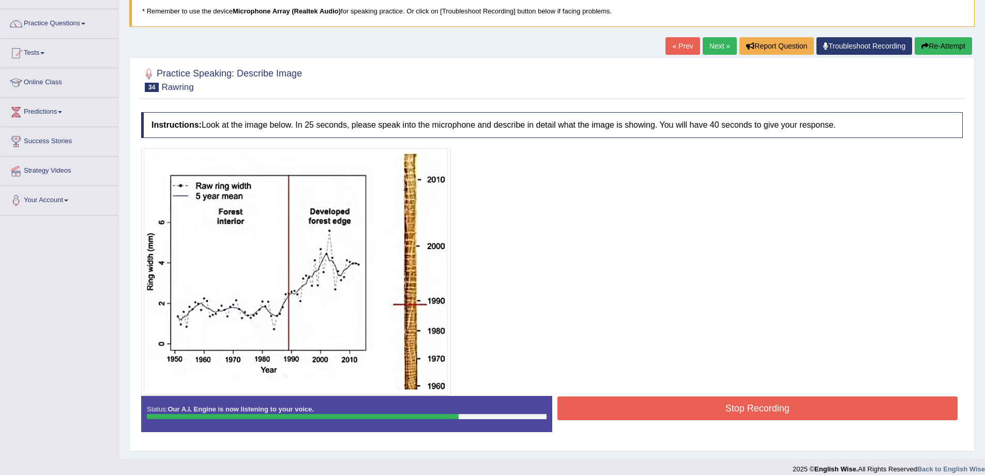
click at [925, 42] on icon "button" at bounding box center [924, 45] width 7 height 7
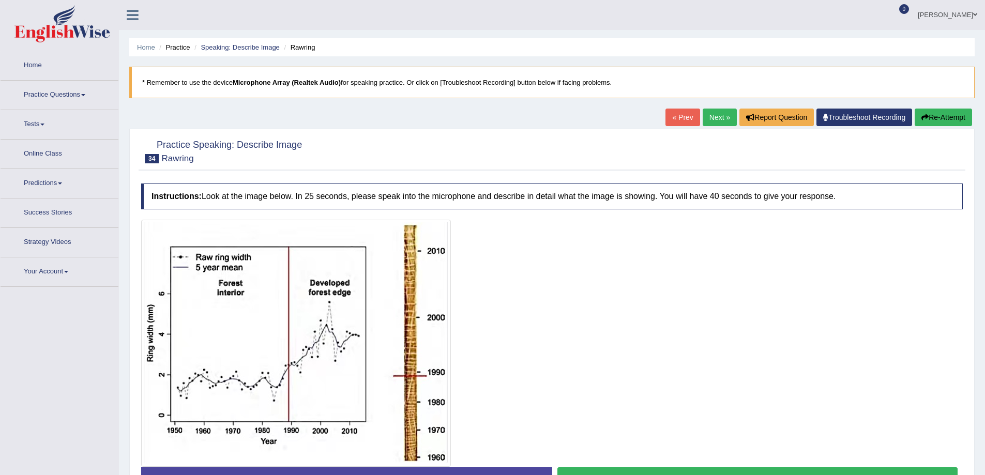
scroll to position [71, 0]
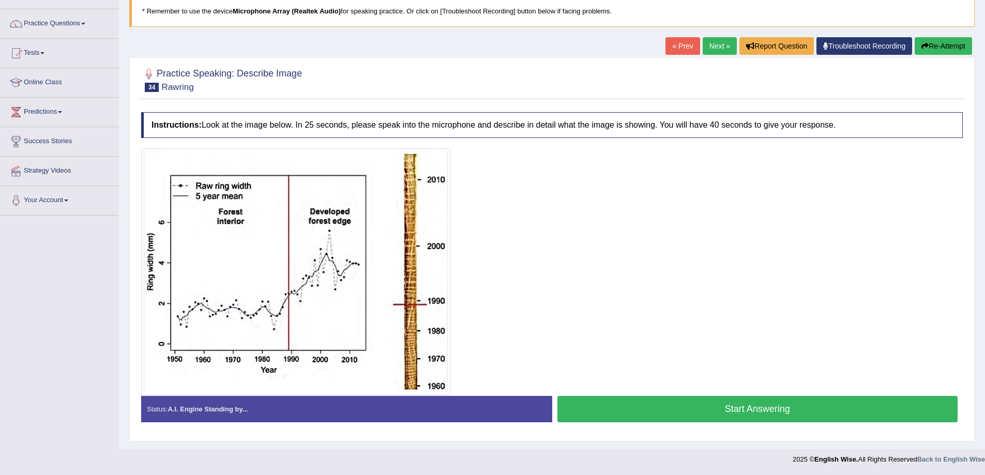
click at [667, 417] on button "Start Answering" at bounding box center [757, 409] width 401 height 26
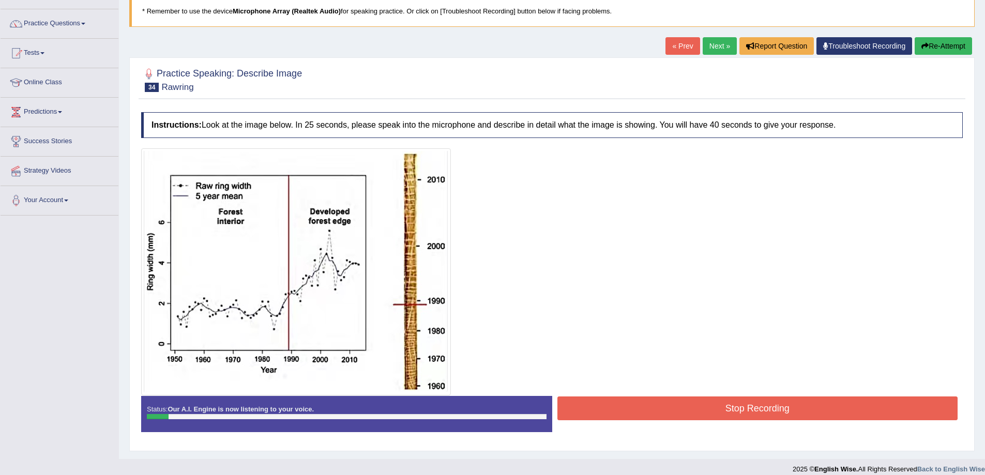
click at [942, 43] on button "Re-Attempt" at bounding box center [943, 46] width 57 height 18
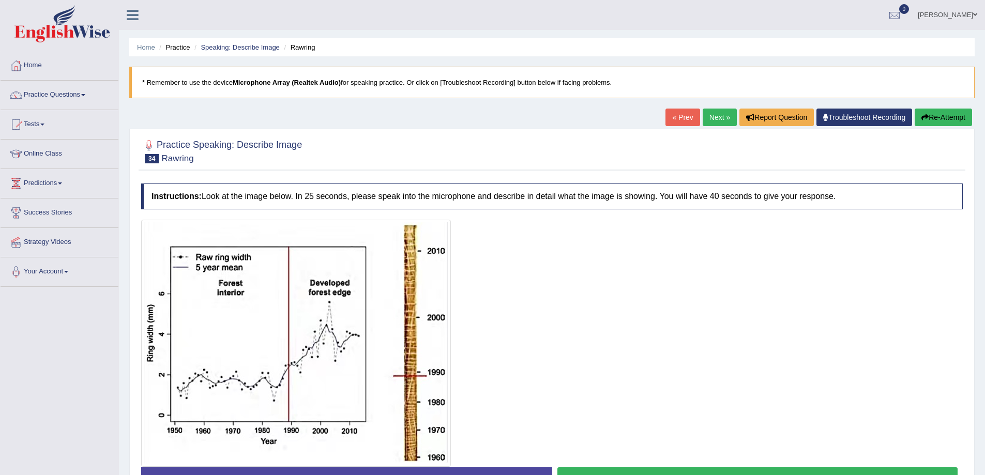
scroll to position [71, 0]
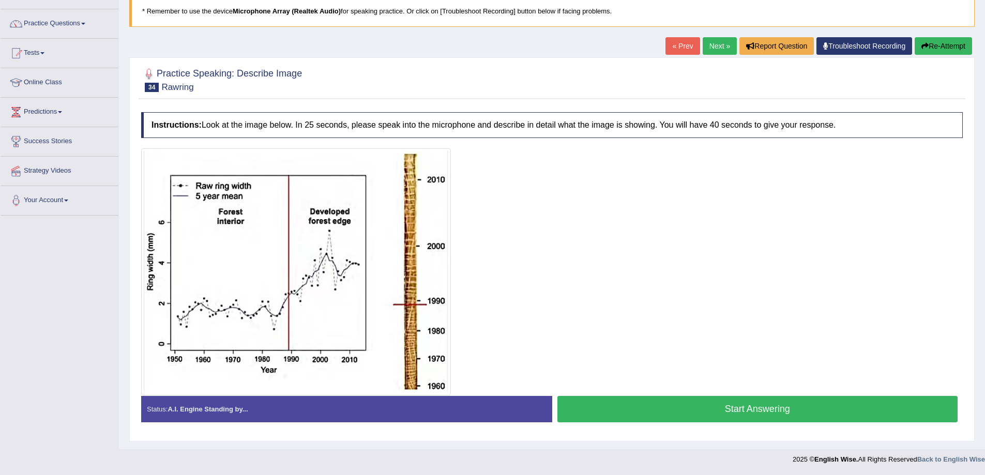
click at [678, 417] on button "Start Answering" at bounding box center [757, 409] width 401 height 26
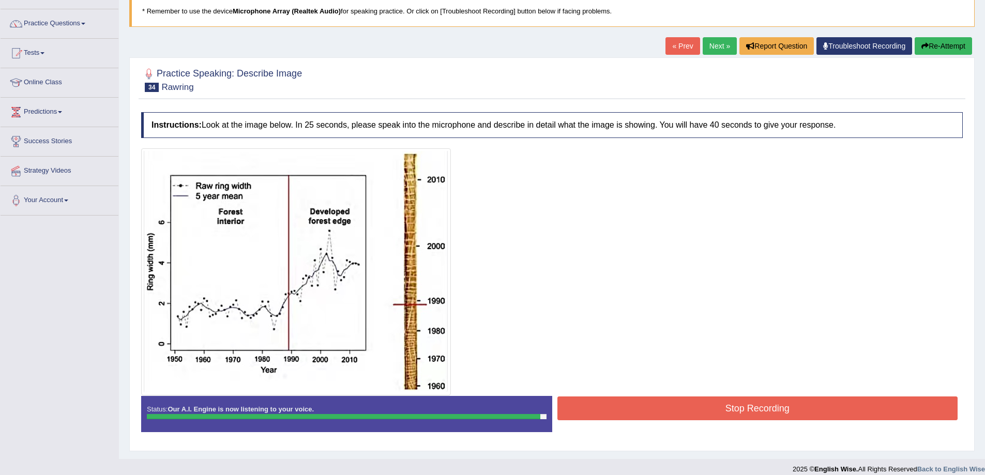
click at [771, 410] on button "Stop Recording" at bounding box center [757, 409] width 401 height 24
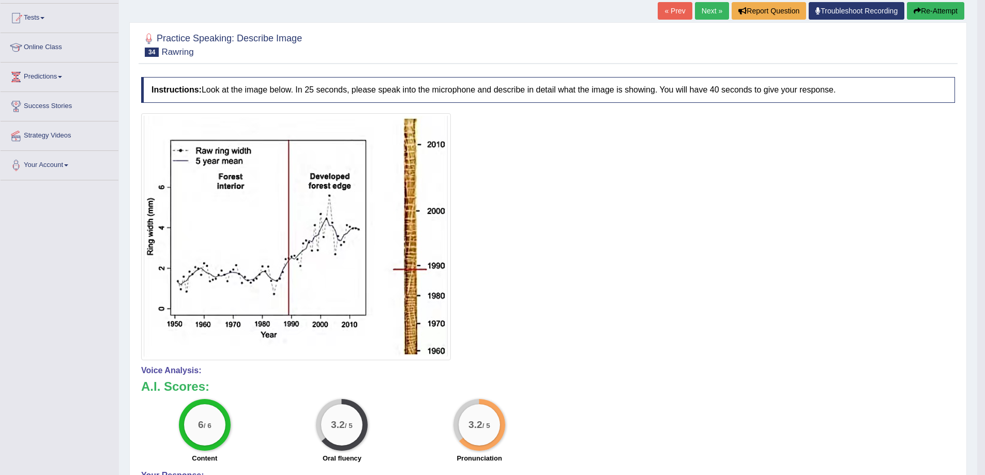
scroll to position [106, 0]
click at [706, 16] on link "Next »" at bounding box center [712, 12] width 34 height 18
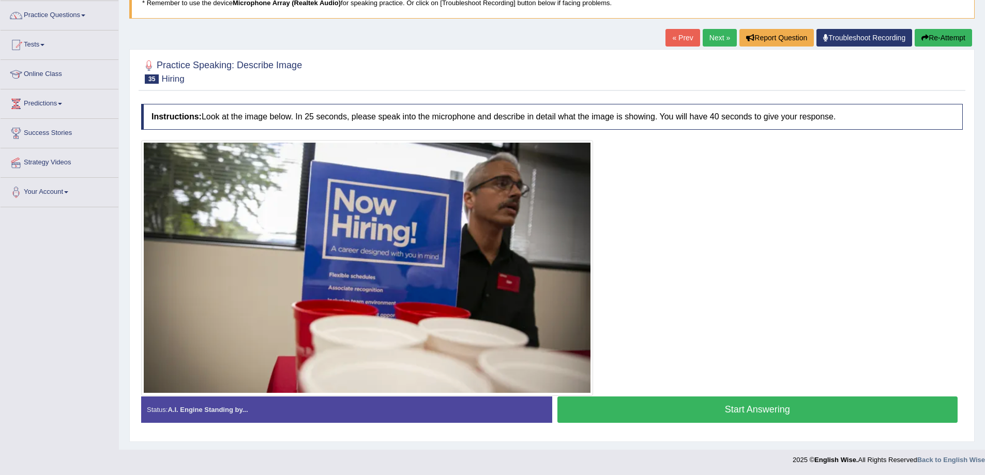
scroll to position [80, 0]
click at [647, 409] on button "Start Answering" at bounding box center [757, 409] width 401 height 26
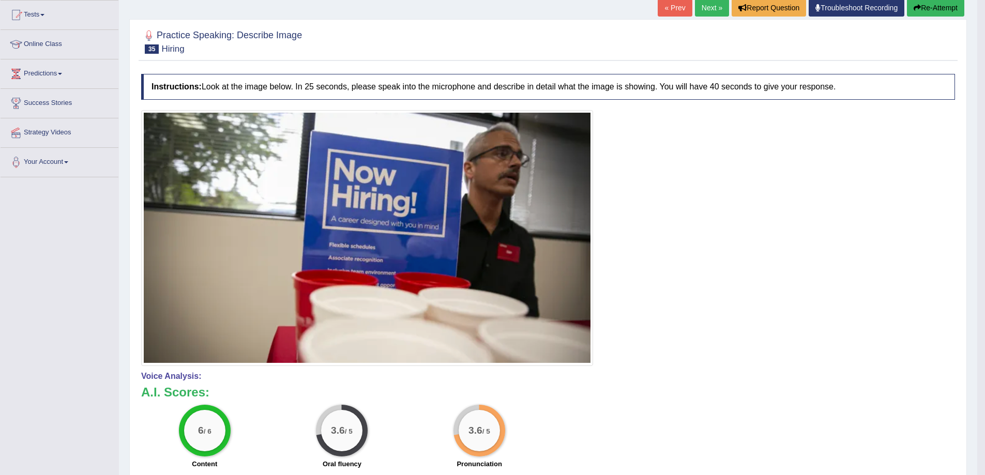
scroll to position [97, 0]
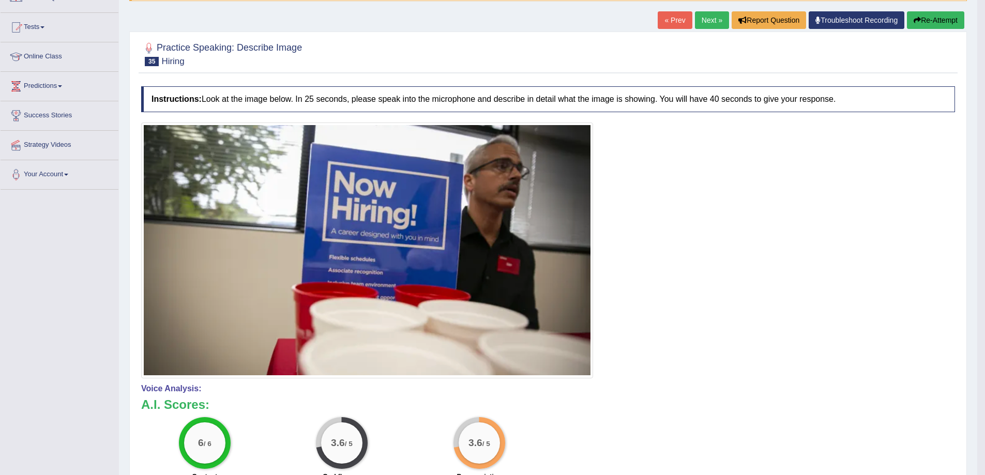
click at [714, 13] on link "Next »" at bounding box center [712, 20] width 34 height 18
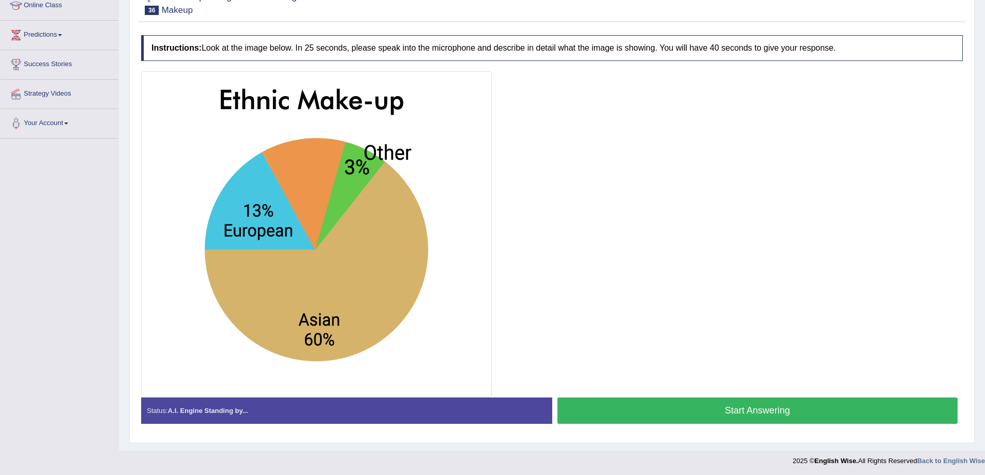
scroll to position [150, 0]
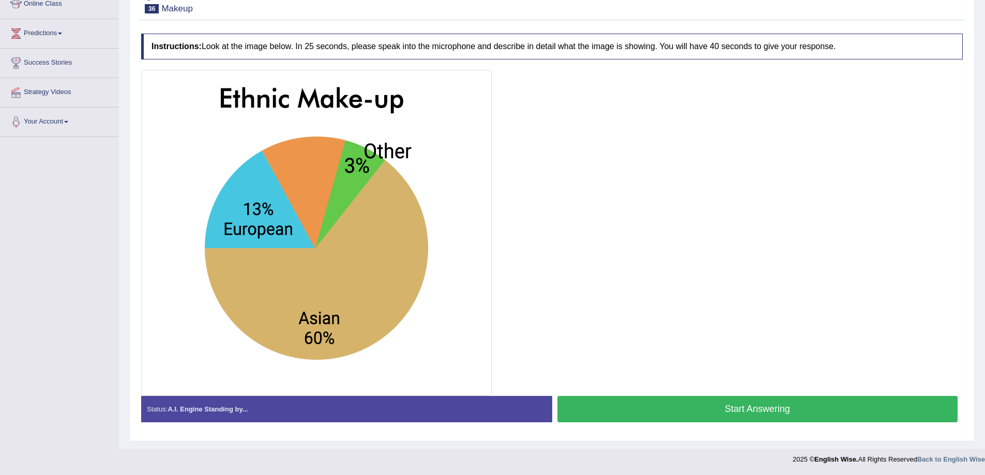
click at [648, 413] on button "Start Answering" at bounding box center [757, 409] width 401 height 26
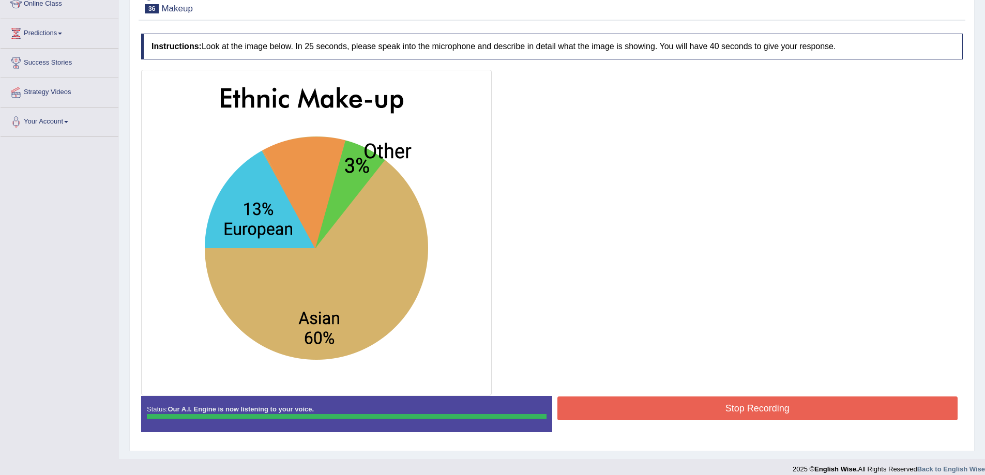
click at [0, 0] on blockquote "." at bounding box center [0, 0] width 0 height 0
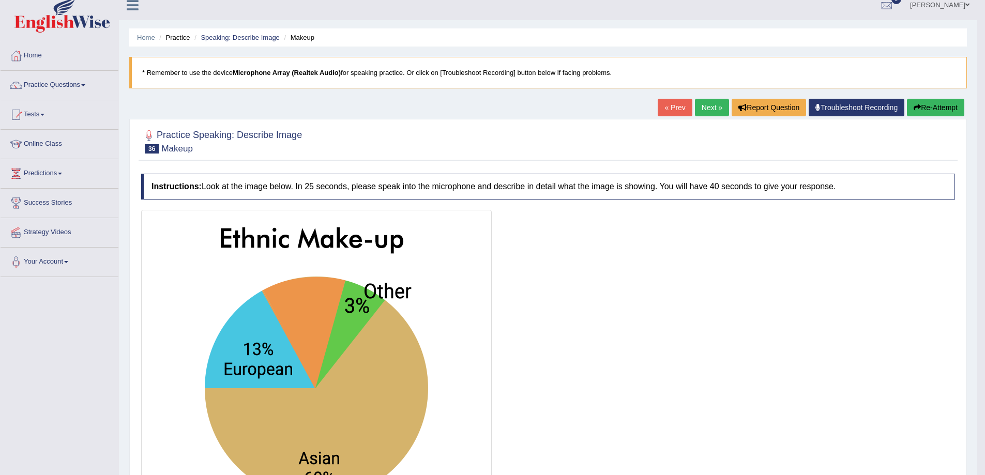
scroll to position [0, 0]
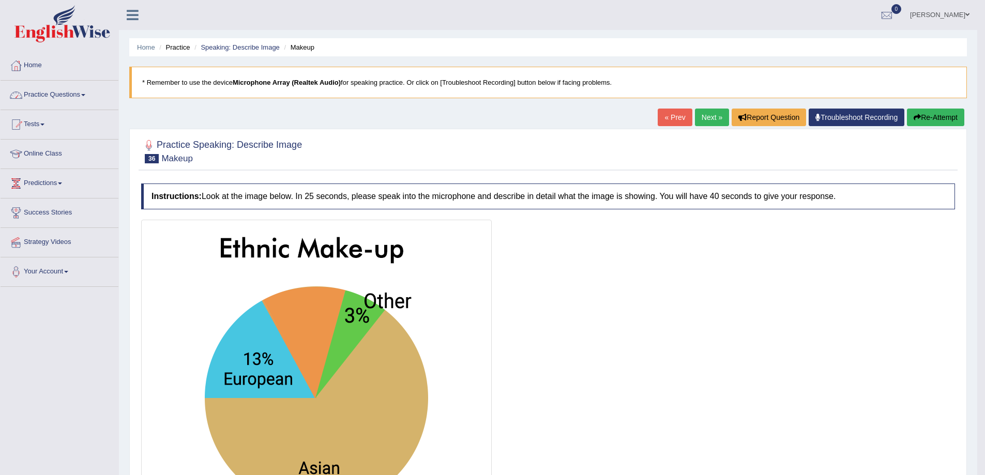
click at [92, 96] on link "Practice Questions" at bounding box center [60, 94] width 118 height 26
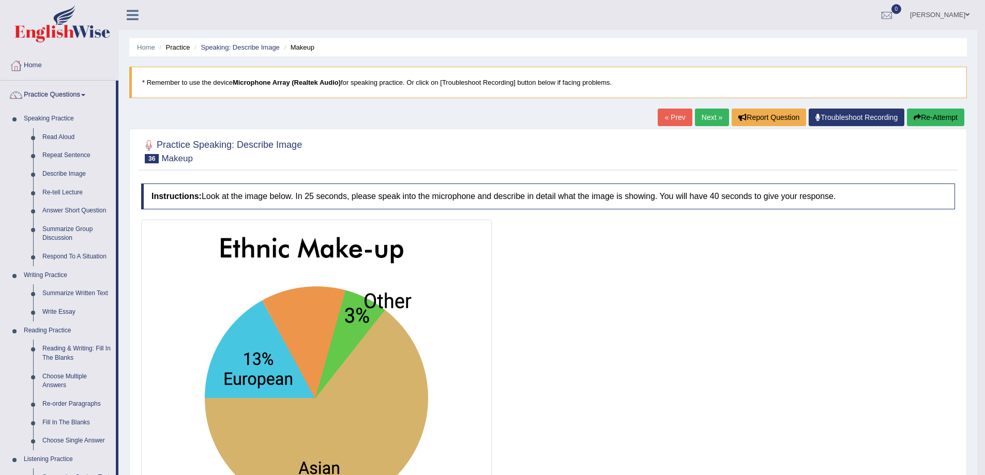
click at [711, 115] on link "Next »" at bounding box center [712, 118] width 34 height 18
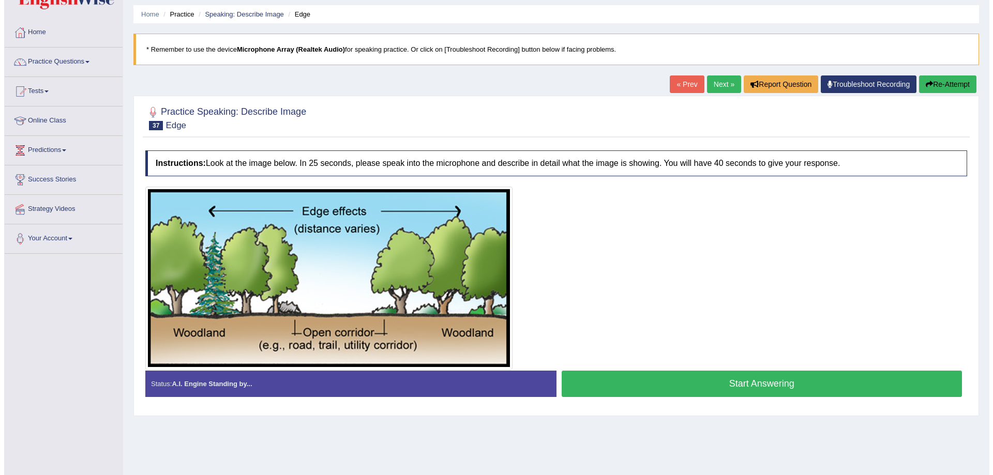
scroll to position [52, 0]
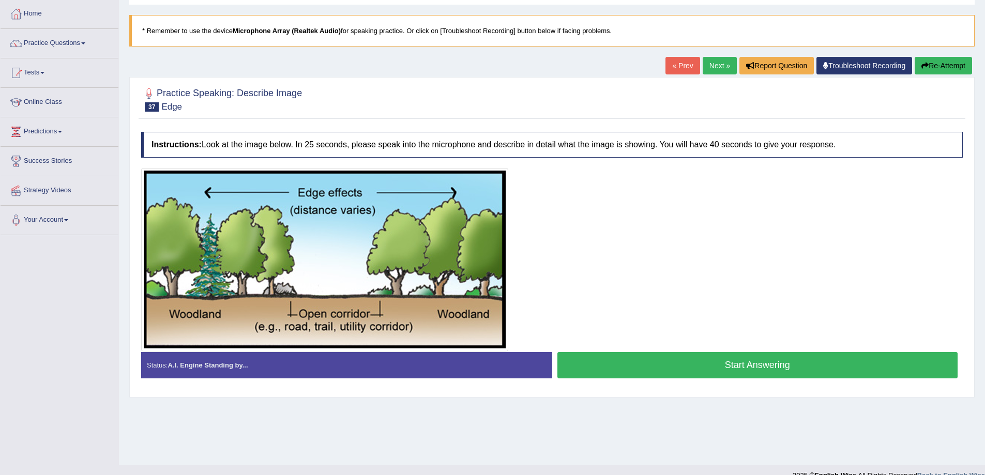
click at [751, 374] on button "Start Answering" at bounding box center [757, 365] width 401 height 26
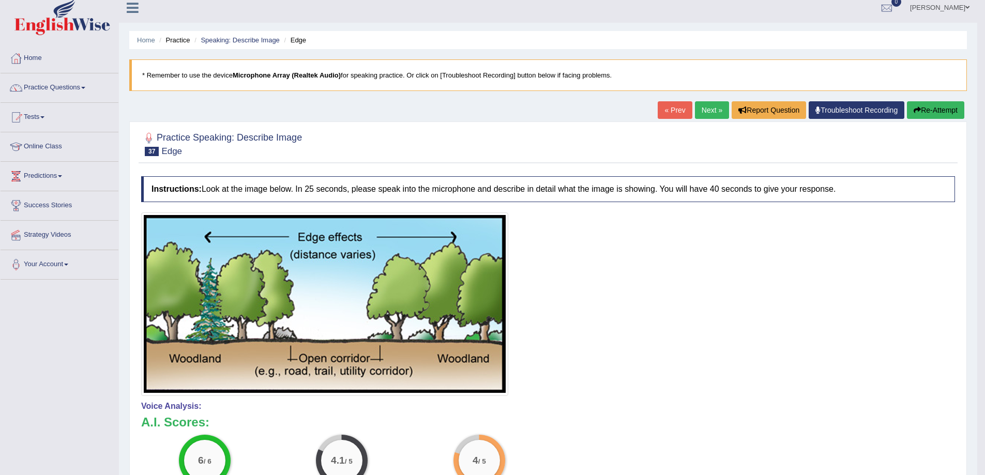
scroll to position [0, 0]
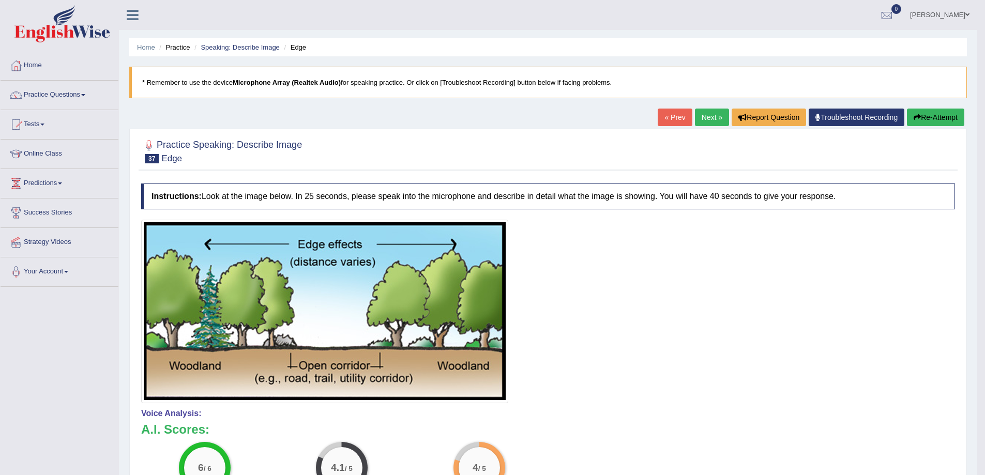
click at [947, 122] on button "Re-Attempt" at bounding box center [935, 118] width 57 height 18
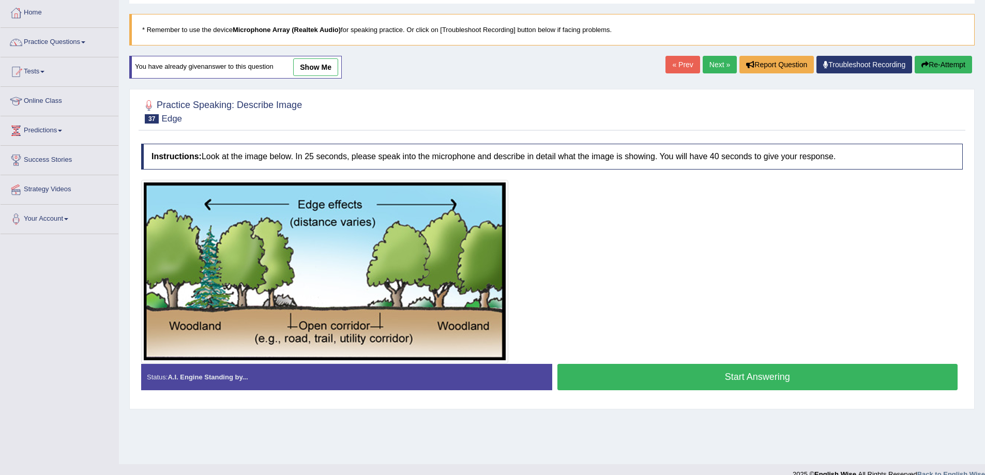
scroll to position [68, 0]
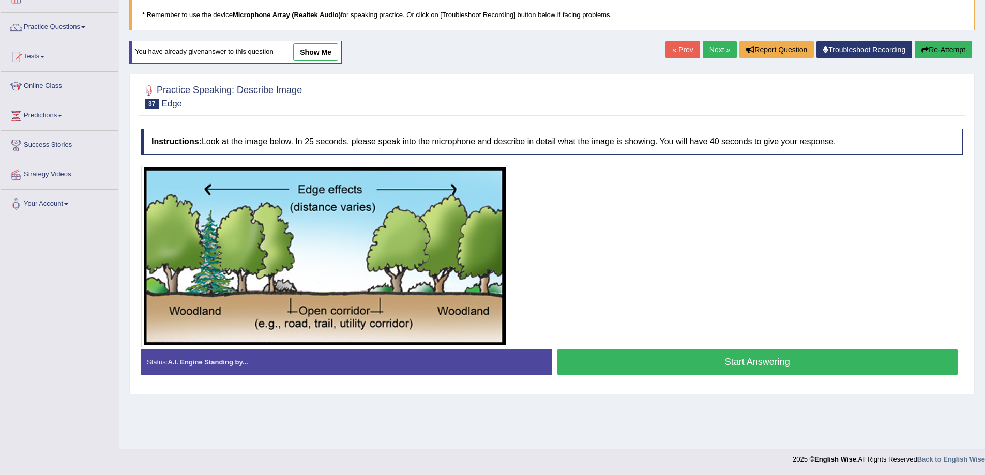
click at [691, 373] on button "Start Answering" at bounding box center [757, 362] width 401 height 26
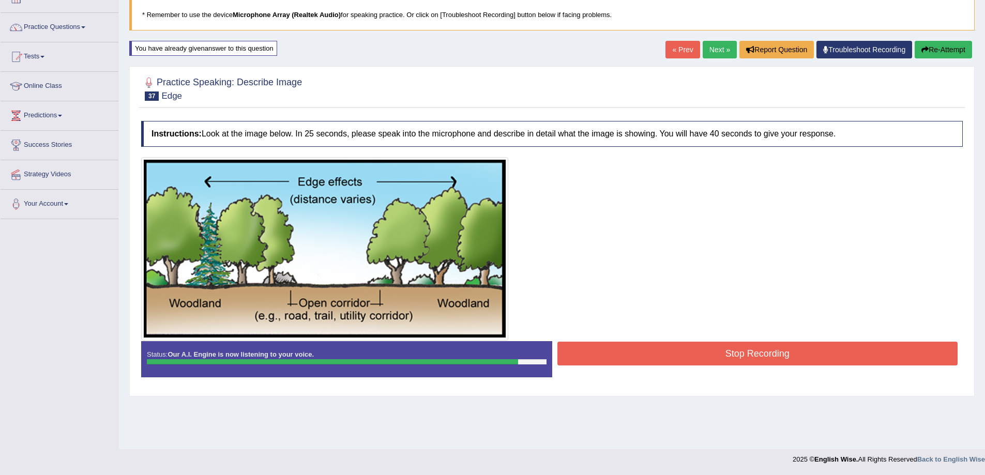
click at [721, 350] on button "Stop Recording" at bounding box center [757, 354] width 401 height 24
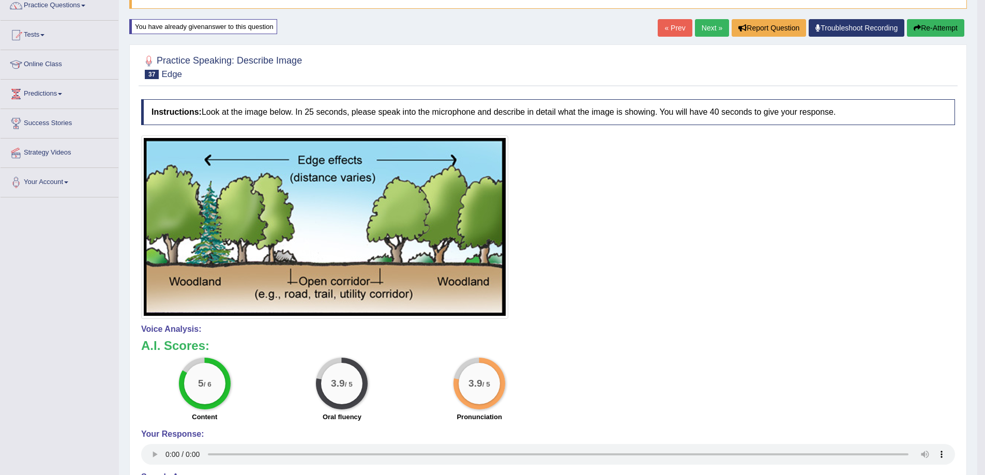
scroll to position [85, 0]
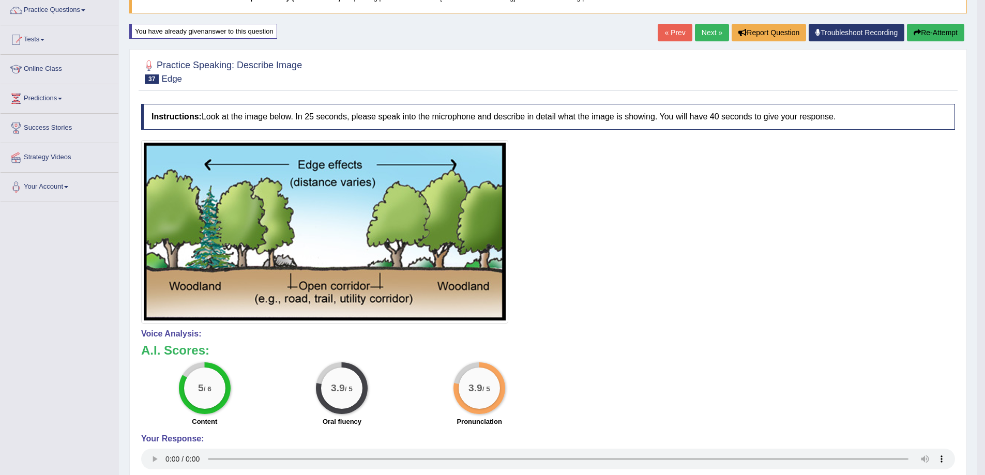
click at [953, 36] on button "Re-Attempt" at bounding box center [935, 33] width 57 height 18
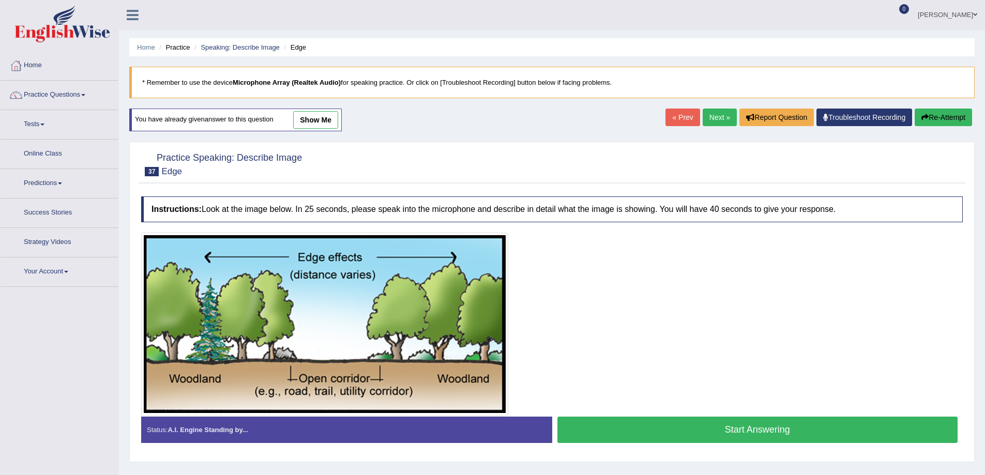
scroll to position [68, 0]
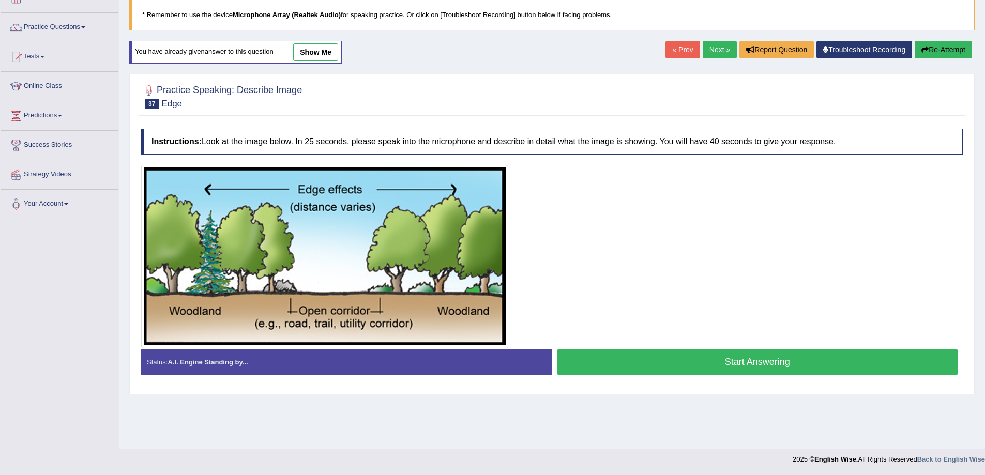
click at [741, 361] on button "Start Answering" at bounding box center [757, 362] width 401 height 26
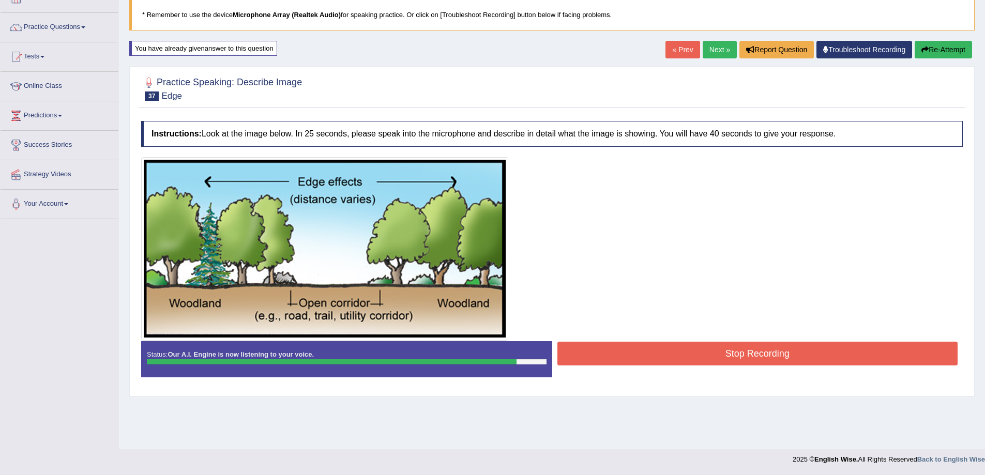
click at [723, 361] on button "Stop Recording" at bounding box center [757, 354] width 401 height 24
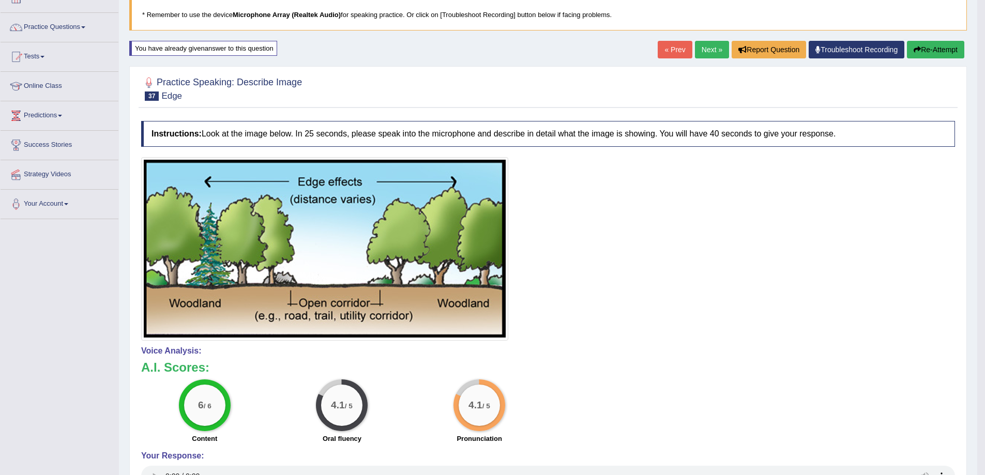
click at [717, 50] on link "Next »" at bounding box center [712, 50] width 34 height 18
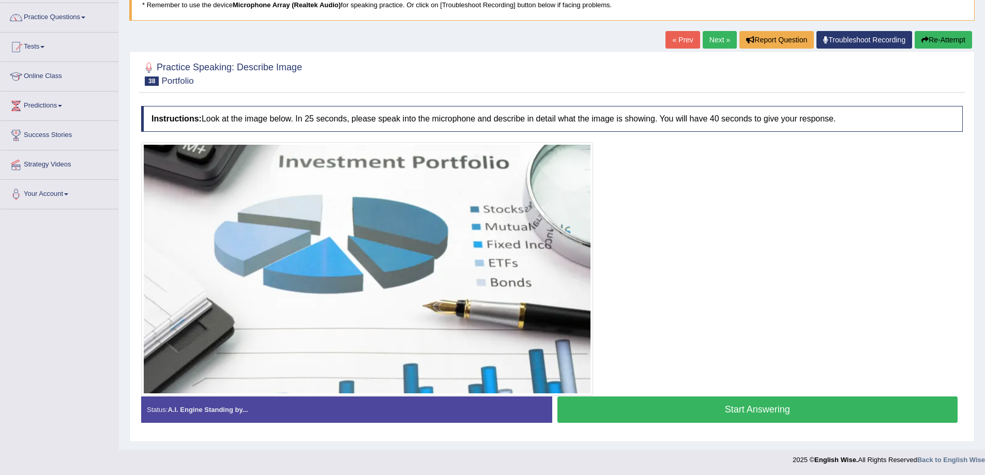
scroll to position [78, 0]
click at [724, 412] on button "Start Answering" at bounding box center [757, 409] width 401 height 26
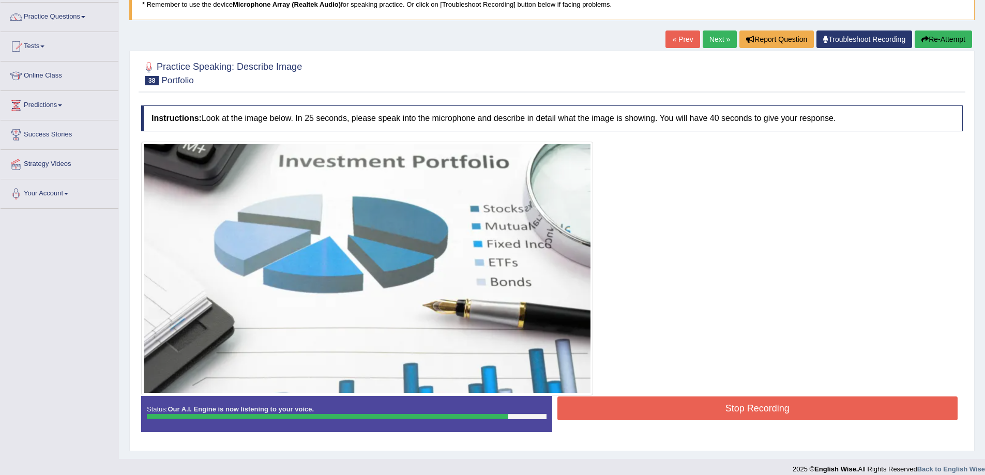
click at [804, 410] on button "Stop Recording" at bounding box center [757, 409] width 401 height 24
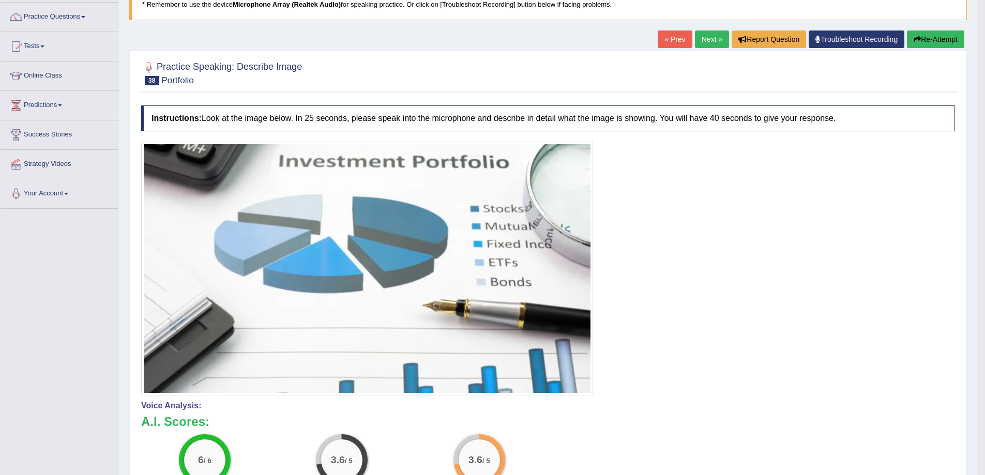
click at [933, 32] on button "Re-Attempt" at bounding box center [935, 40] width 57 height 18
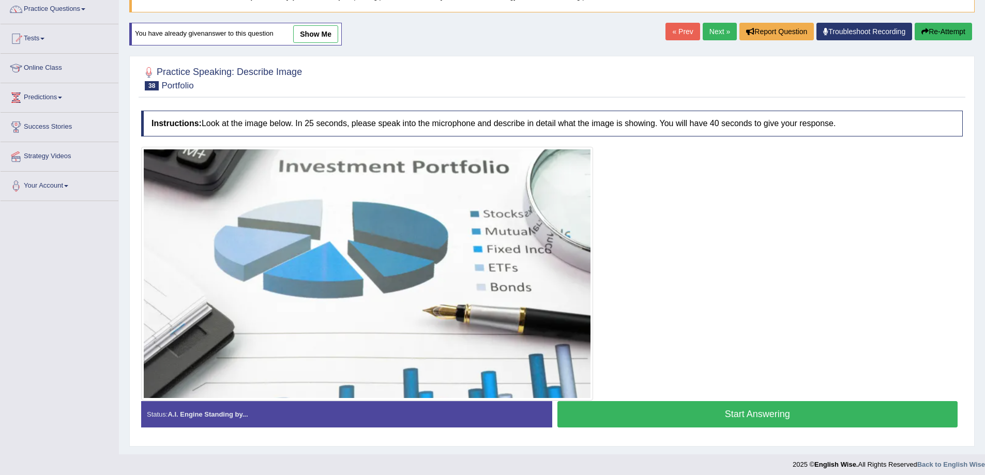
scroll to position [91, 0]
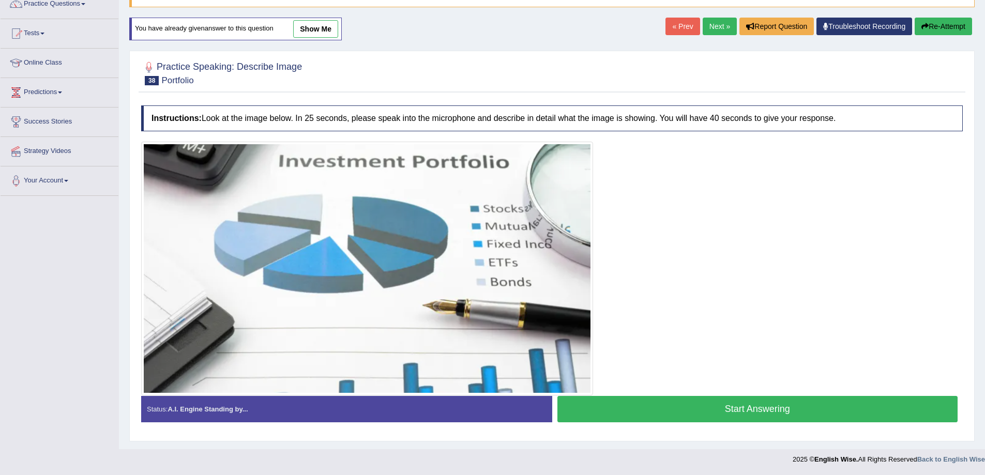
click at [717, 413] on button "Start Answering" at bounding box center [757, 409] width 401 height 26
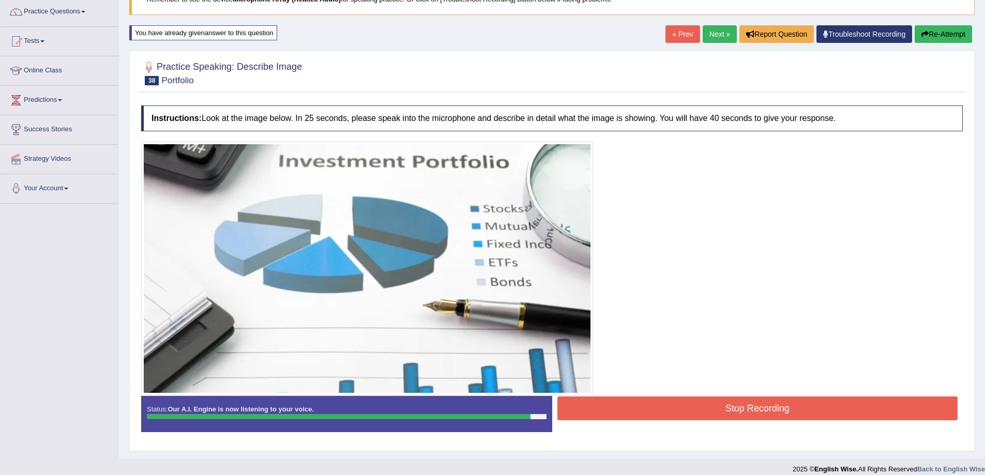
click at [759, 407] on button "Stop Recording" at bounding box center [757, 409] width 401 height 24
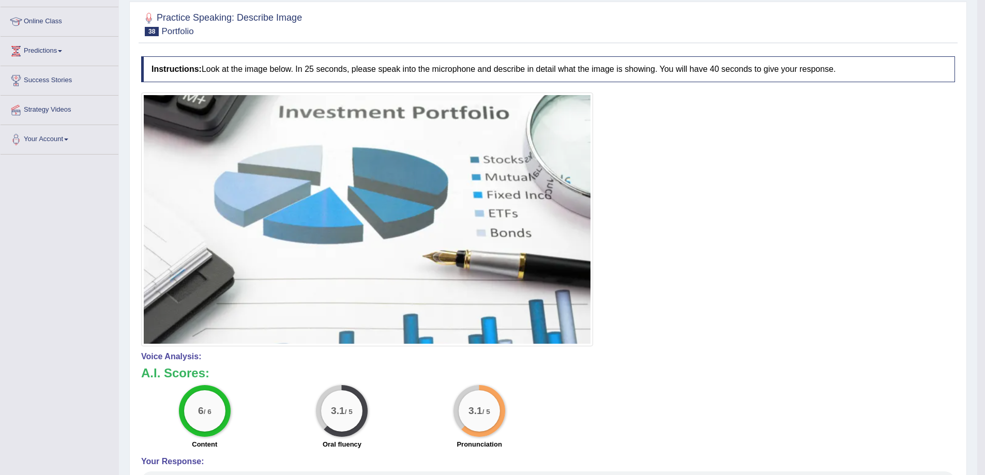
scroll to position [100, 0]
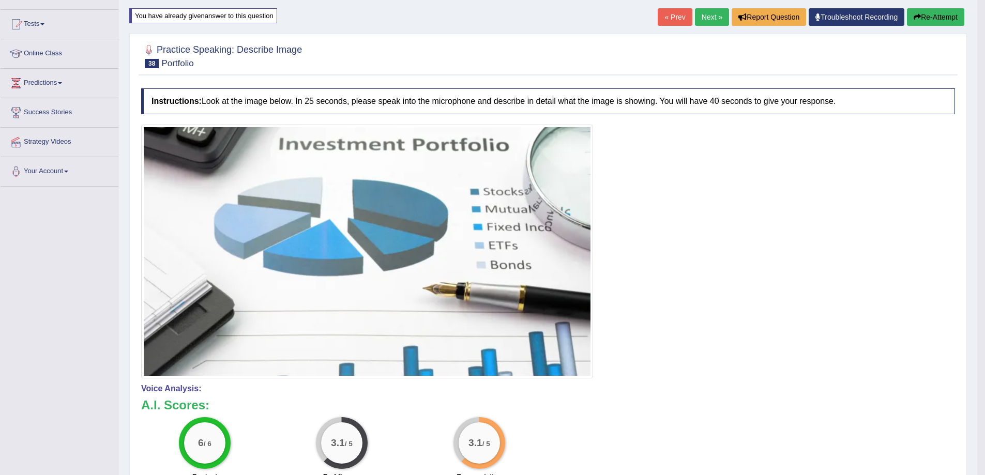
click at [928, 11] on button "Re-Attempt" at bounding box center [935, 17] width 57 height 18
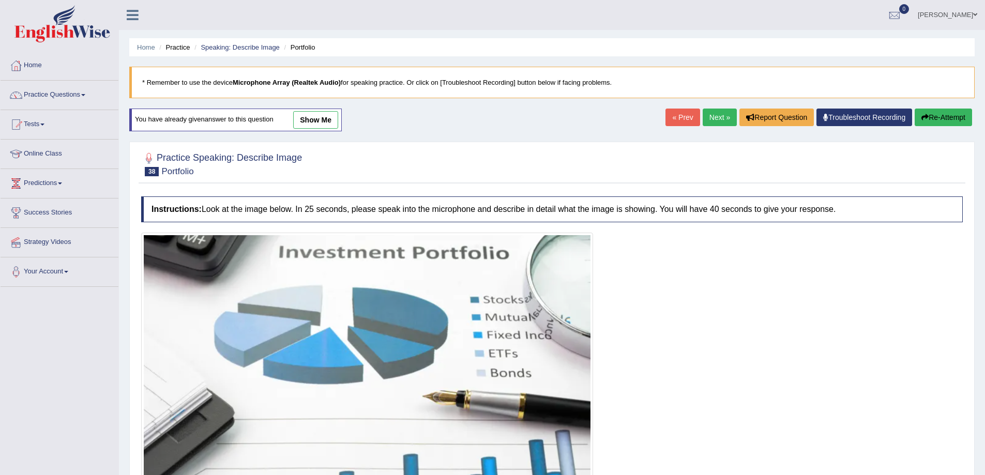
scroll to position [91, 0]
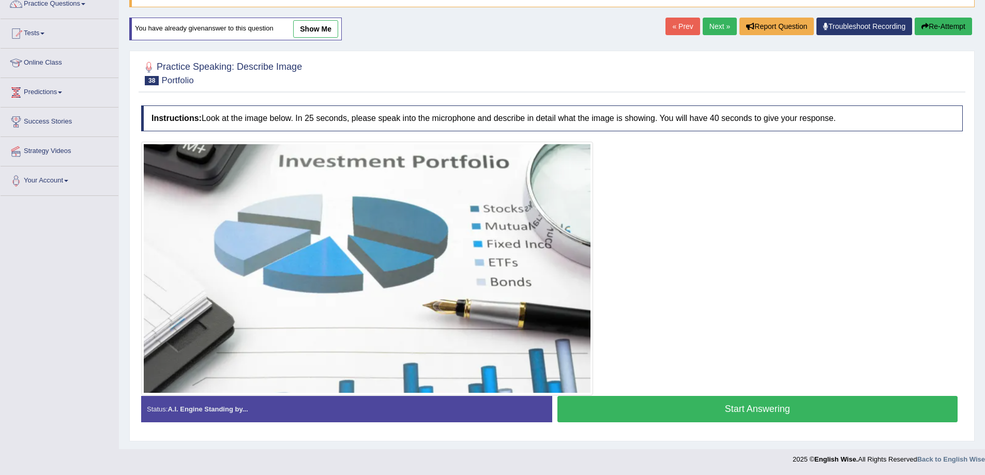
click at [730, 412] on button "Start Answering" at bounding box center [757, 409] width 401 height 26
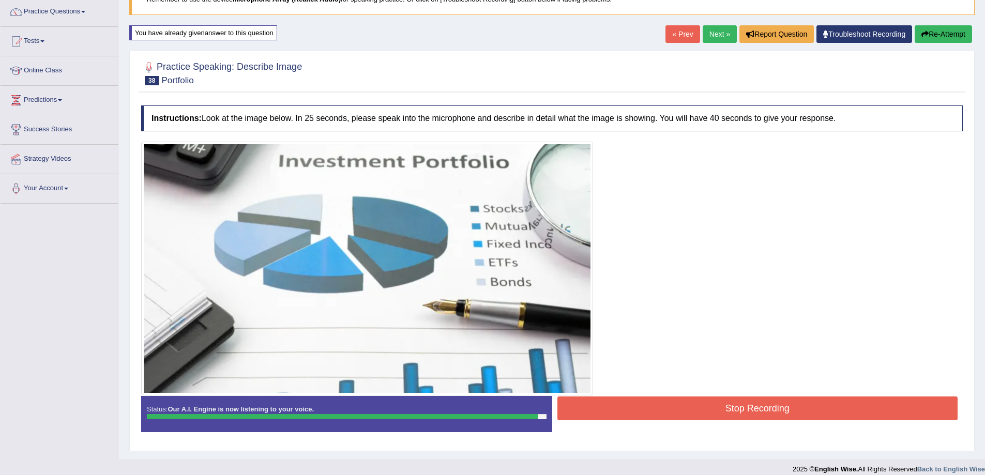
click at [805, 408] on button "Stop Recording" at bounding box center [757, 409] width 401 height 24
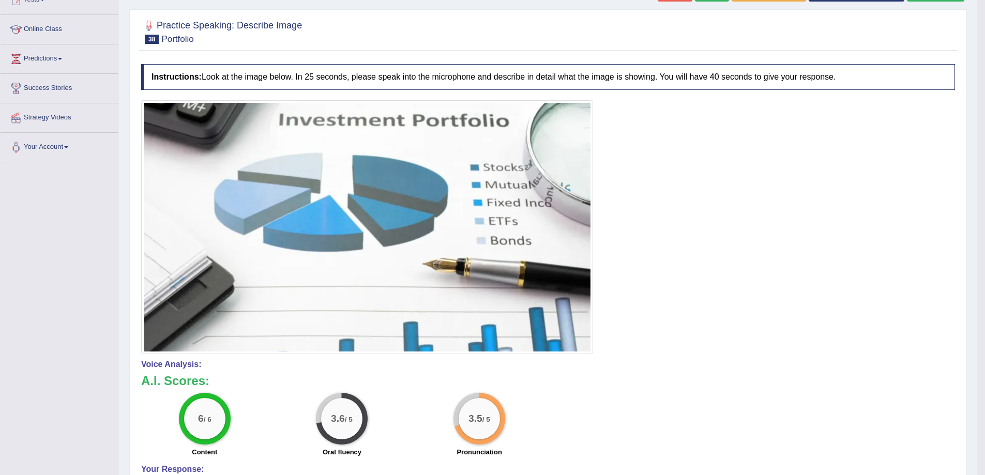
scroll to position [100, 0]
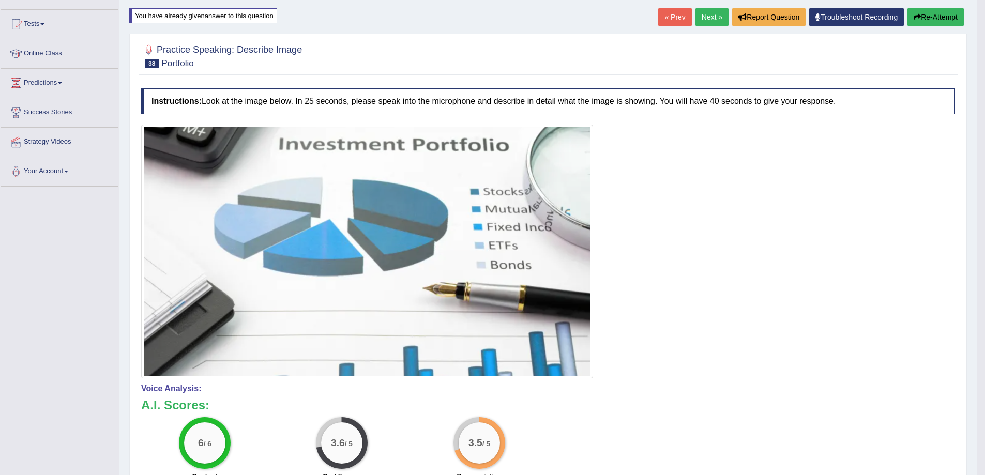
click at [708, 20] on link "Next »" at bounding box center [712, 17] width 34 height 18
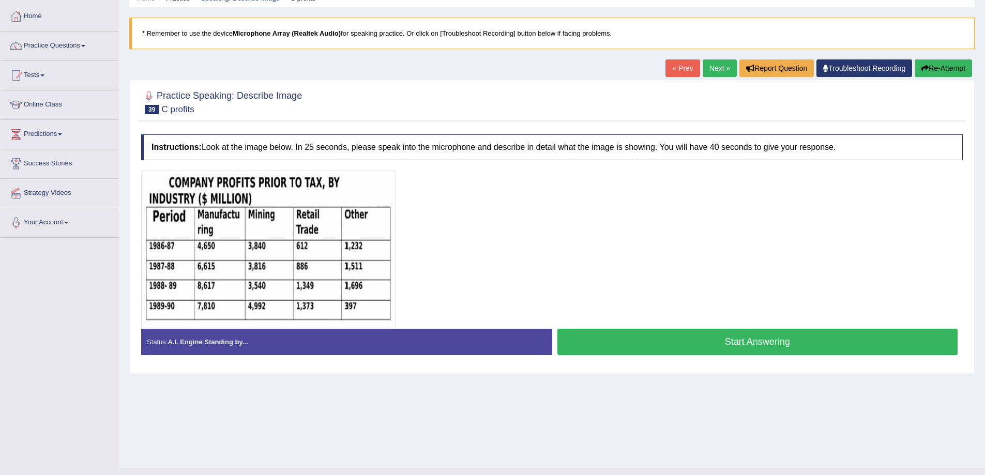
scroll to position [68, 0]
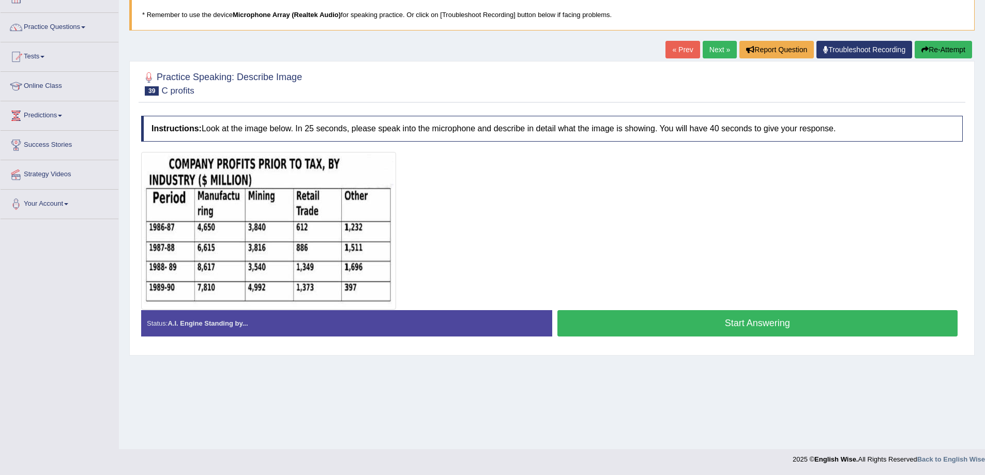
click at [632, 316] on button "Start Answering" at bounding box center [757, 323] width 401 height 26
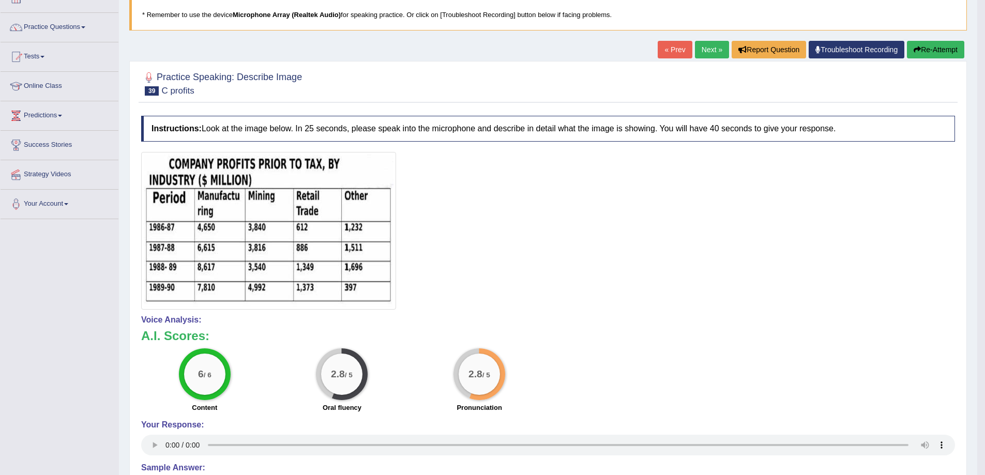
click at [925, 54] on button "Re-Attempt" at bounding box center [935, 50] width 57 height 18
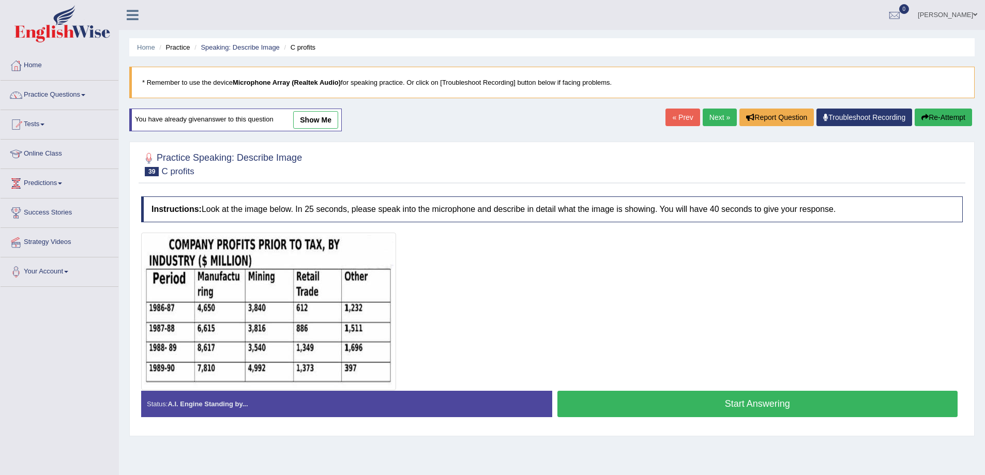
scroll to position [68, 0]
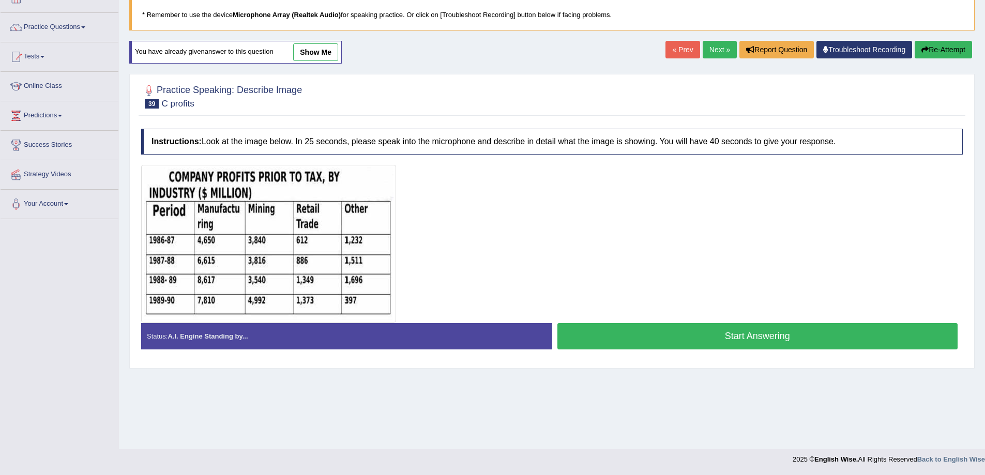
click at [693, 335] on button "Start Answering" at bounding box center [757, 336] width 401 height 26
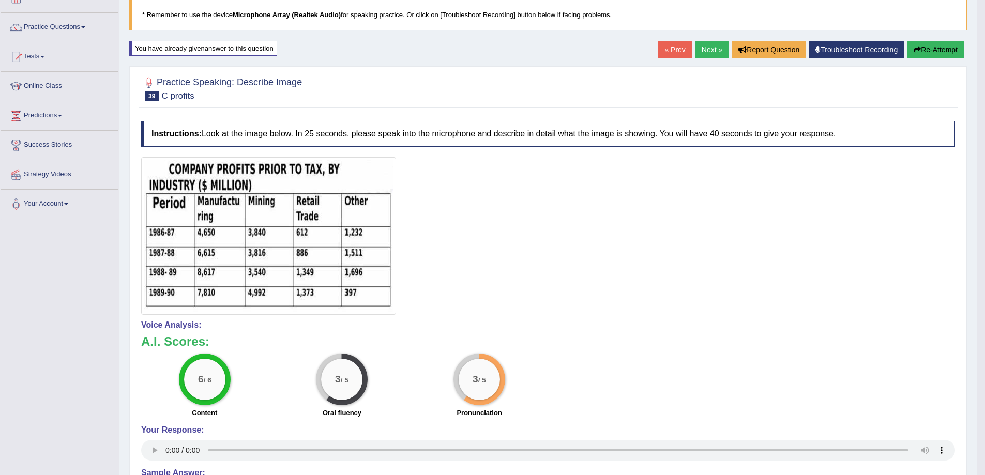
click at [698, 43] on link "Next »" at bounding box center [712, 50] width 34 height 18
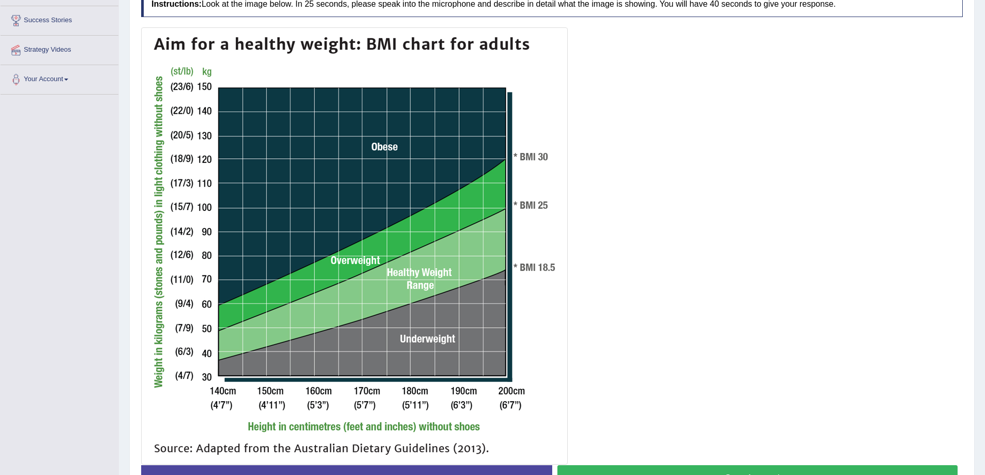
scroll to position [224, 0]
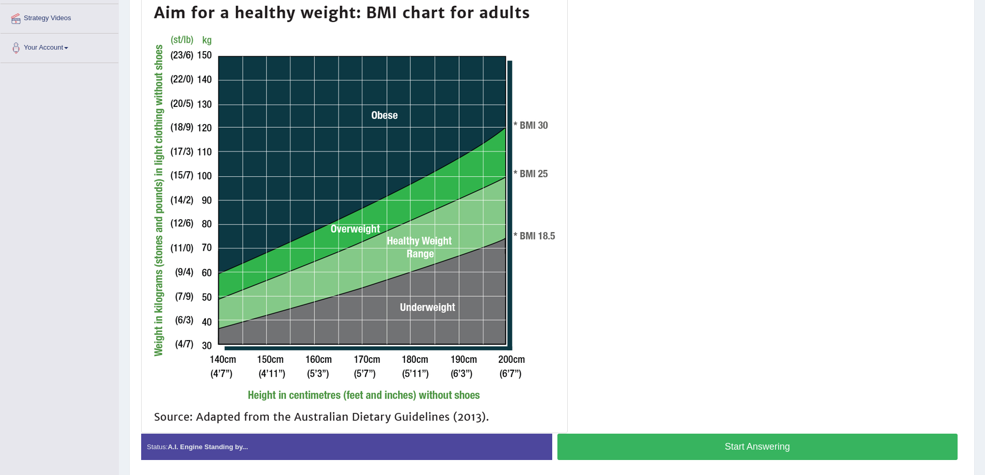
click at [605, 439] on button "Start Answering" at bounding box center [757, 447] width 401 height 26
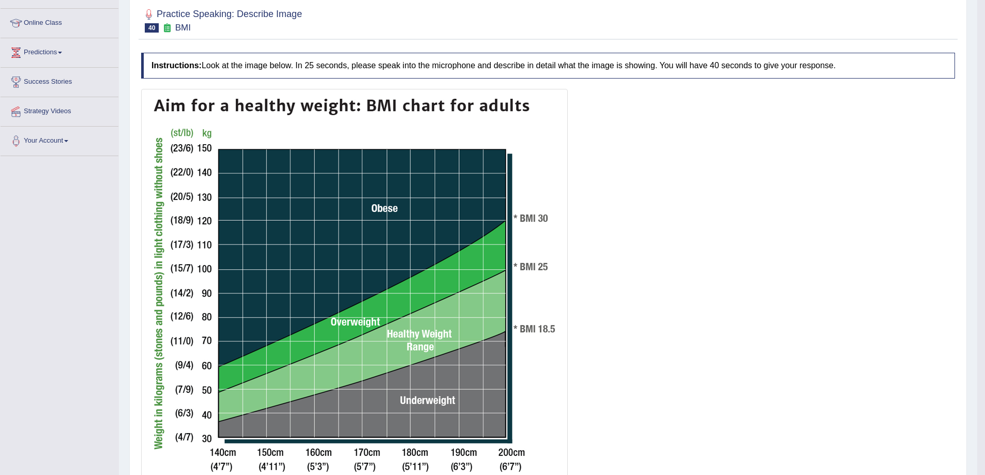
scroll to position [103, 0]
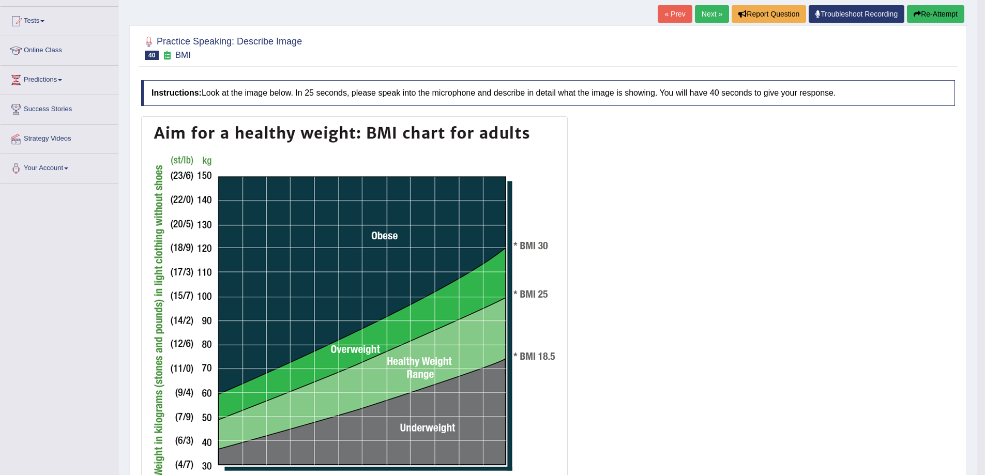
click at [930, 15] on button "Re-Attempt" at bounding box center [935, 14] width 57 height 18
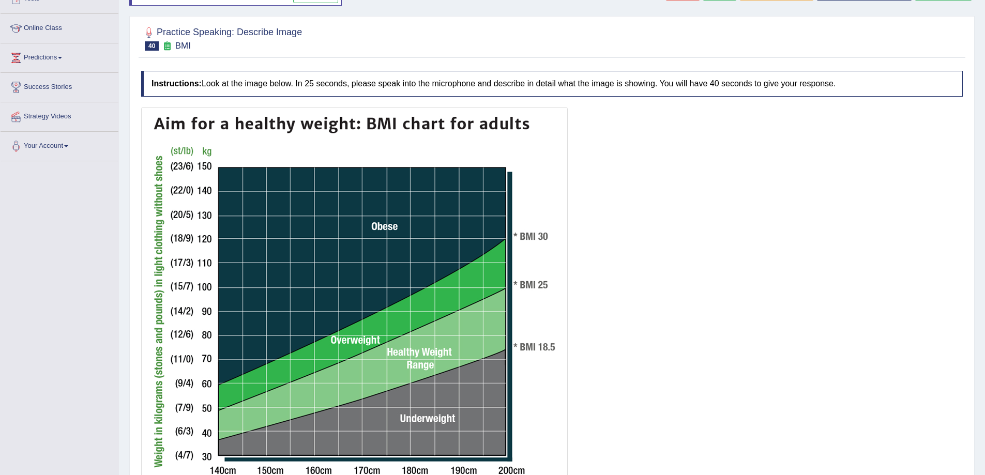
scroll to position [224, 0]
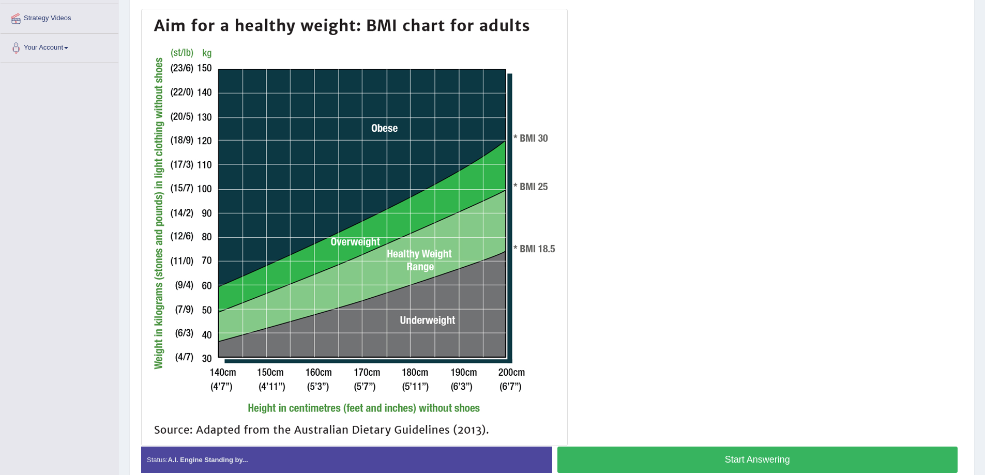
click at [740, 449] on button "Start Answering" at bounding box center [757, 460] width 401 height 26
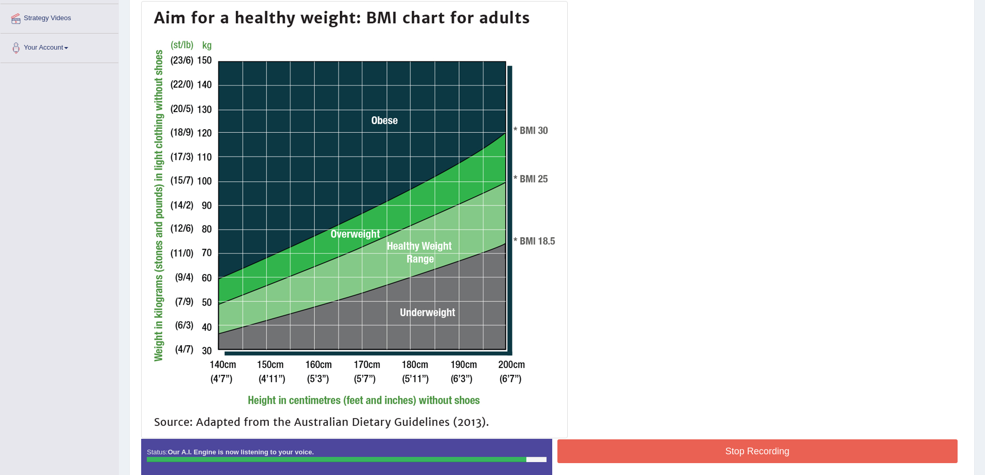
click at [761, 456] on button "Stop Recording" at bounding box center [757, 452] width 401 height 24
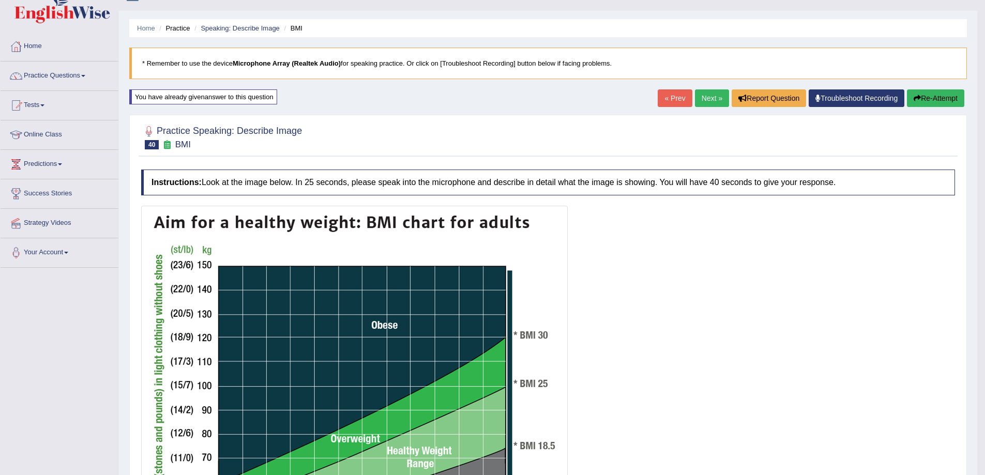
scroll to position [17, 0]
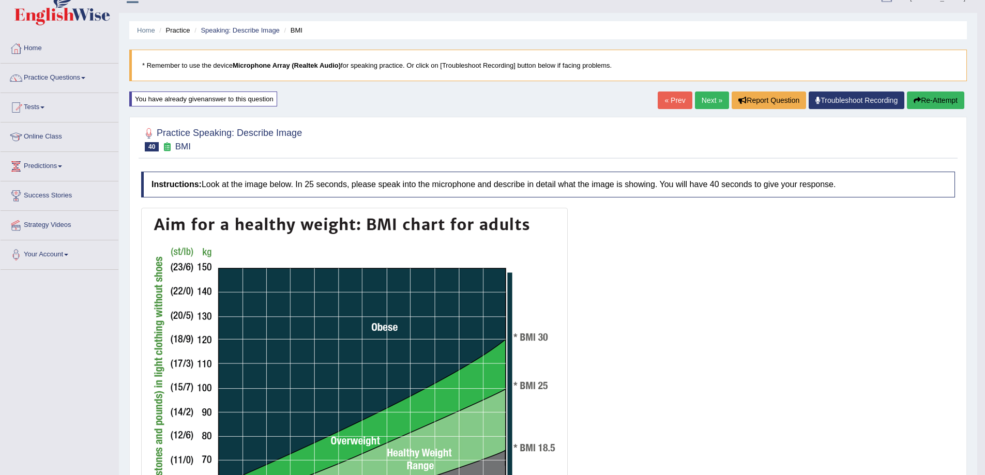
click at [943, 102] on button "Re-Attempt" at bounding box center [935, 101] width 57 height 18
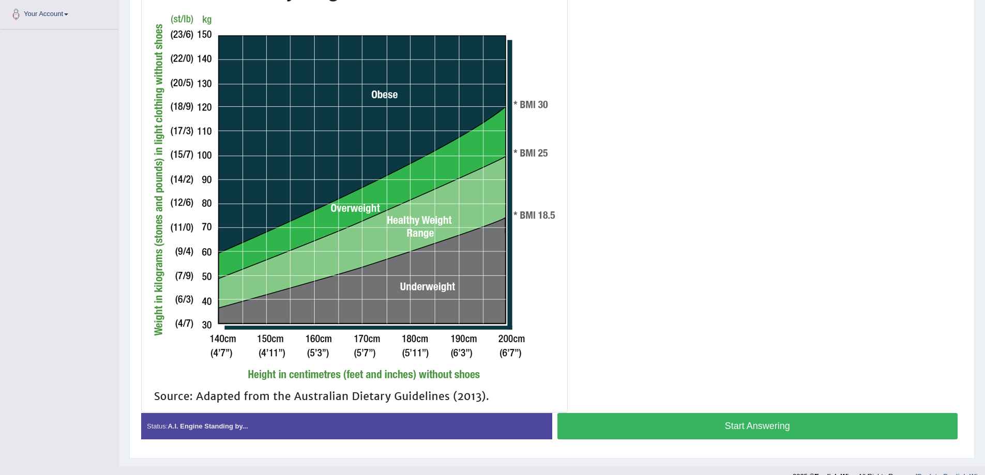
scroll to position [259, 0]
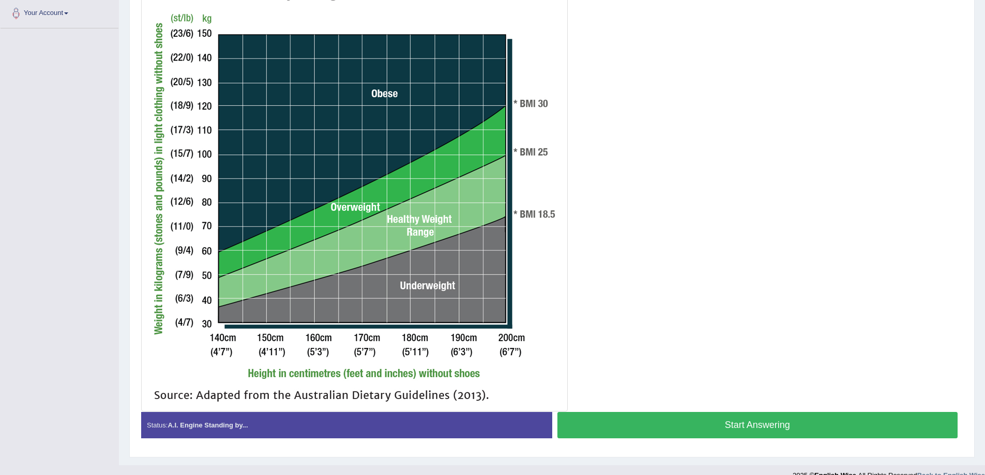
click at [737, 417] on button "Start Answering" at bounding box center [757, 425] width 401 height 26
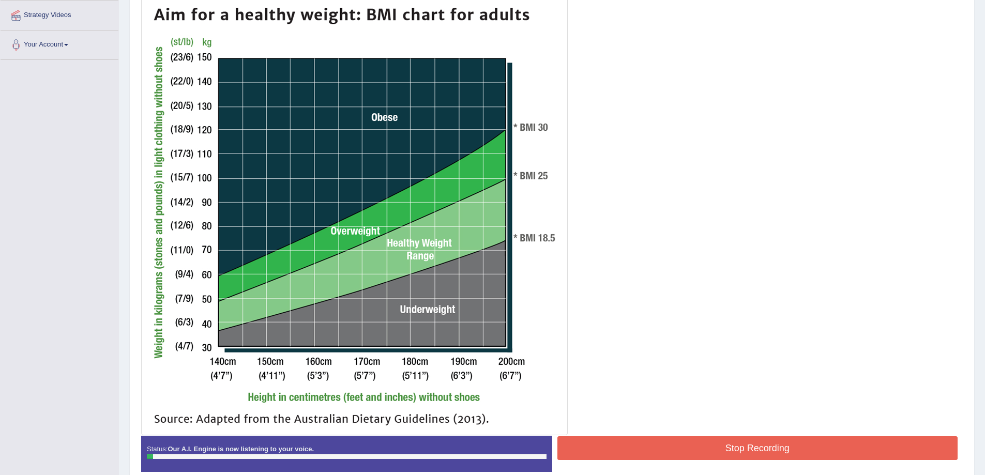
scroll to position [224, 0]
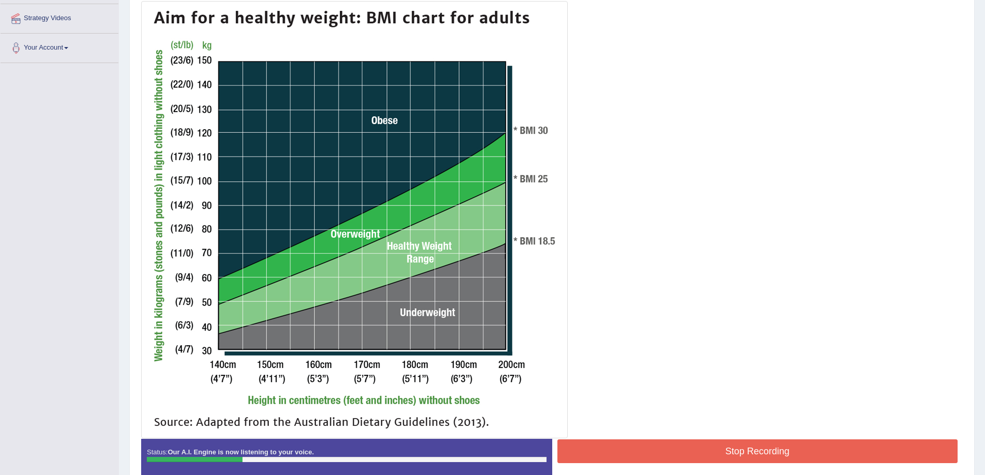
click at [729, 449] on button "Stop Recording" at bounding box center [757, 452] width 401 height 24
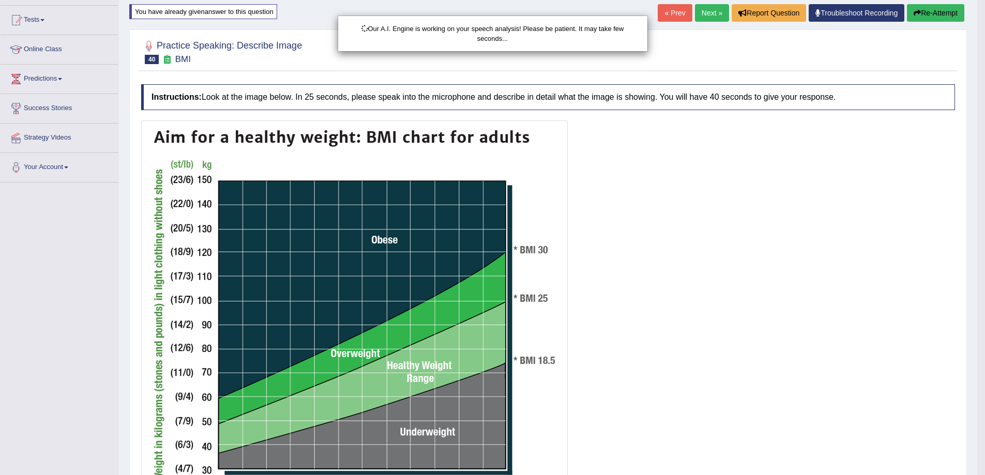
scroll to position [103, 0]
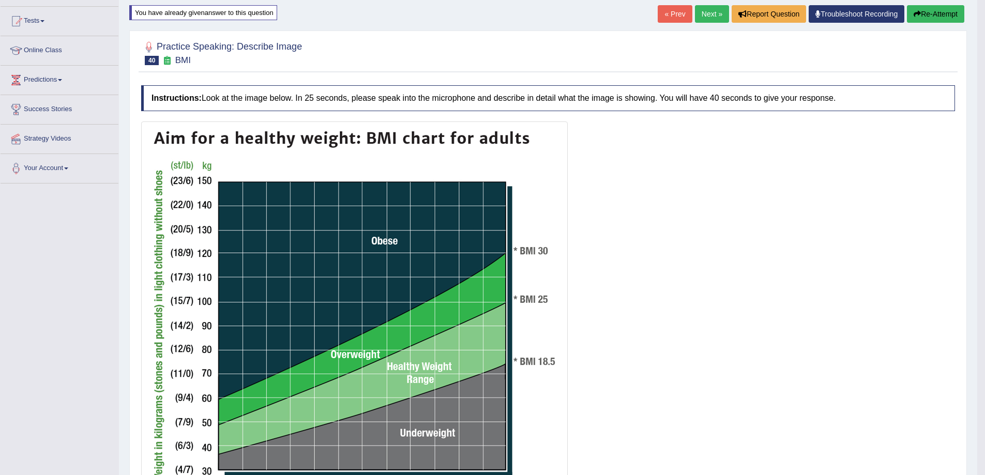
click at [934, 9] on button "Re-Attempt" at bounding box center [935, 14] width 57 height 18
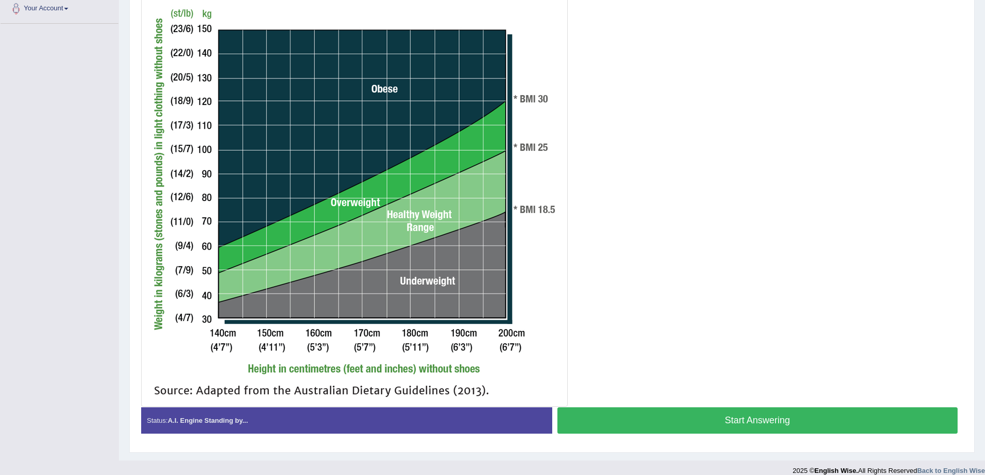
scroll to position [275, 0]
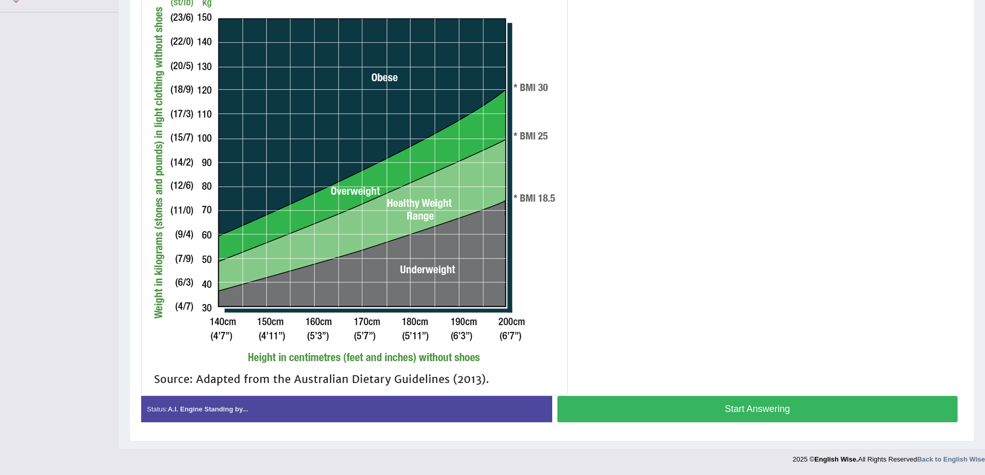
click at [729, 411] on button "Start Answering" at bounding box center [757, 409] width 401 height 26
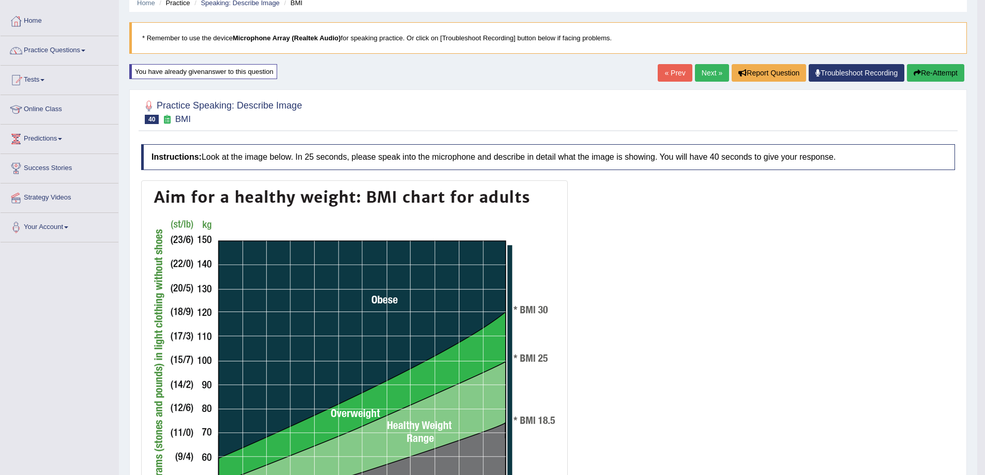
scroll to position [33, 0]
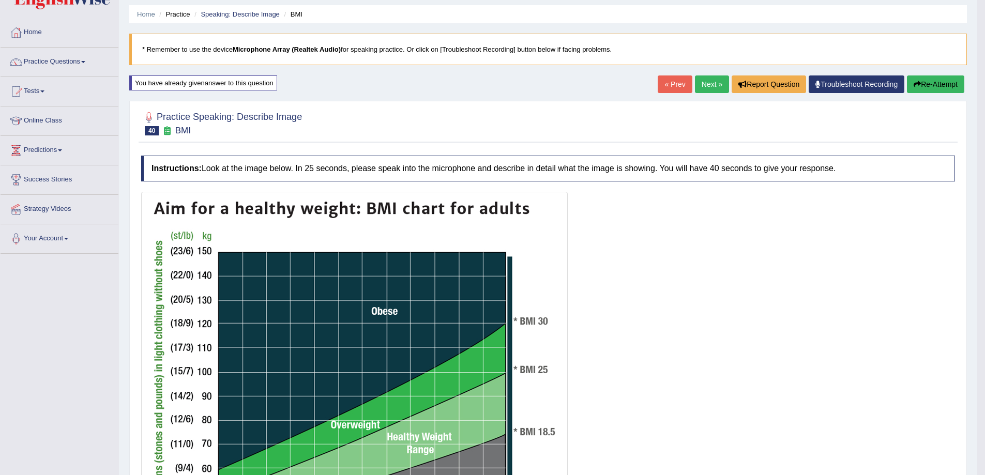
click at [708, 75] on link "Next »" at bounding box center [712, 84] width 34 height 18
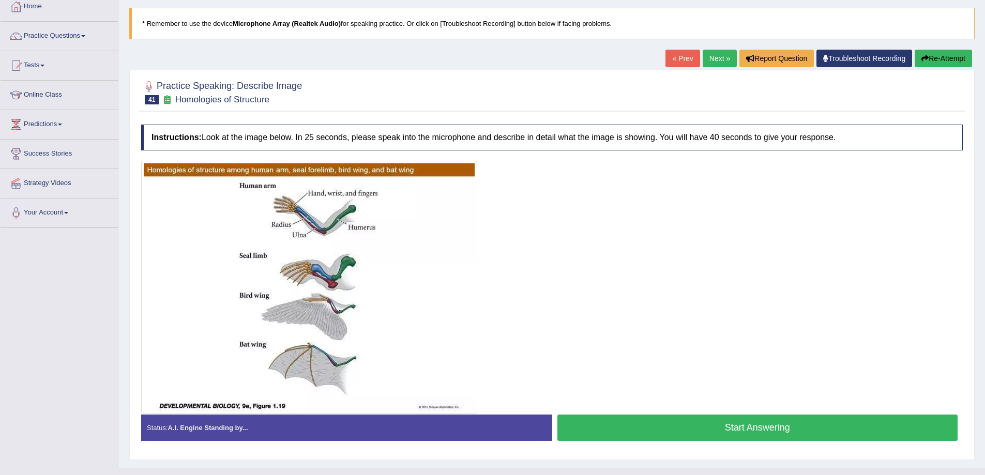
scroll to position [78, 0]
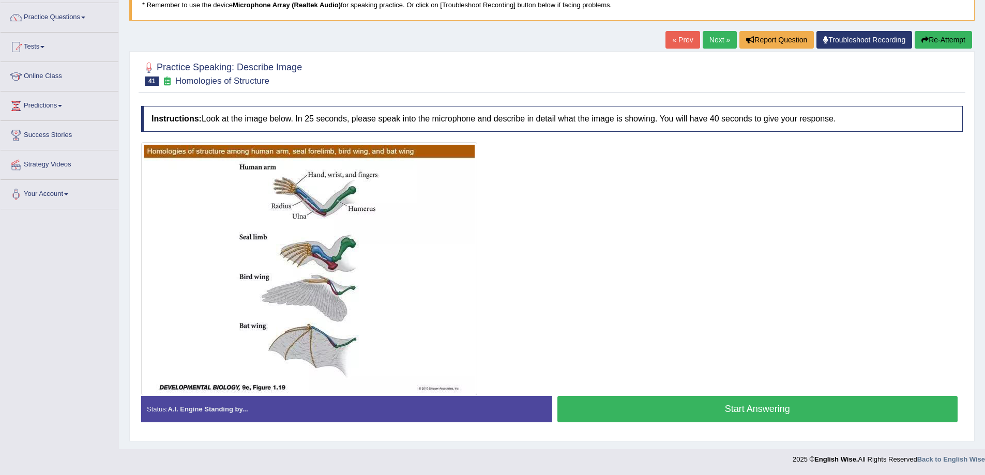
click at [702, 414] on button "Start Answering" at bounding box center [757, 409] width 401 height 26
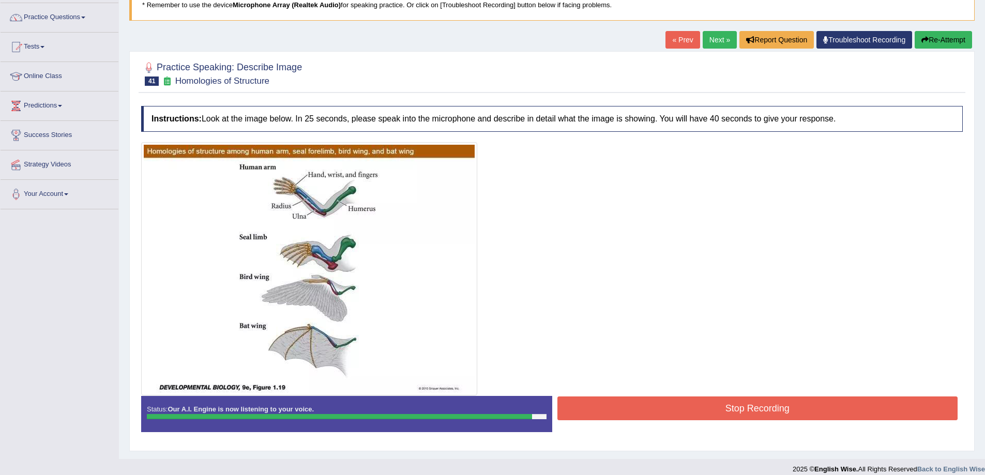
click at [709, 413] on button "Stop Recording" at bounding box center [757, 409] width 401 height 24
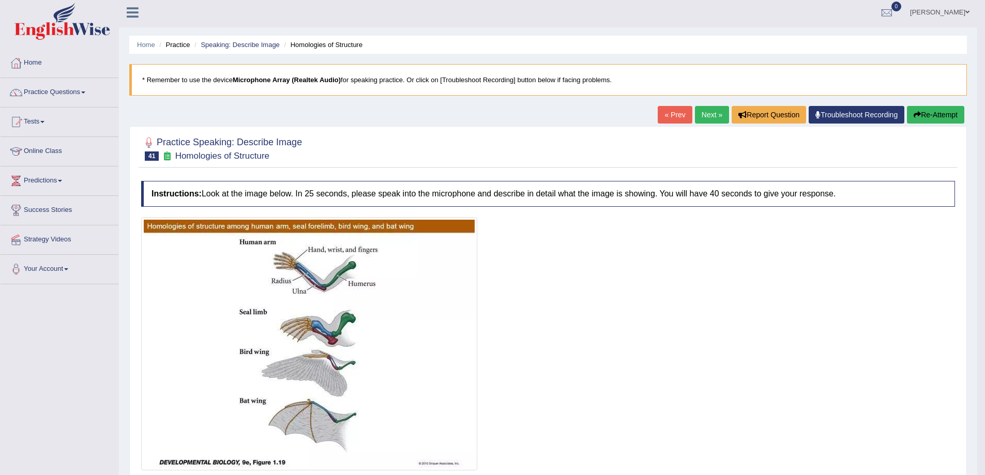
scroll to position [0, 0]
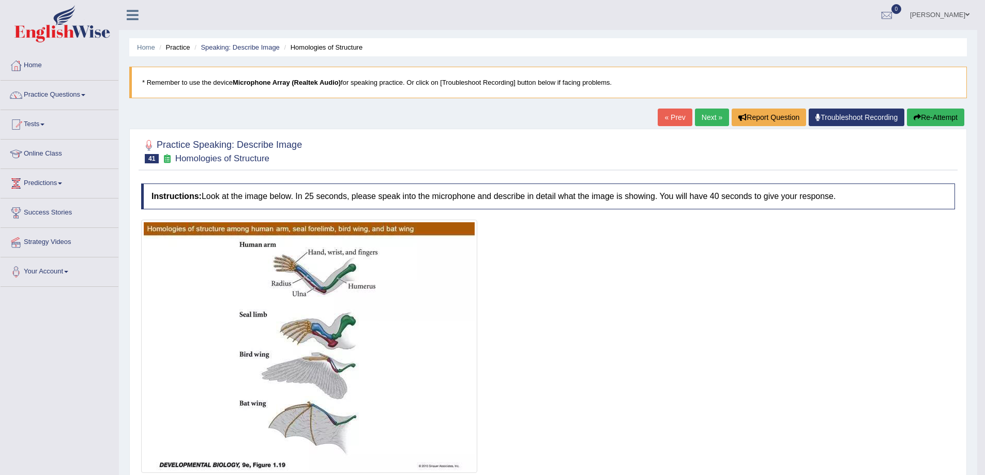
click at [951, 117] on button "Re-Attempt" at bounding box center [935, 118] width 57 height 18
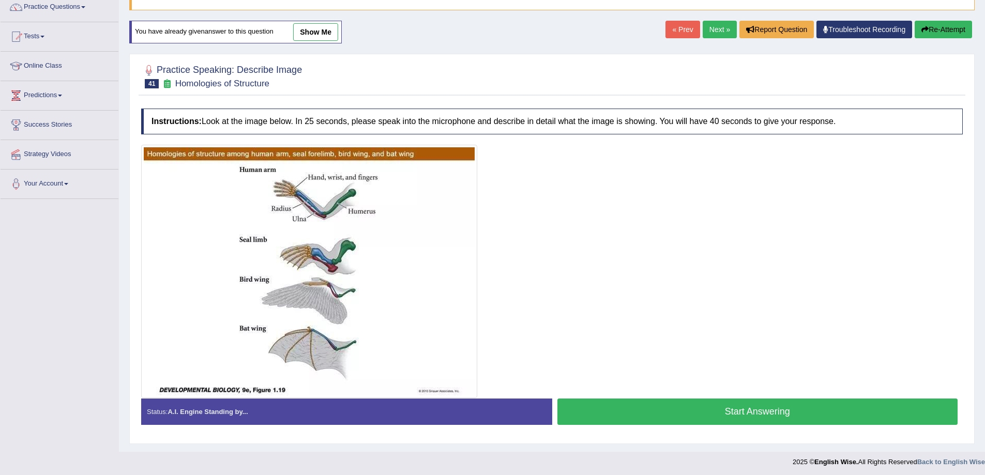
scroll to position [90, 0]
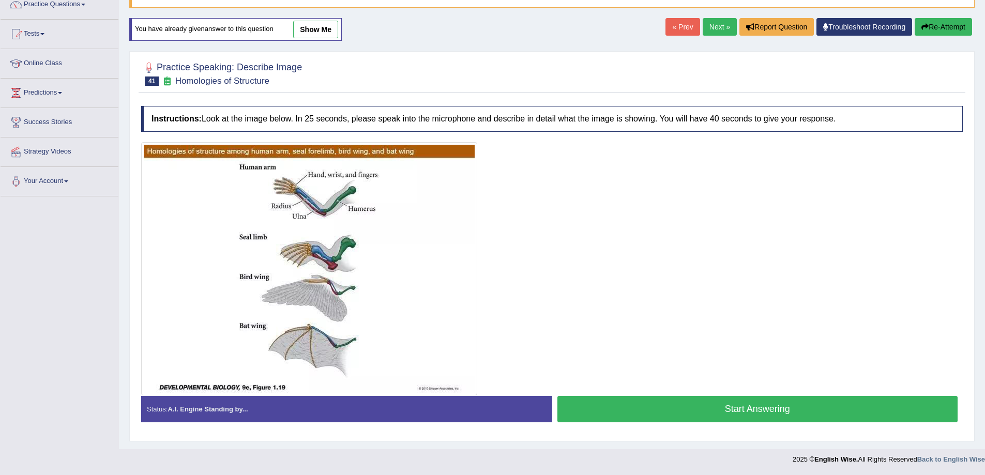
click at [612, 412] on button "Start Answering" at bounding box center [757, 409] width 401 height 26
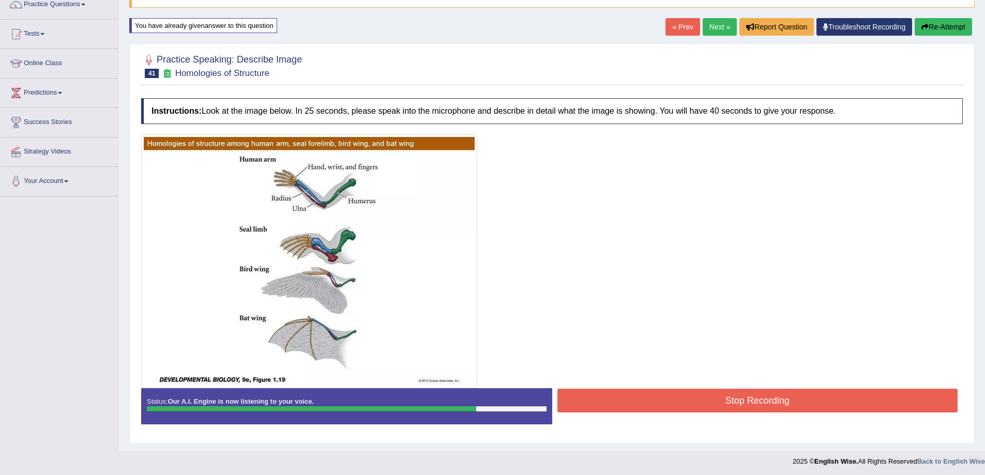
click at [635, 416] on div "Status: Our A.I. Engine is now listening to your voice. Start Answering Stop Re…" at bounding box center [552, 411] width 822 height 47
click at [636, 411] on button "Stop Recording" at bounding box center [757, 401] width 401 height 24
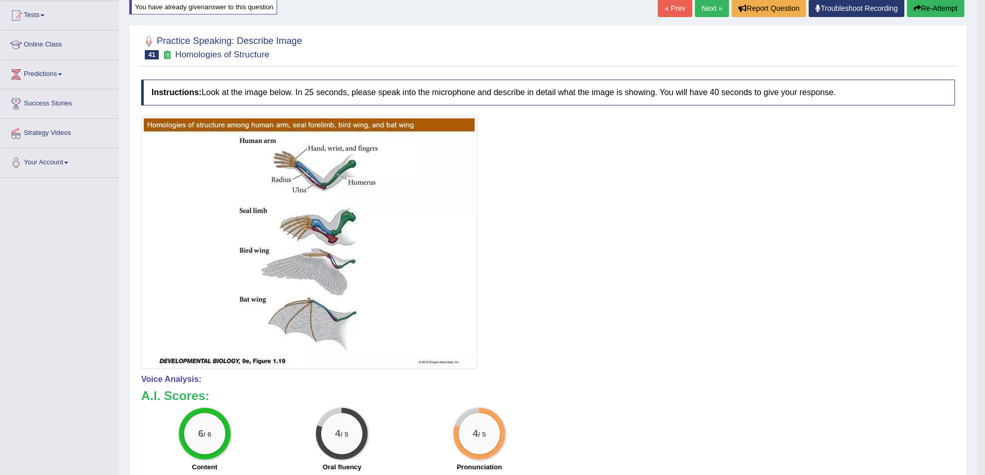
scroll to position [108, 0]
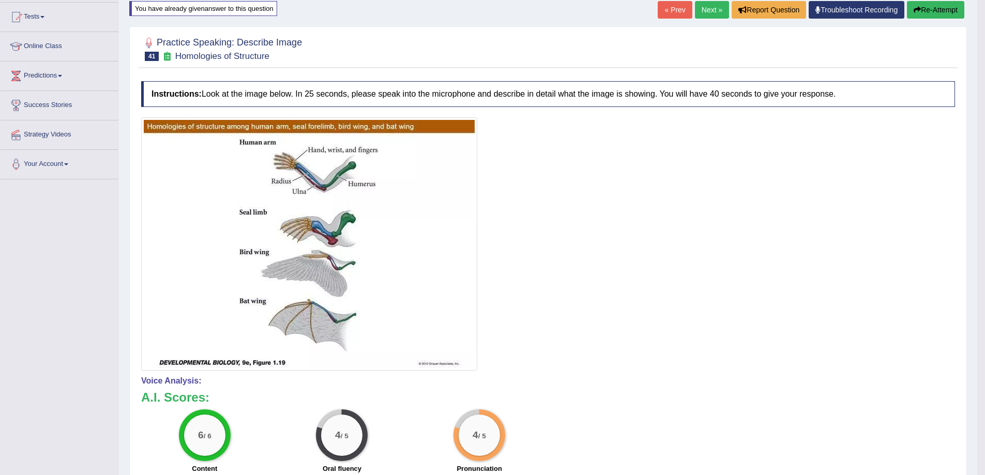
click at [714, 17] on link "Next »" at bounding box center [712, 10] width 34 height 18
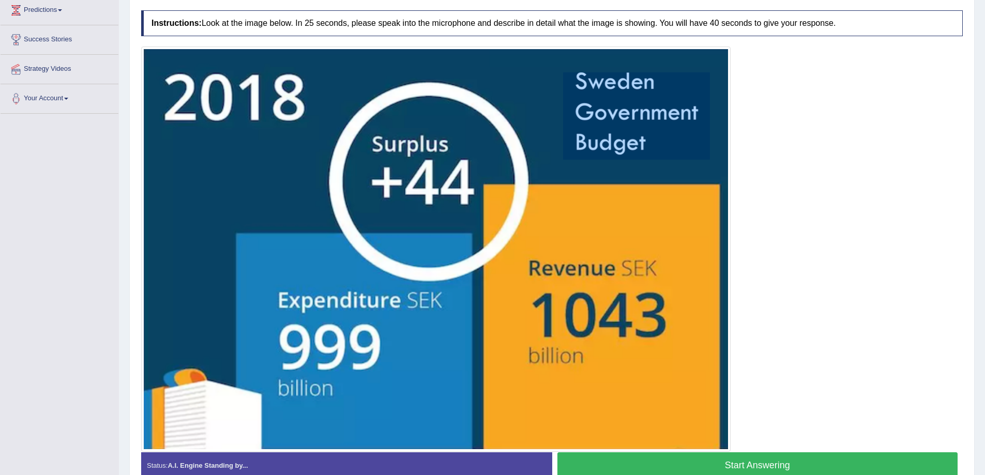
scroll to position [230, 0]
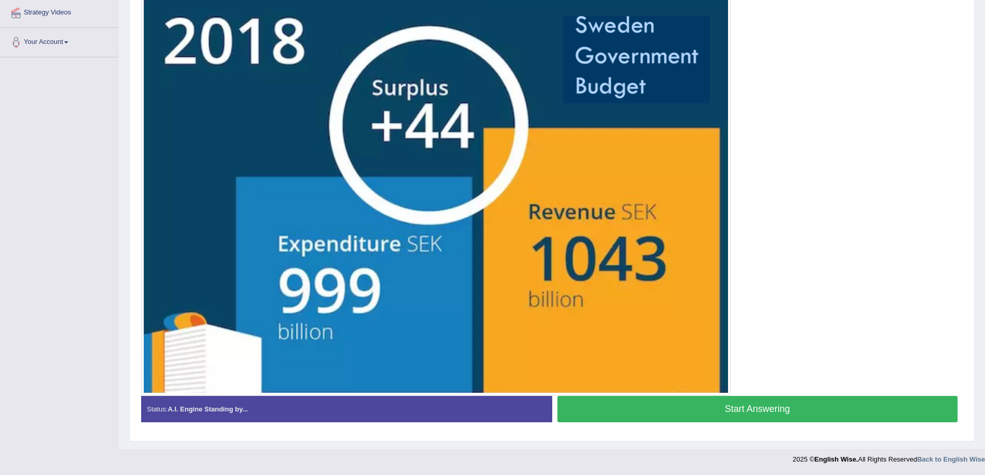
click at [675, 414] on button "Start Answering" at bounding box center [757, 409] width 401 height 26
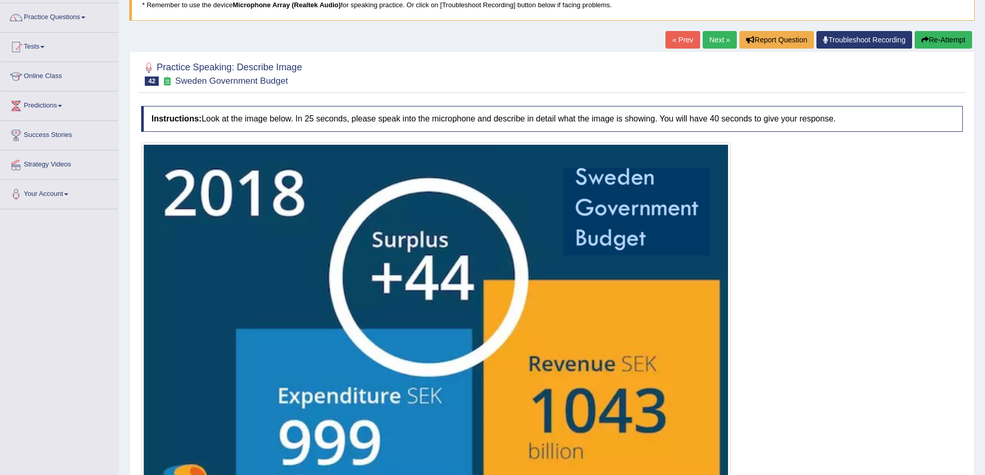
scroll to position [74, 0]
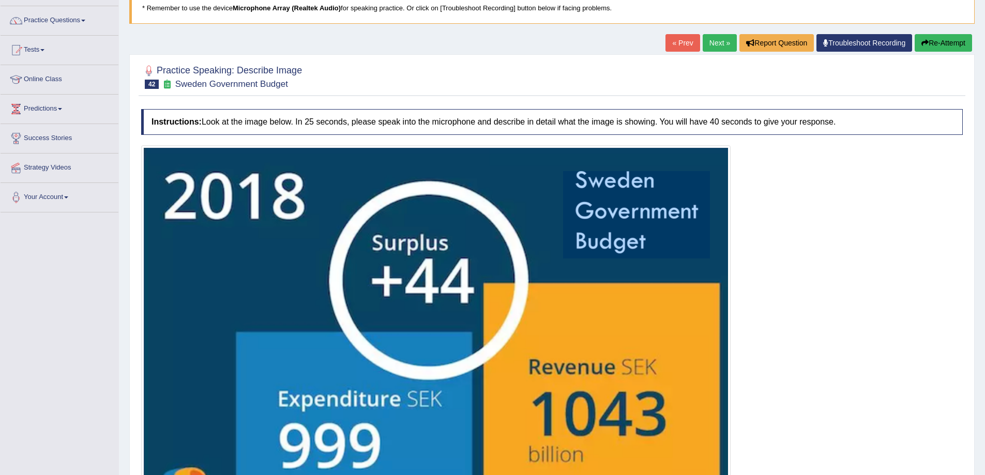
click at [943, 39] on button "Re-Attempt" at bounding box center [943, 43] width 57 height 18
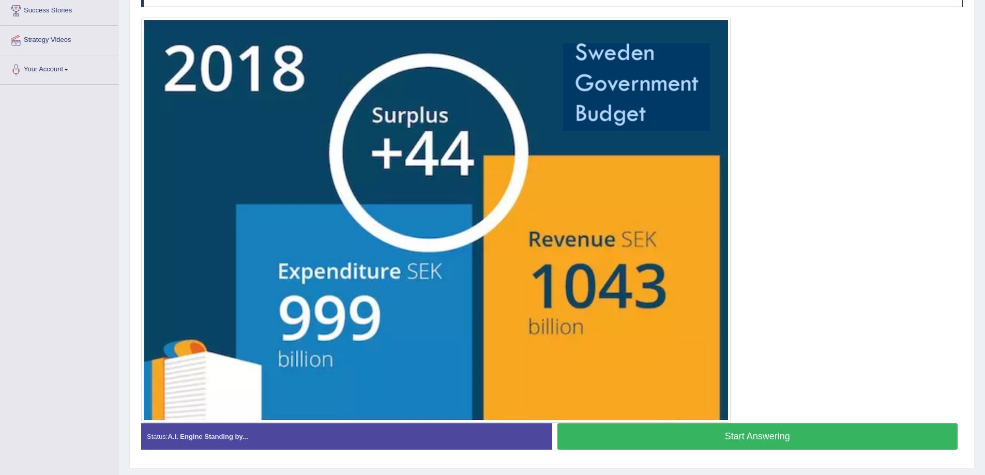
scroll to position [213, 0]
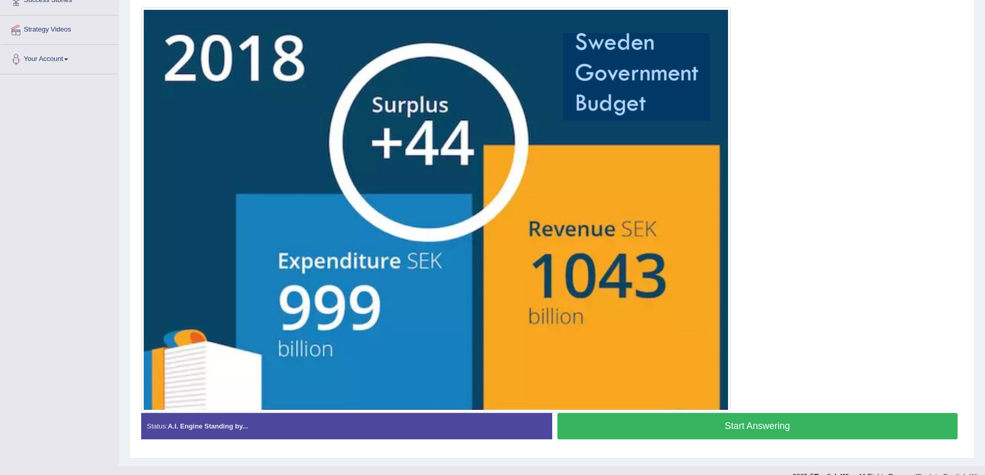
click at [781, 426] on button "Start Answering" at bounding box center [757, 426] width 401 height 26
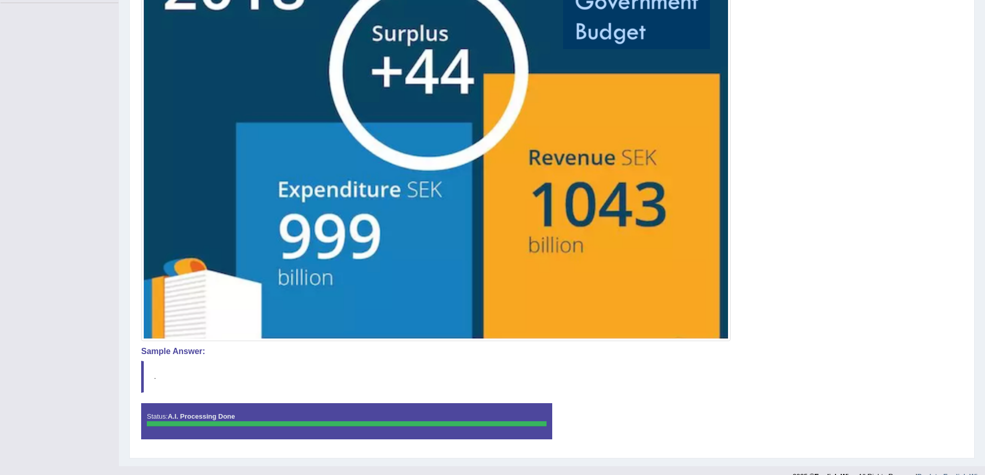
scroll to position [301, 0]
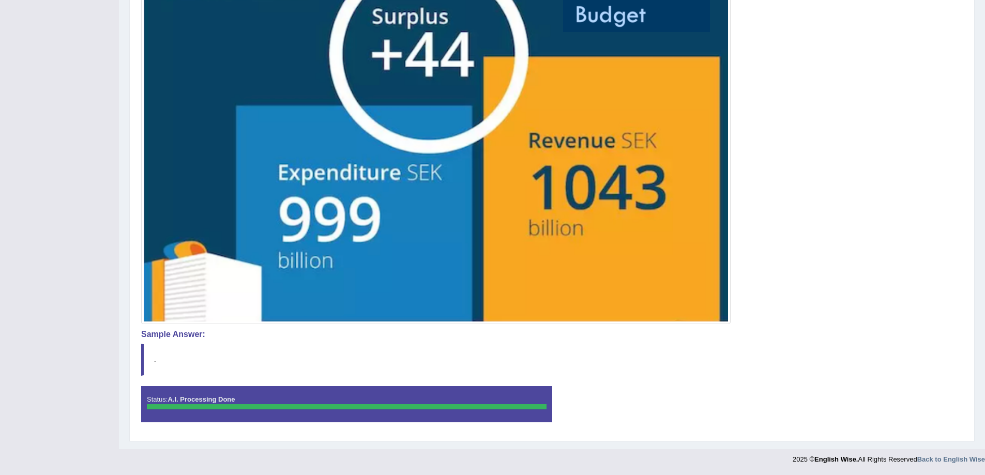
click at [492, 405] on div at bounding box center [347, 406] width 400 height 5
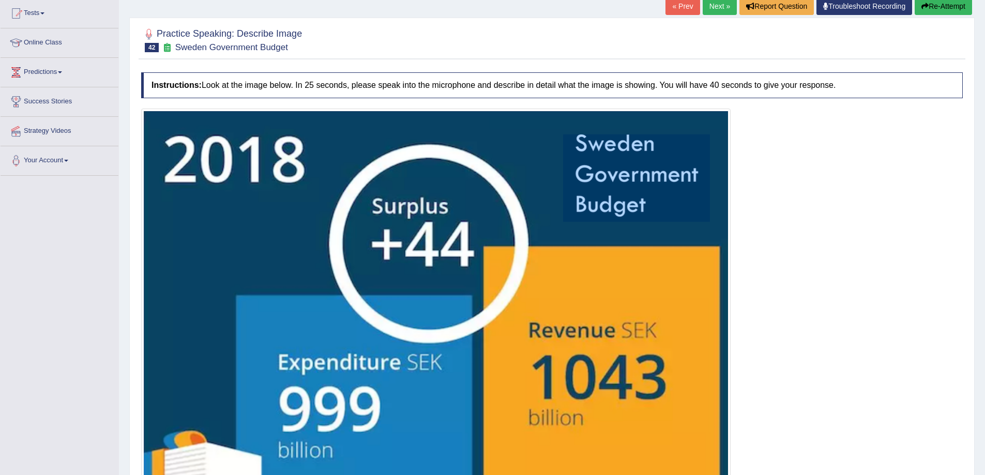
scroll to position [77, 0]
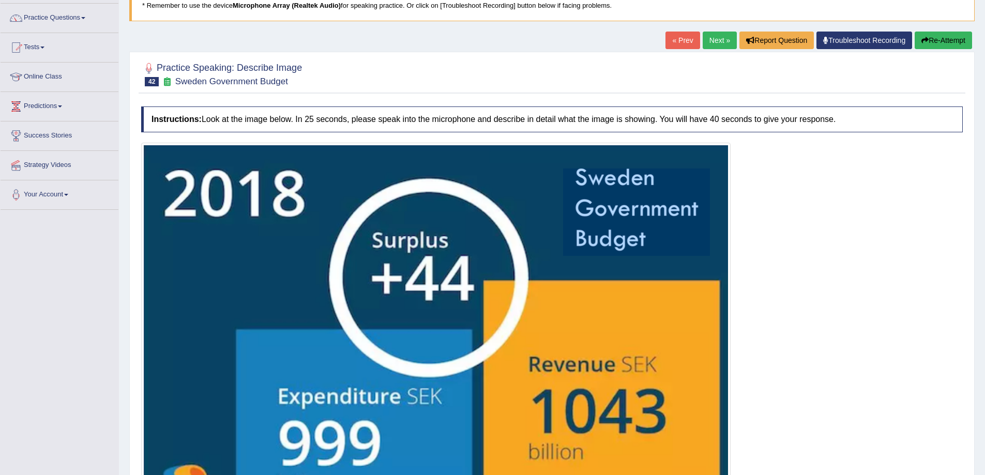
click at [945, 32] on button "Re-Attempt" at bounding box center [943, 41] width 57 height 18
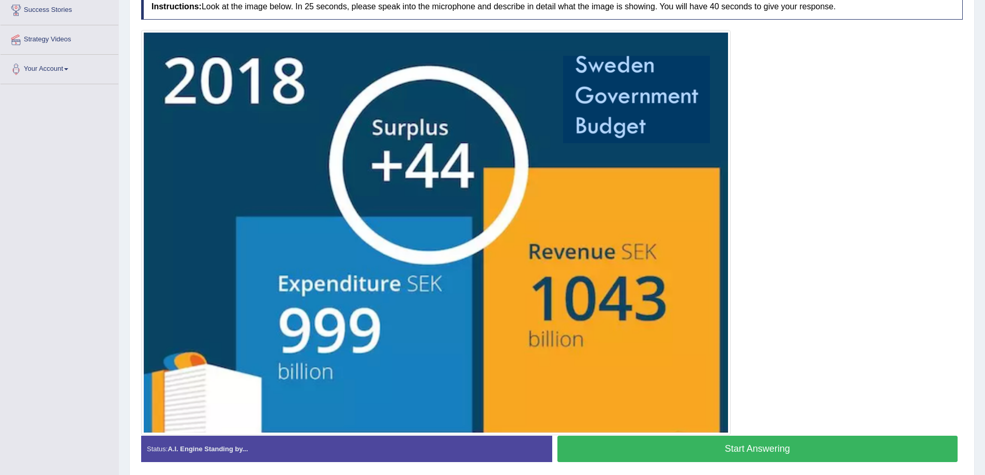
scroll to position [243, 0]
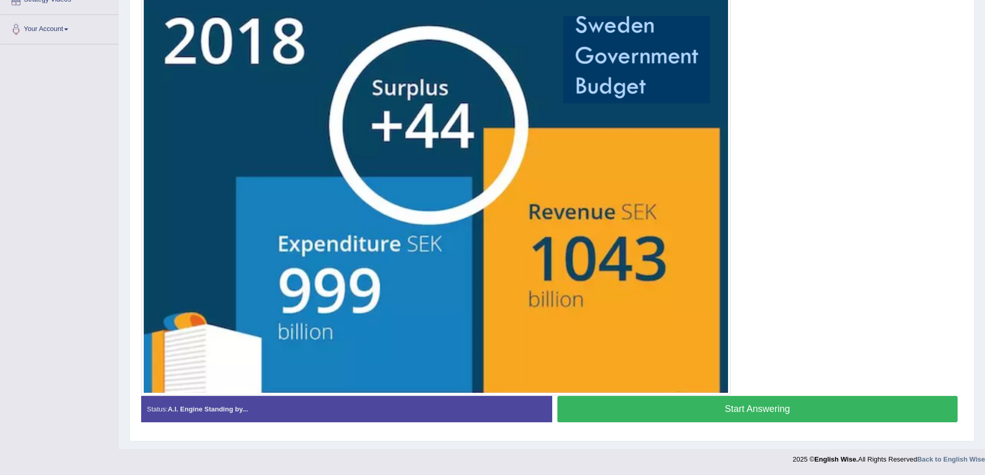
click at [717, 410] on button "Start Answering" at bounding box center [757, 409] width 401 height 26
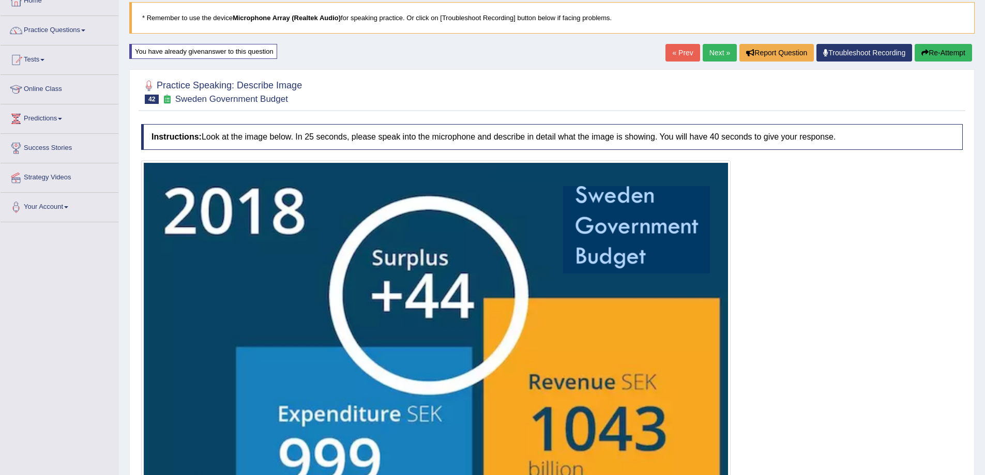
scroll to position [48, 0]
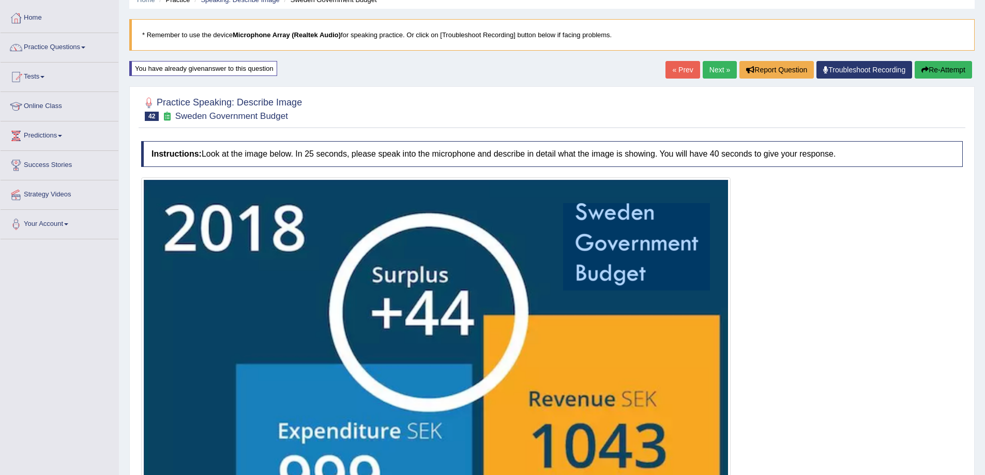
click at [724, 75] on link "Next »" at bounding box center [720, 70] width 34 height 18
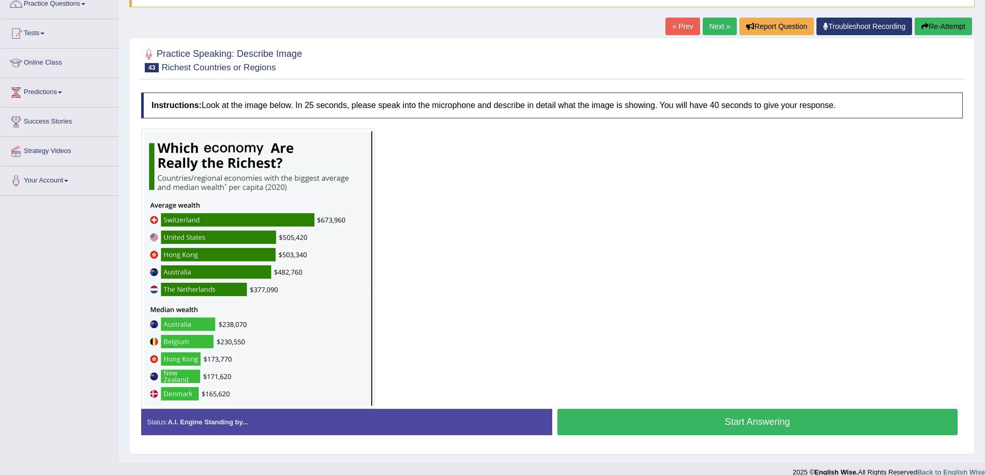
scroll to position [104, 0]
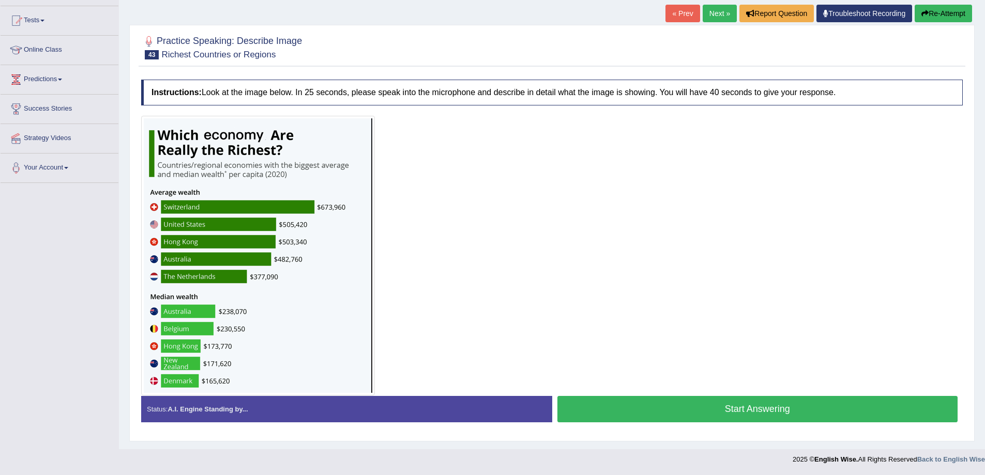
click at [755, 414] on button "Start Answering" at bounding box center [757, 409] width 401 height 26
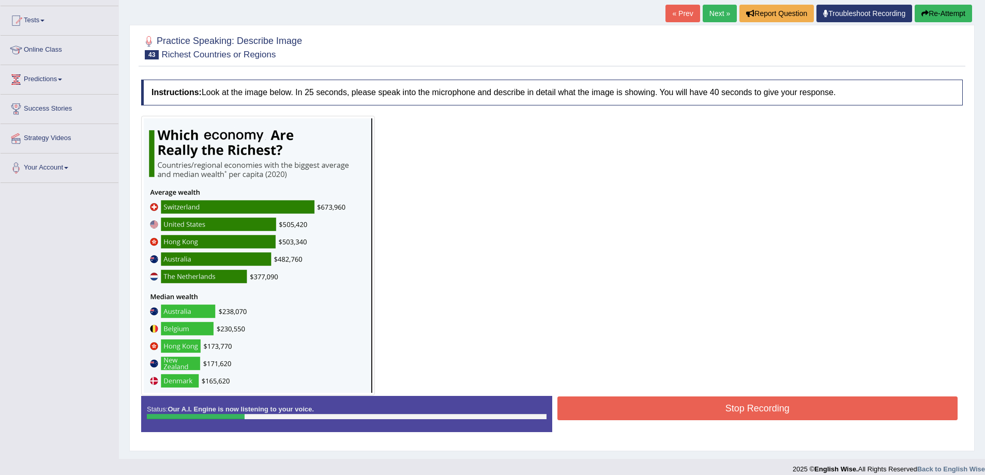
click at [952, 17] on button "Re-Attempt" at bounding box center [943, 14] width 57 height 18
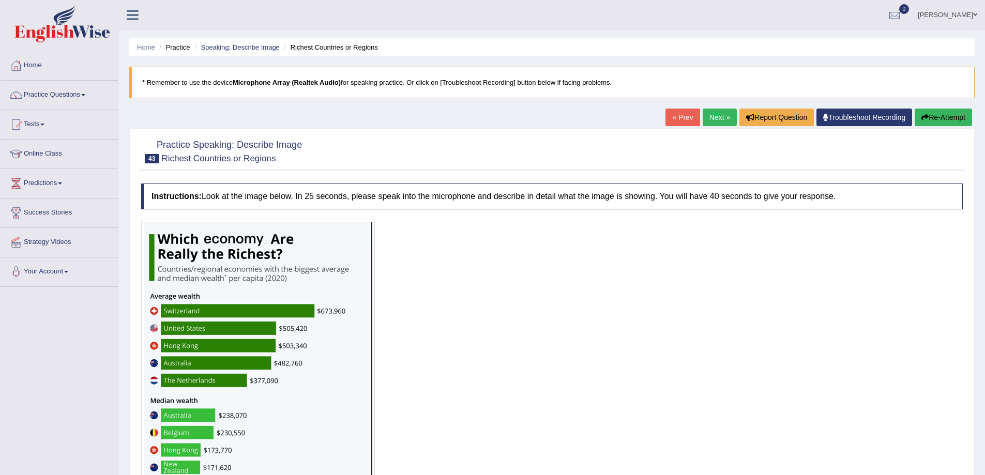
scroll to position [104, 0]
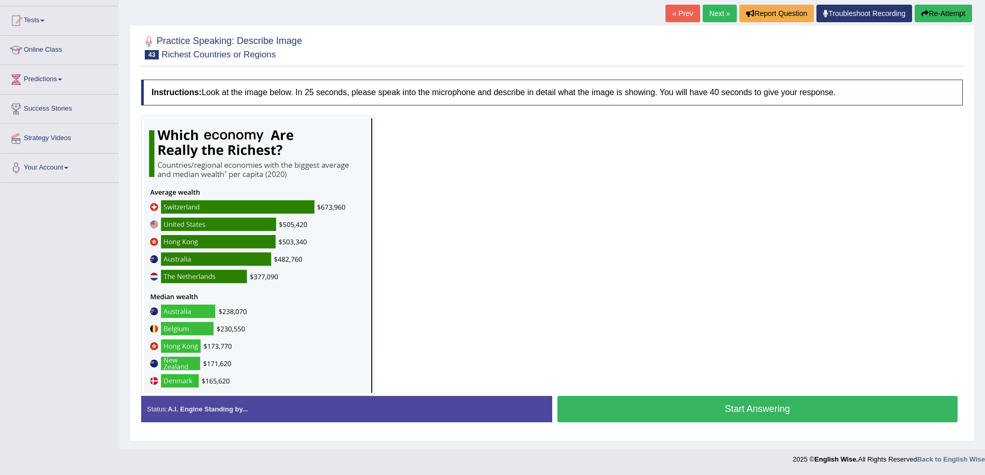
click at [613, 409] on button "Start Answering" at bounding box center [757, 409] width 401 height 26
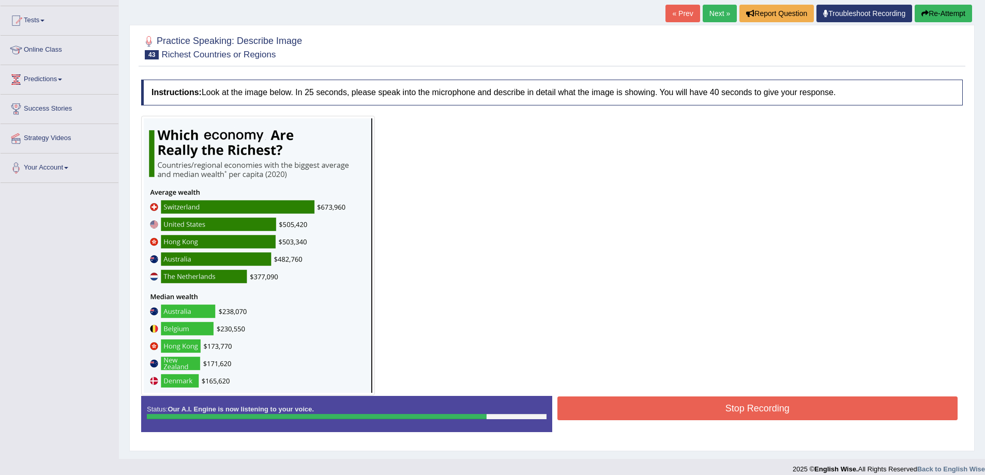
click at [671, 418] on button "Stop Recording" at bounding box center [757, 409] width 401 height 24
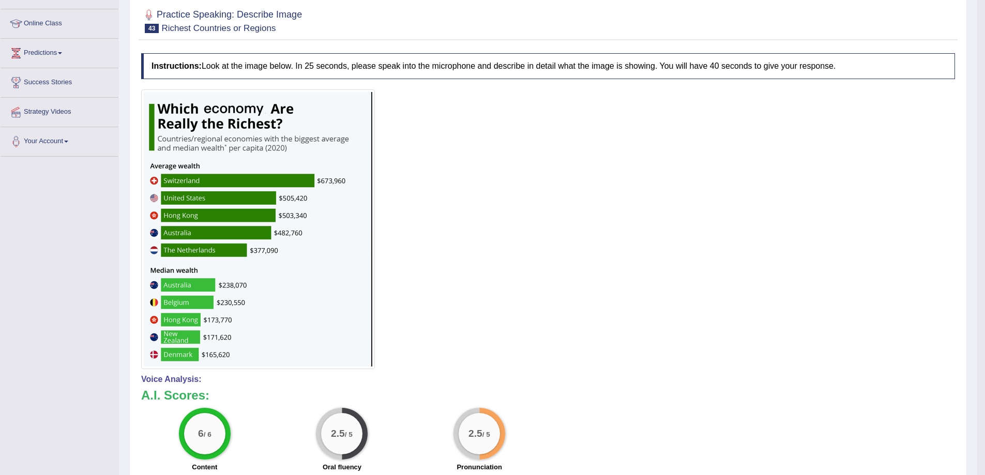
scroll to position [99, 0]
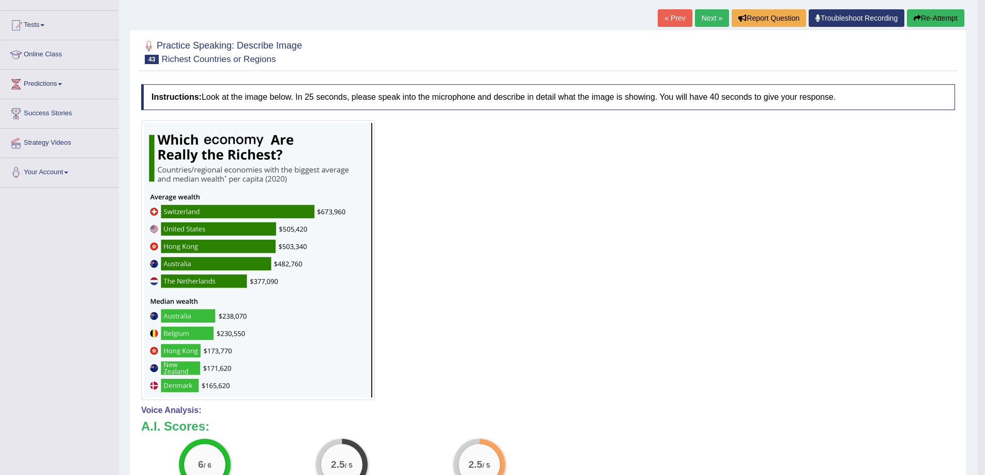
click at [668, 18] on link "« Prev" at bounding box center [675, 18] width 34 height 18
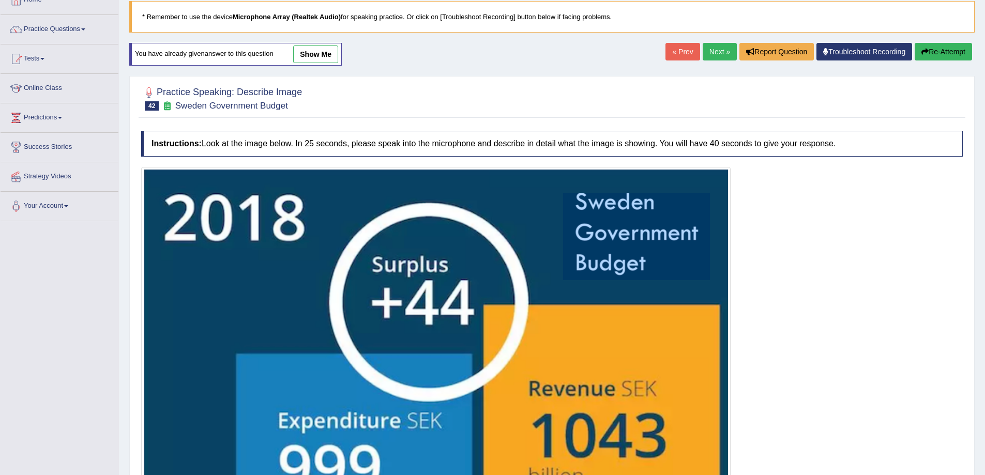
scroll to position [53, 0]
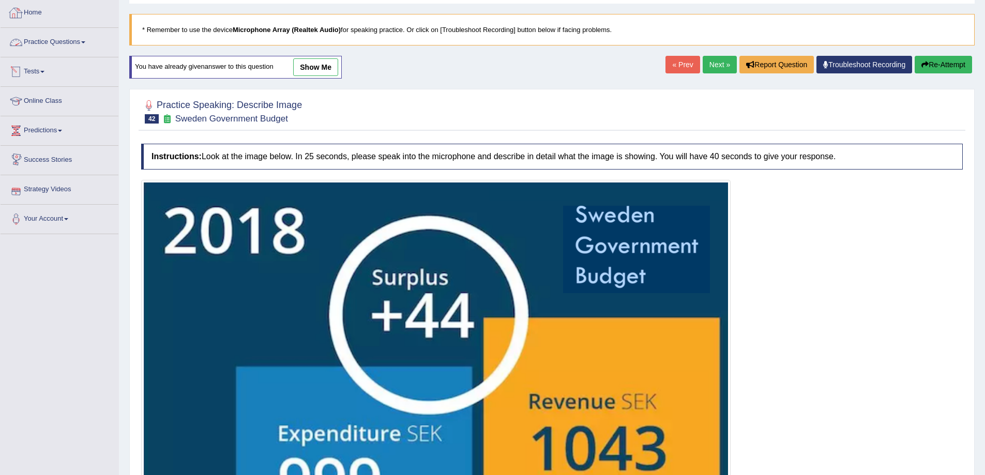
click at [85, 41] on span at bounding box center [83, 42] width 4 height 2
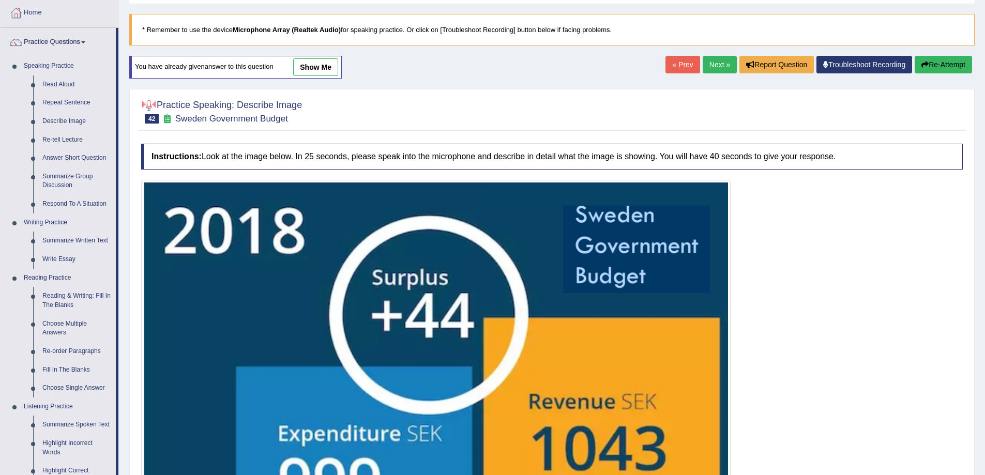
click at [721, 60] on link "Next »" at bounding box center [720, 65] width 34 height 18
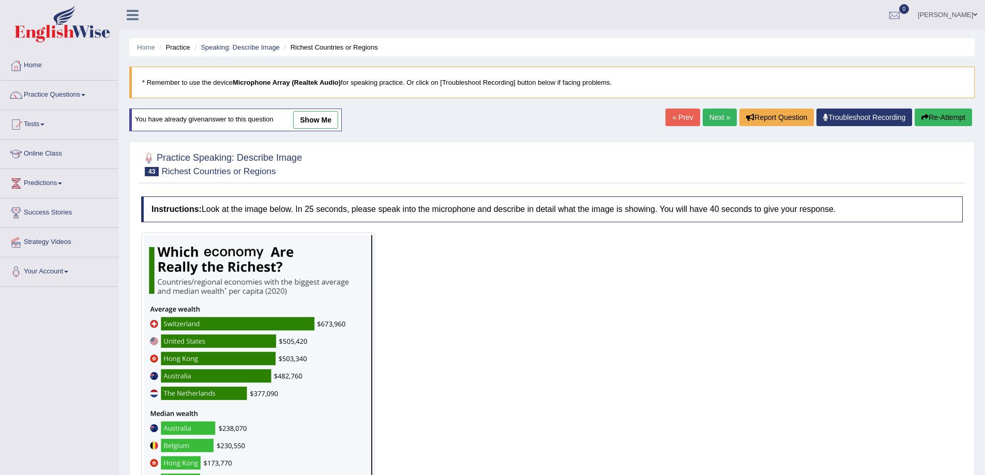
click at [721, 113] on link "Next »" at bounding box center [720, 118] width 34 height 18
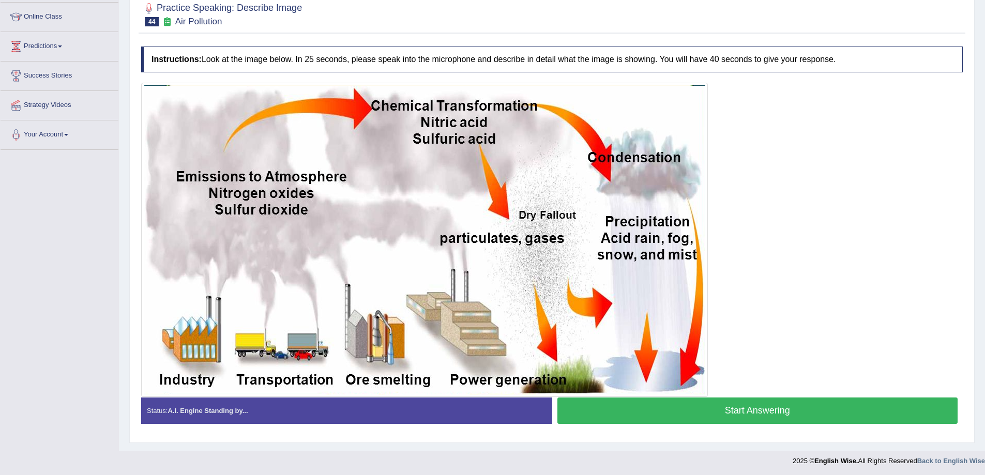
scroll to position [139, 0]
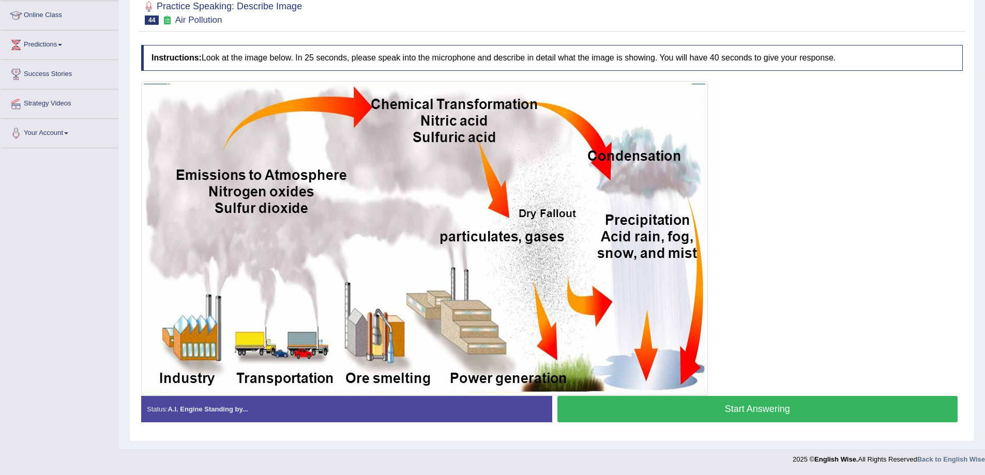
click at [769, 414] on button "Start Answering" at bounding box center [757, 409] width 401 height 26
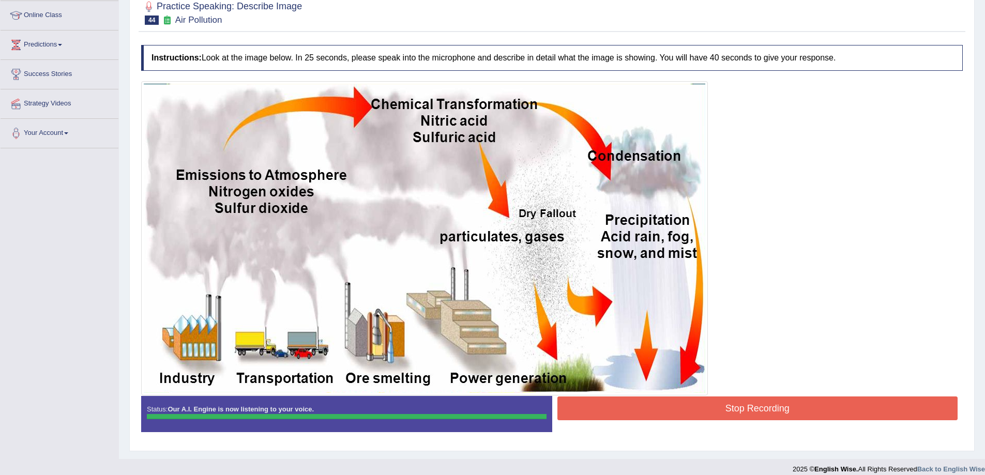
click at [612, 422] on div "Stop Recording" at bounding box center [757, 410] width 411 height 26
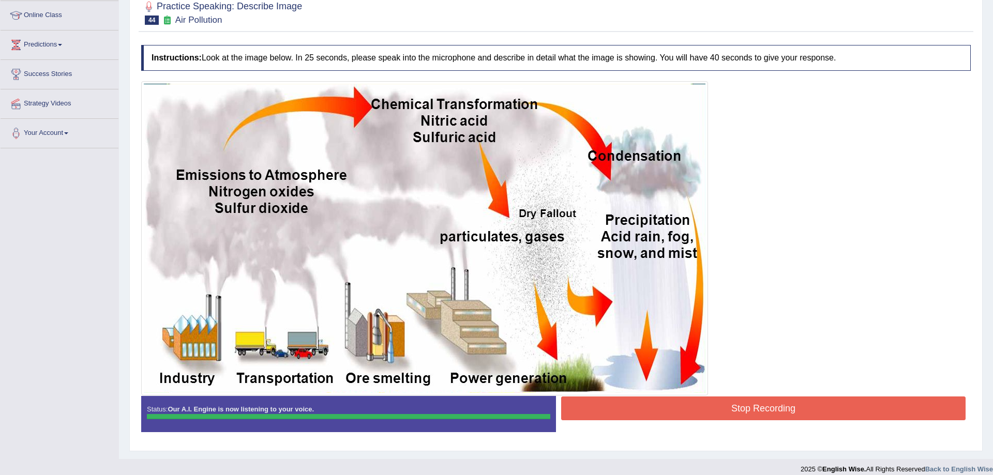
click at [624, 337] on body "Toggle navigation Home Practice Questions Speaking Practice Read Aloud Repeat S…" at bounding box center [496, 98] width 993 height 475
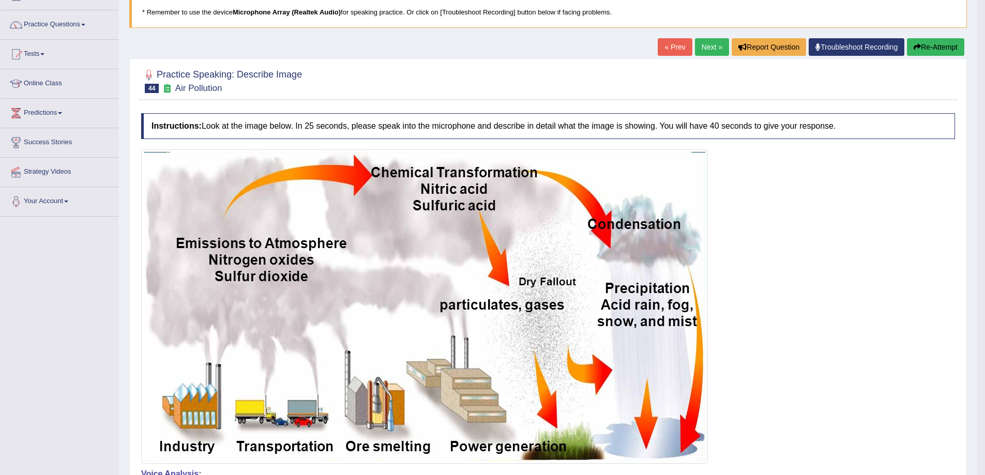
scroll to position [70, 0]
click at [707, 51] on link "Next »" at bounding box center [712, 48] width 34 height 18
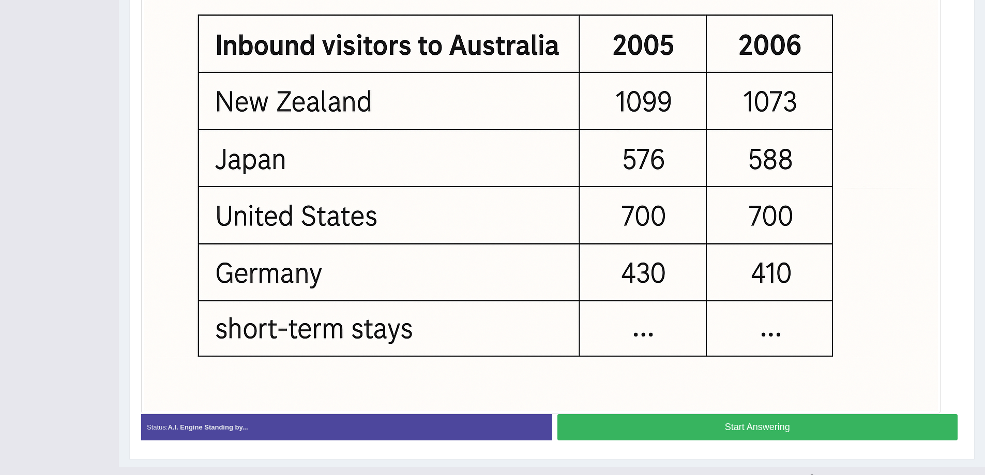
scroll to position [359, 0]
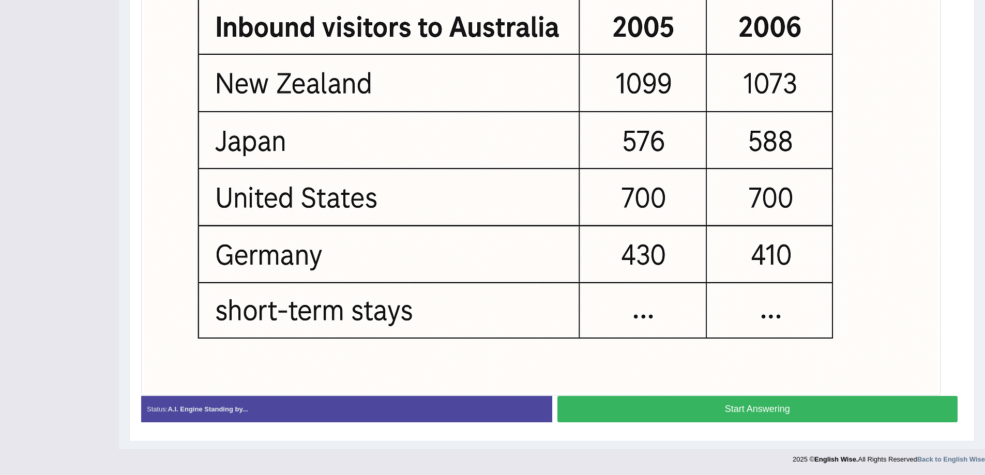
click at [686, 408] on button "Start Answering" at bounding box center [757, 409] width 401 height 26
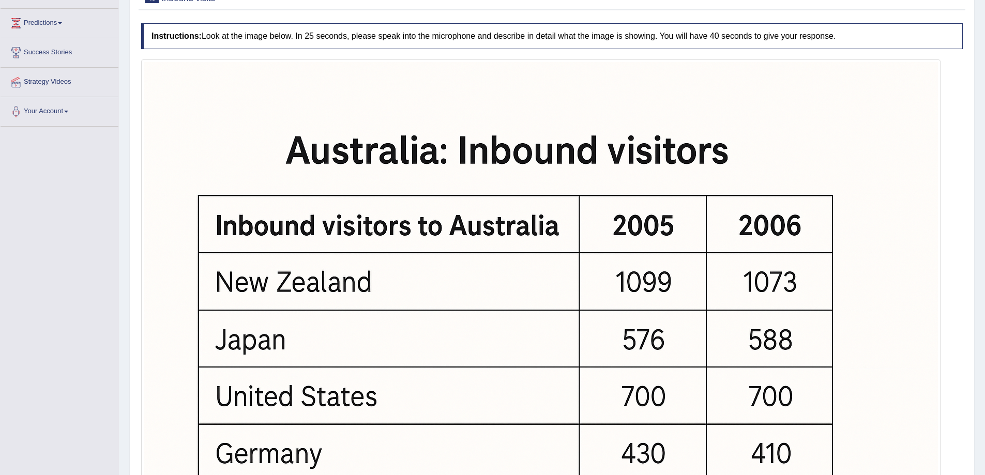
scroll to position [93, 0]
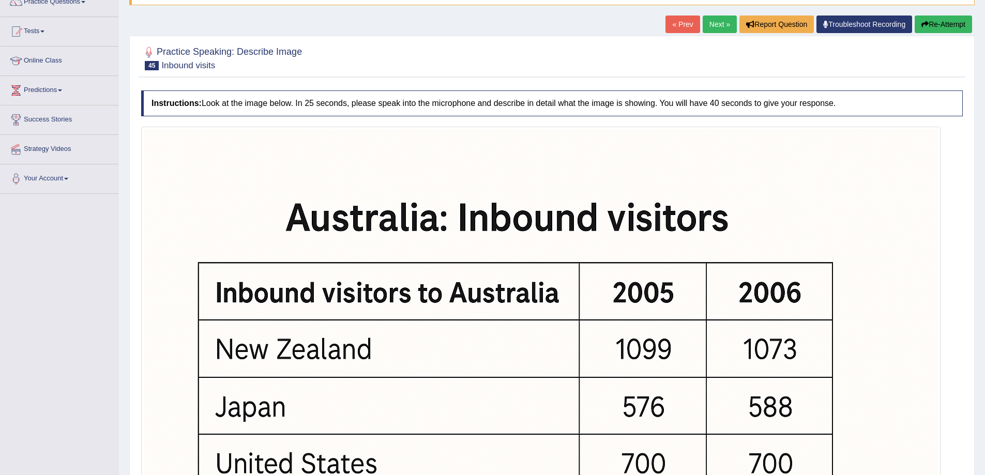
click at [956, 26] on button "Re-Attempt" at bounding box center [943, 25] width 57 height 18
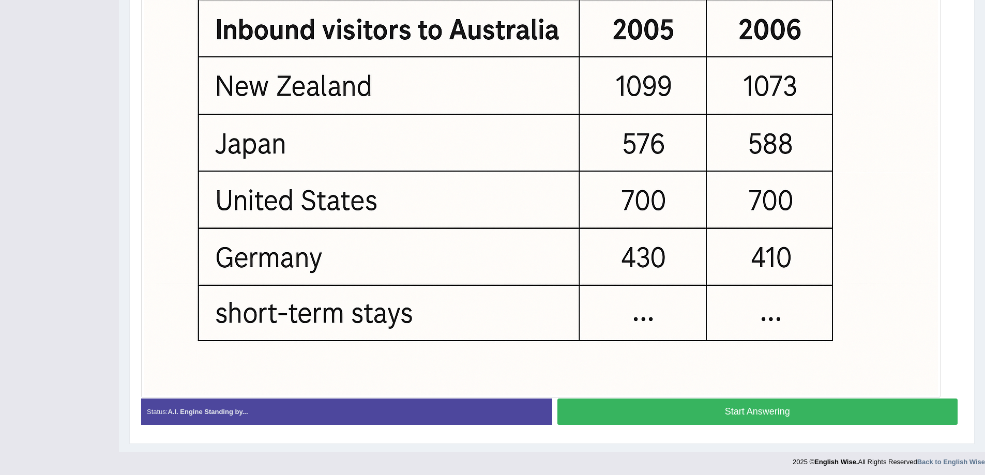
scroll to position [359, 0]
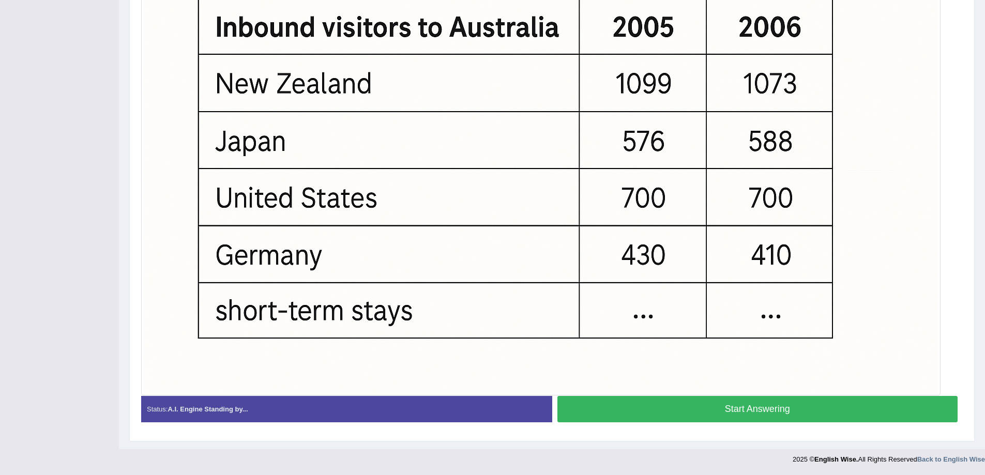
click at [823, 414] on button "Start Answering" at bounding box center [757, 409] width 401 height 26
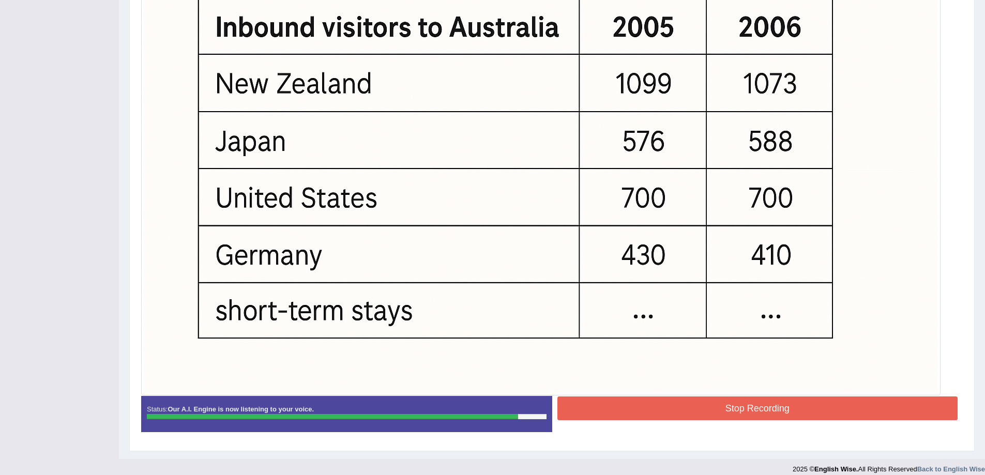
click at [760, 412] on button "Stop Recording" at bounding box center [757, 409] width 401 height 24
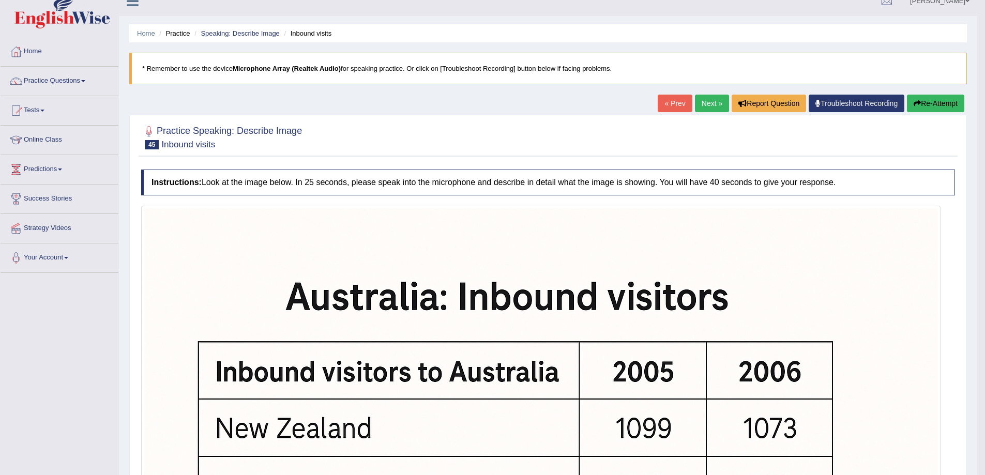
scroll to position [0, 0]
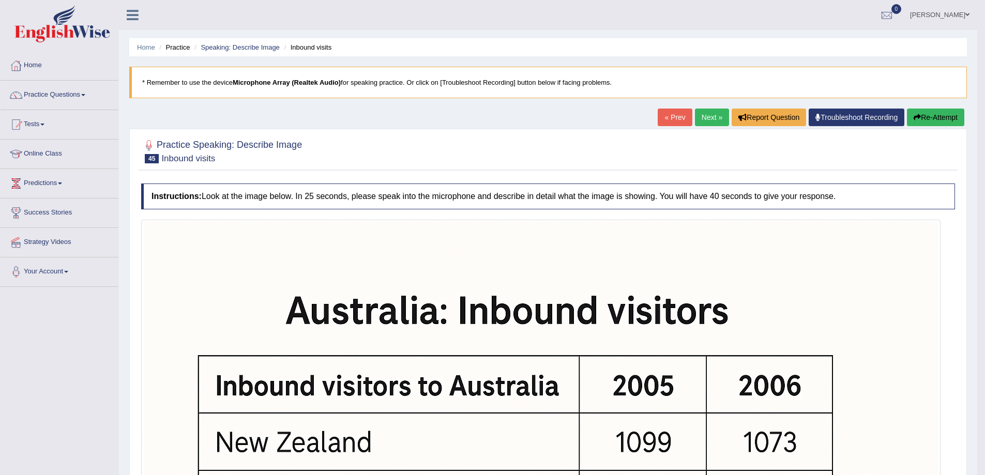
click at [707, 124] on link "Next »" at bounding box center [712, 118] width 34 height 18
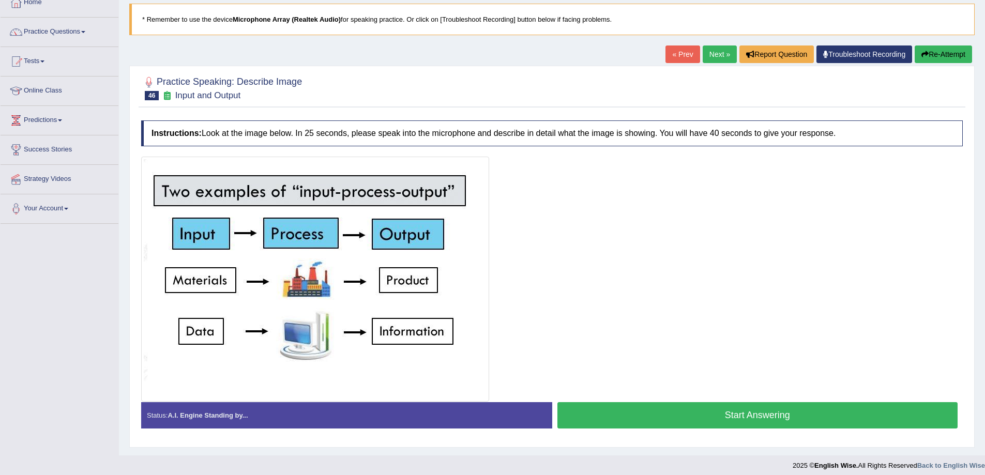
scroll to position [69, 0]
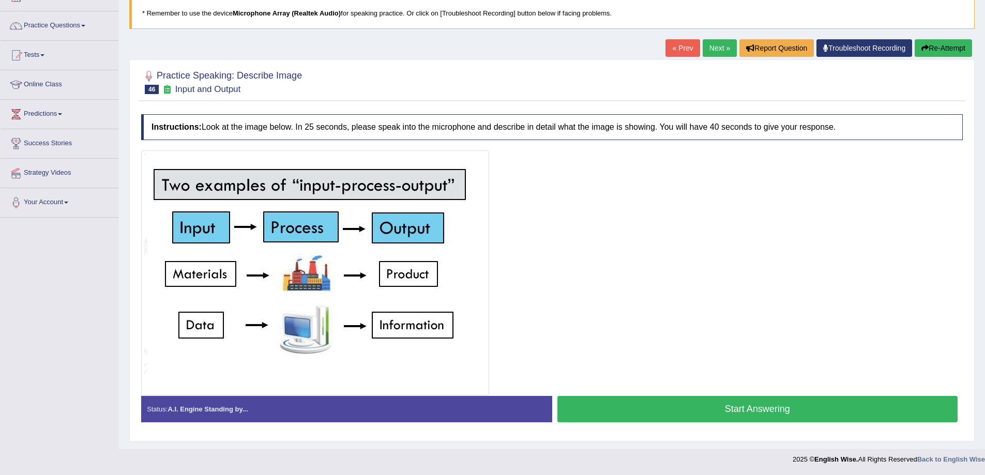
click at [638, 407] on button "Start Answering" at bounding box center [757, 409] width 401 height 26
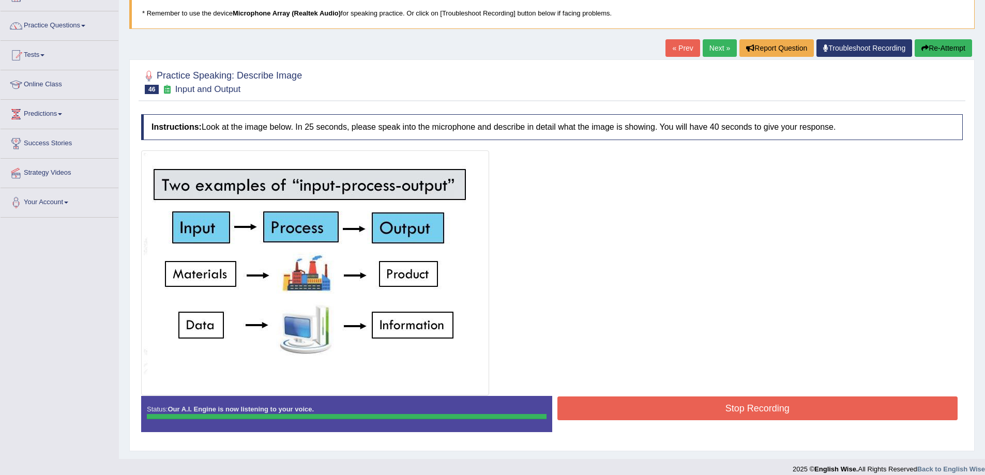
click at [724, 407] on button "Stop Recording" at bounding box center [757, 409] width 401 height 24
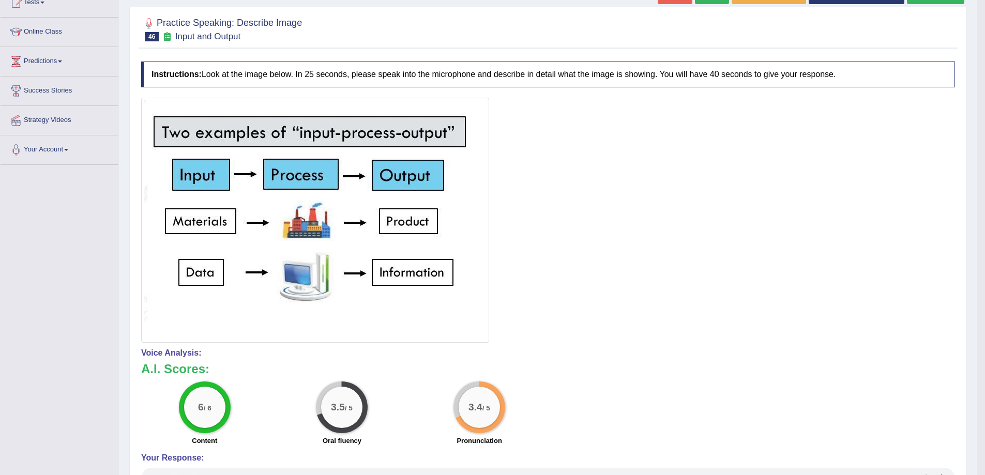
scroll to position [104, 0]
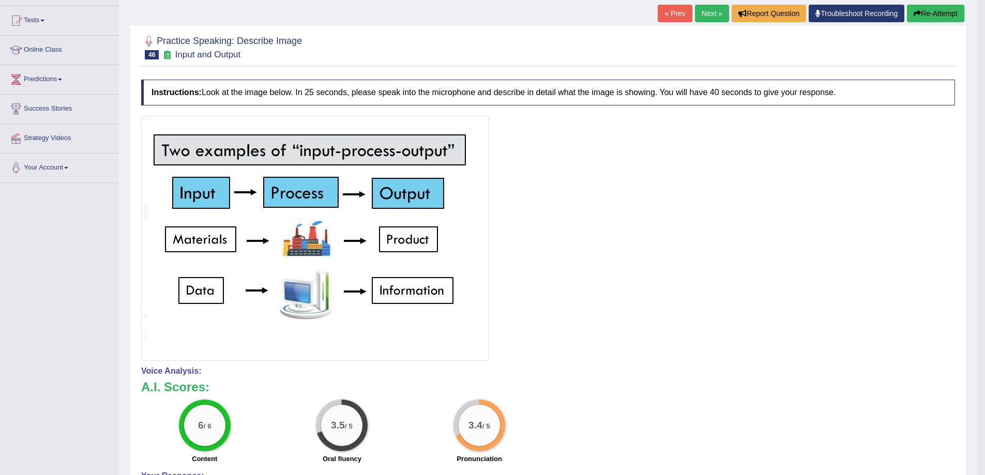
click at [701, 16] on link "Next »" at bounding box center [712, 14] width 34 height 18
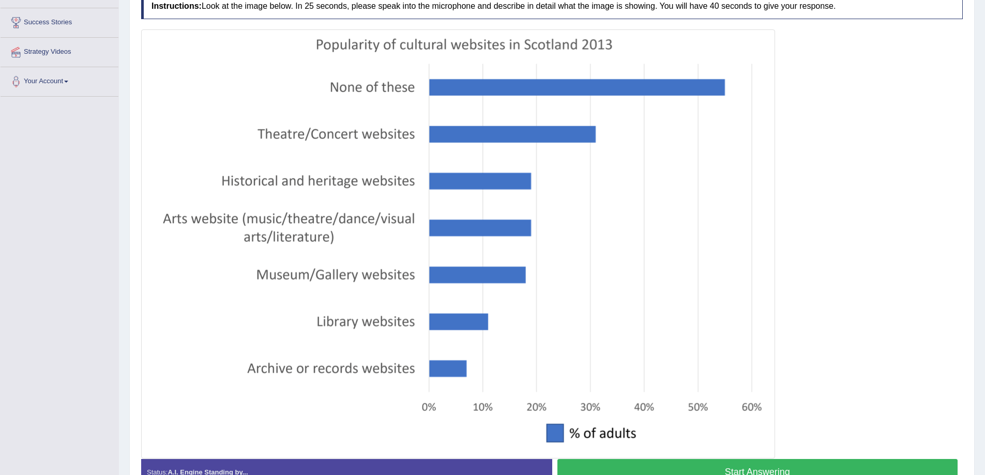
scroll to position [224, 0]
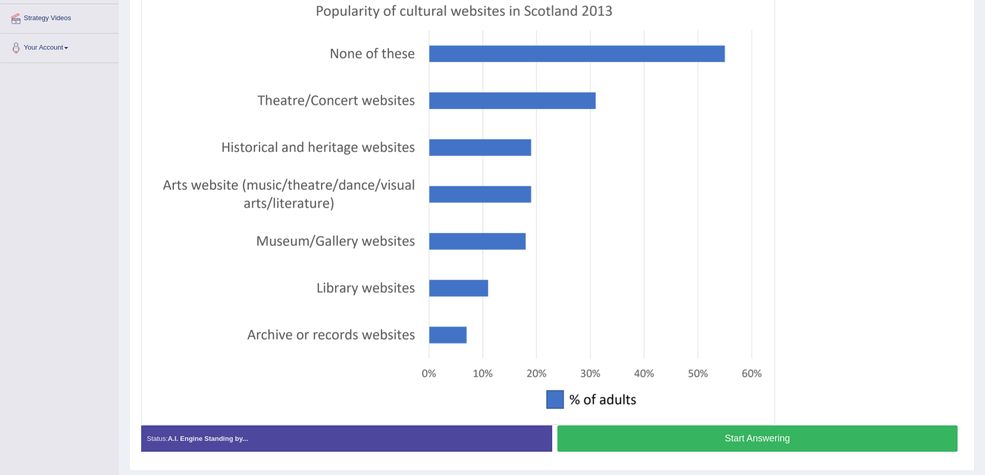
click at [633, 435] on button "Start Answering" at bounding box center [757, 439] width 401 height 26
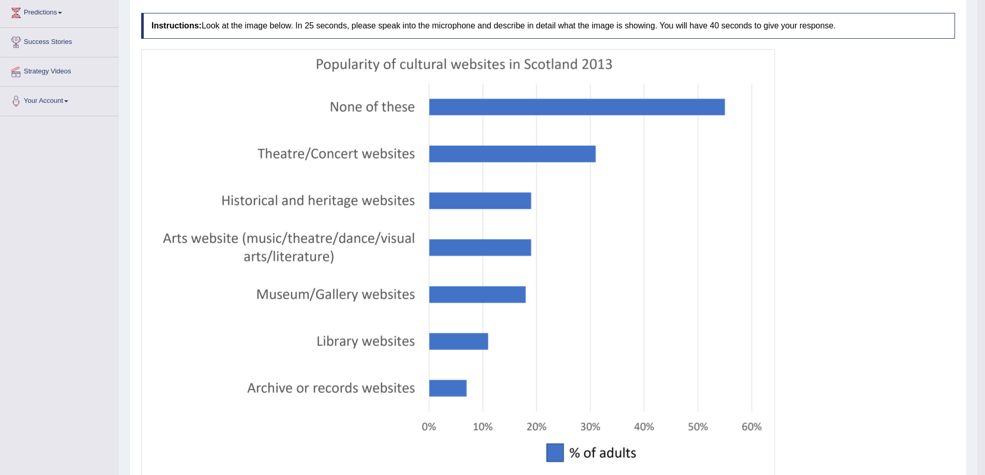
scroll to position [103, 0]
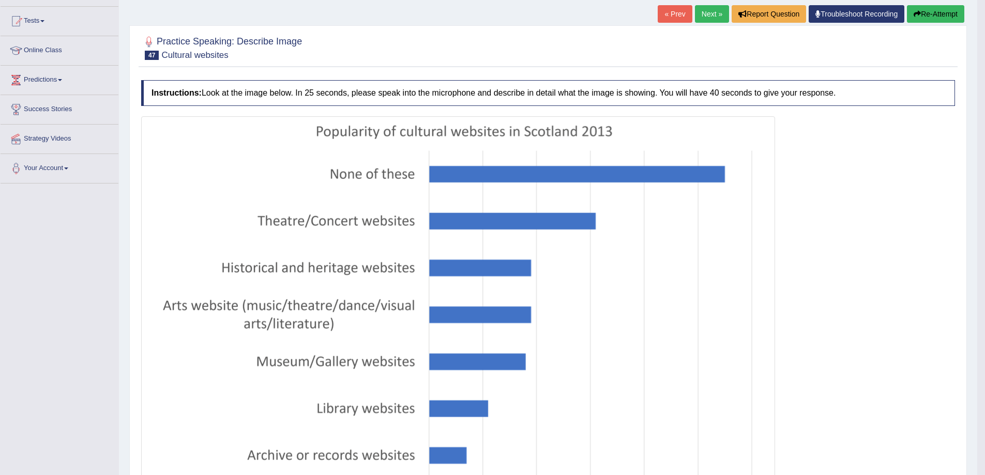
click at [953, 16] on button "Re-Attempt" at bounding box center [935, 14] width 57 height 18
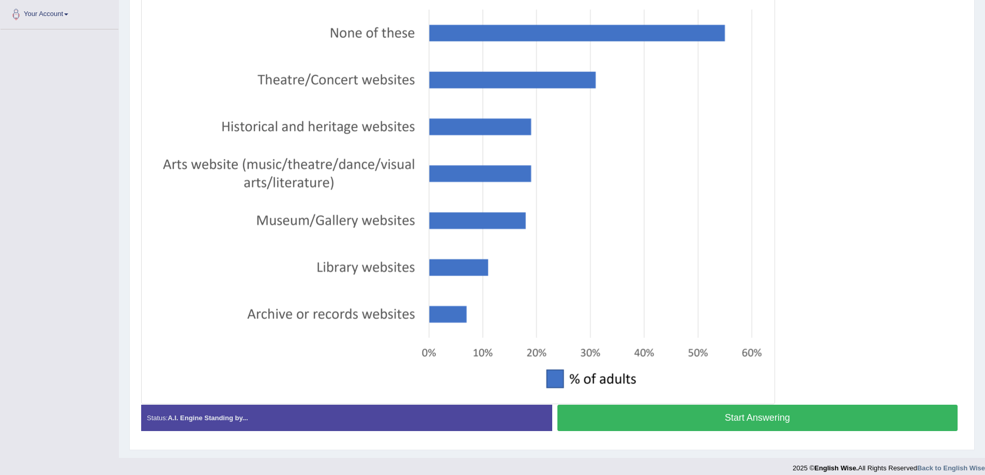
scroll to position [266, 0]
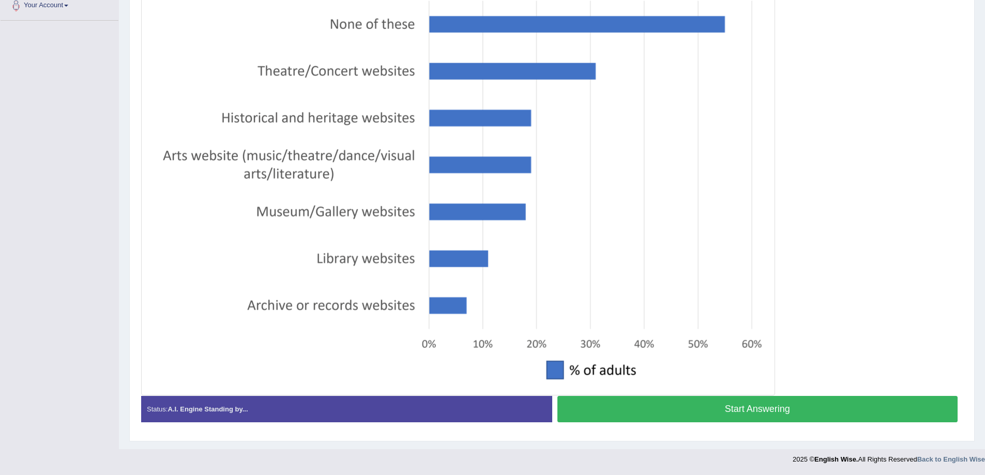
click at [790, 407] on button "Start Answering" at bounding box center [757, 409] width 401 height 26
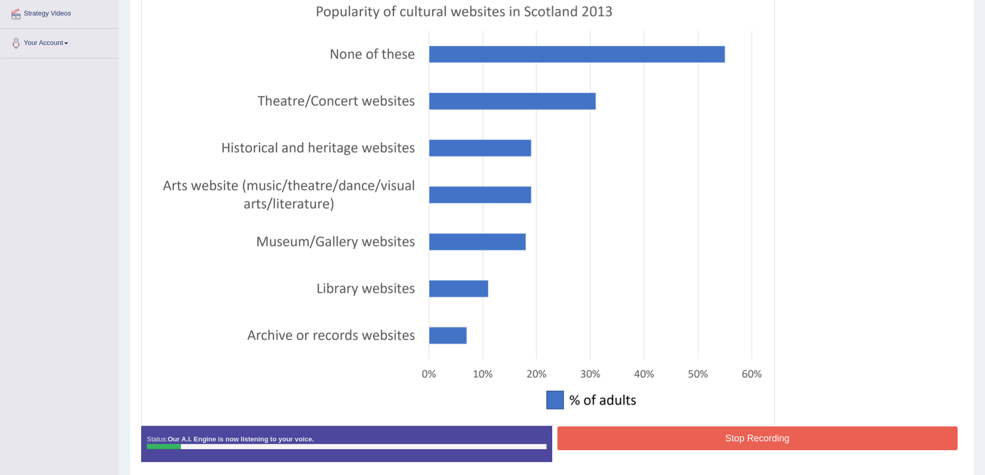
scroll to position [259, 0]
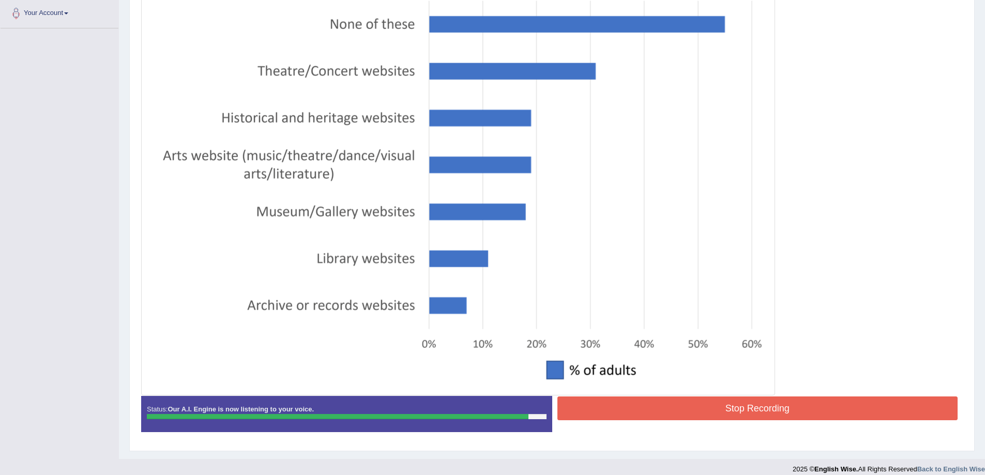
click at [778, 408] on button "Stop Recording" at bounding box center [757, 409] width 401 height 24
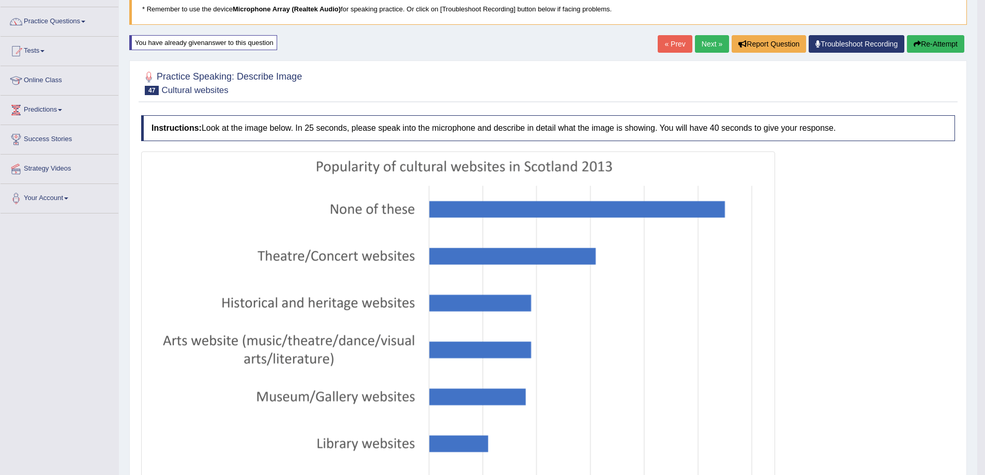
scroll to position [69, 0]
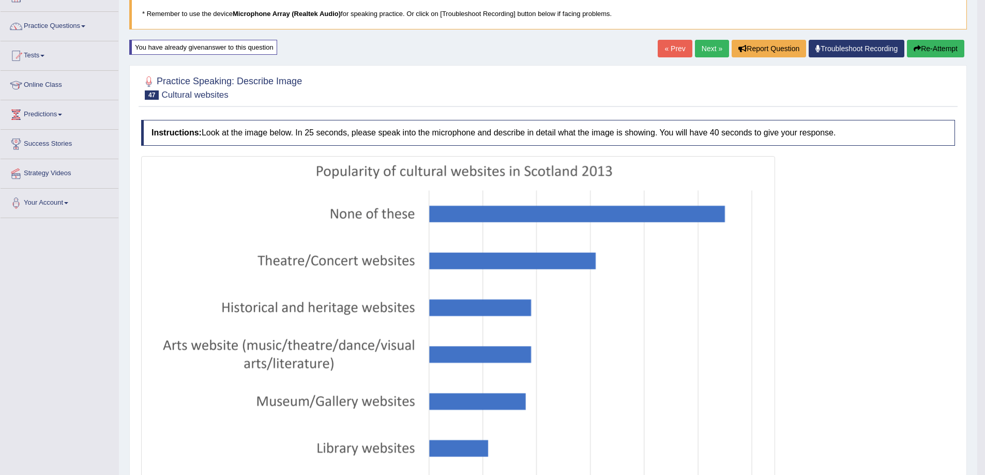
click at [702, 47] on link "Next »" at bounding box center [712, 49] width 34 height 18
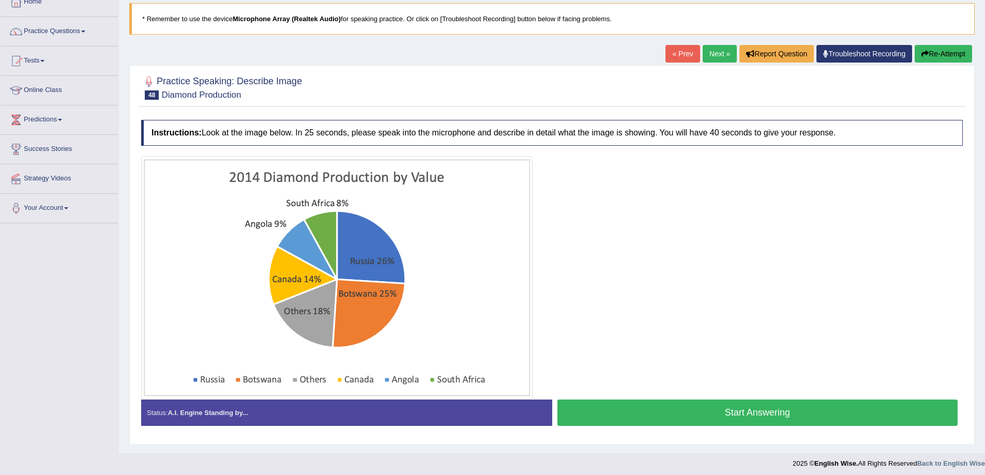
scroll to position [68, 0]
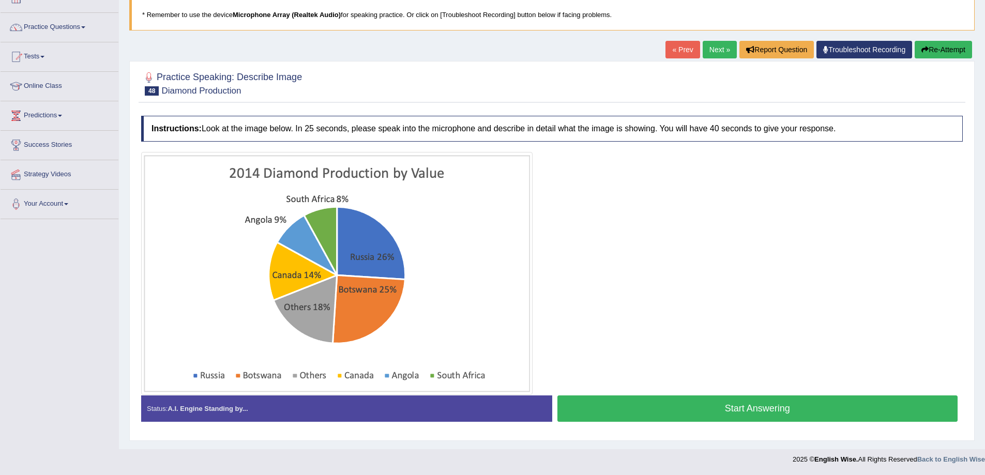
click at [617, 411] on button "Start Answering" at bounding box center [757, 409] width 401 height 26
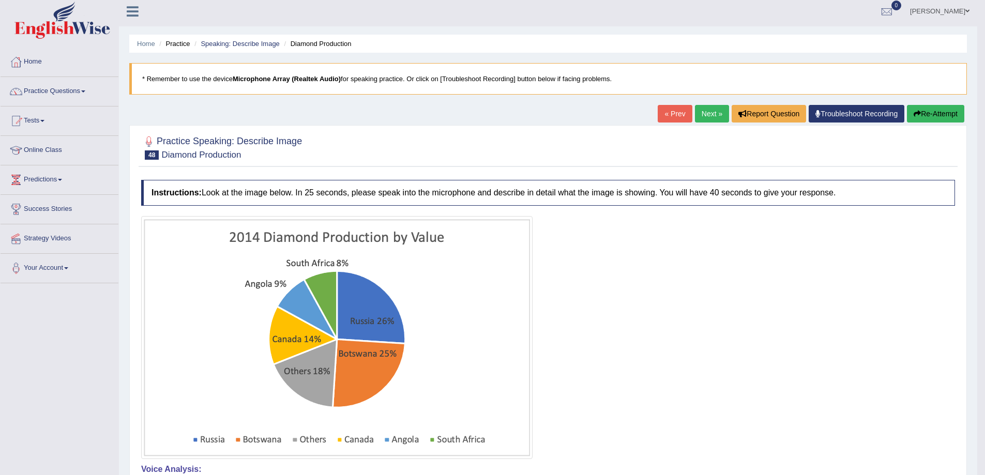
scroll to position [0, 0]
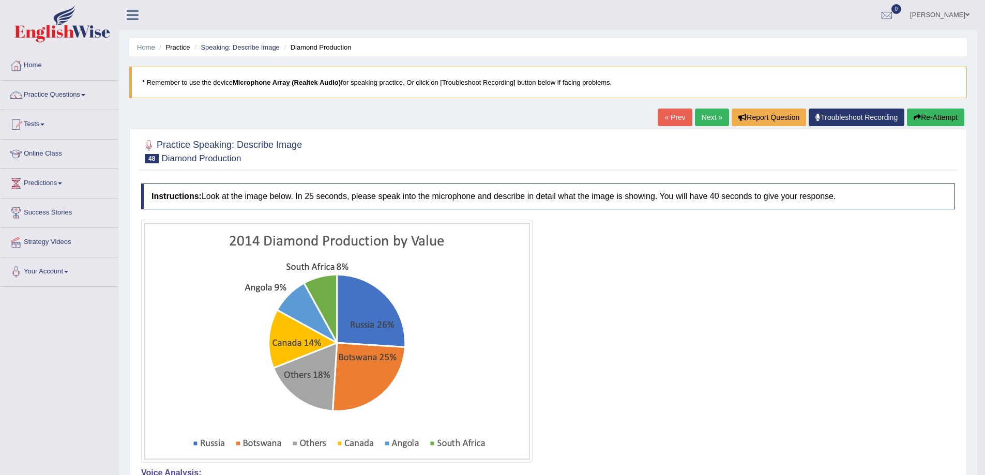
click at [917, 124] on button "Re-Attempt" at bounding box center [935, 118] width 57 height 18
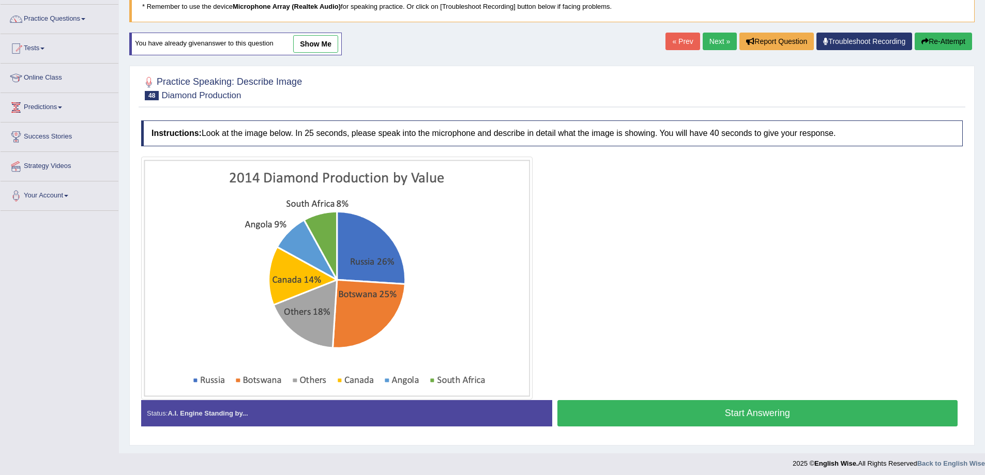
scroll to position [80, 0]
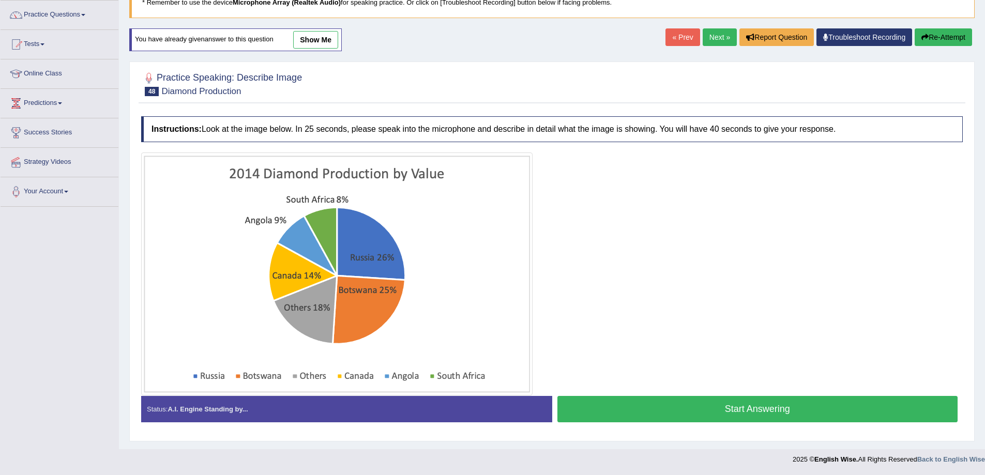
click at [585, 409] on button "Start Answering" at bounding box center [757, 409] width 401 height 26
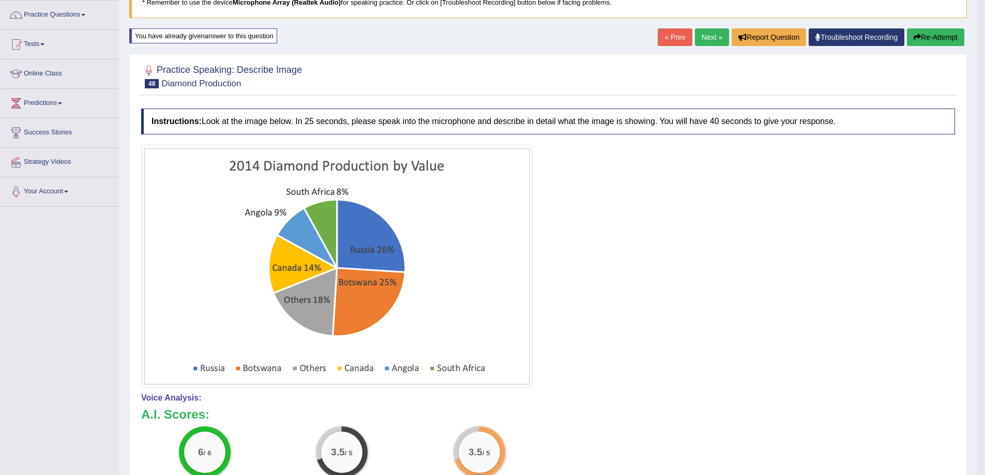
click at [914, 36] on icon "button" at bounding box center [917, 37] width 7 height 7
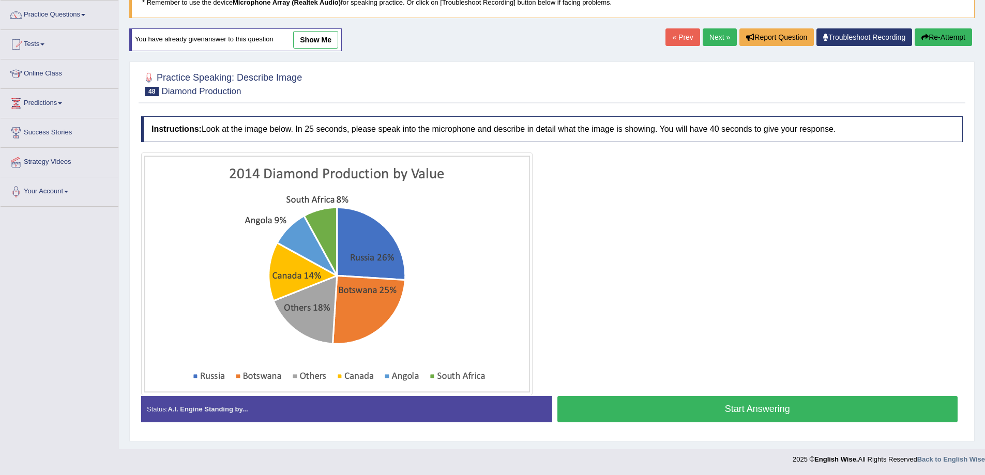
click at [646, 407] on button "Start Answering" at bounding box center [757, 409] width 401 height 26
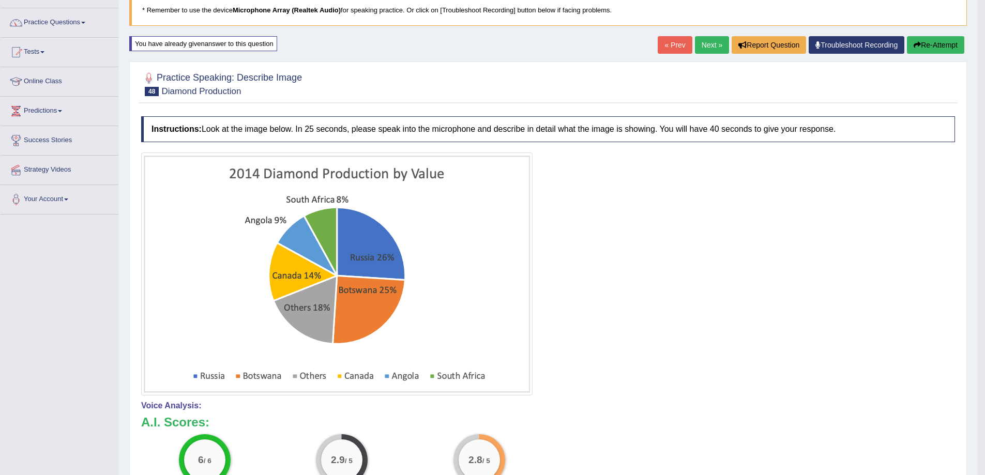
click at [925, 36] on button "Re-Attempt" at bounding box center [935, 45] width 57 height 18
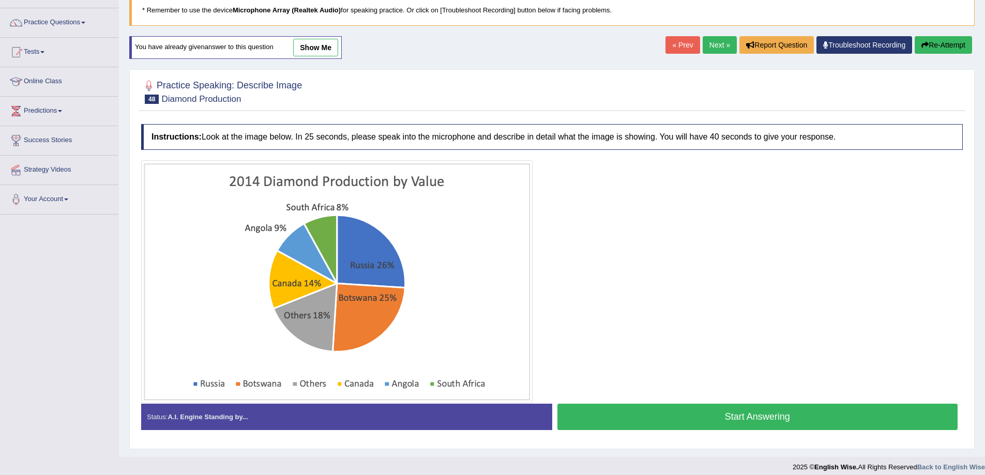
click at [711, 427] on button "Start Answering" at bounding box center [757, 417] width 401 height 26
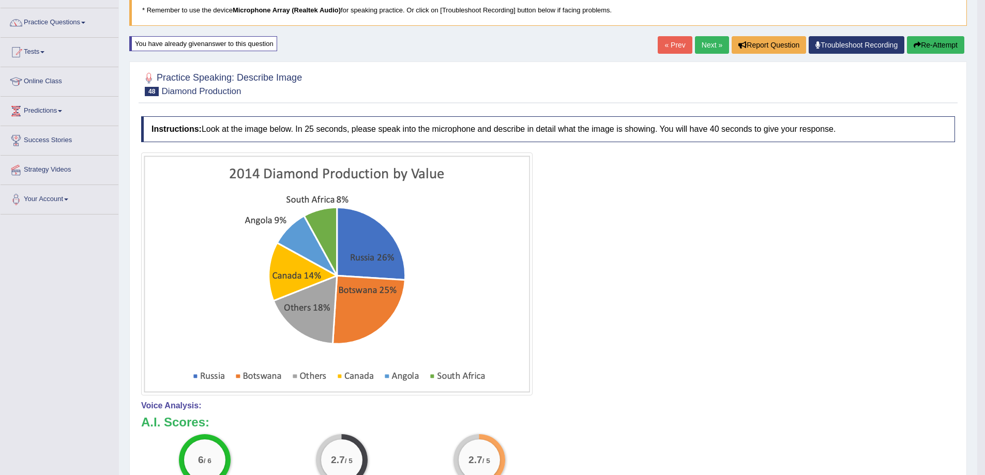
click at [929, 40] on button "Re-Attempt" at bounding box center [935, 45] width 57 height 18
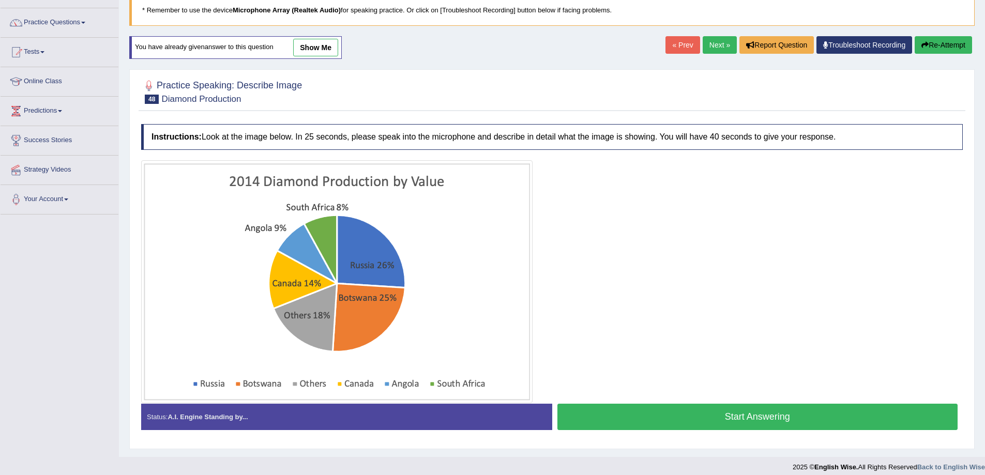
scroll to position [80, 0]
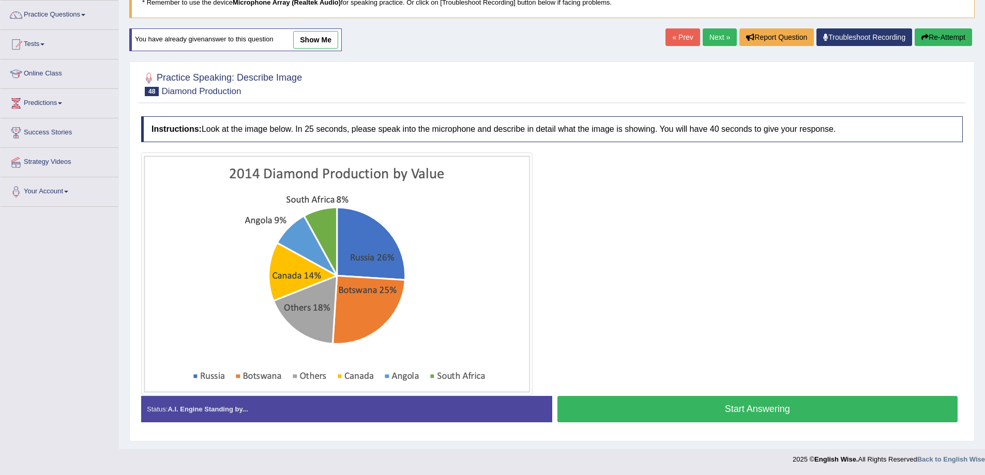
click at [618, 403] on button "Start Answering" at bounding box center [757, 409] width 401 height 26
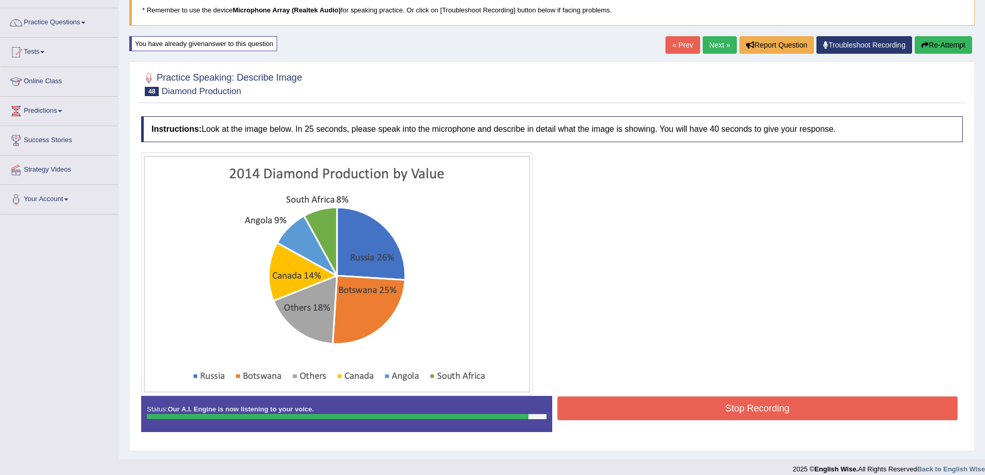
click at [738, 409] on button "Stop Recording" at bounding box center [757, 409] width 401 height 24
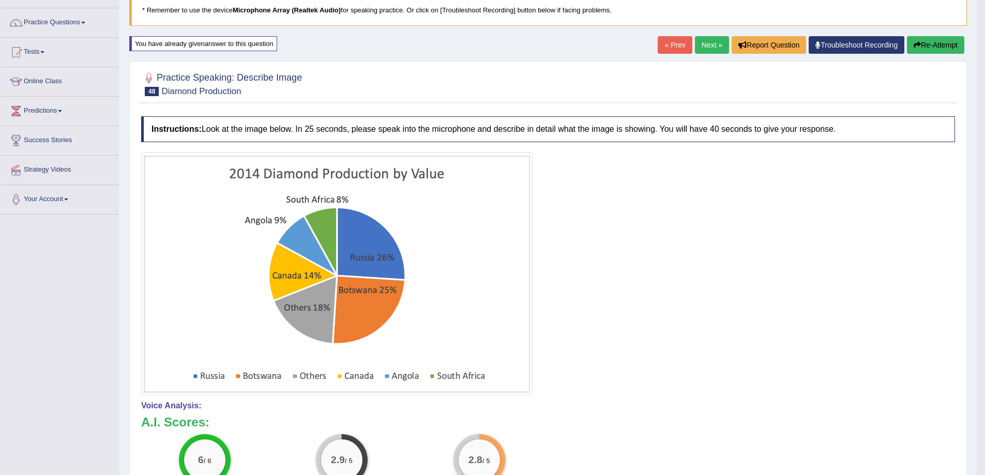
click at [921, 47] on button "Re-Attempt" at bounding box center [935, 45] width 57 height 18
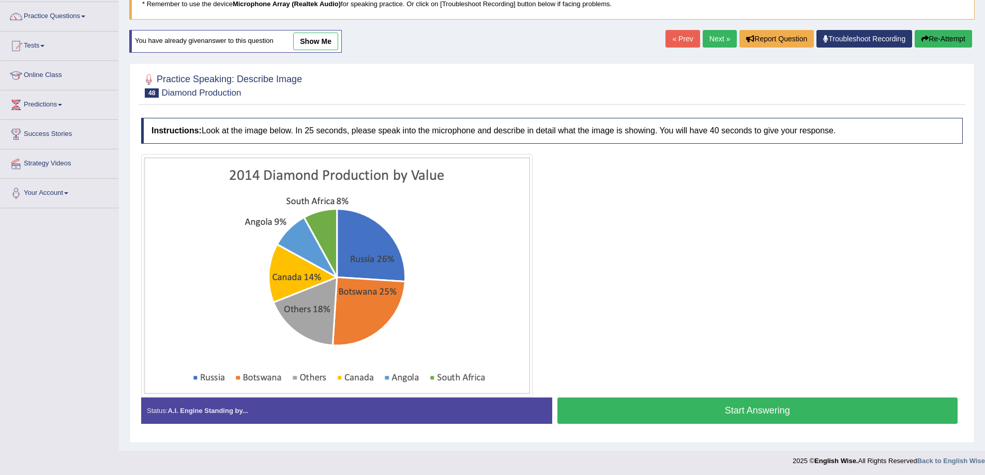
scroll to position [80, 0]
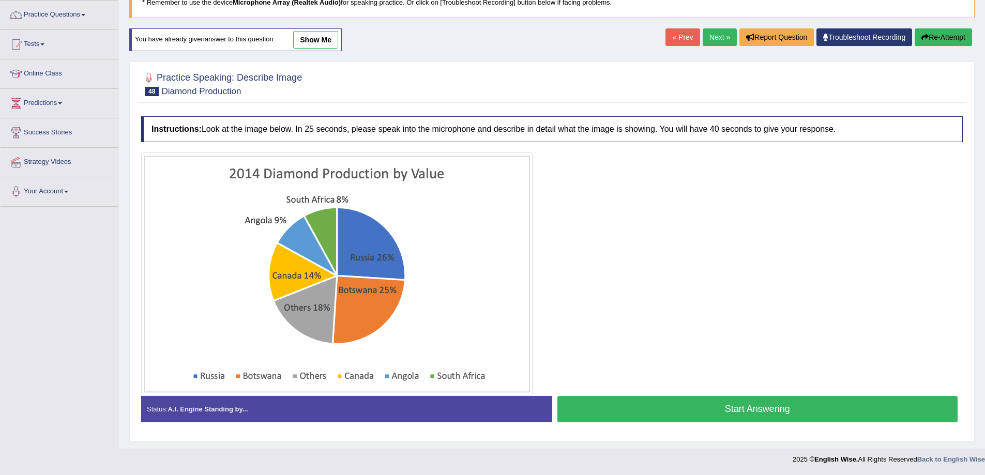
click at [666, 409] on button "Start Answering" at bounding box center [757, 409] width 401 height 26
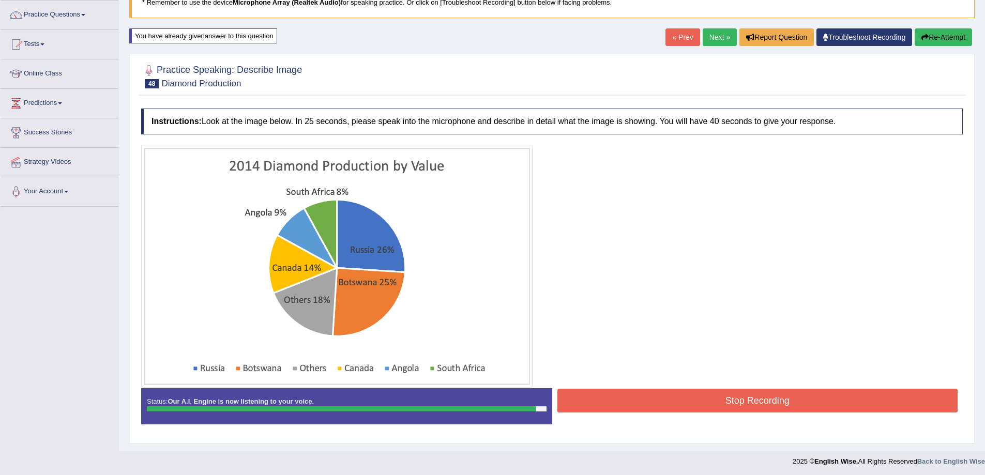
click at [809, 396] on button "Stop Recording" at bounding box center [757, 401] width 401 height 24
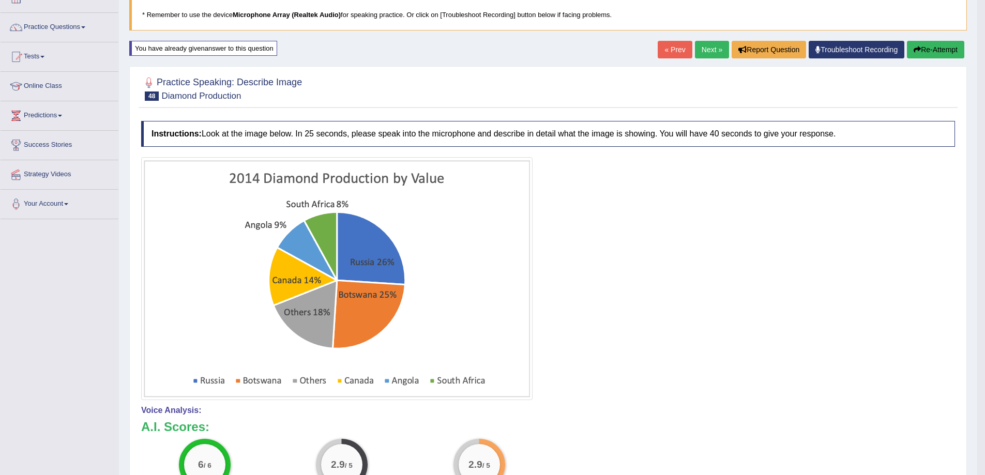
scroll to position [63, 0]
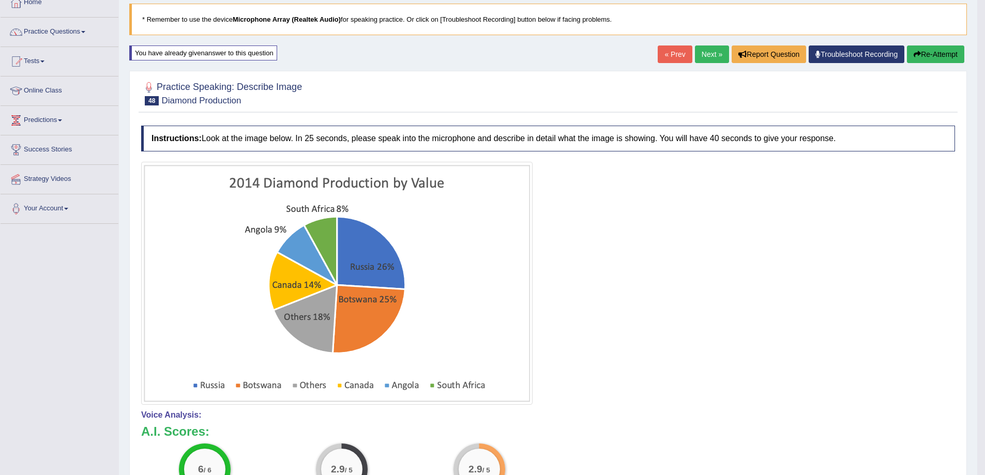
click at [699, 55] on link "Next »" at bounding box center [712, 55] width 34 height 18
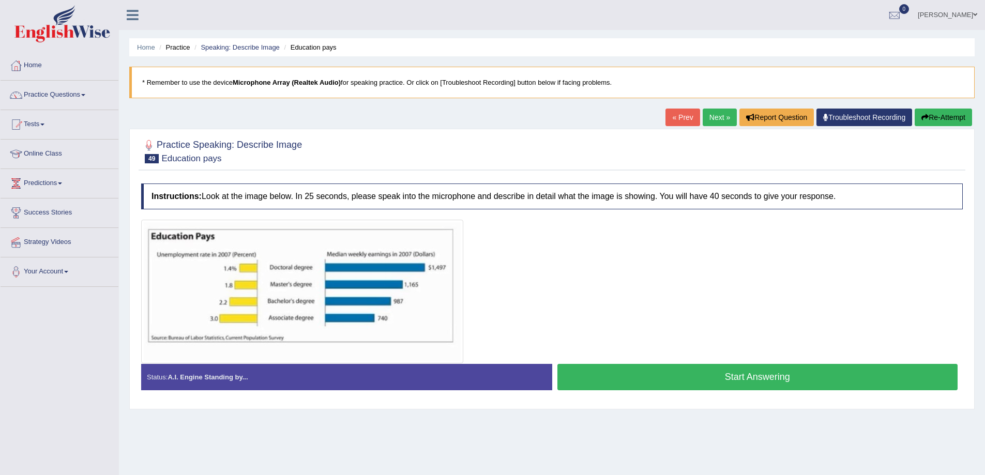
click at [728, 372] on button "Start Answering" at bounding box center [757, 377] width 401 height 26
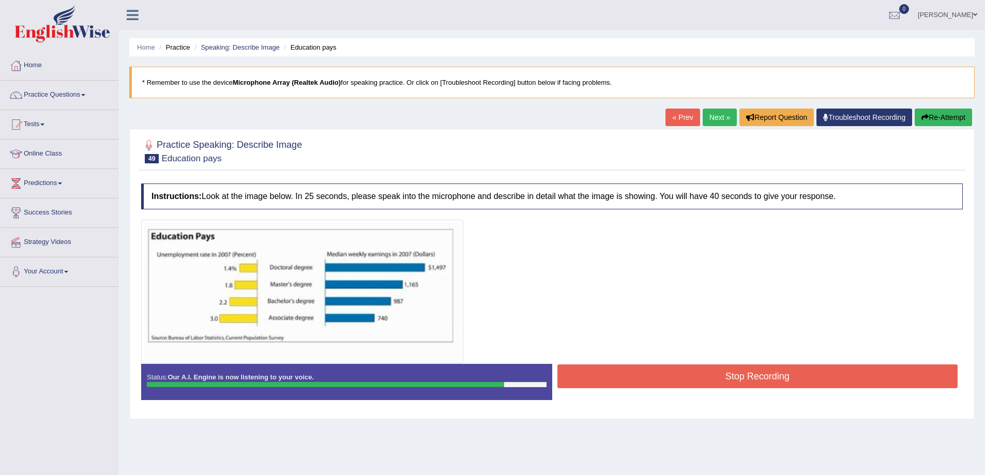
click at [730, 376] on button "Stop Recording" at bounding box center [757, 377] width 401 height 24
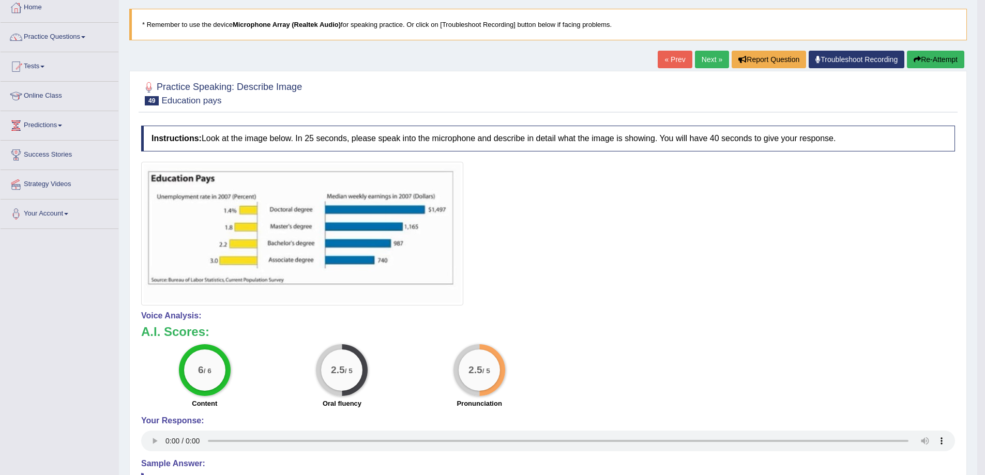
scroll to position [69, 0]
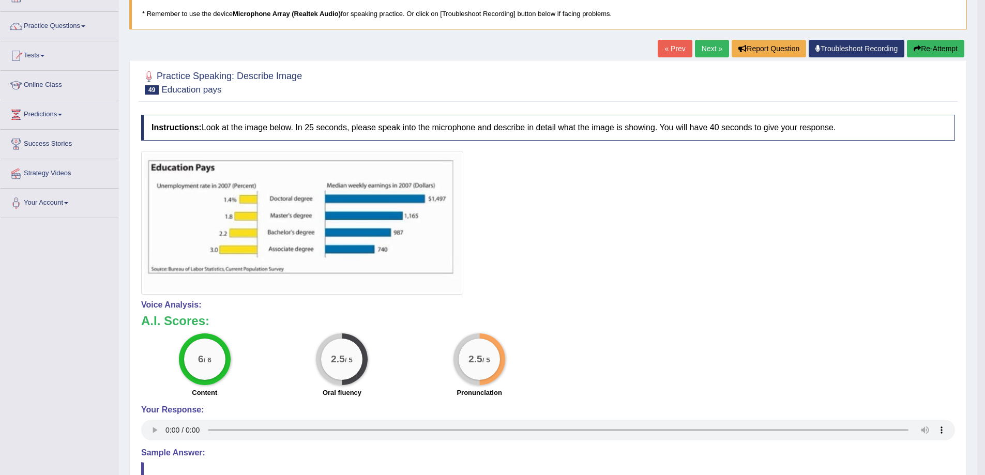
click at [711, 42] on link "Next »" at bounding box center [712, 49] width 34 height 18
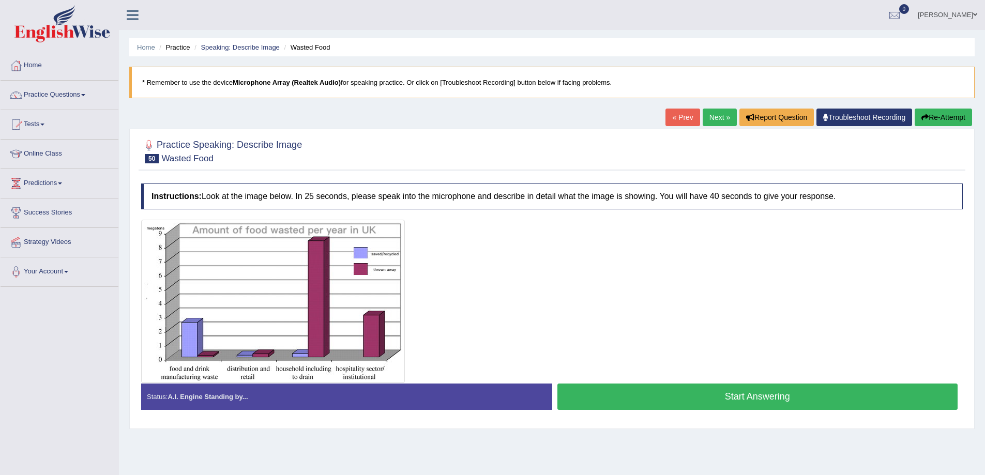
click at [660, 404] on button "Start Answering" at bounding box center [757, 397] width 401 height 26
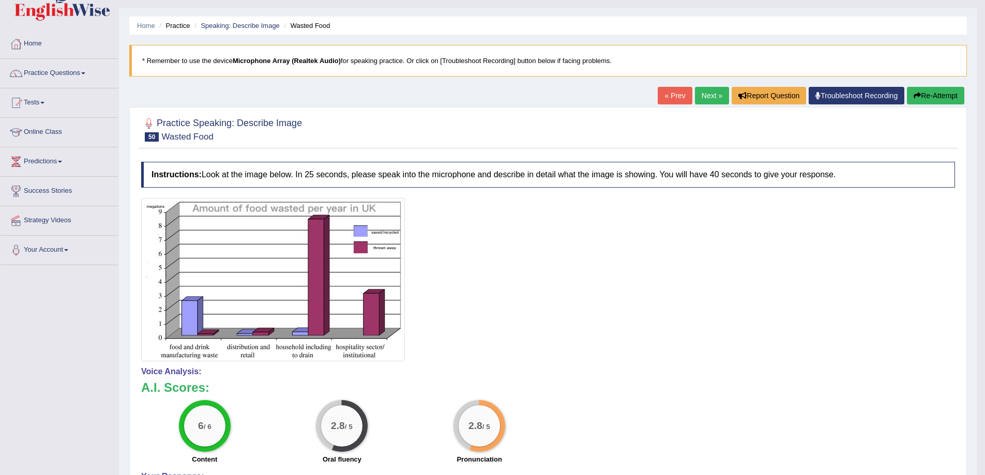
scroll to position [17, 0]
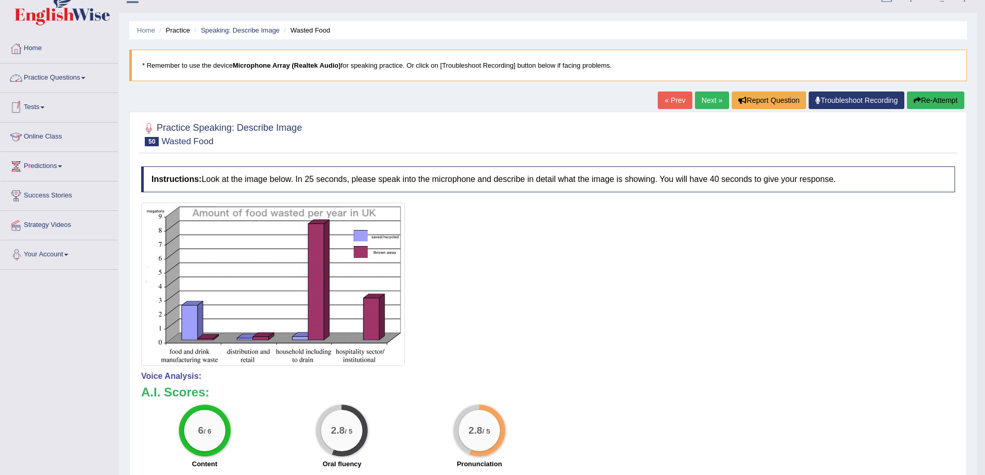
click at [78, 75] on link "Practice Questions" at bounding box center [60, 77] width 118 height 26
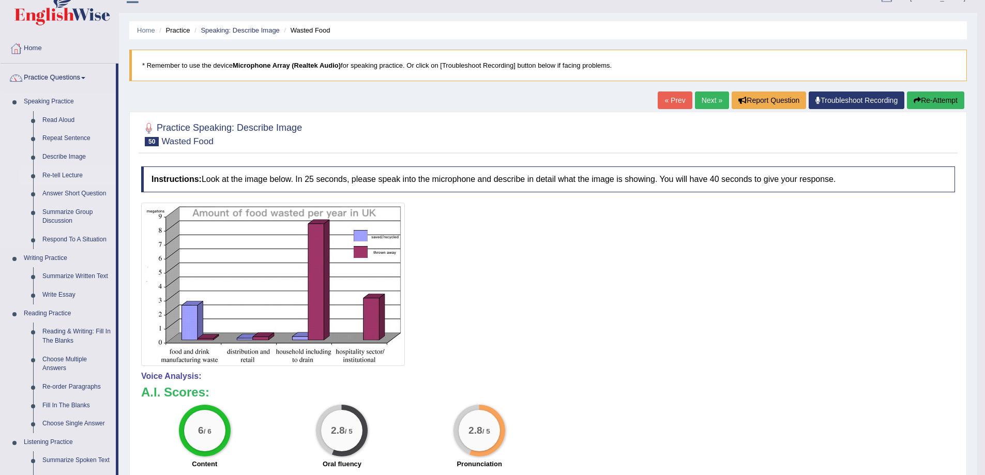
click at [57, 168] on link "Re-tell Lecture" at bounding box center [77, 176] width 78 height 19
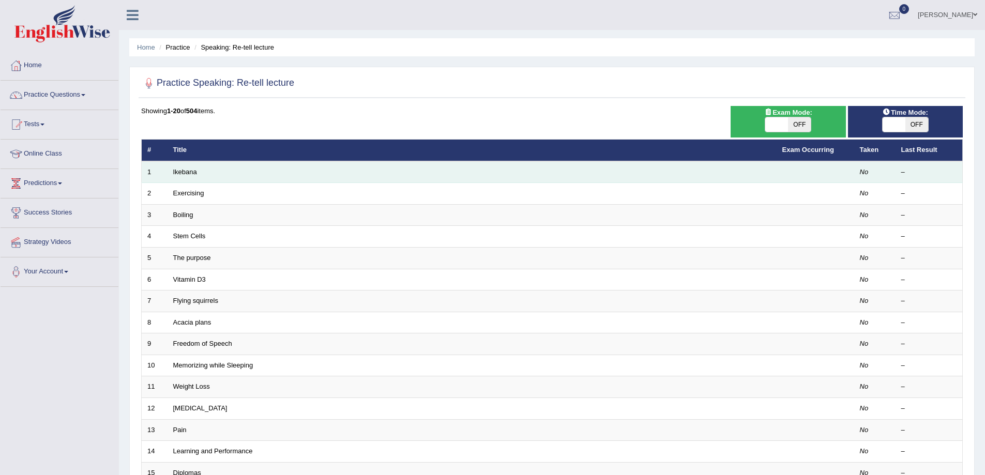
click at [176, 176] on td "Ikebana" at bounding box center [472, 172] width 609 height 22
click at [179, 170] on link "Ikebana" at bounding box center [185, 172] width 24 height 8
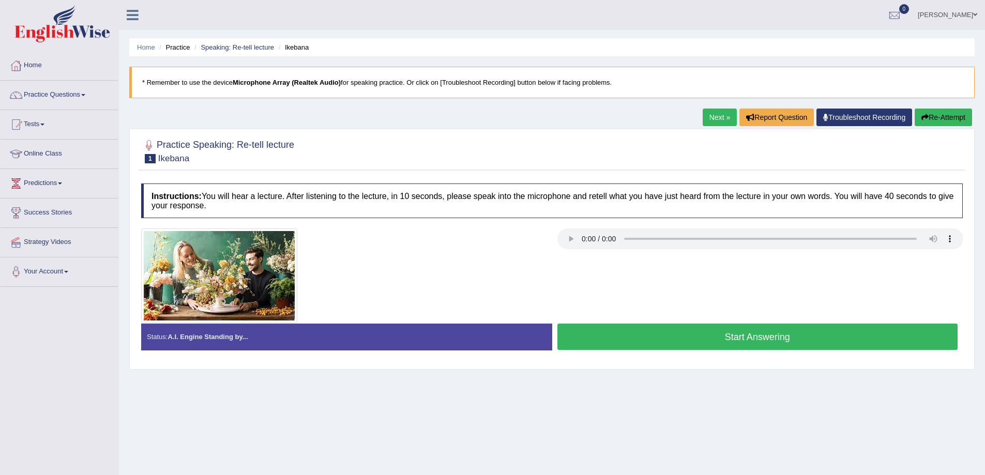
click at [658, 340] on button "Start Answering" at bounding box center [757, 337] width 401 height 26
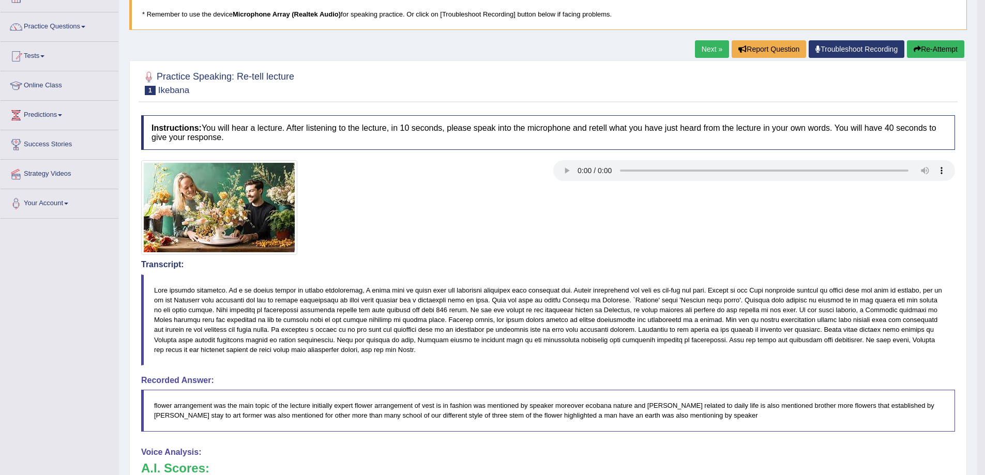
scroll to position [52, 0]
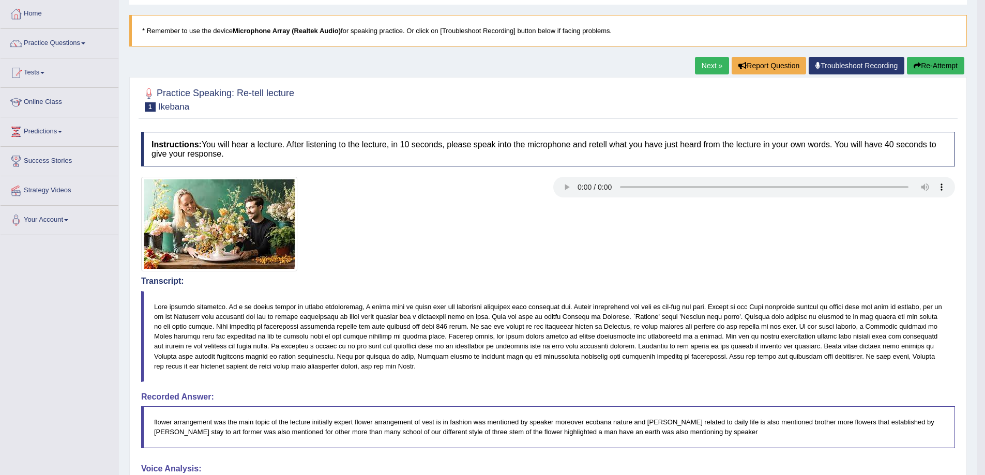
click at [925, 64] on button "Re-Attempt" at bounding box center [935, 66] width 57 height 18
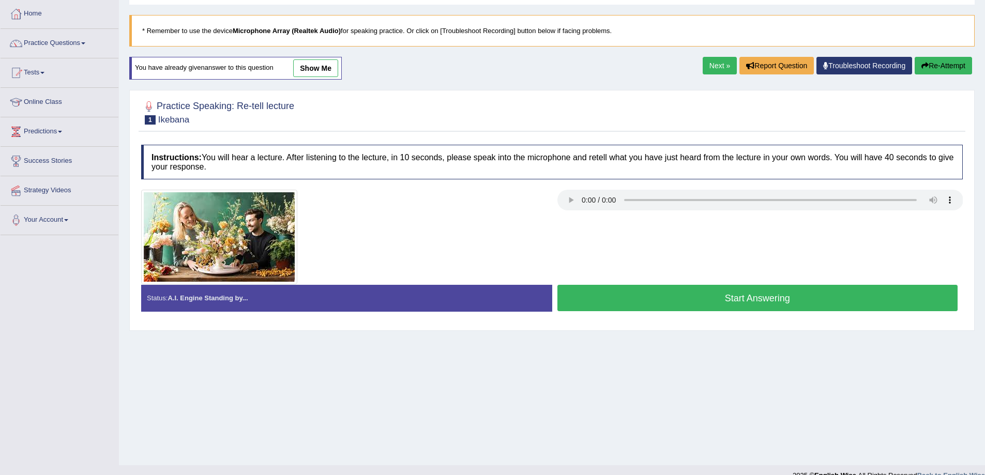
scroll to position [52, 0]
click at [617, 311] on button "Start Answering" at bounding box center [757, 298] width 401 height 26
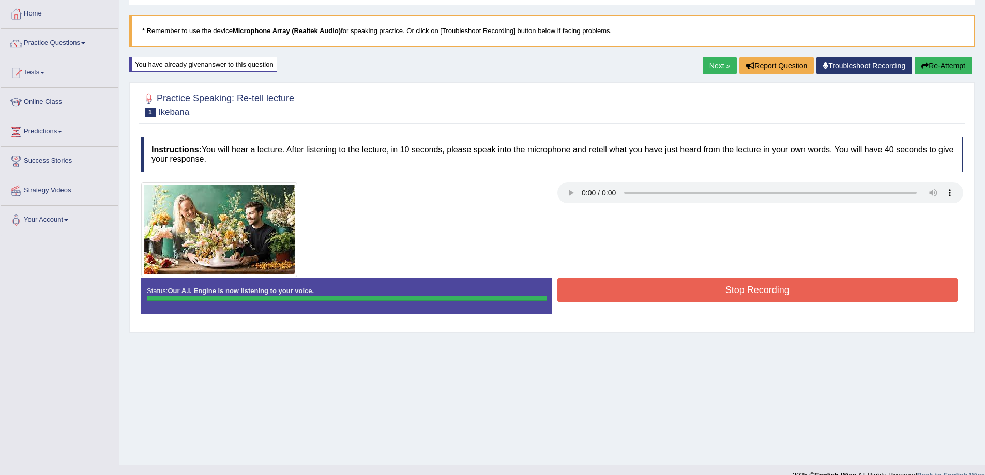
click at [656, 291] on div "Instructions: You will hear a lecture. After listening to the lecture, in 10 se…" at bounding box center [552, 229] width 827 height 195
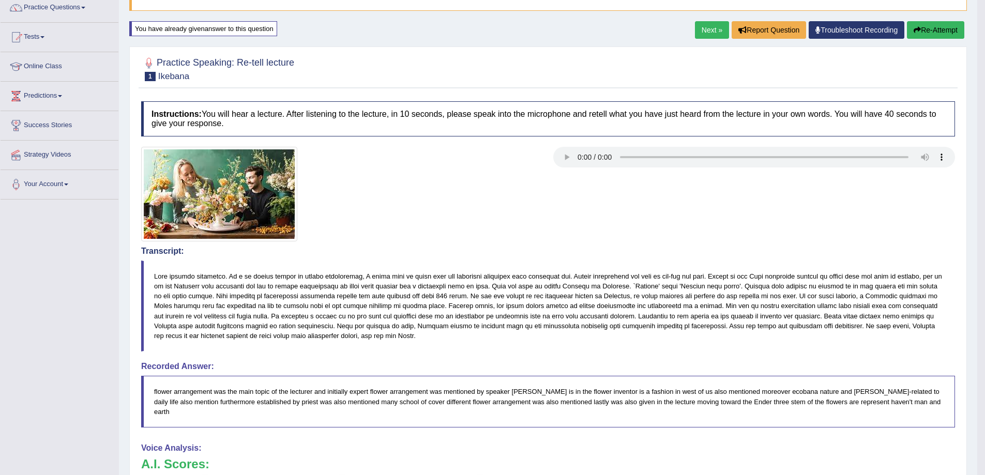
scroll to position [86, 0]
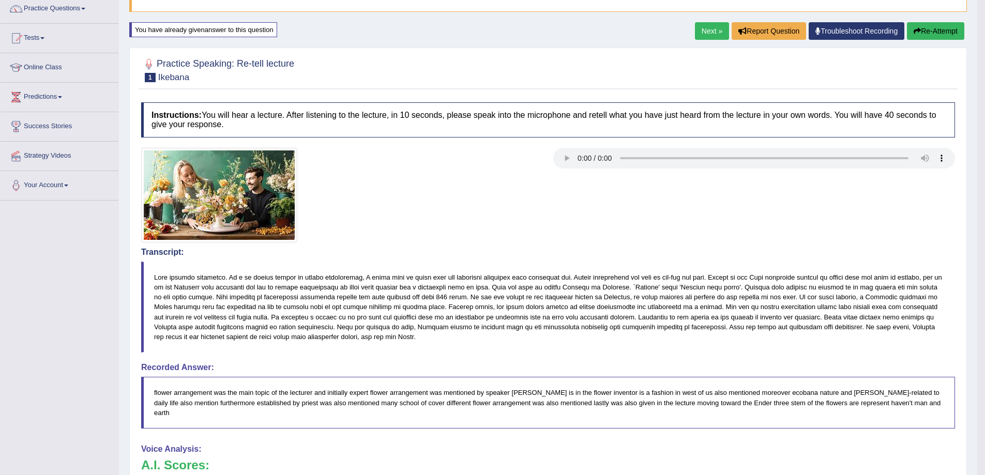
click at [703, 32] on link "Next »" at bounding box center [712, 31] width 34 height 18
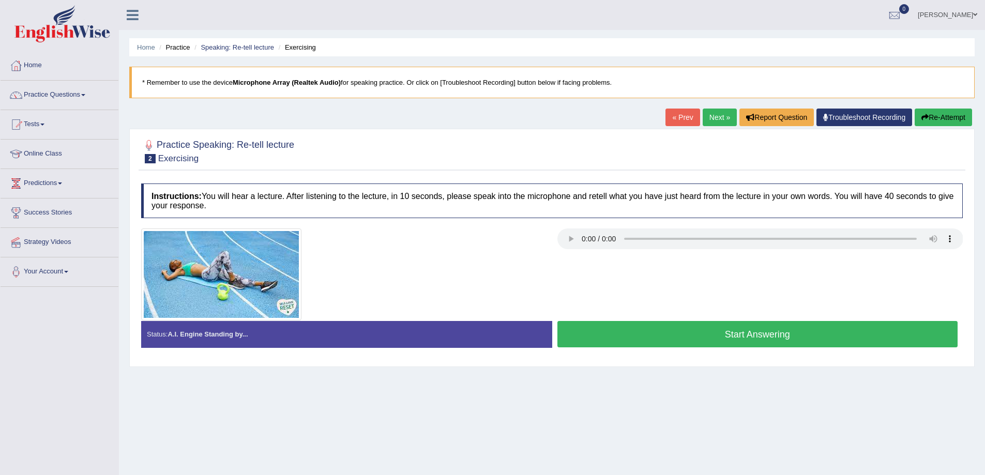
click at [608, 337] on button "Start Answering" at bounding box center [757, 334] width 401 height 26
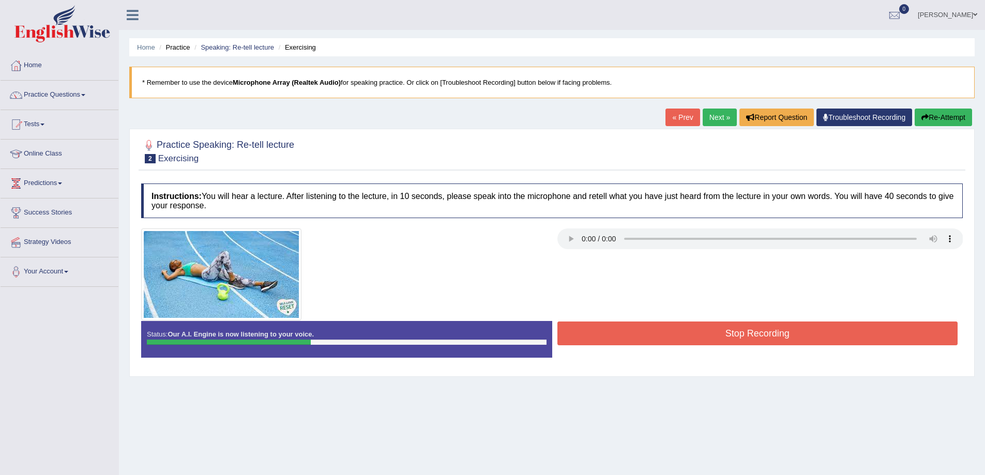
click at [939, 123] on button "Re-Attempt" at bounding box center [943, 118] width 57 height 18
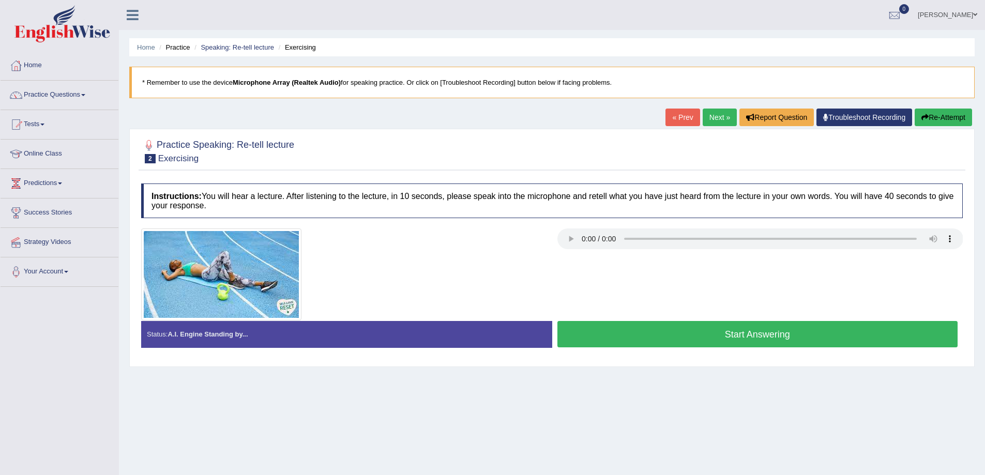
click at [674, 342] on button "Start Answering" at bounding box center [757, 334] width 401 height 26
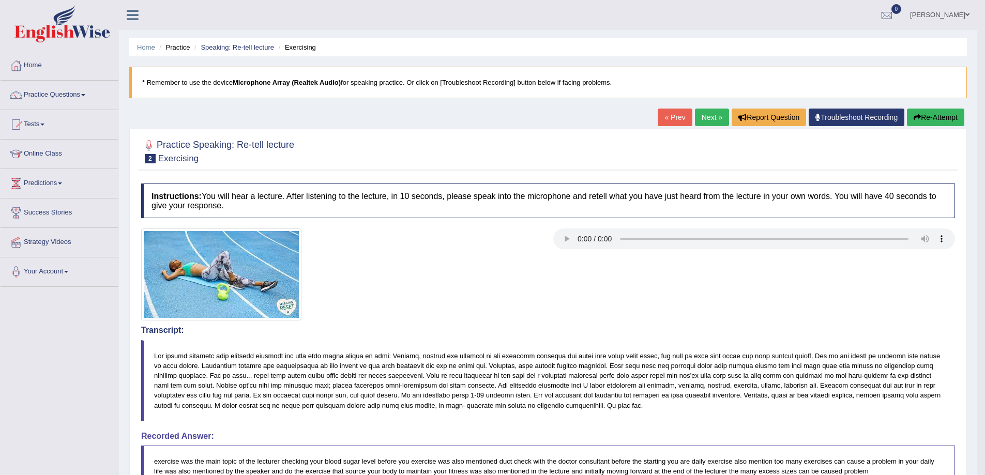
click at [933, 111] on button "Re-Attempt" at bounding box center [935, 118] width 57 height 18
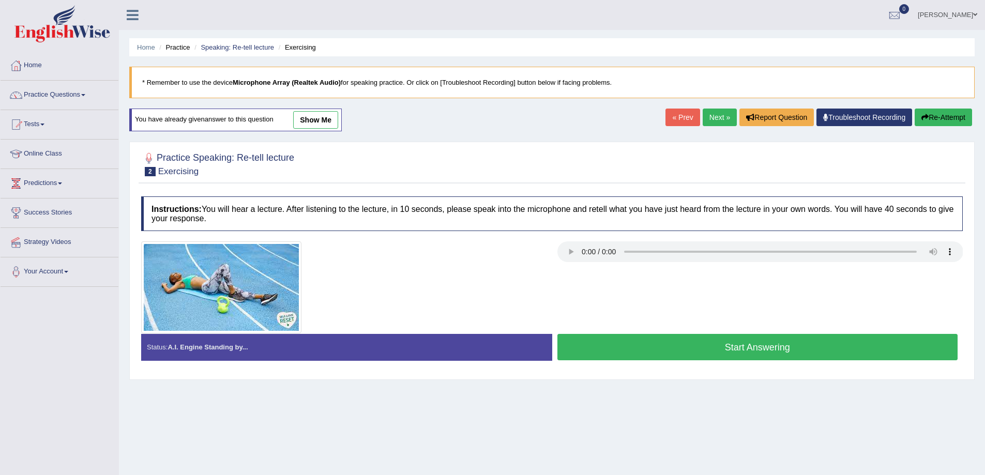
click at [633, 339] on button "Start Answering" at bounding box center [757, 347] width 401 height 26
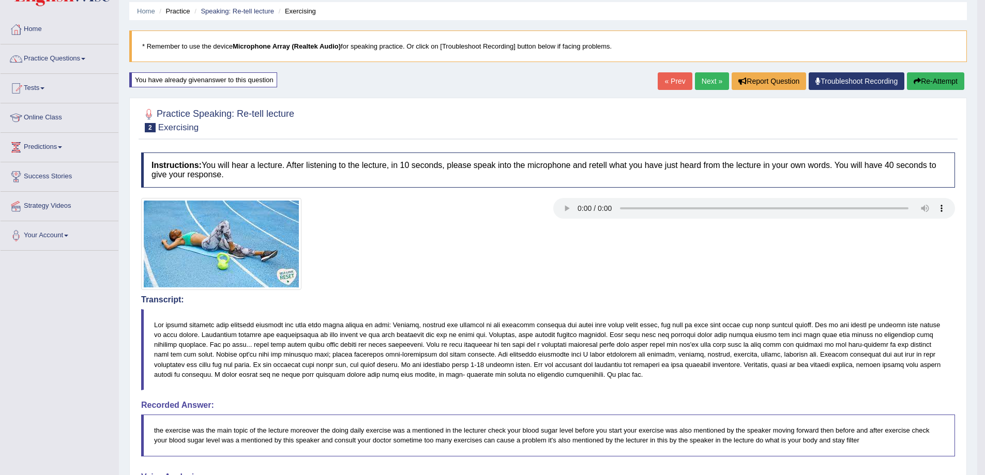
scroll to position [35, 0]
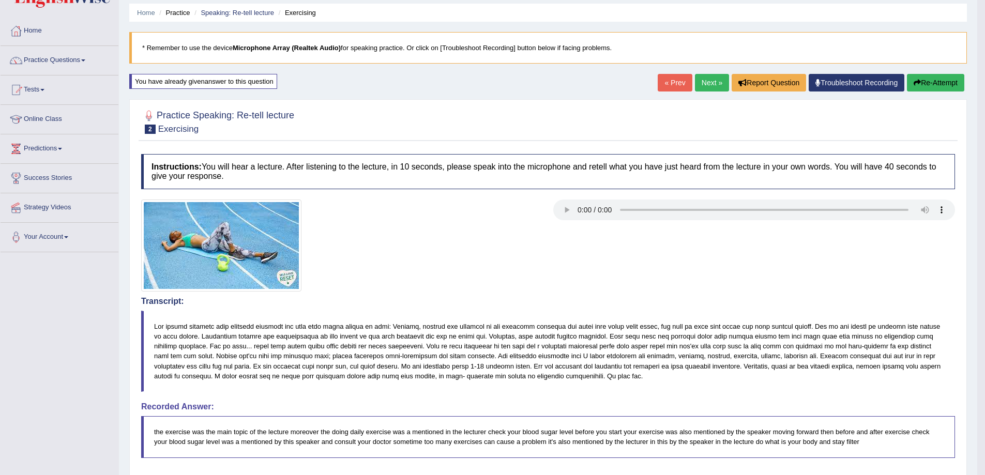
click at [713, 85] on link "Next »" at bounding box center [712, 83] width 34 height 18
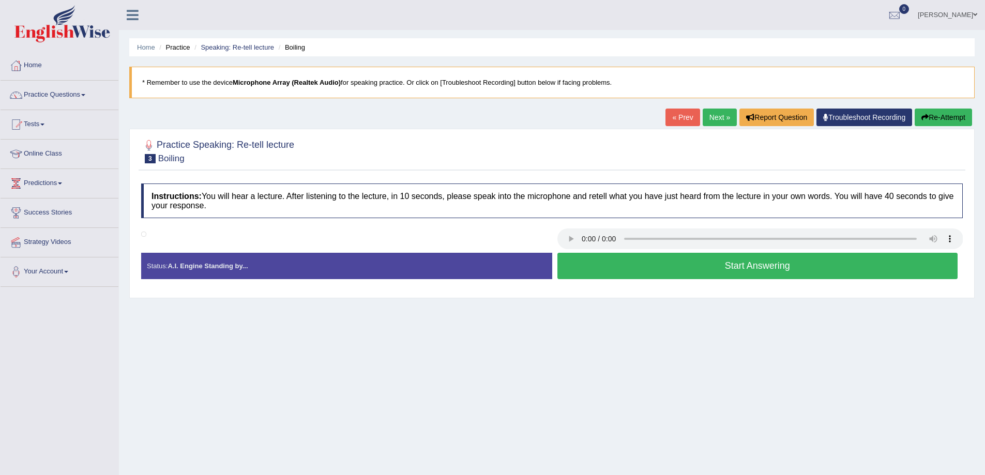
click at [654, 274] on button "Start Answering" at bounding box center [757, 266] width 401 height 26
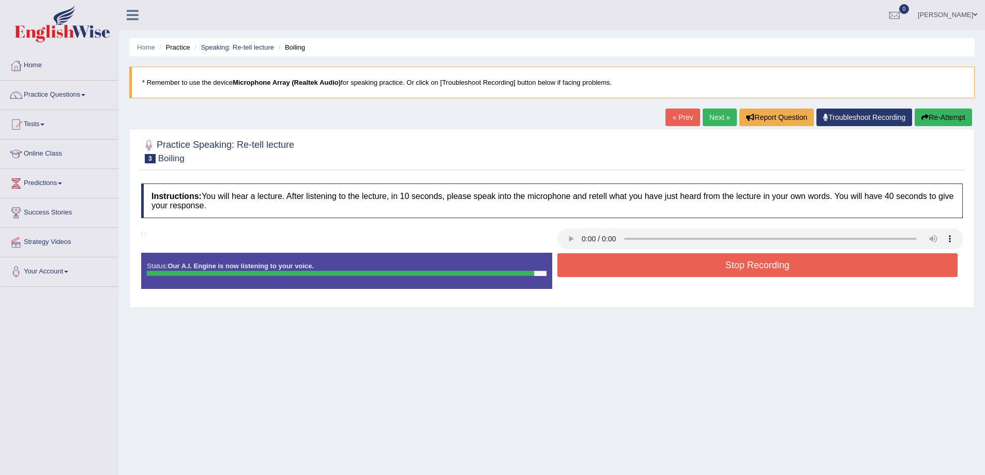
click at [790, 275] on button "Stop Recording" at bounding box center [757, 265] width 401 height 24
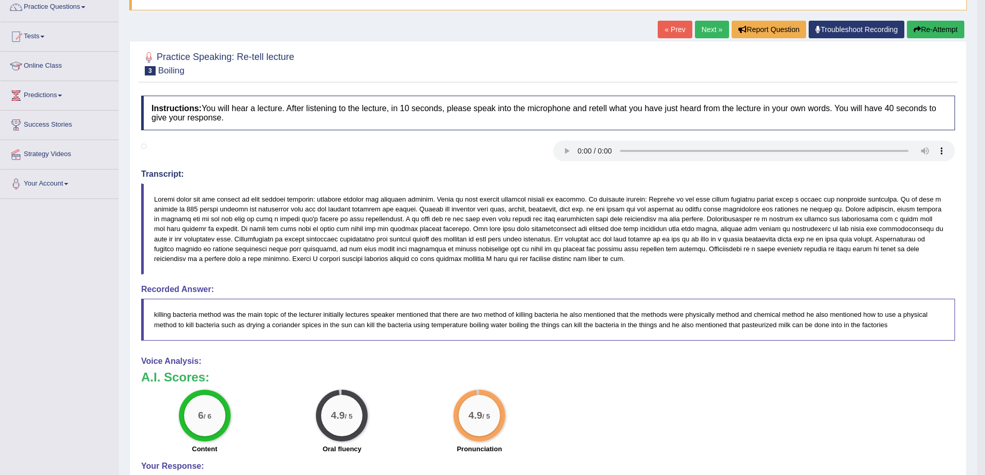
scroll to position [86, 0]
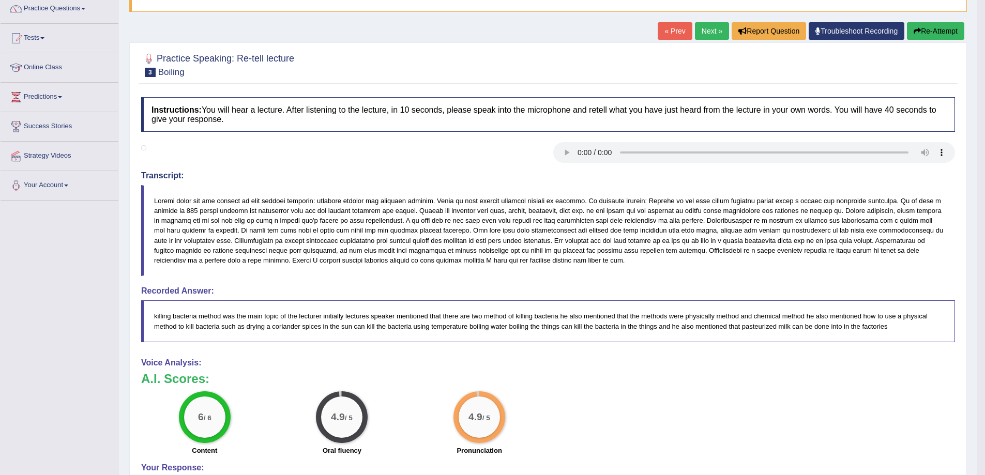
click at [712, 38] on link "Next »" at bounding box center [712, 31] width 34 height 18
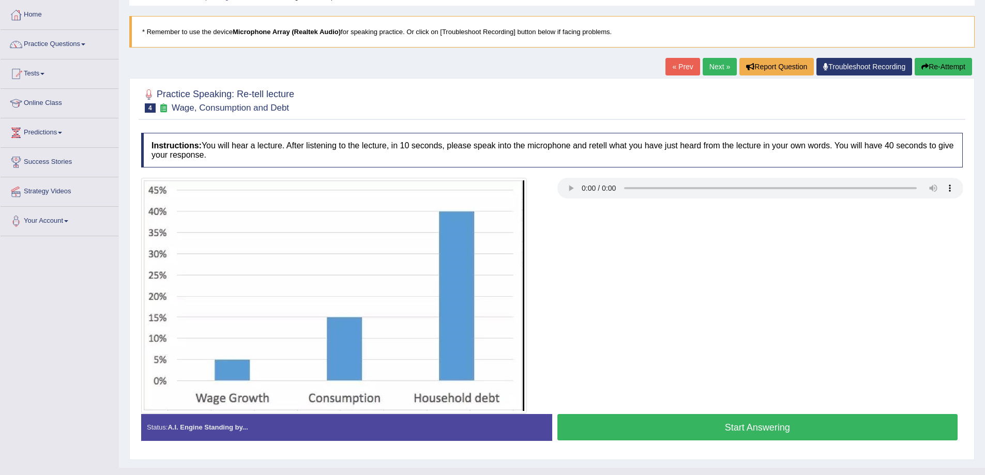
scroll to position [69, 0]
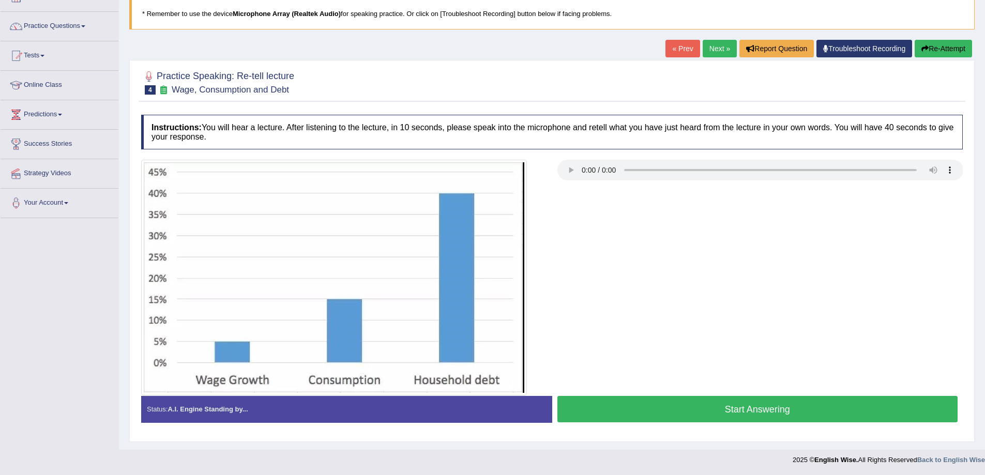
click at [788, 417] on button "Start Answering" at bounding box center [757, 409] width 401 height 26
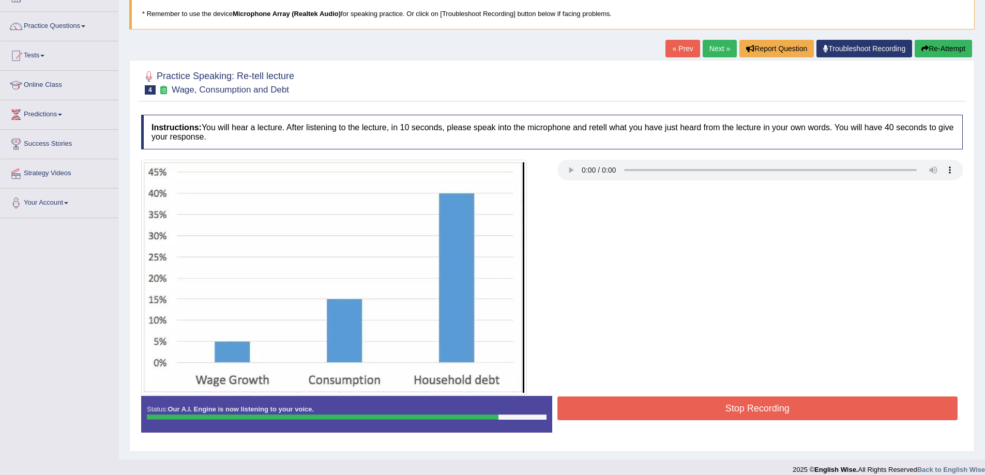
click at [696, 414] on button "Stop Recording" at bounding box center [757, 409] width 401 height 24
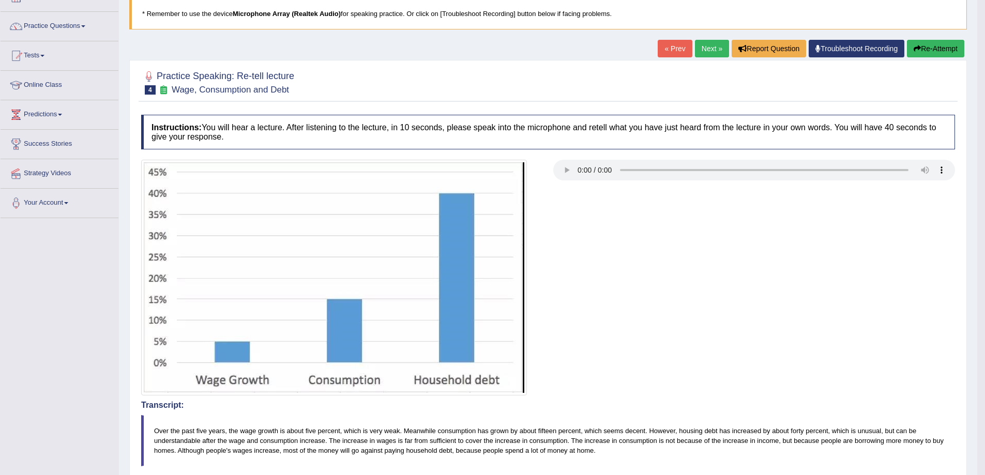
click at [704, 51] on link "Next »" at bounding box center [712, 49] width 34 height 18
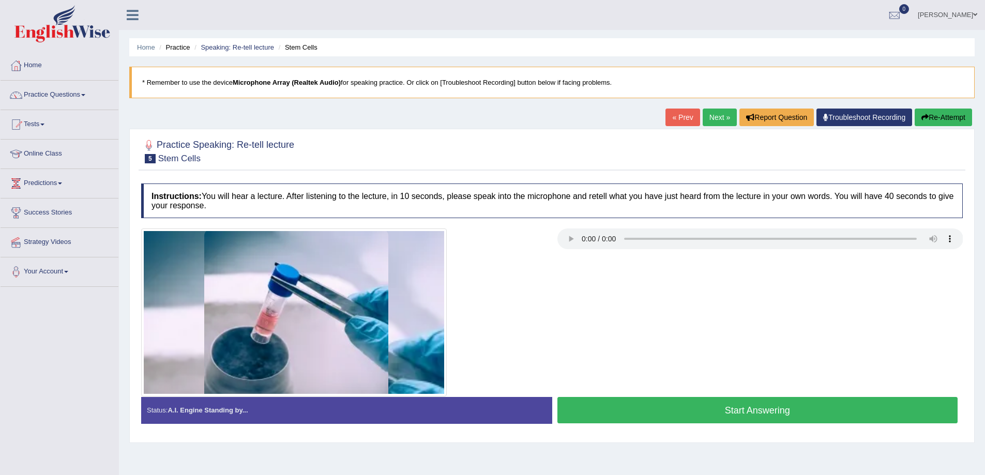
click at [731, 403] on button "Start Answering" at bounding box center [757, 410] width 401 height 26
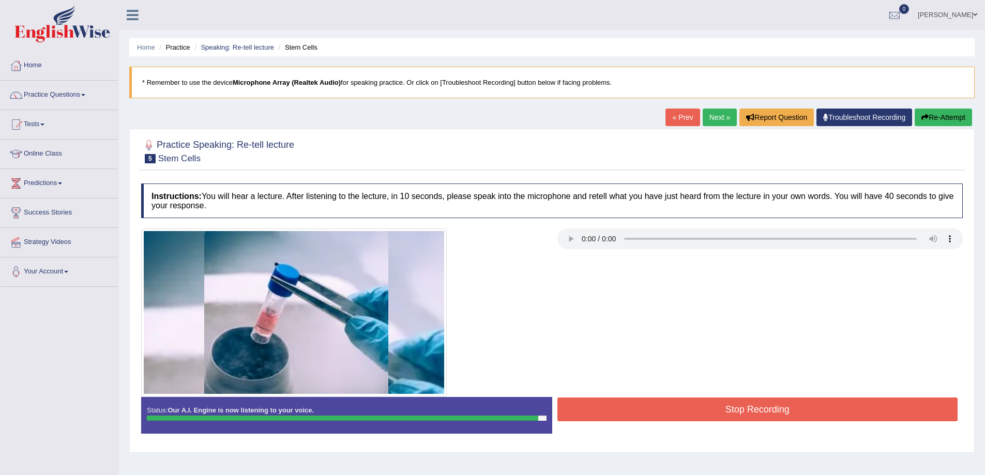
click at [793, 414] on button "Stop Recording" at bounding box center [757, 410] width 401 height 24
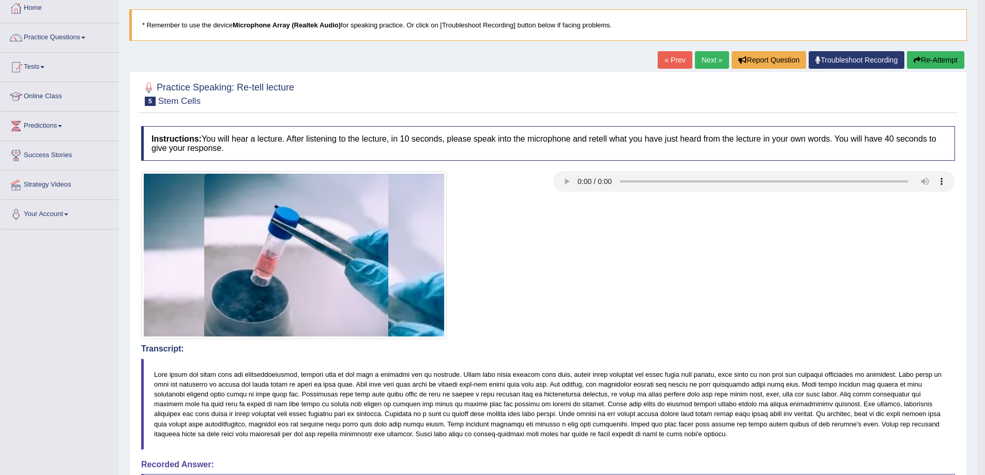
scroll to position [52, 0]
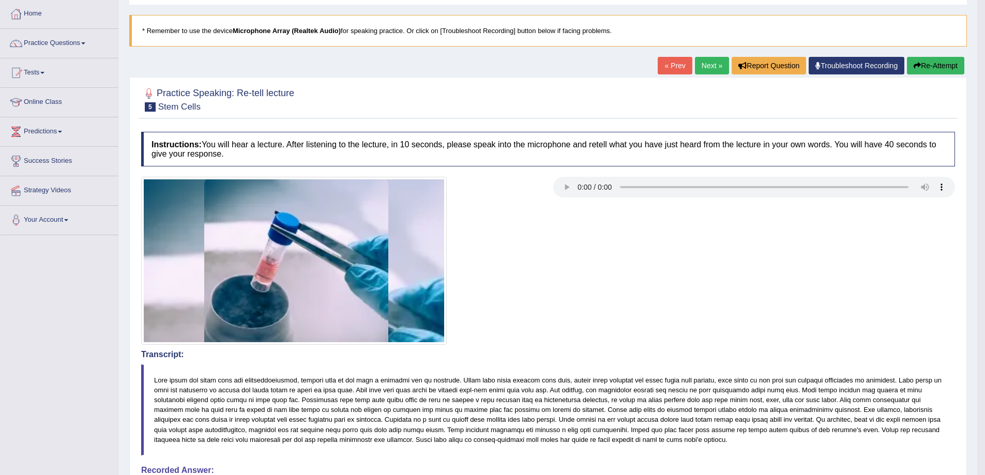
click at [949, 67] on button "Re-Attempt" at bounding box center [935, 66] width 57 height 18
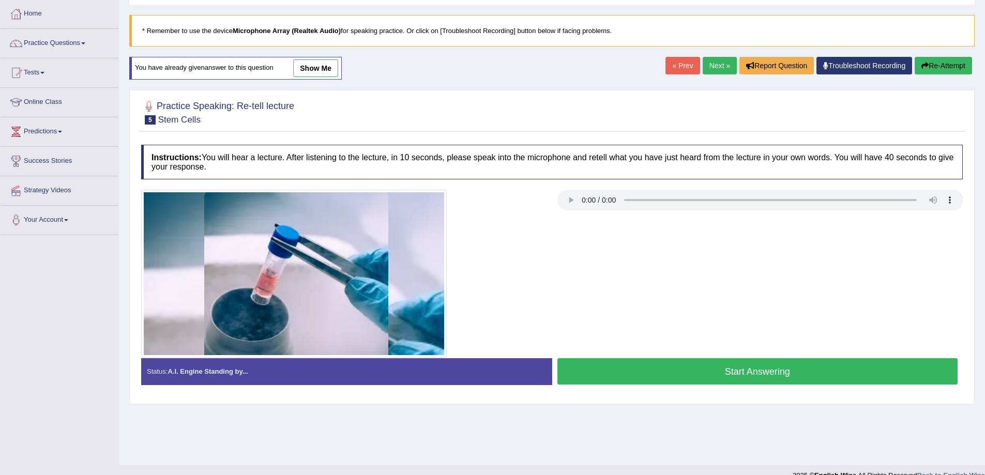
click at [739, 369] on button "Start Answering" at bounding box center [757, 371] width 401 height 26
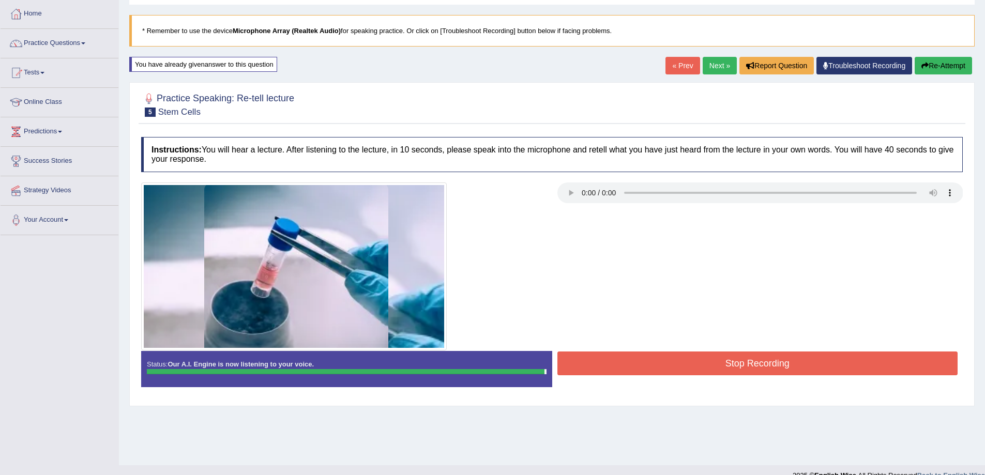
click at [947, 68] on button "Re-Attempt" at bounding box center [943, 66] width 57 height 18
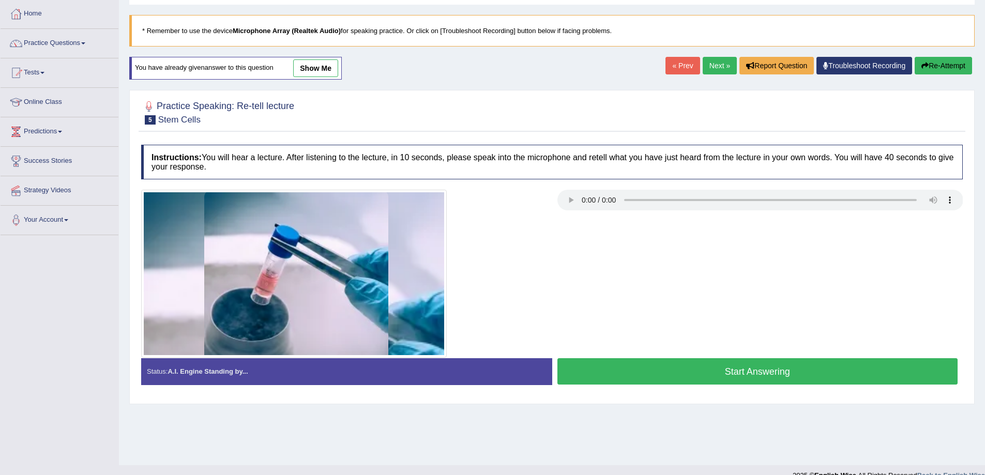
click at [750, 372] on button "Start Answering" at bounding box center [757, 371] width 401 height 26
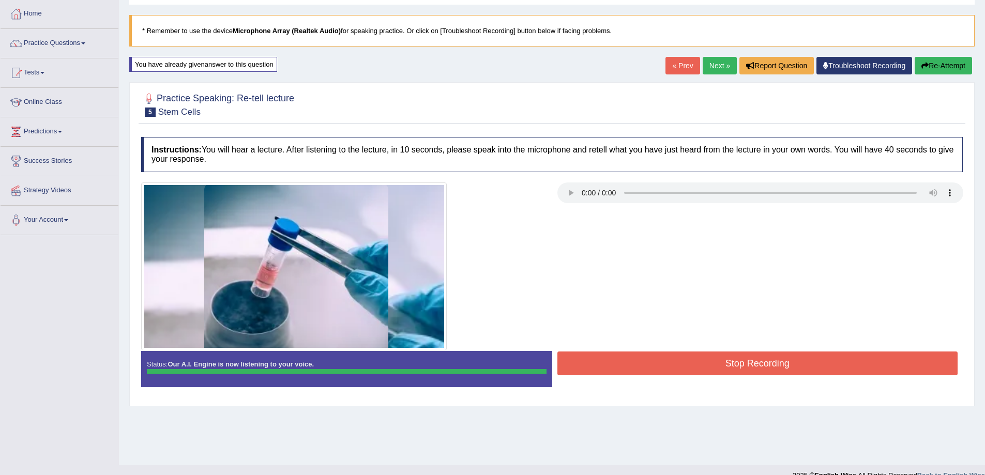
click at [750, 372] on div "Instructions: You will hear a lecture. After listening to the lecture, in 10 se…" at bounding box center [552, 266] width 827 height 268
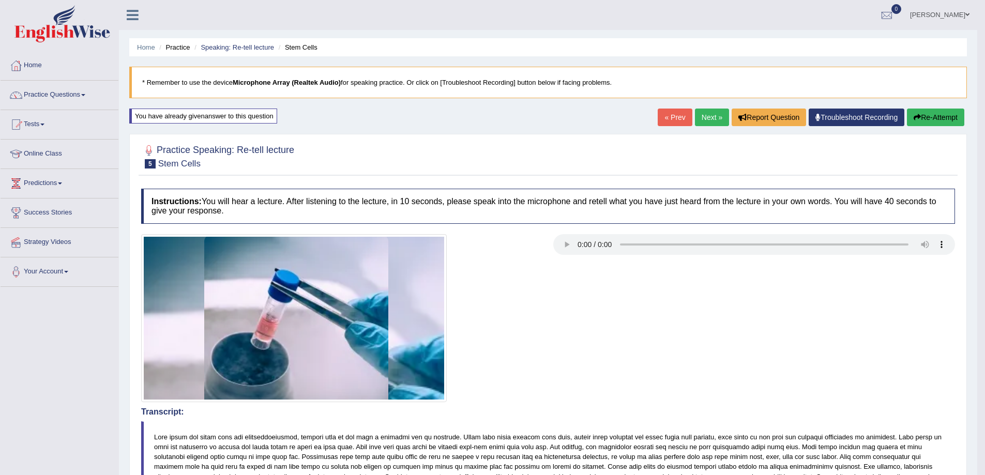
click at [713, 121] on link "Next »" at bounding box center [712, 118] width 34 height 18
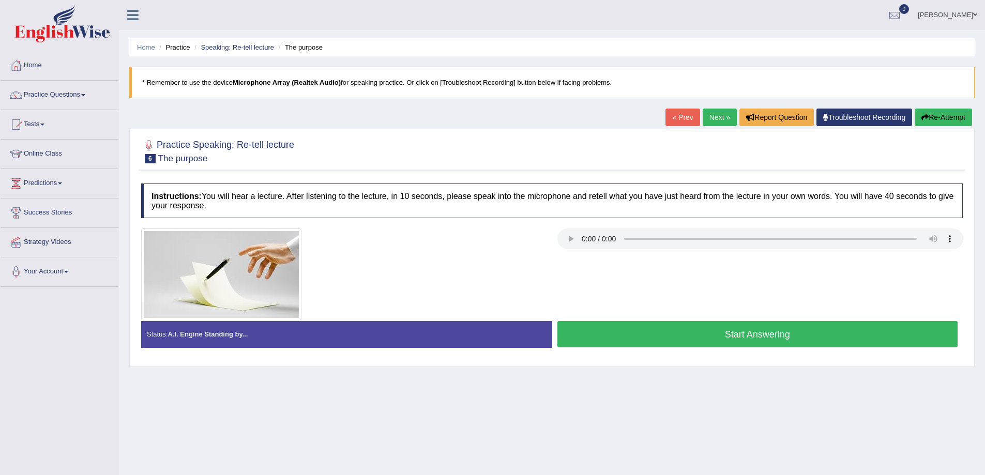
click at [775, 342] on button "Start Answering" at bounding box center [757, 334] width 401 height 26
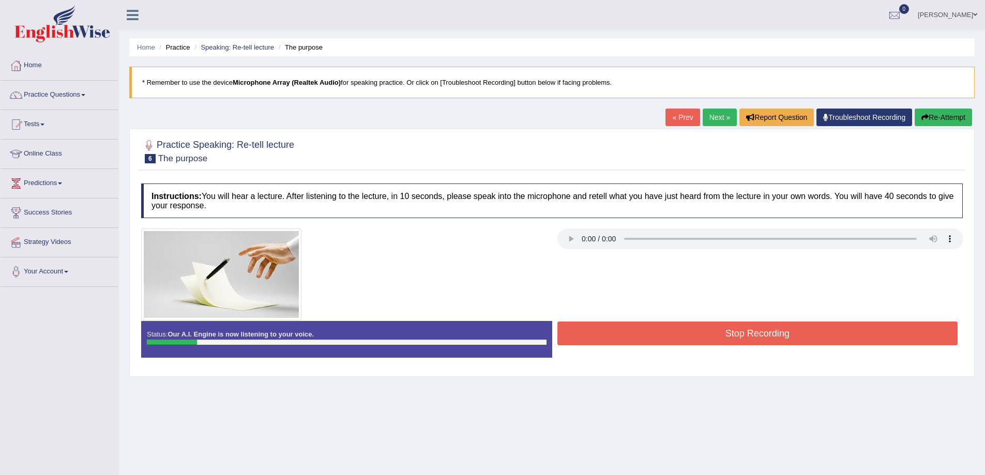
click at [691, 342] on button "Stop Recording" at bounding box center [757, 334] width 401 height 24
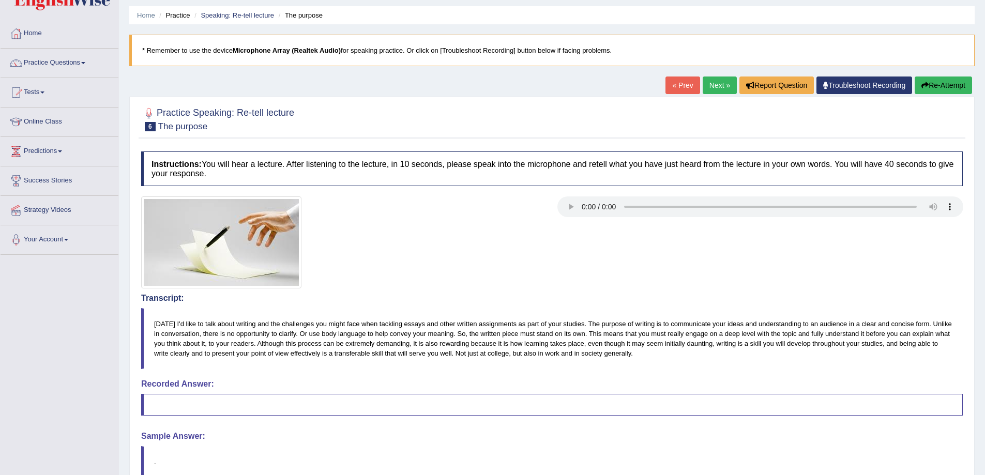
scroll to position [31, 0]
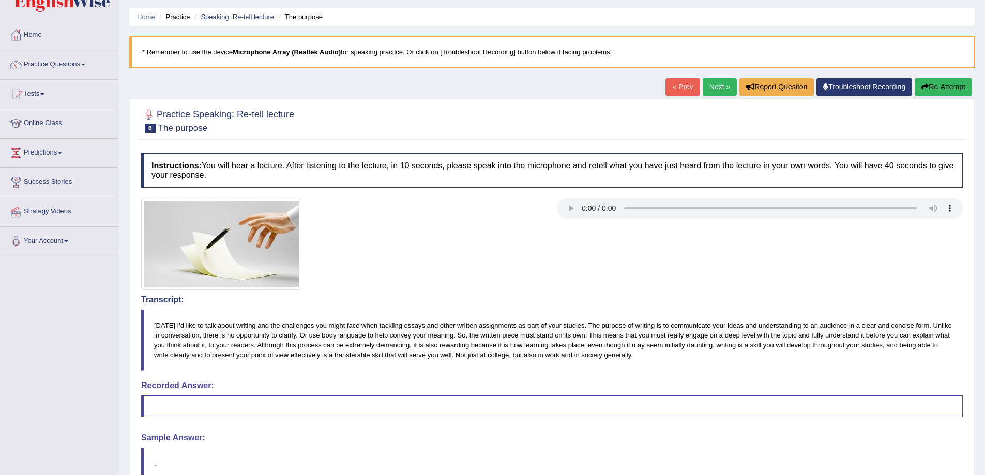
click at [947, 95] on button "Re-Attempt" at bounding box center [943, 87] width 57 height 18
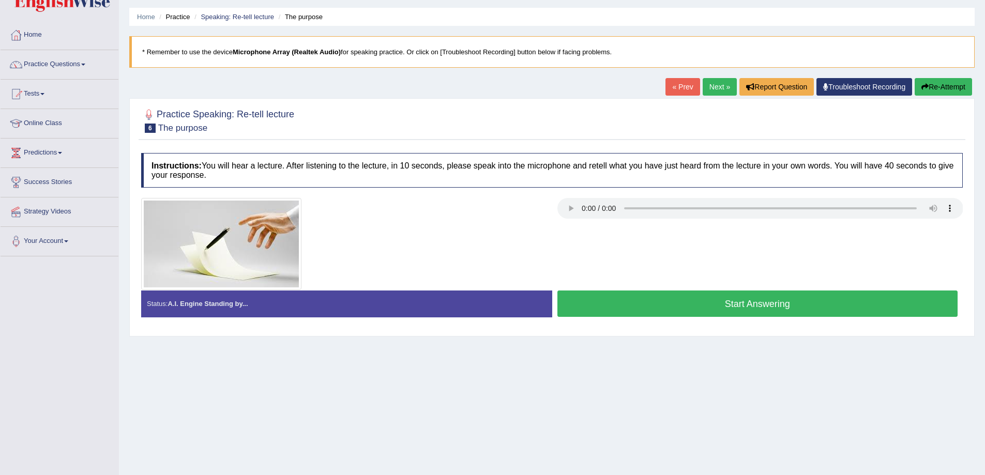
click at [738, 303] on button "Start Answering" at bounding box center [757, 304] width 401 height 26
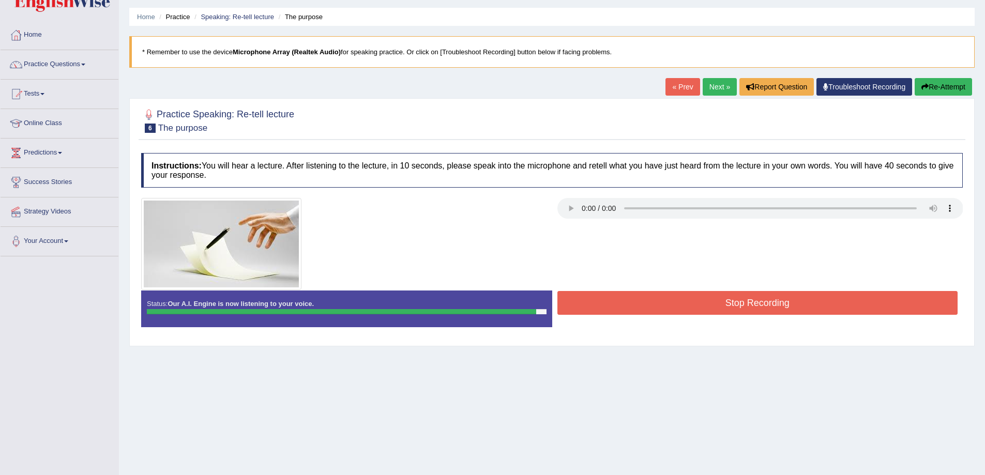
click at [726, 309] on button "Stop Recording" at bounding box center [757, 303] width 401 height 24
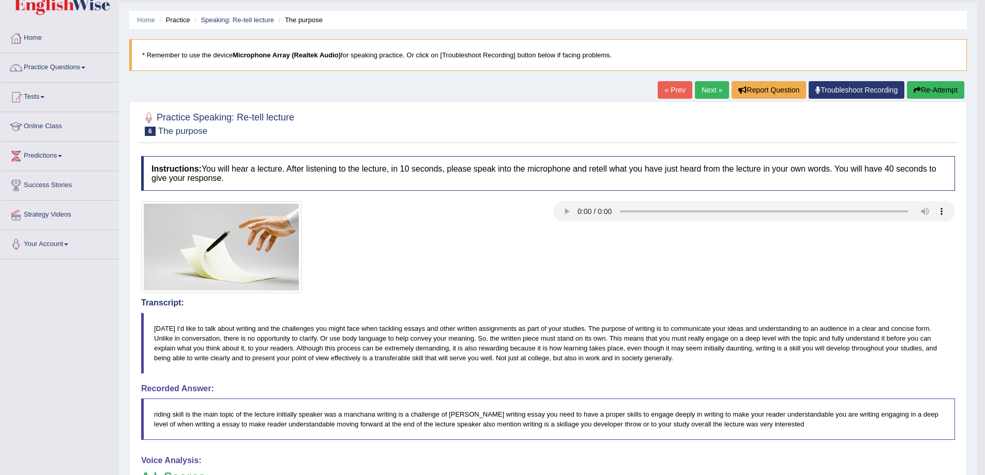
scroll to position [13, 0]
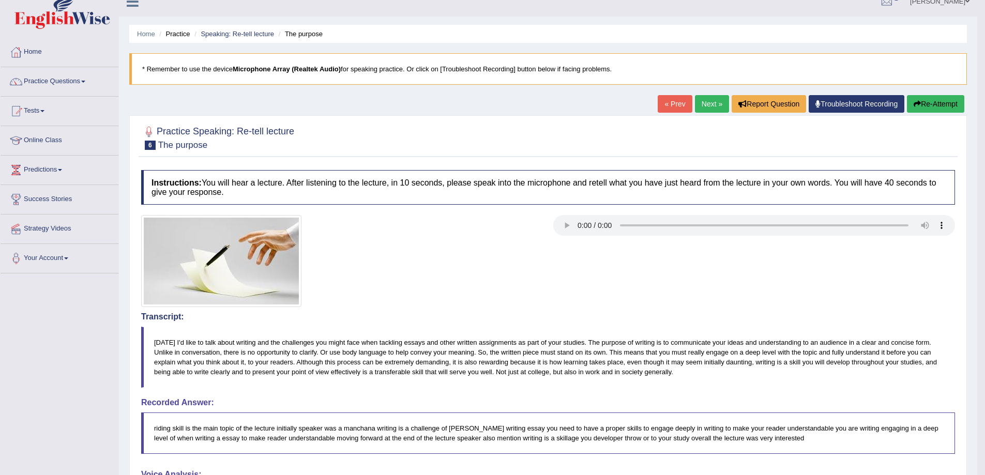
click at [927, 100] on button "Re-Attempt" at bounding box center [935, 104] width 57 height 18
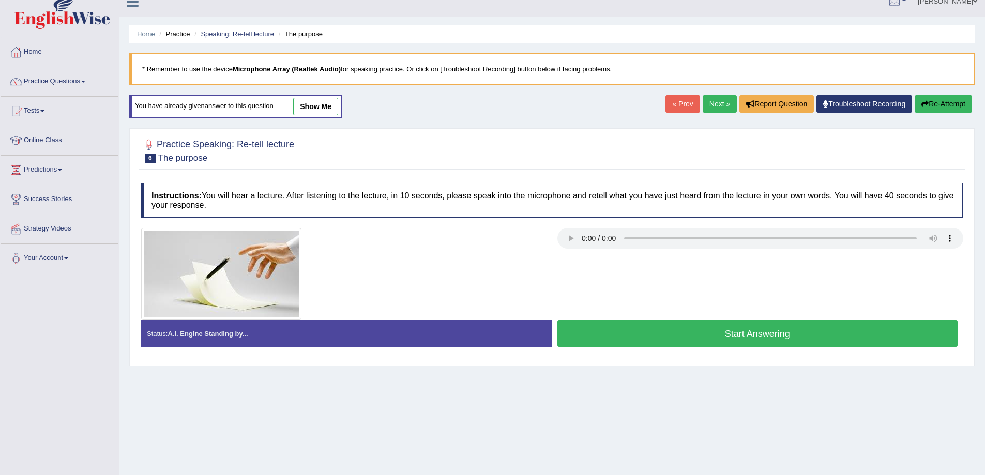
click at [686, 331] on button "Start Answering" at bounding box center [757, 334] width 401 height 26
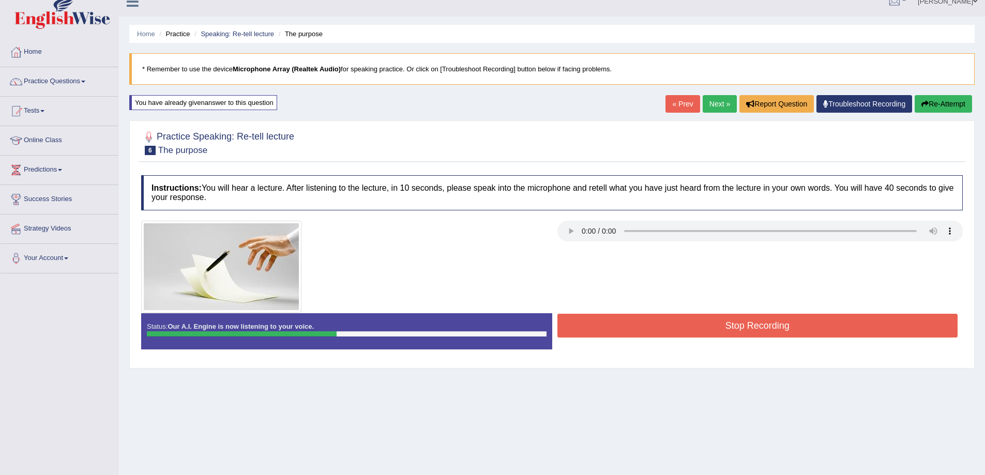
click at [954, 102] on button "Re-Attempt" at bounding box center [943, 104] width 57 height 18
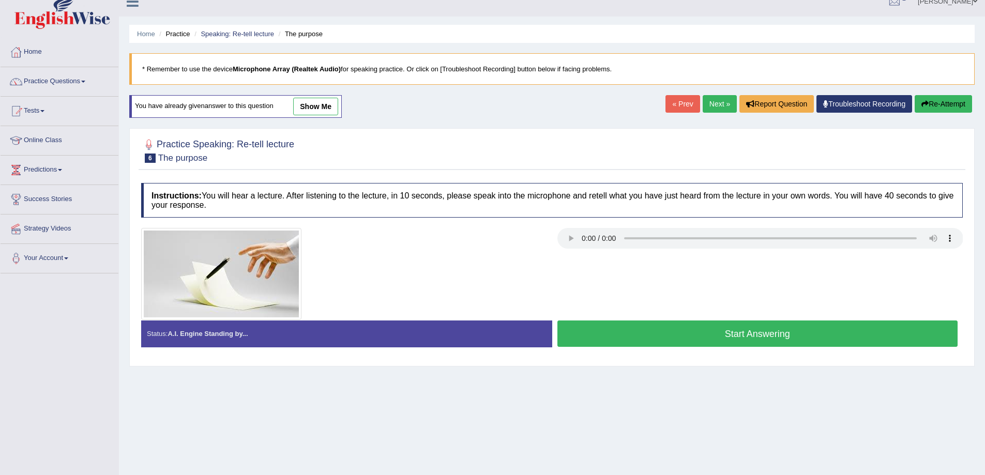
click at [776, 331] on button "Start Answering" at bounding box center [757, 334] width 401 height 26
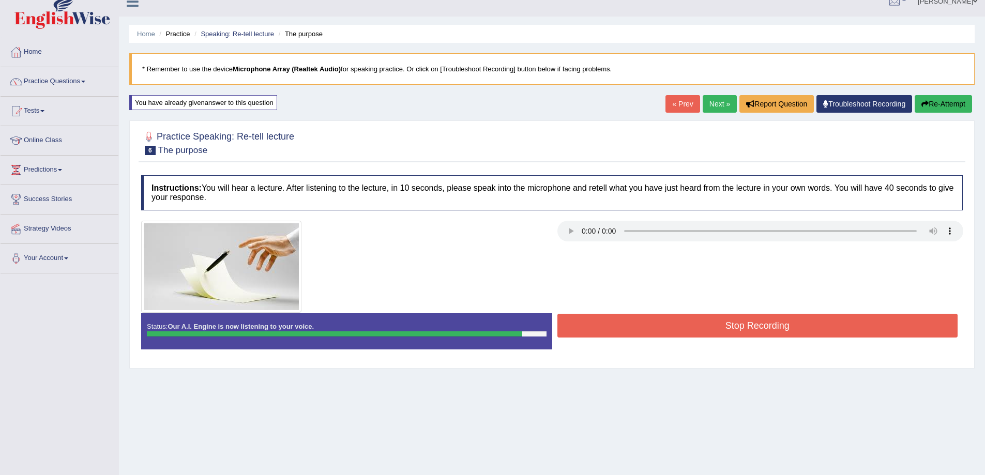
click at [768, 329] on button "Stop Recording" at bounding box center [757, 326] width 401 height 24
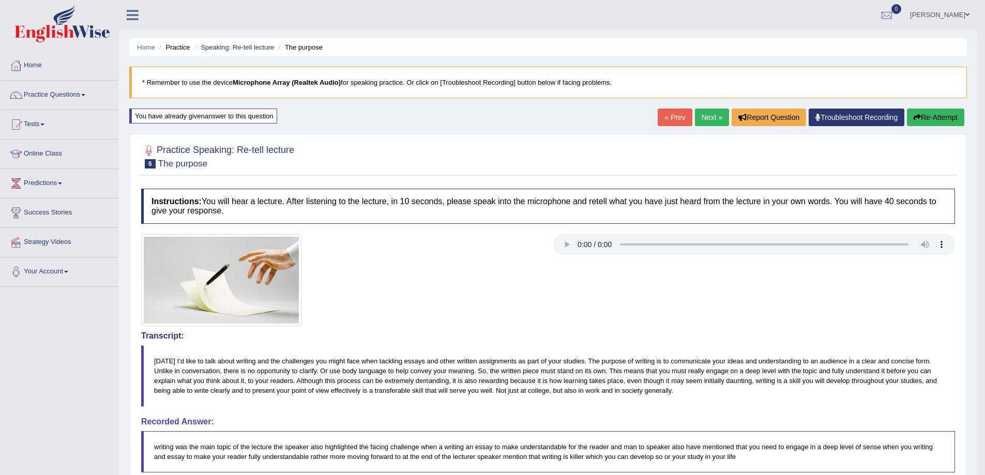
click at [958, 118] on button "Re-Attempt" at bounding box center [935, 118] width 57 height 18
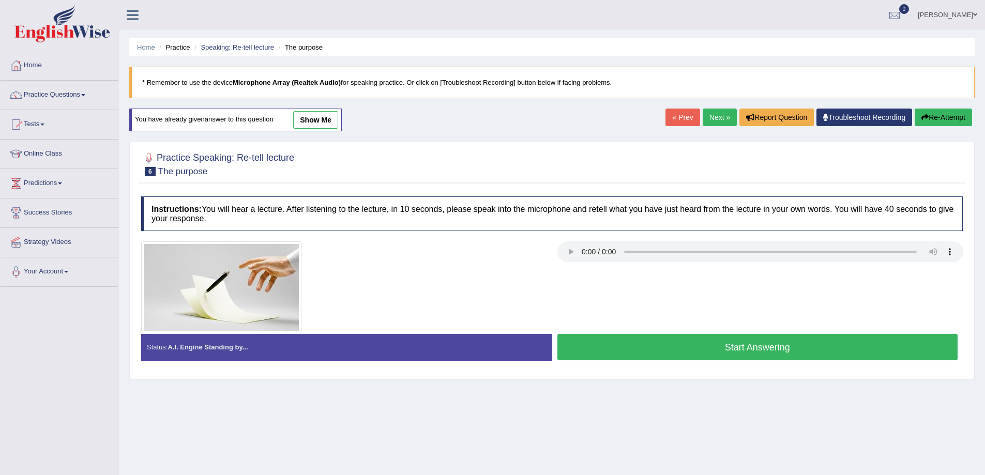
click at [666, 343] on button "Start Answering" at bounding box center [757, 347] width 401 height 26
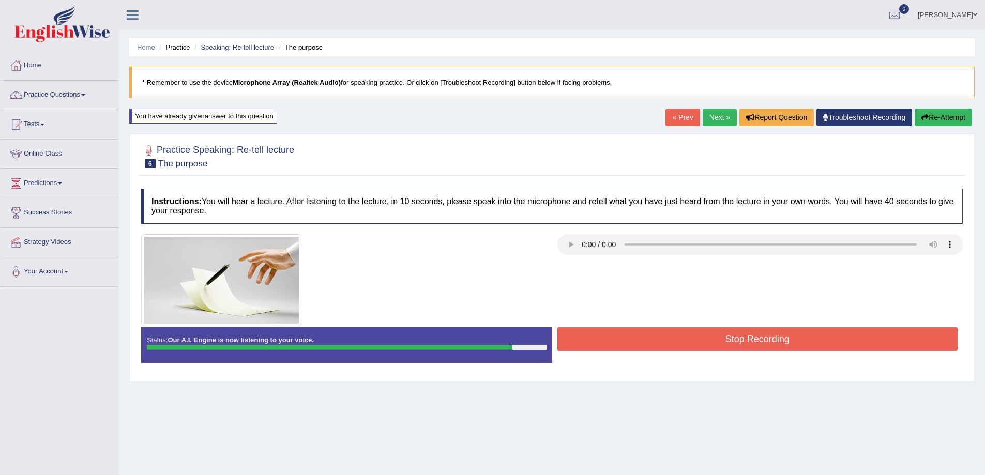
click at [776, 337] on button "Stop Recording" at bounding box center [757, 339] width 401 height 24
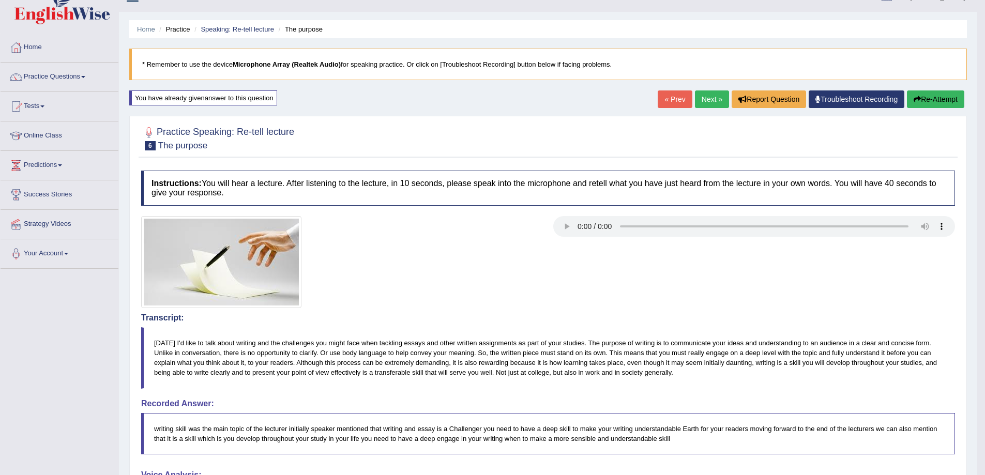
scroll to position [17, 0]
click at [710, 95] on link "Next »" at bounding box center [712, 101] width 34 height 18
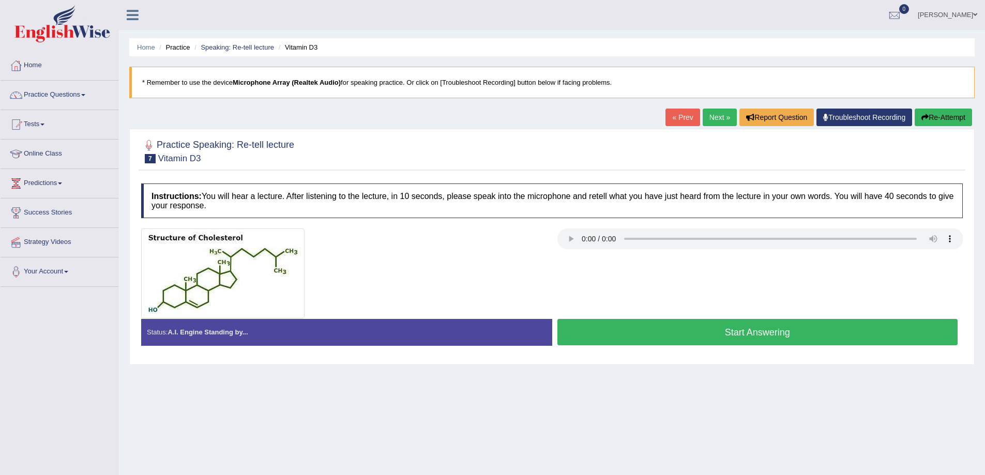
click at [660, 325] on button "Start Answering" at bounding box center [757, 332] width 401 height 26
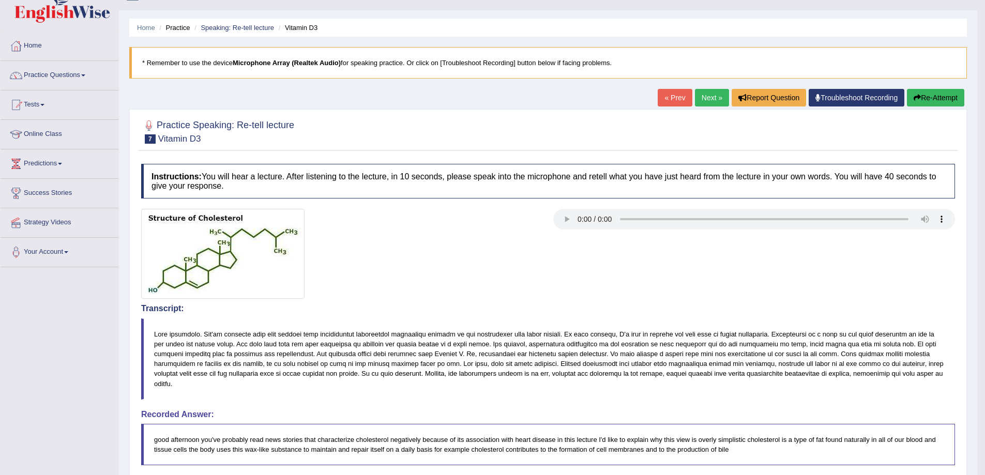
scroll to position [52, 0]
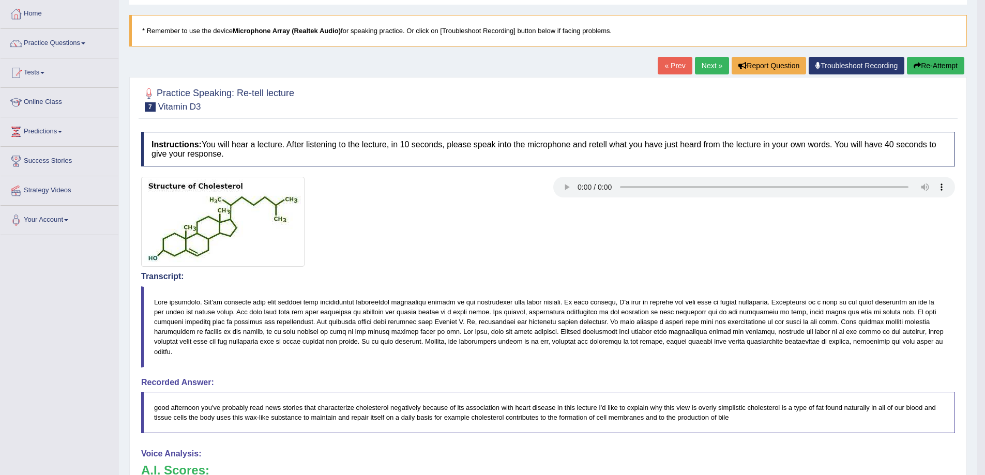
click at [931, 69] on button "Re-Attempt" at bounding box center [935, 66] width 57 height 18
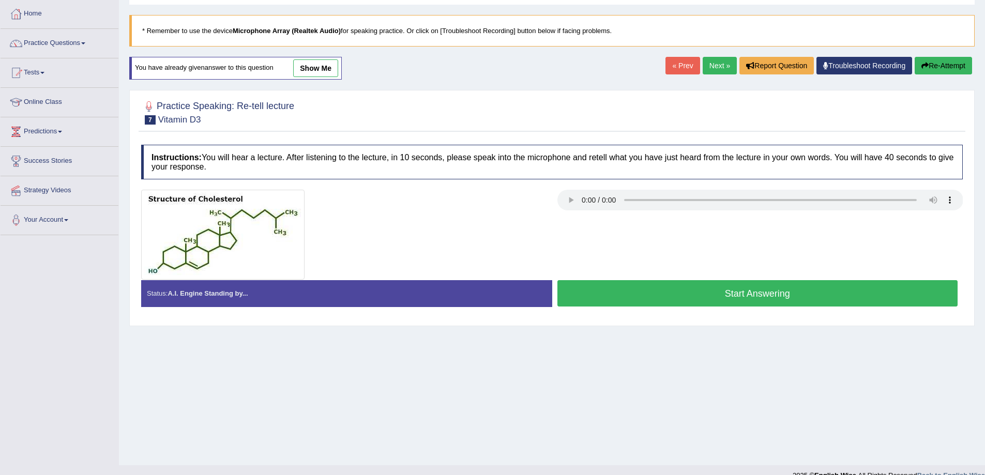
scroll to position [68, 0]
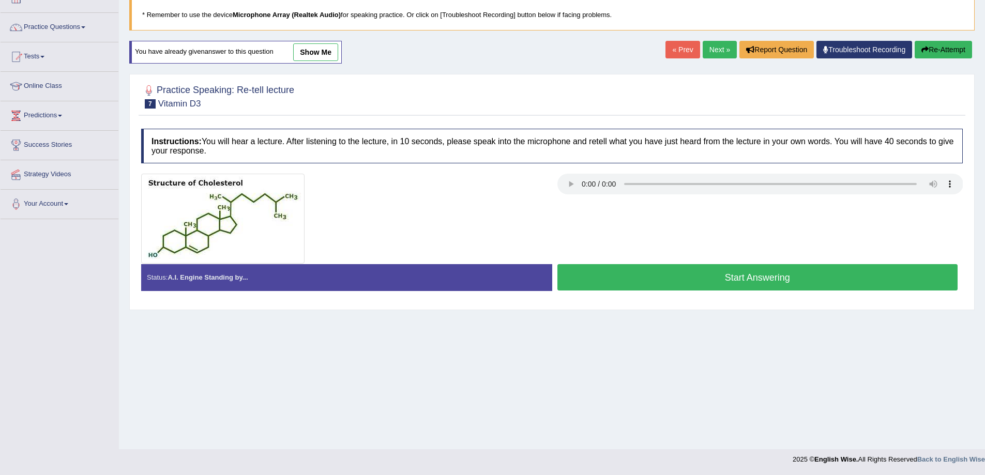
click at [766, 274] on button "Start Answering" at bounding box center [757, 277] width 401 height 26
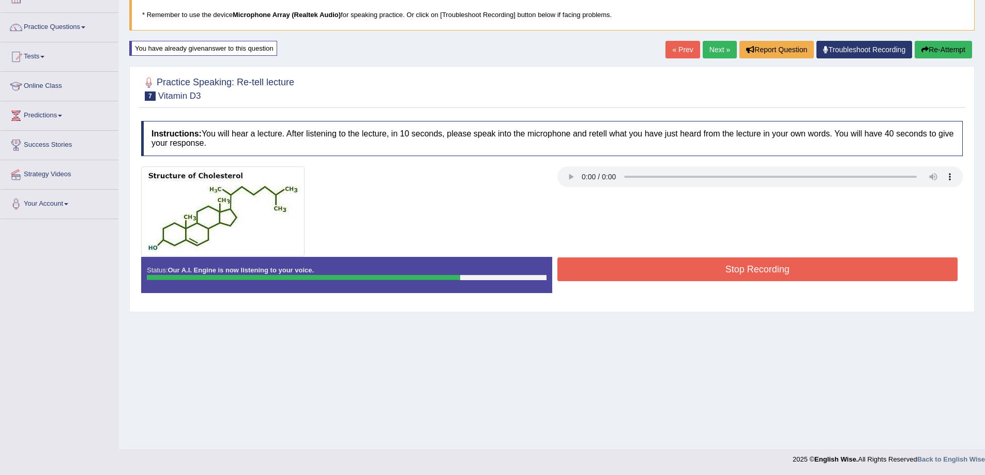
click at [931, 49] on button "Re-Attempt" at bounding box center [943, 50] width 57 height 18
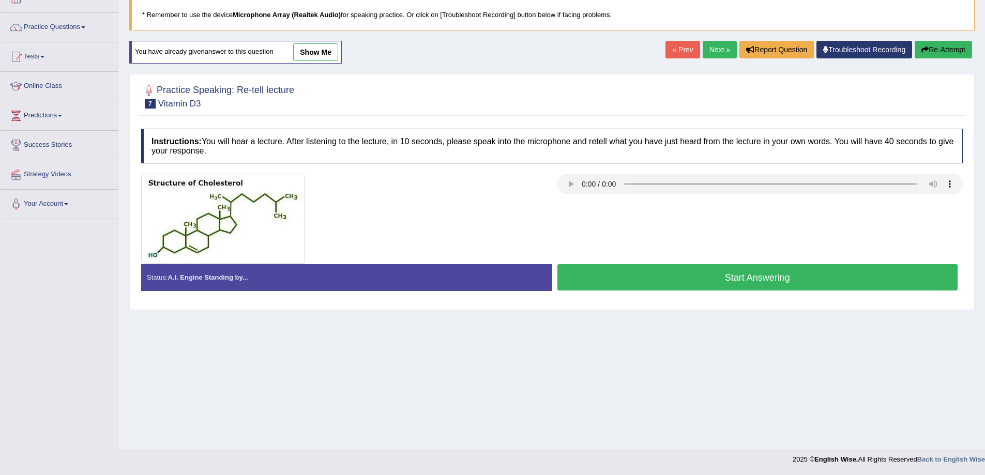
click at [788, 279] on button "Start Answering" at bounding box center [757, 277] width 401 height 26
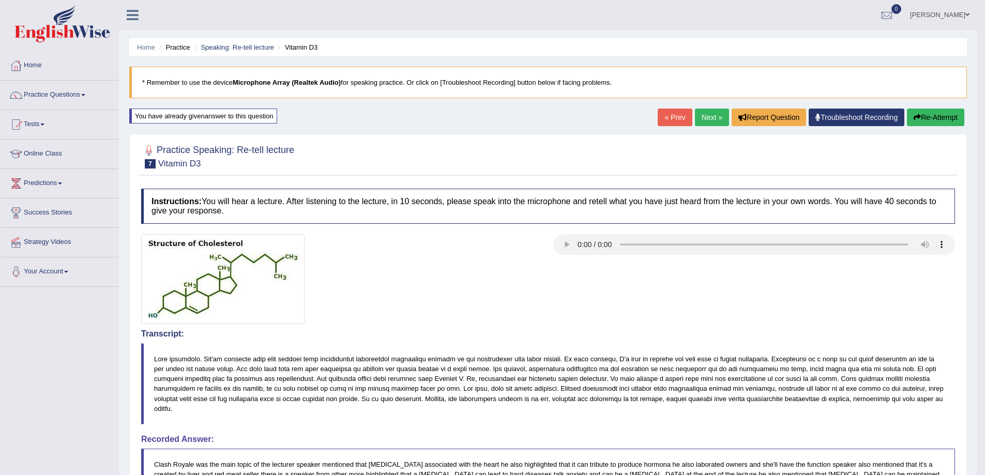
click at [705, 120] on link "Next »" at bounding box center [712, 118] width 34 height 18
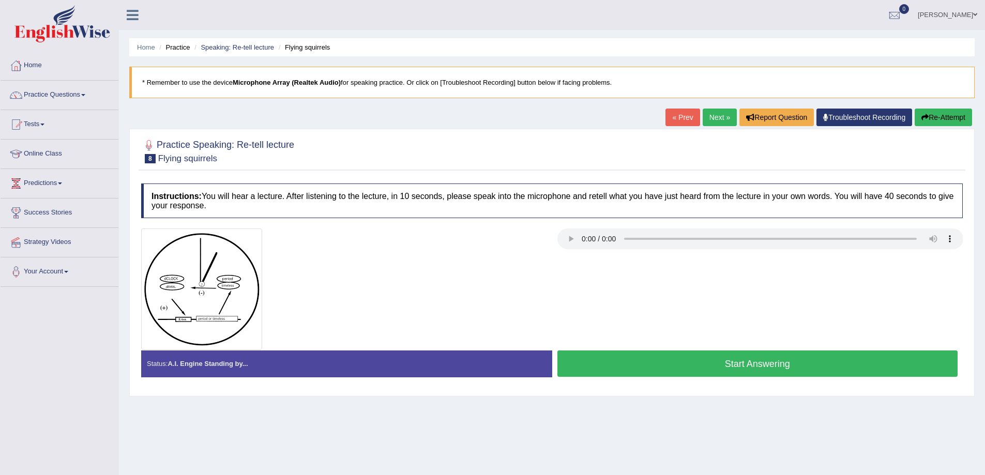
click at [730, 364] on button "Start Answering" at bounding box center [757, 364] width 401 height 26
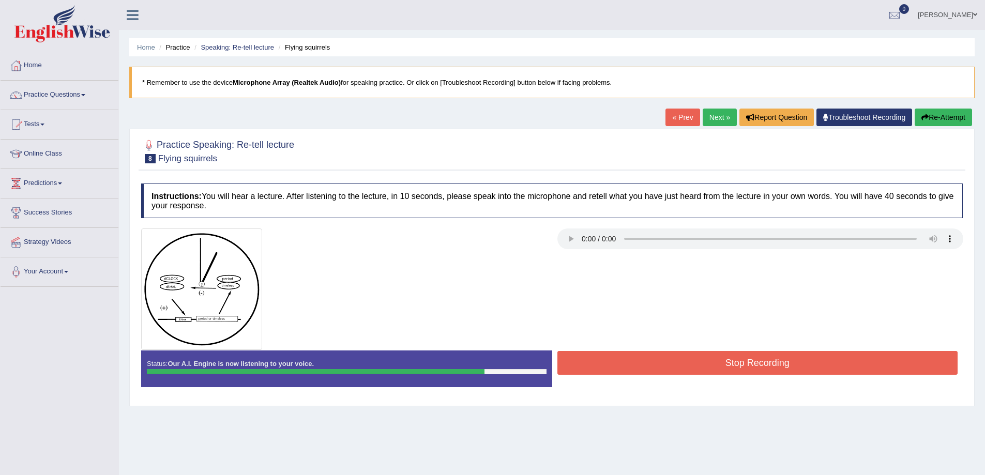
click at [730, 364] on button "Stop Recording" at bounding box center [757, 363] width 401 height 24
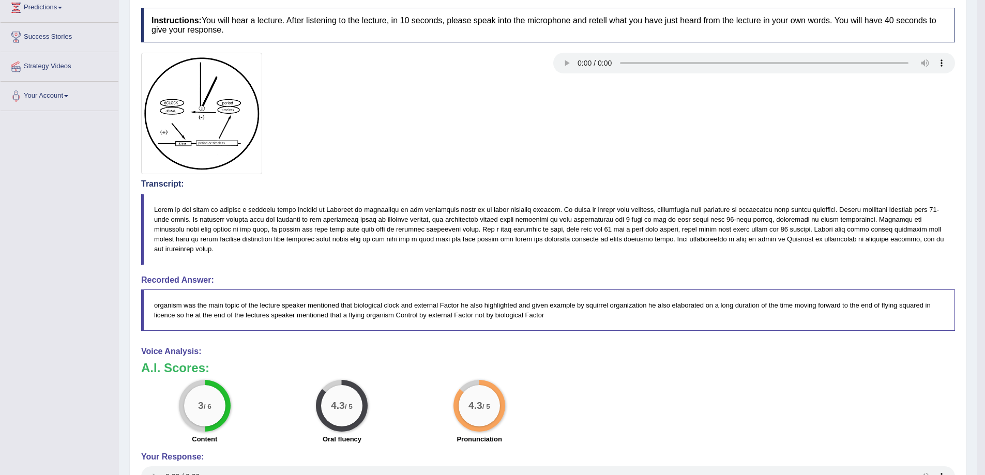
scroll to position [103, 0]
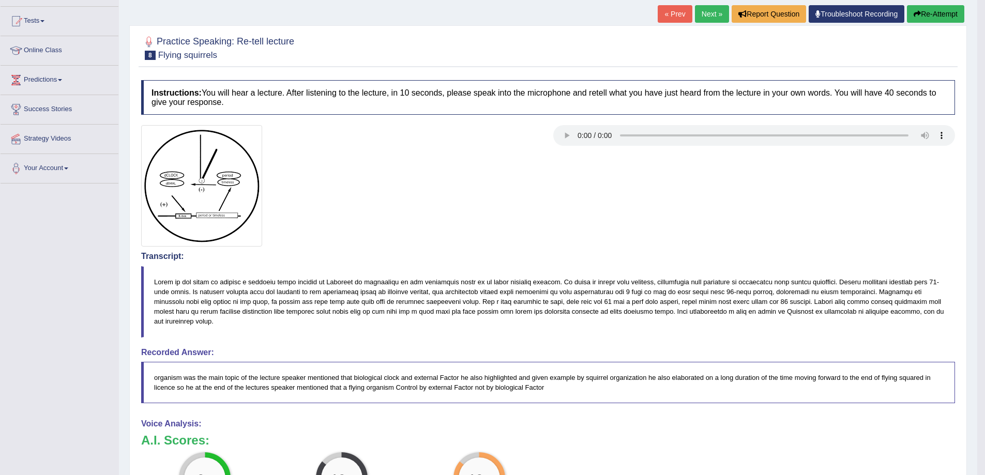
click at [940, 16] on button "Re-Attempt" at bounding box center [935, 14] width 57 height 18
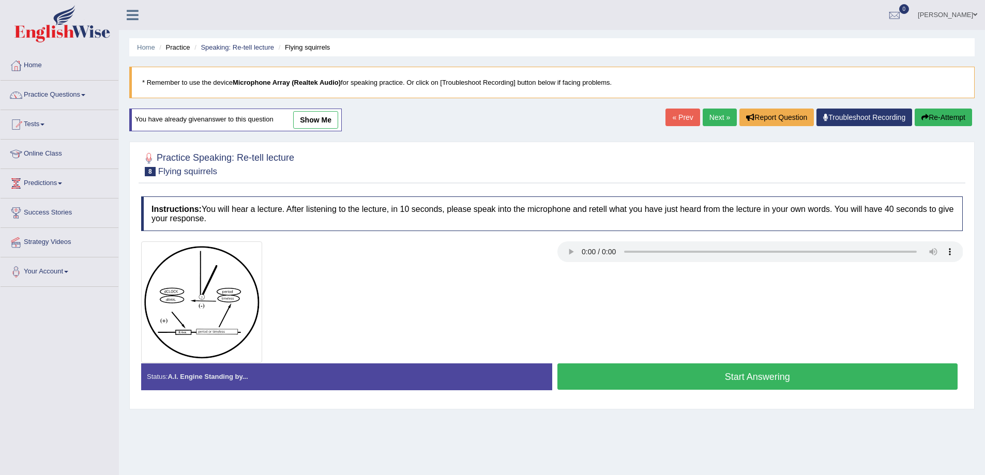
scroll to position [68, 0]
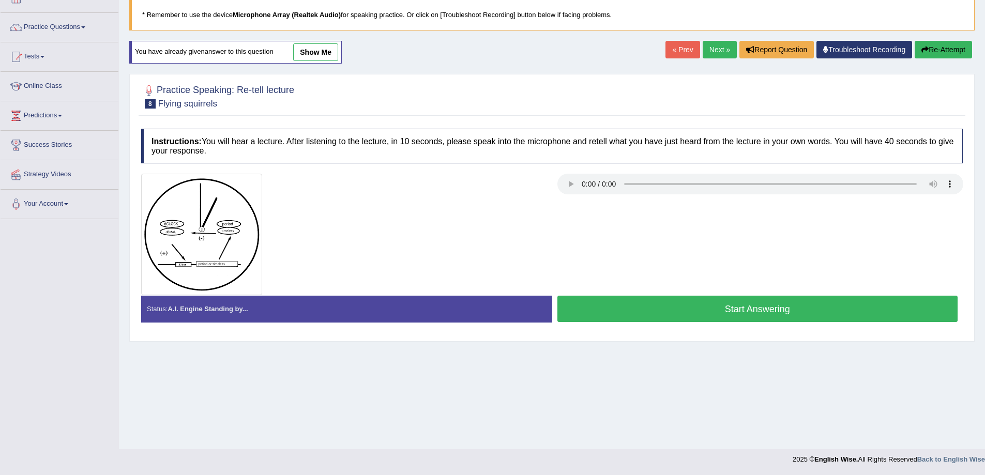
click at [711, 300] on button "Start Answering" at bounding box center [757, 309] width 401 height 26
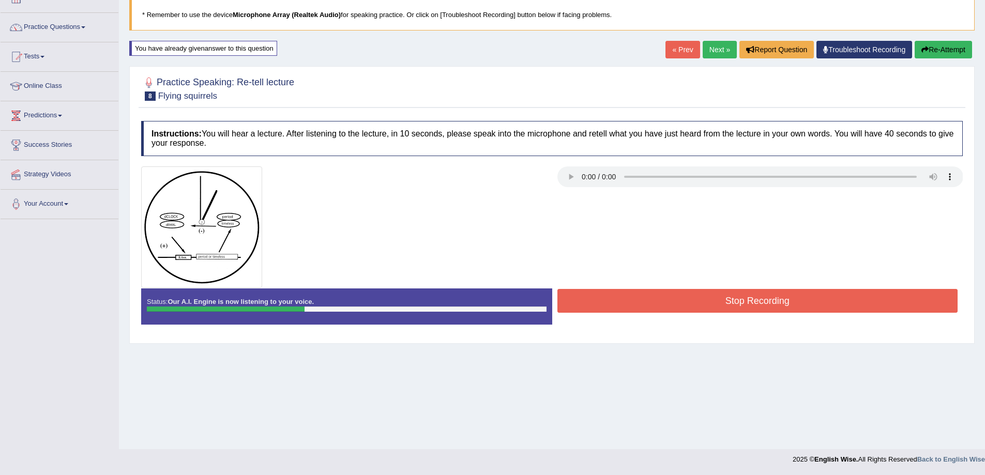
click at [942, 44] on button "Re-Attempt" at bounding box center [943, 50] width 57 height 18
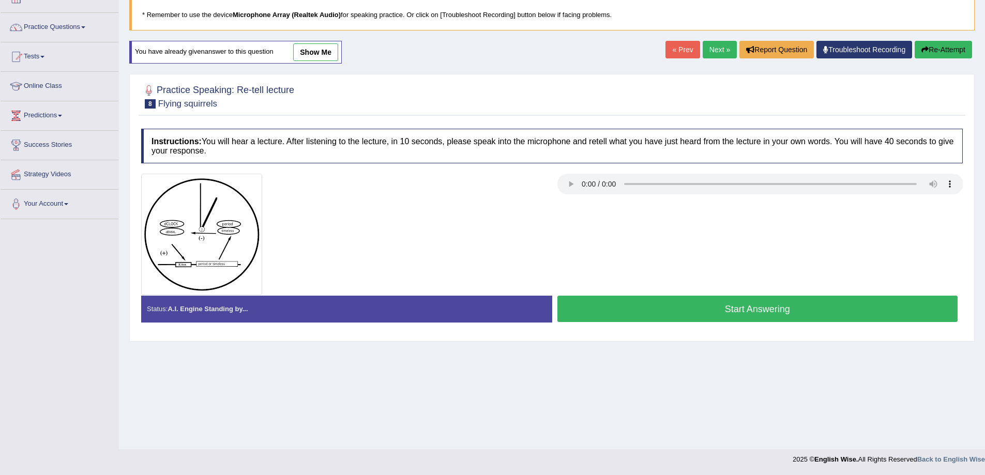
click at [637, 307] on button "Start Answering" at bounding box center [757, 309] width 401 height 26
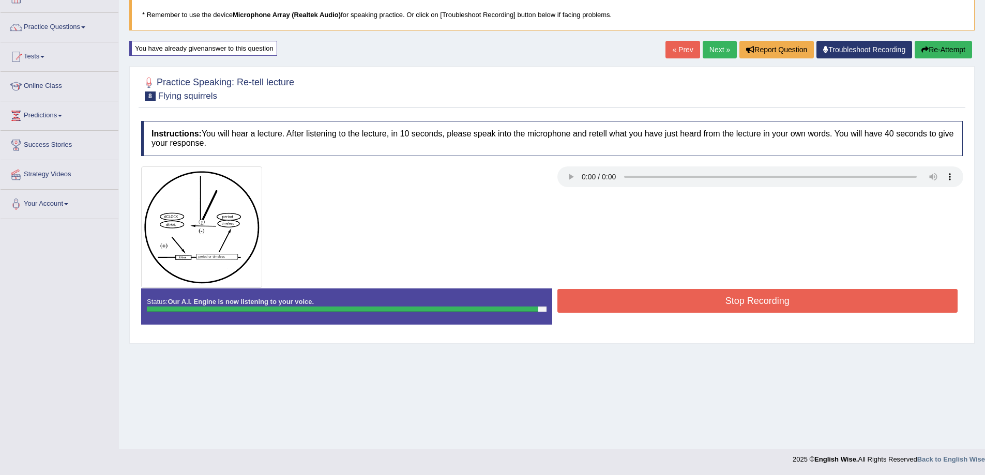
click at [798, 299] on button "Stop Recording" at bounding box center [757, 301] width 401 height 24
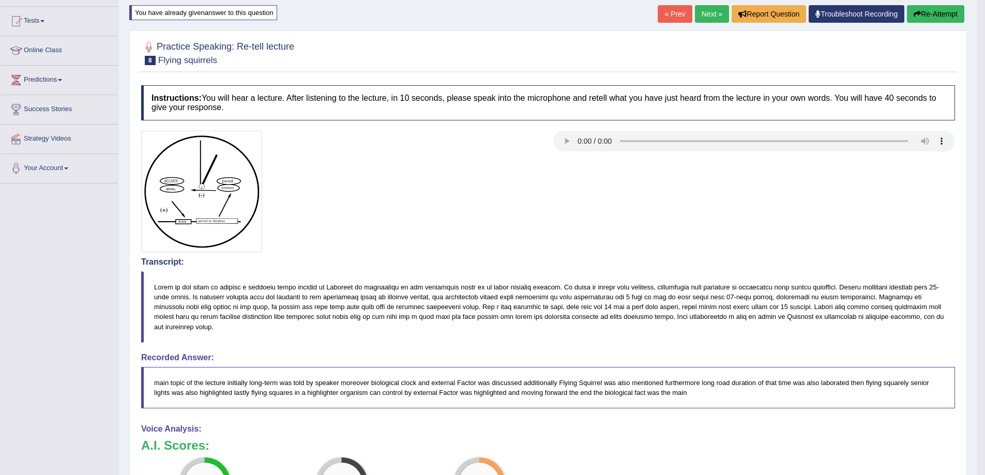
scroll to position [102, 0]
click at [707, 17] on link "Next »" at bounding box center [712, 15] width 34 height 18
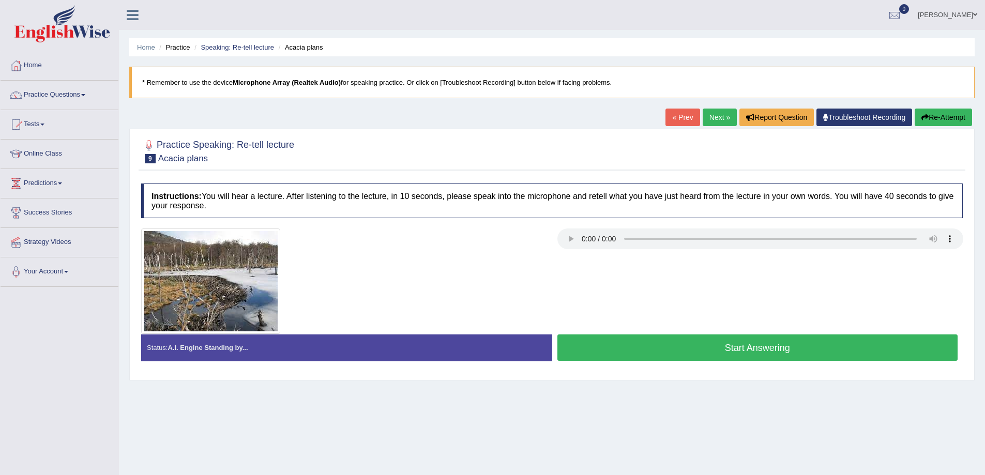
click at [741, 355] on button "Start Answering" at bounding box center [757, 348] width 401 height 26
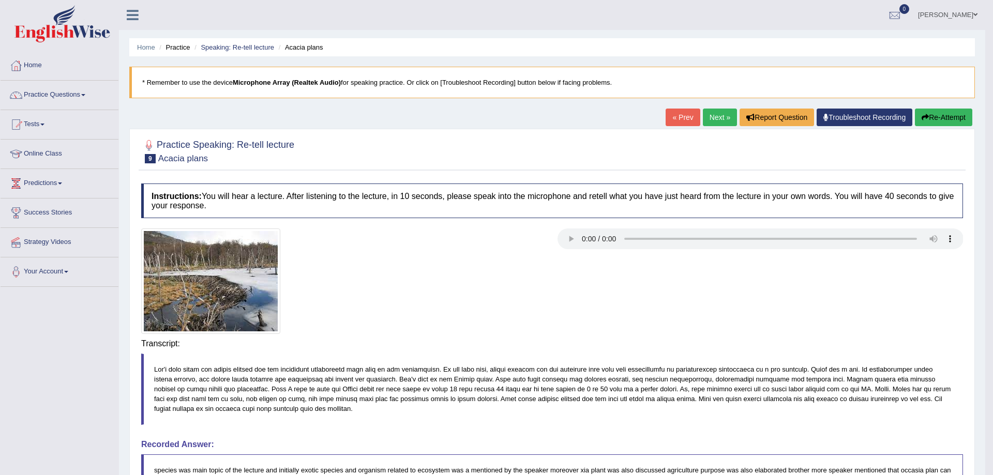
click at [726, 337] on body "Toggle navigation Home Practice Questions Speaking Practice Read Aloud Repeat S…" at bounding box center [496, 237] width 993 height 475
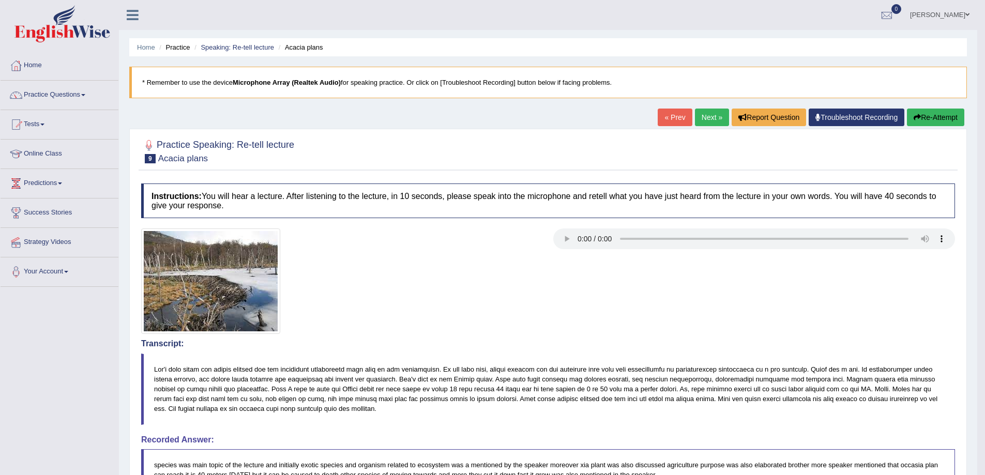
click at [953, 122] on button "Re-Attempt" at bounding box center [935, 118] width 57 height 18
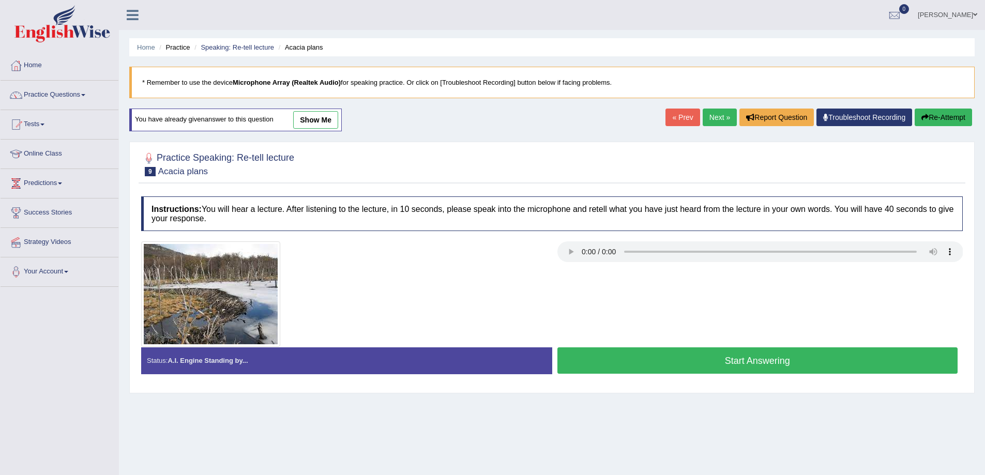
click at [614, 358] on button "Start Answering" at bounding box center [757, 360] width 401 height 26
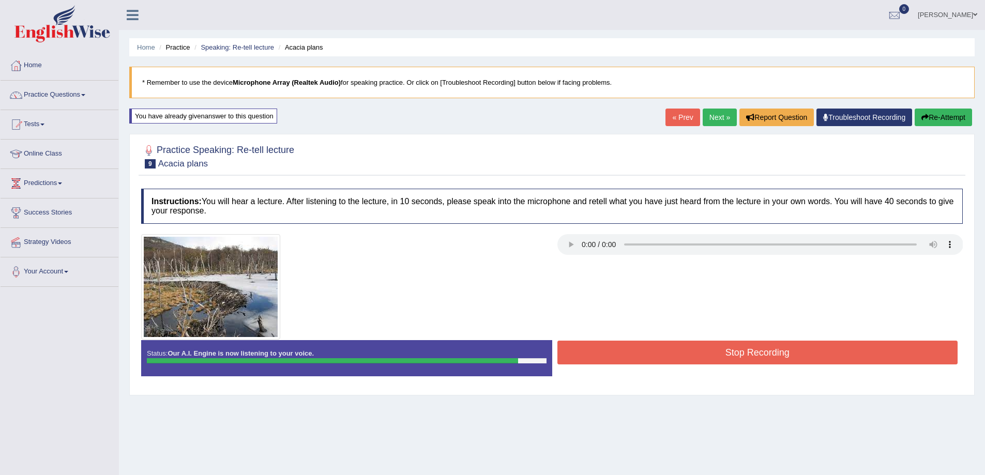
click at [703, 356] on button "Stop Recording" at bounding box center [757, 353] width 401 height 24
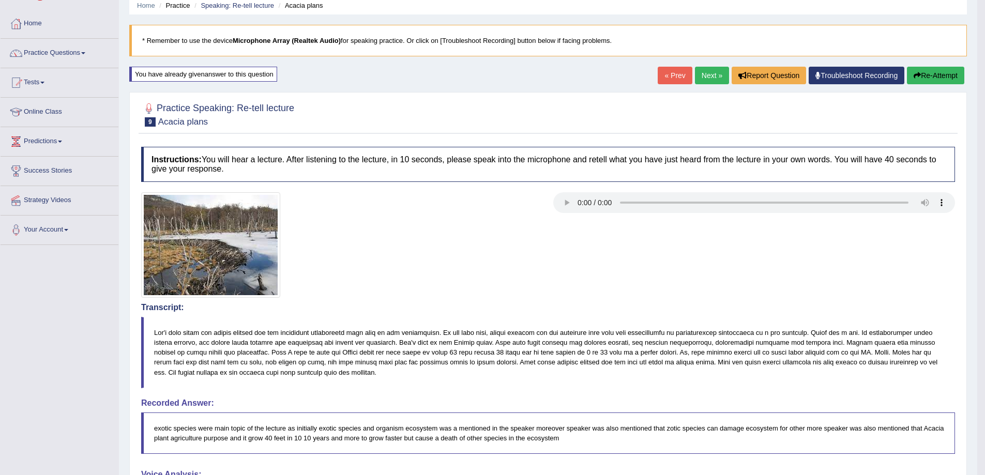
scroll to position [17, 0]
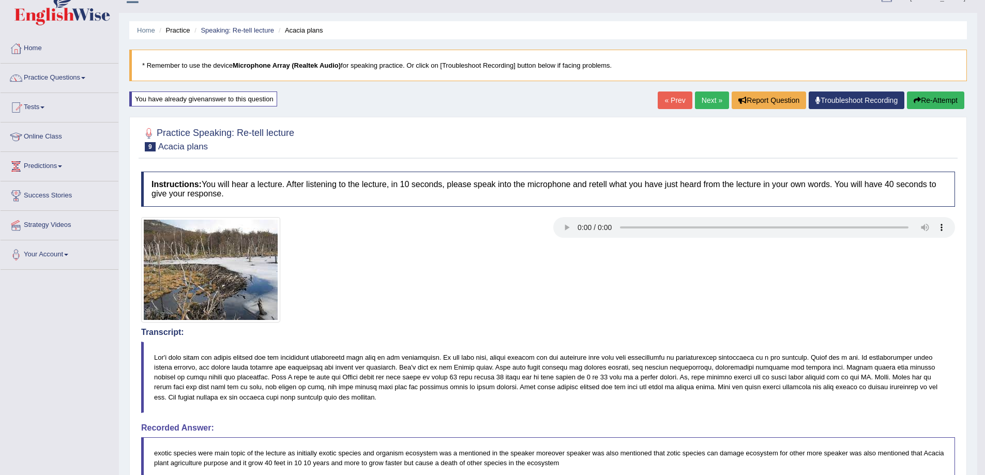
click at [706, 101] on link "Next »" at bounding box center [712, 101] width 34 height 18
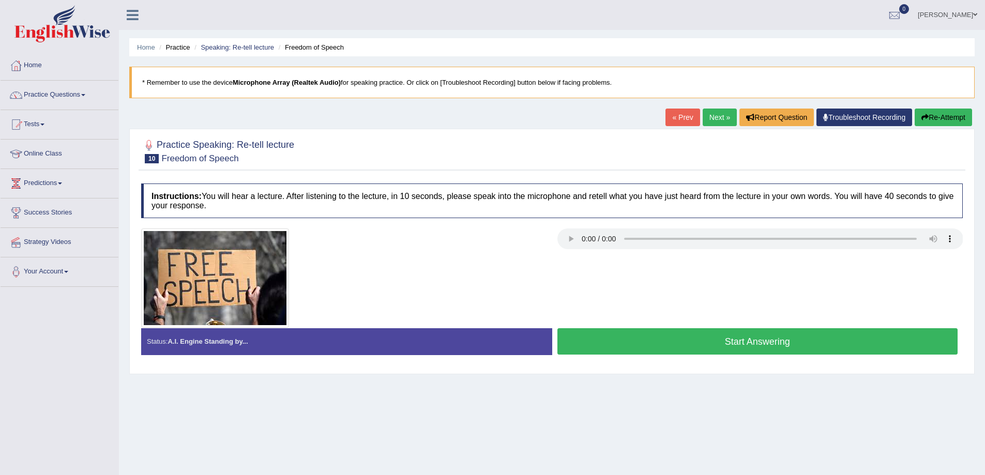
click at [750, 343] on button "Start Answering" at bounding box center [757, 341] width 401 height 26
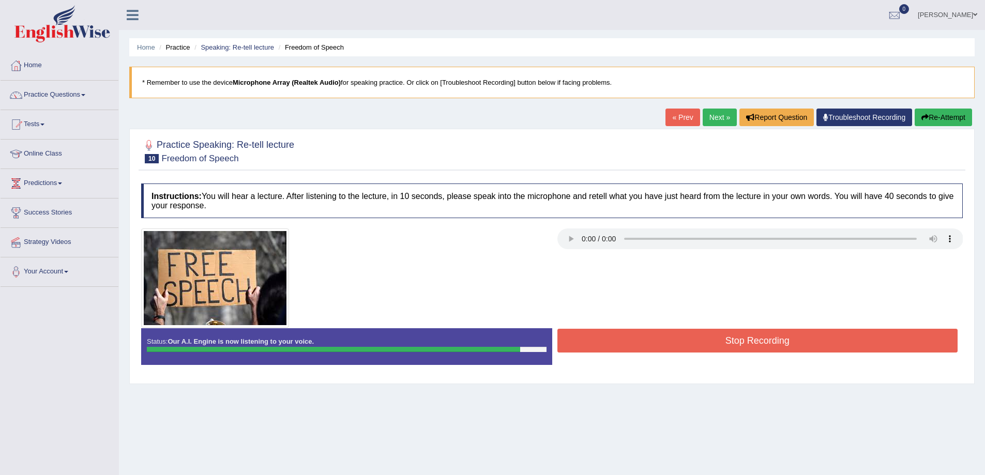
click at [757, 344] on button "Stop Recording" at bounding box center [757, 341] width 401 height 24
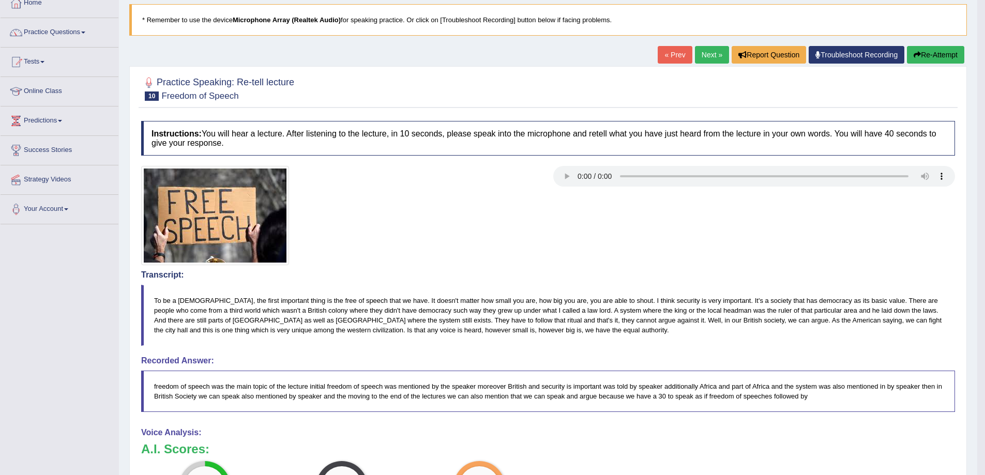
scroll to position [35, 0]
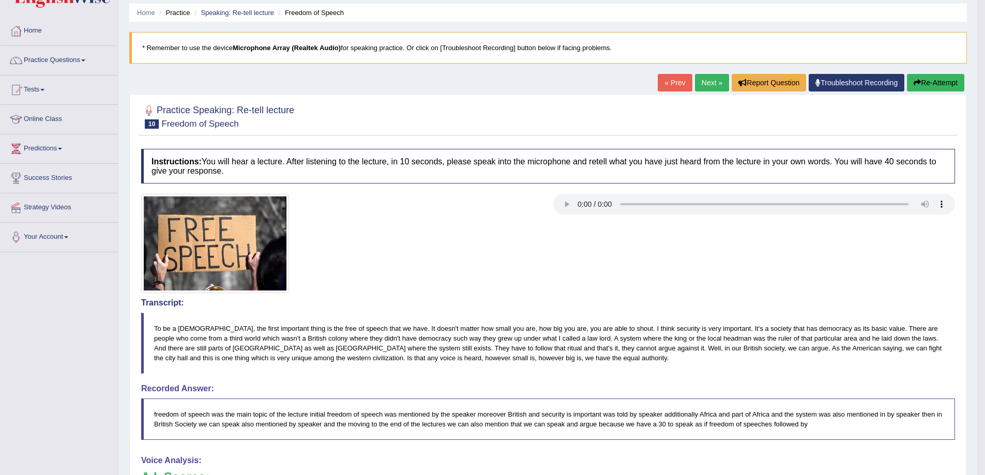
click at [942, 77] on button "Re-Attempt" at bounding box center [935, 83] width 57 height 18
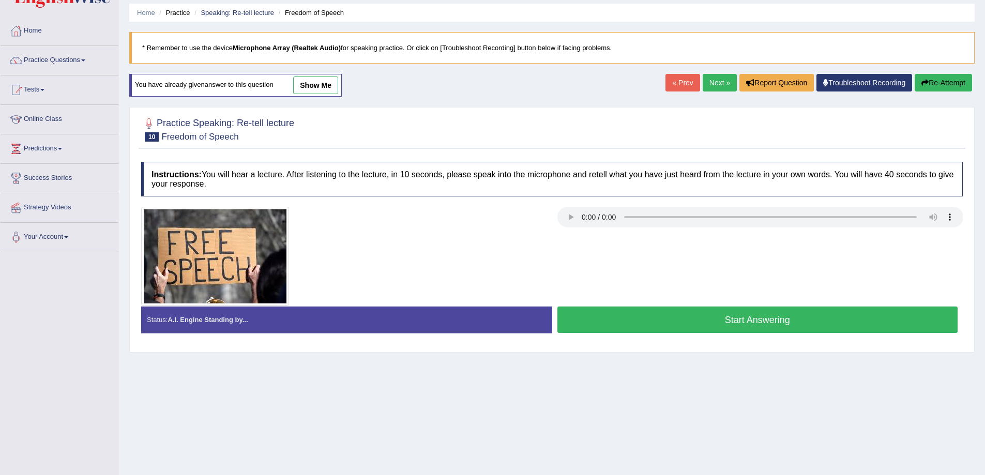
click at [714, 320] on button "Start Answering" at bounding box center [757, 320] width 401 height 26
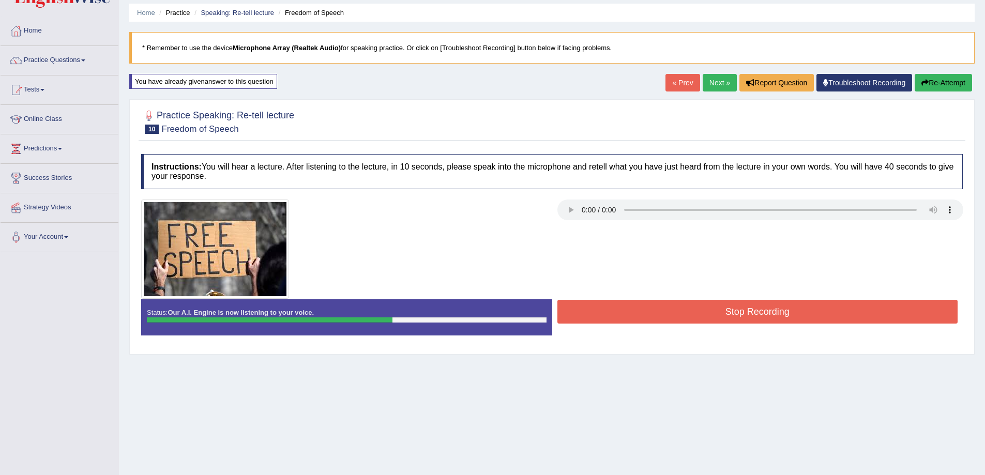
click at [938, 84] on button "Re-Attempt" at bounding box center [943, 83] width 57 height 18
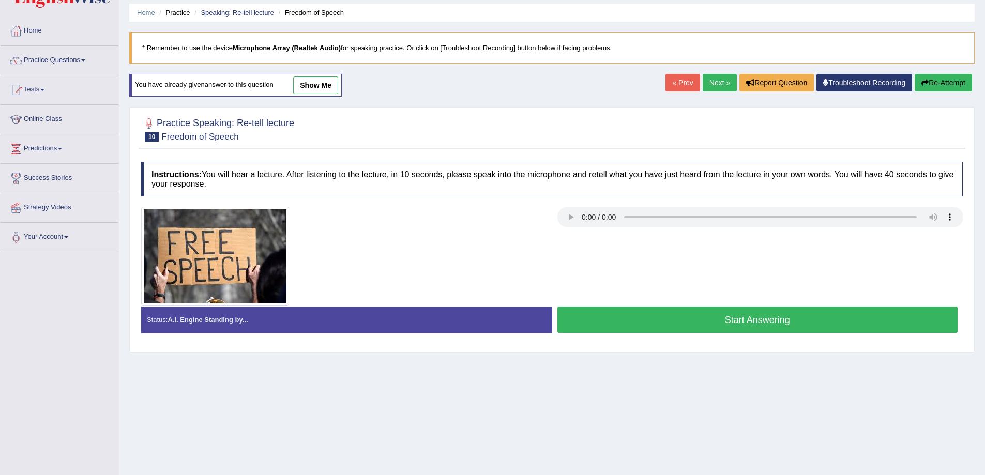
click at [714, 83] on link "Next »" at bounding box center [720, 83] width 34 height 18
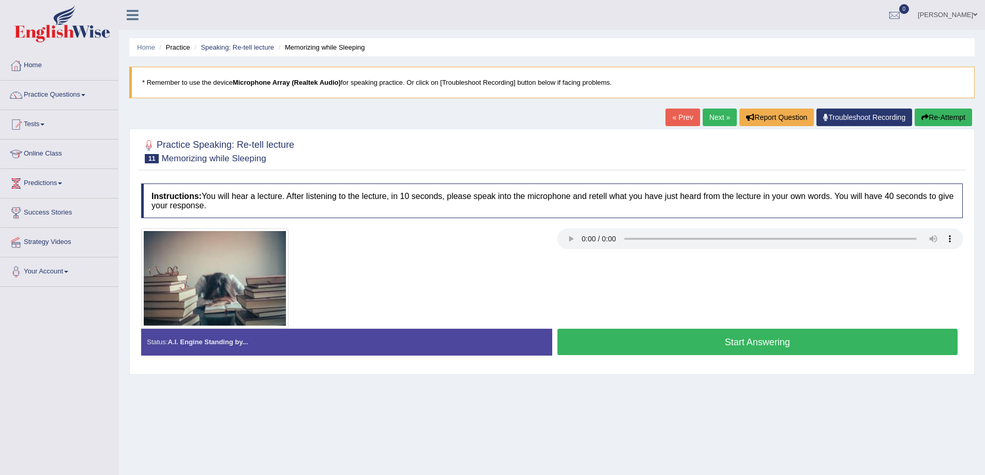
click at [89, 95] on link "Practice Questions" at bounding box center [60, 94] width 118 height 26
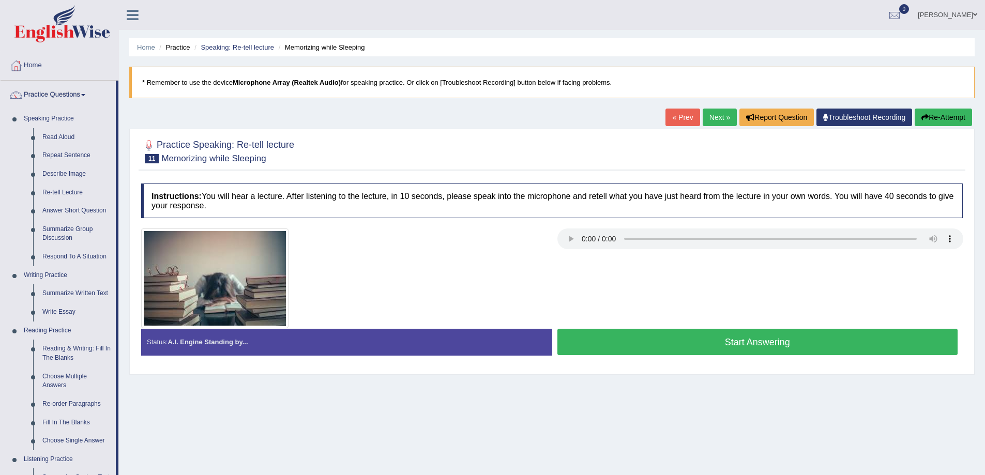
click at [707, 125] on link "Next »" at bounding box center [720, 118] width 34 height 18
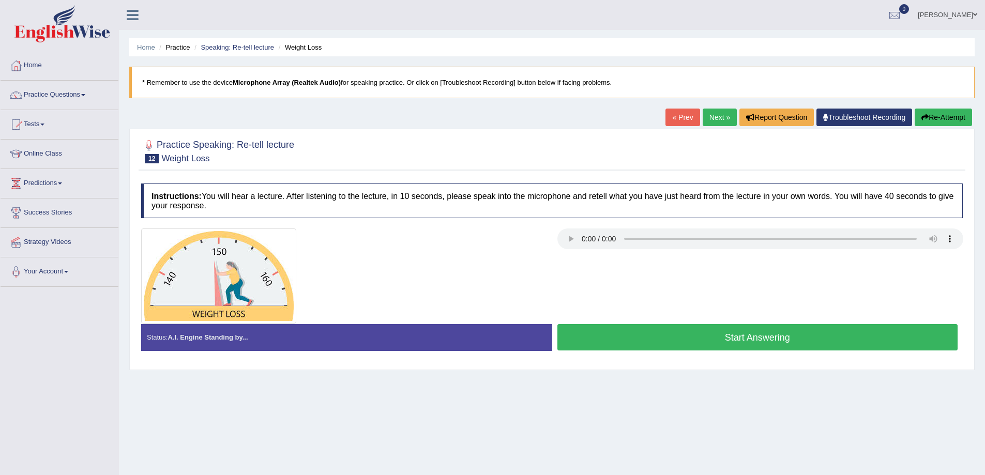
click at [82, 94] on link "Practice Questions" at bounding box center [60, 94] width 118 height 26
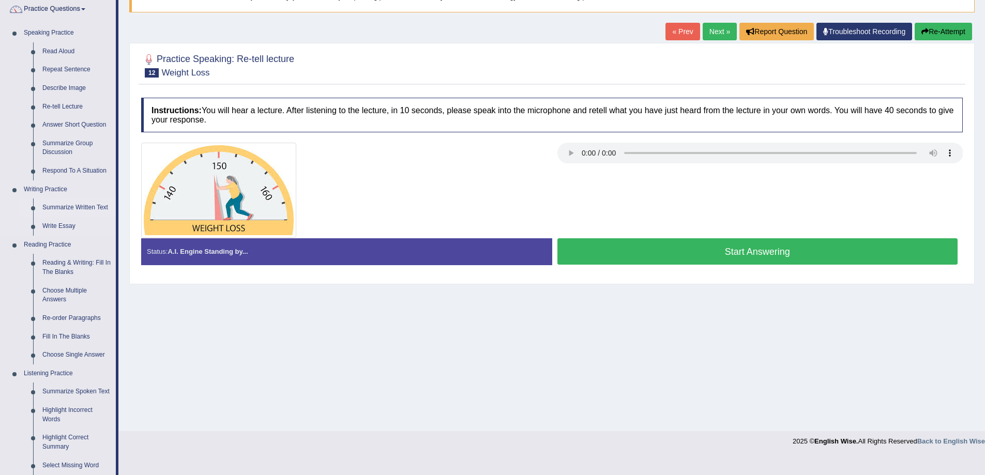
scroll to position [86, 0]
click at [62, 266] on link "Reading & Writing: Fill In The Blanks" at bounding box center [77, 266] width 78 height 27
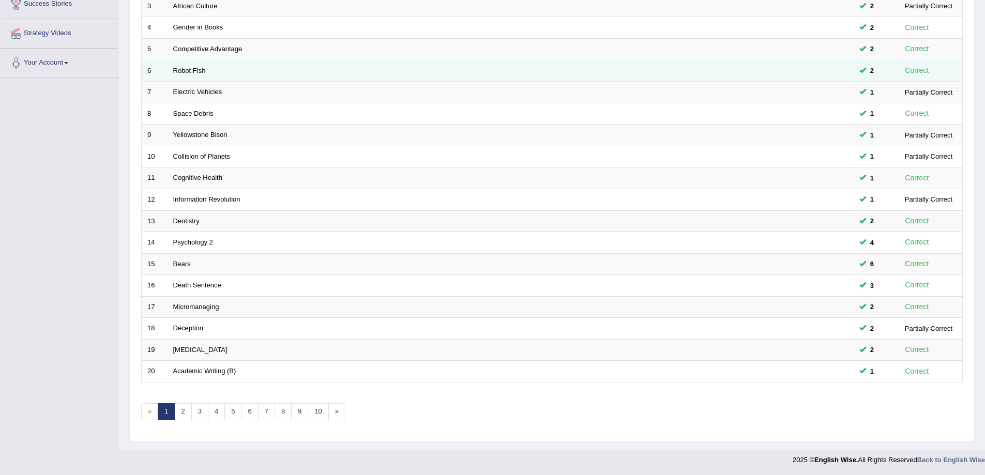
scroll to position [209, 0]
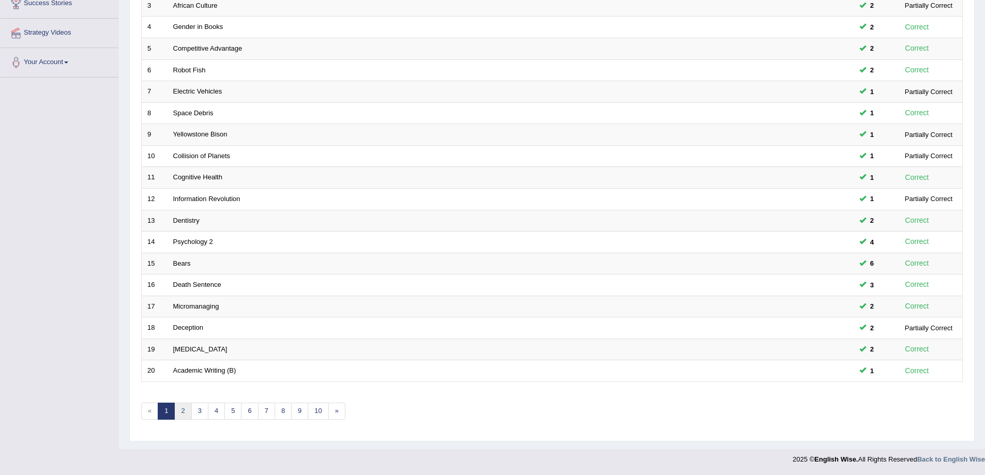
click at [182, 412] on link "2" at bounding box center [182, 411] width 17 height 17
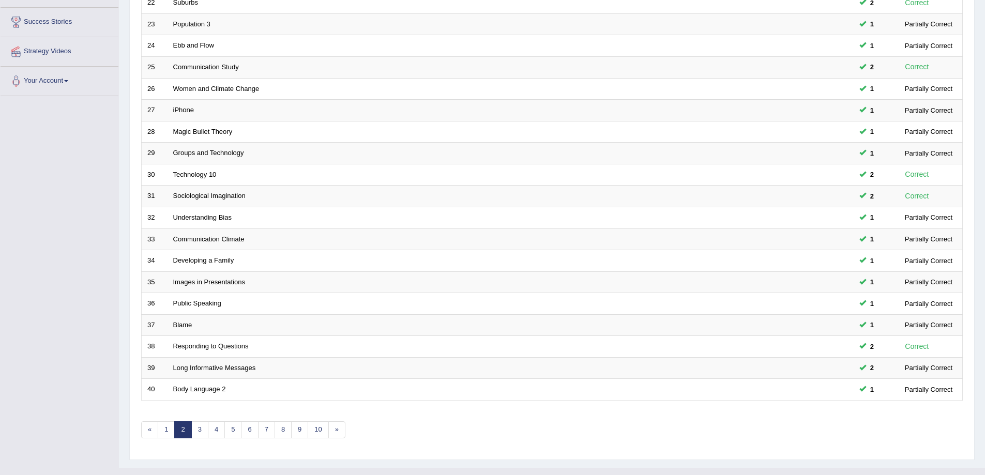
scroll to position [209, 0]
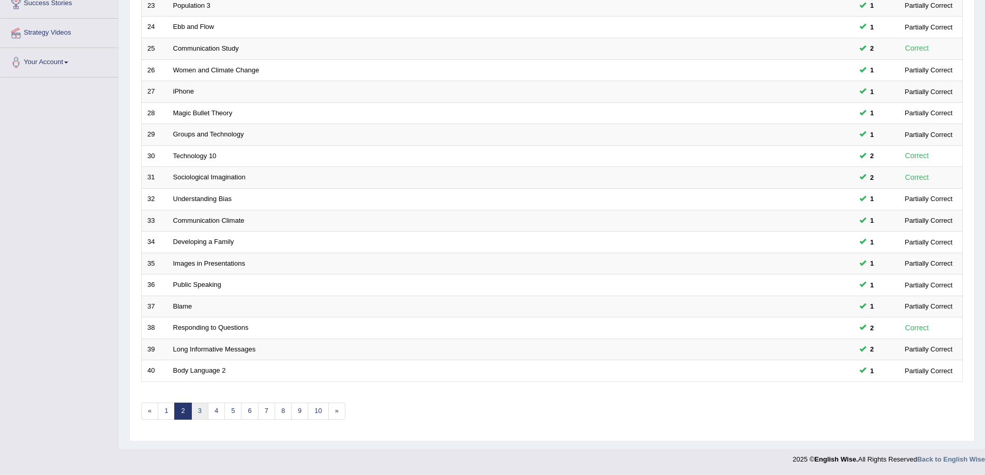
click at [203, 410] on link "3" at bounding box center [199, 411] width 17 height 17
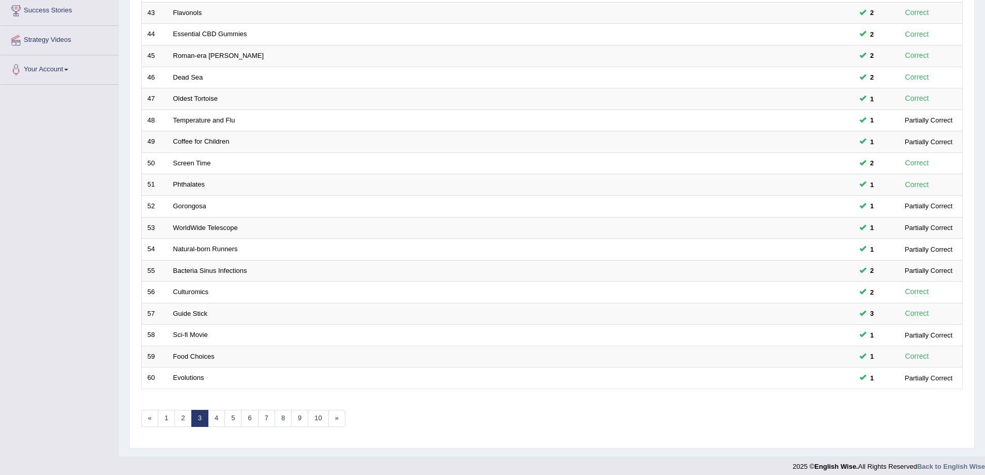
scroll to position [209, 0]
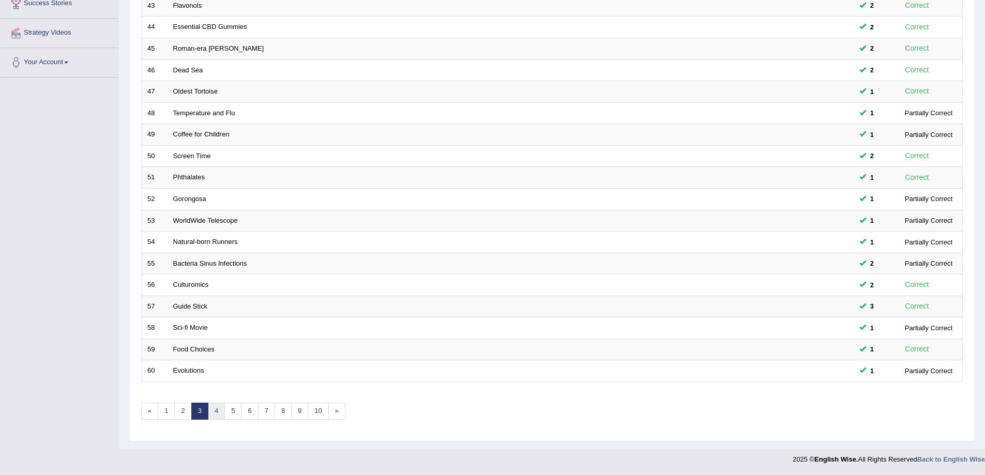
click at [218, 414] on link "4" at bounding box center [216, 411] width 17 height 17
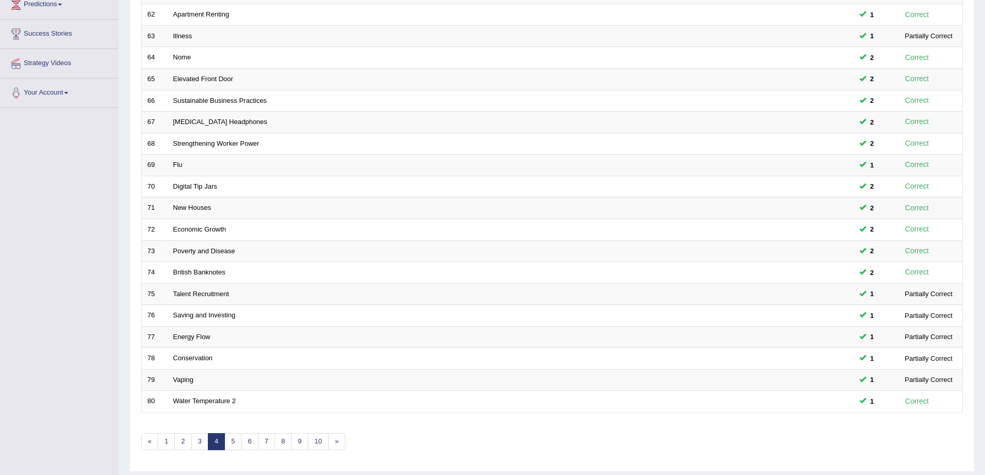
scroll to position [190, 0]
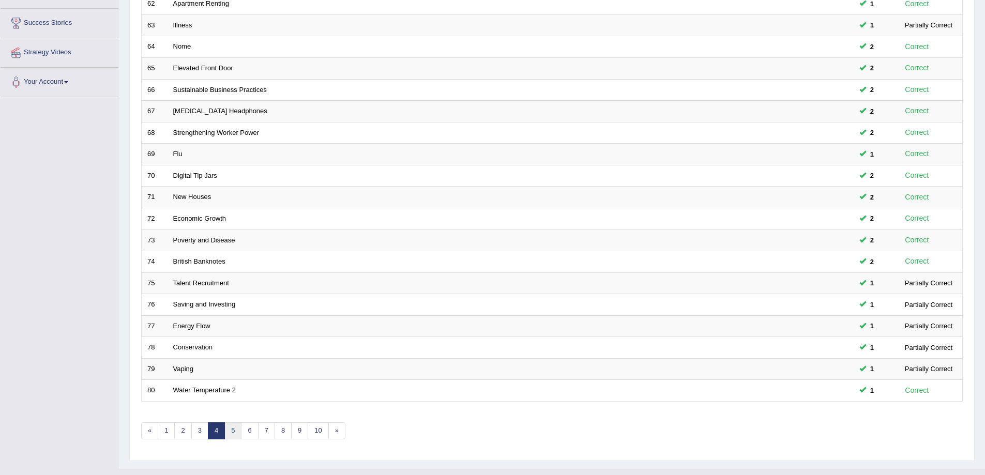
click at [232, 430] on link "5" at bounding box center [232, 430] width 17 height 17
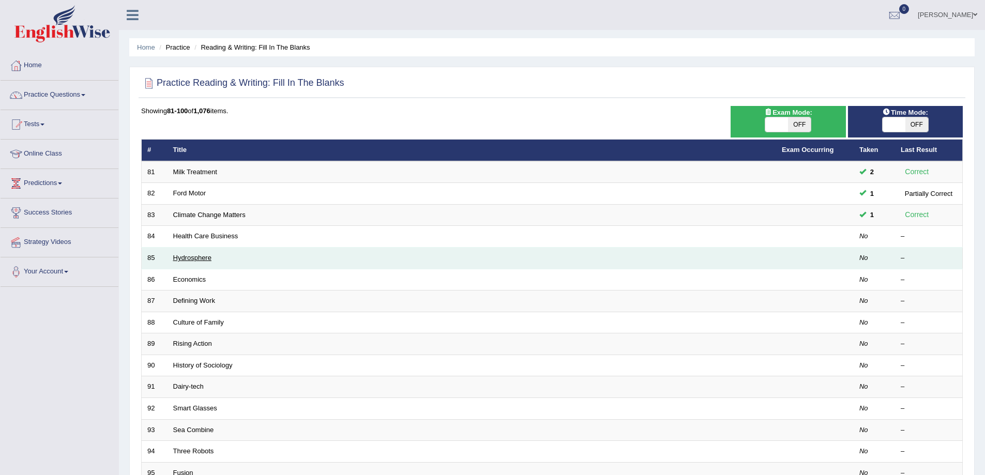
click at [198, 261] on link "Hydrosphere" at bounding box center [192, 258] width 38 height 8
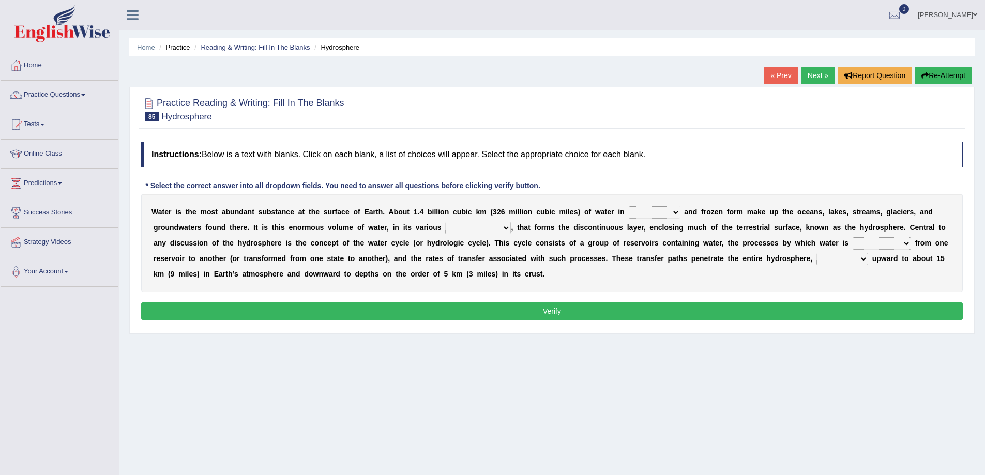
click at [647, 216] on select "liquid mixed gaseous solid" at bounding box center [655, 212] width 52 height 12
select select "liquid"
click at [629, 206] on select "liquid mixed gaseous solid" at bounding box center [655, 212] width 52 height 12
click at [488, 227] on select "levels formats fields manifestations" at bounding box center [478, 228] width 66 height 12
select select "levels"
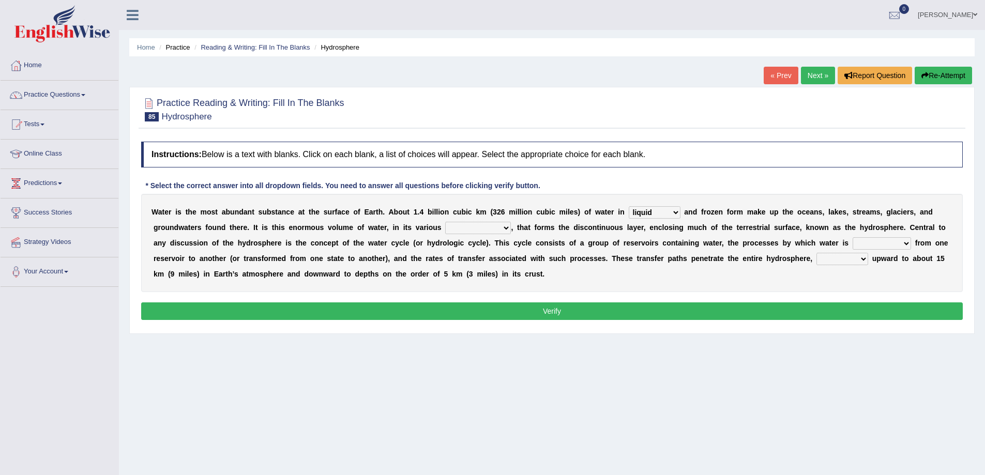
click at [445, 222] on select "levels formats fields manifestations" at bounding box center [478, 228] width 66 height 12
click at [870, 241] on select "transmitted transferred translated transplanted" at bounding box center [882, 243] width 58 height 12
select select "transferred"
click at [853, 237] on select "transmitted transferred translated transplanted" at bounding box center [882, 243] width 58 height 12
click at [907, 243] on select "transmitted transferred translated transplanted" at bounding box center [882, 243] width 58 height 12
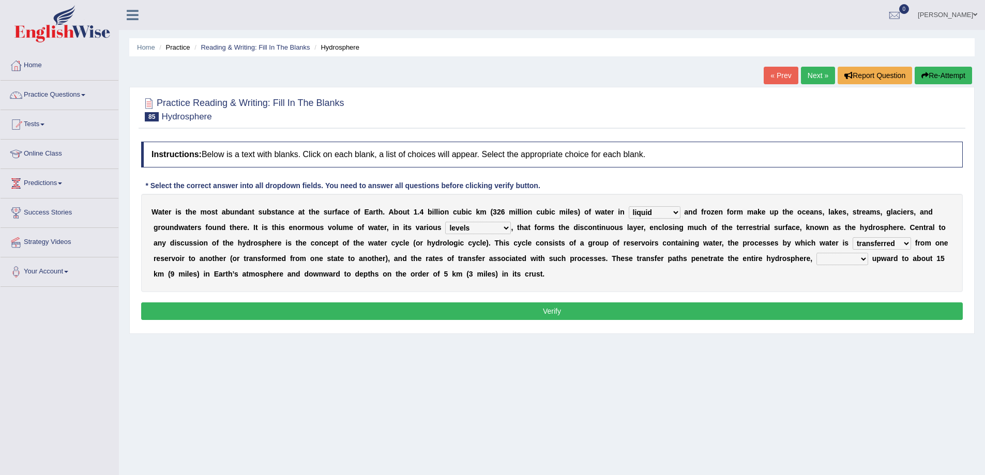
click at [709, 296] on div "Instructions: Below is a text with blanks. Click on each blank, a list of choic…" at bounding box center [552, 233] width 827 height 192
click at [859, 256] on select "extending diving flying soanng" at bounding box center [843, 259] width 52 height 12
select select "extending"
click at [817, 253] on select "extending diving flying soanng" at bounding box center [843, 259] width 52 height 12
click at [829, 312] on button "Verify" at bounding box center [552, 312] width 822 height 18
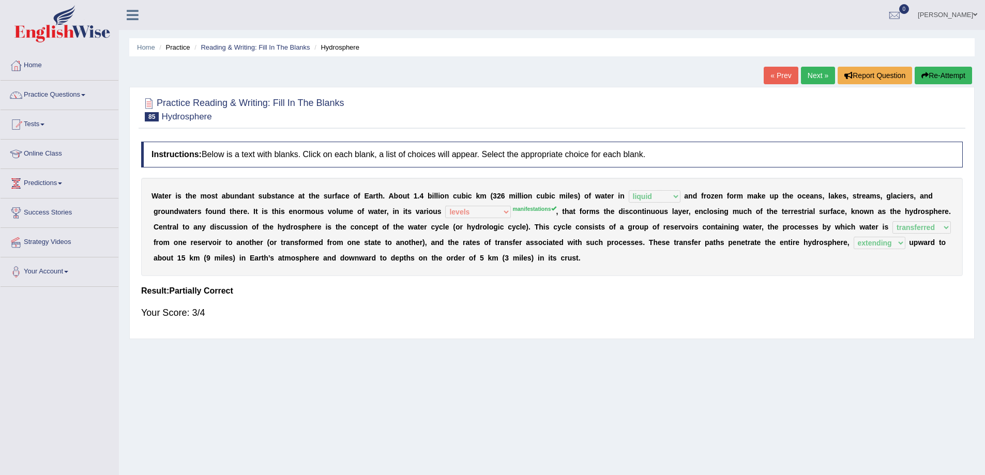
click at [808, 79] on link "Next »" at bounding box center [818, 76] width 34 height 18
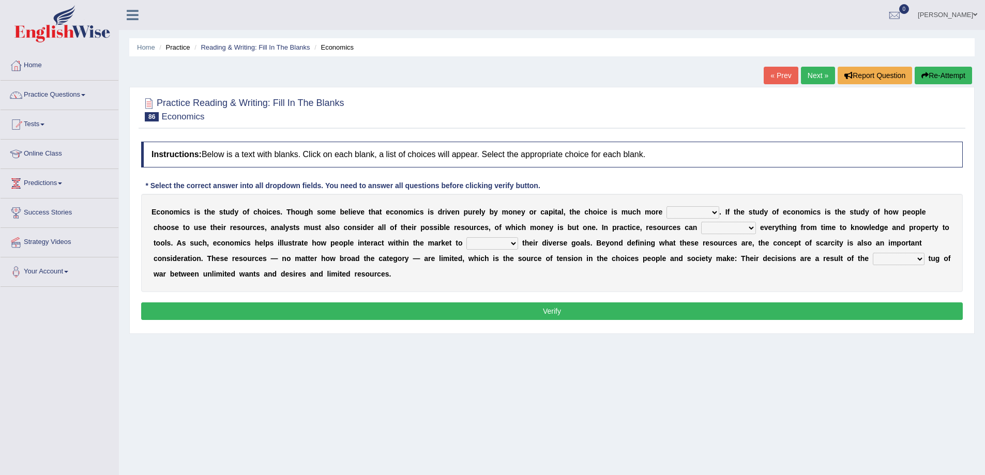
click at [700, 213] on select "discursive permissive expansive expensive" at bounding box center [693, 212] width 53 height 12
select select "expansive"
click at [667, 206] on select "discursive permissive expansive expensive" at bounding box center [693, 212] width 53 height 12
click at [729, 226] on select "trespass surpass debate encompass" at bounding box center [728, 228] width 55 height 12
select select "trespass"
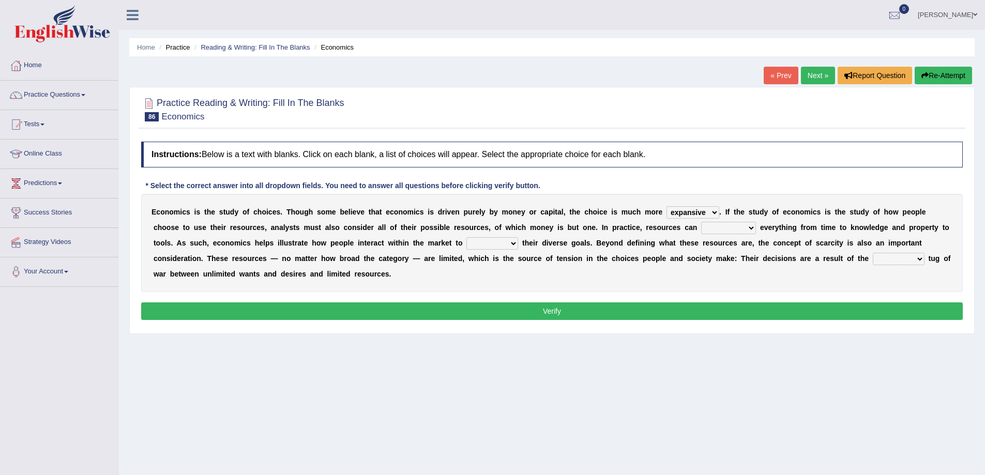
click at [701, 222] on select "trespass surpass debate encompass" at bounding box center [728, 228] width 55 height 12
click at [747, 225] on select "trespass surpass debate encompass" at bounding box center [728, 228] width 55 height 12
click at [655, 282] on div "E c o n o m i c s i s t h e s t u d y o f c h o i c e s . T h o u g h s o m e b…" at bounding box center [552, 243] width 822 height 98
click at [492, 240] on select "idolize realize utilize finalize" at bounding box center [492, 243] width 52 height 12
select select "finalize"
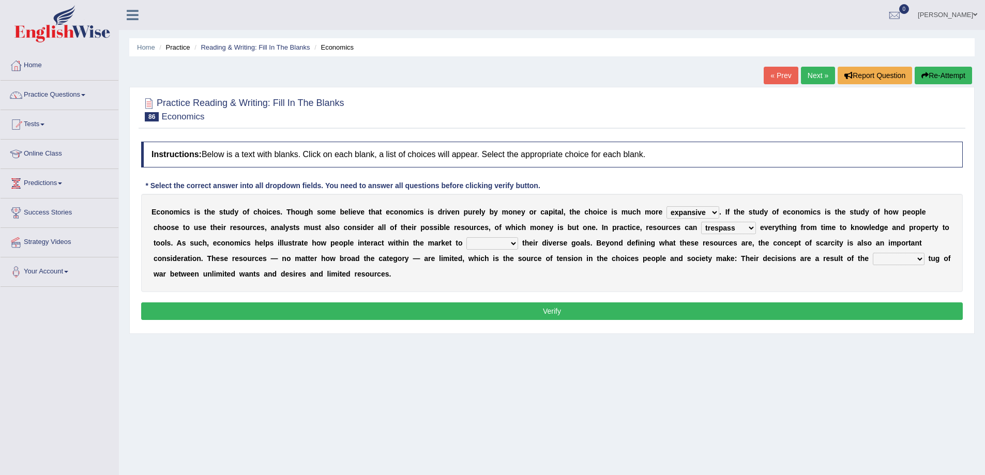
click at [466, 237] on select "idolize realize utilize finalize" at bounding box center [492, 243] width 52 height 12
click at [895, 255] on select "resonant extant blatant constant" at bounding box center [899, 259] width 52 height 12
select select "resonant"
click at [873, 253] on select "resonant extant blatant constant" at bounding box center [899, 259] width 52 height 12
click at [763, 312] on button "Verify" at bounding box center [552, 312] width 822 height 18
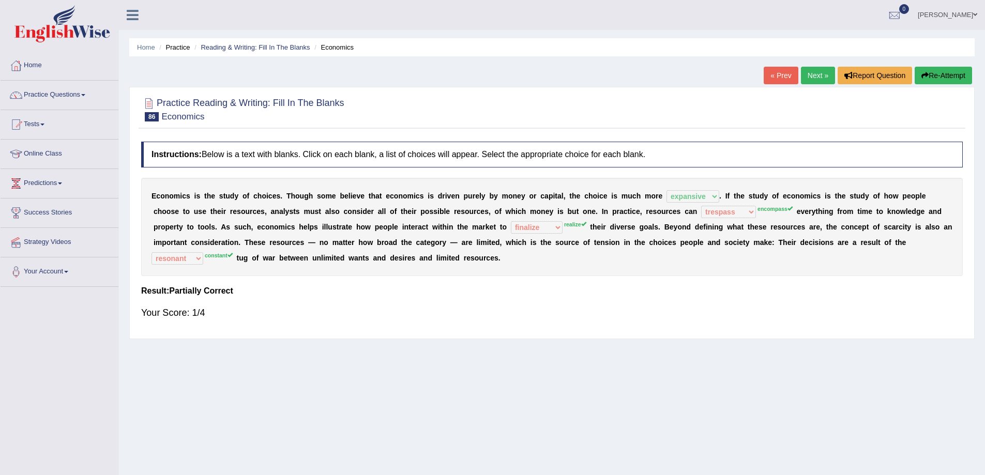
click at [948, 75] on button "Re-Attempt" at bounding box center [943, 76] width 57 height 18
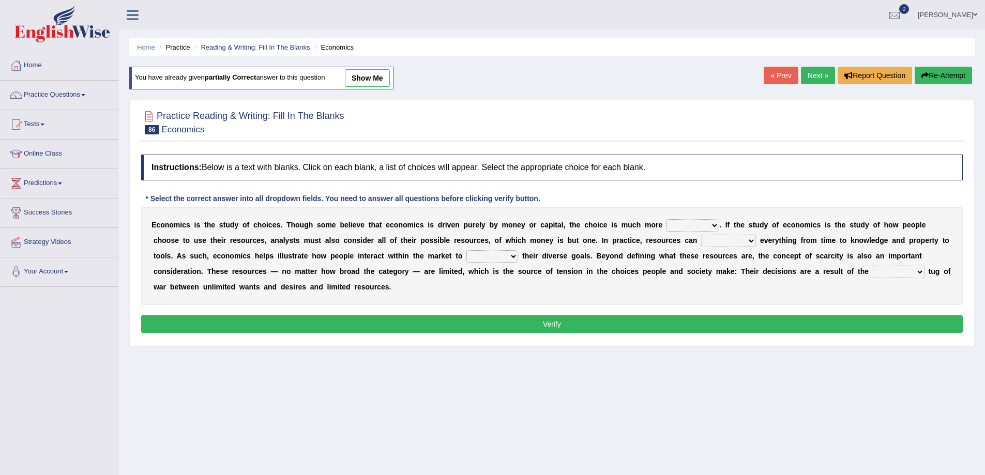
click at [709, 223] on select "discursive permissive expansive expensive" at bounding box center [693, 225] width 53 height 12
select select "expansive"
click at [667, 219] on select "discursive permissive expansive expensive" at bounding box center [693, 225] width 53 height 12
click at [732, 244] on select "trespass surpass debate encompass" at bounding box center [728, 241] width 55 height 12
select select "encompass"
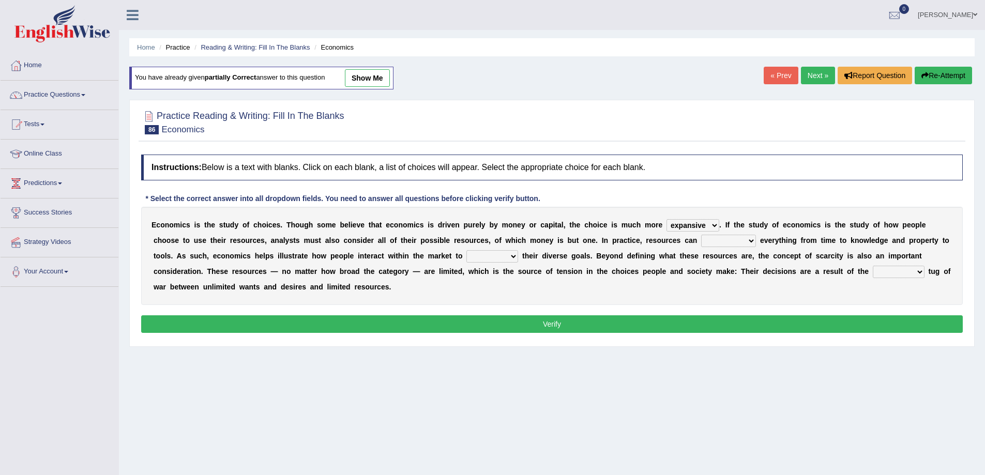
click at [701, 235] on select "trespass surpass debate encompass" at bounding box center [728, 241] width 55 height 12
click at [480, 250] on div "E c o n o m i c s i s t h e s t u d y o f c h o i c e s . T h o u g h s o m e b…" at bounding box center [552, 256] width 822 height 98
click at [481, 254] on select "idolize realize utilize finalize" at bounding box center [492, 256] width 52 height 12
select select "realize"
click at [466, 250] on select "idolize realize utilize finalize" at bounding box center [492, 256] width 52 height 12
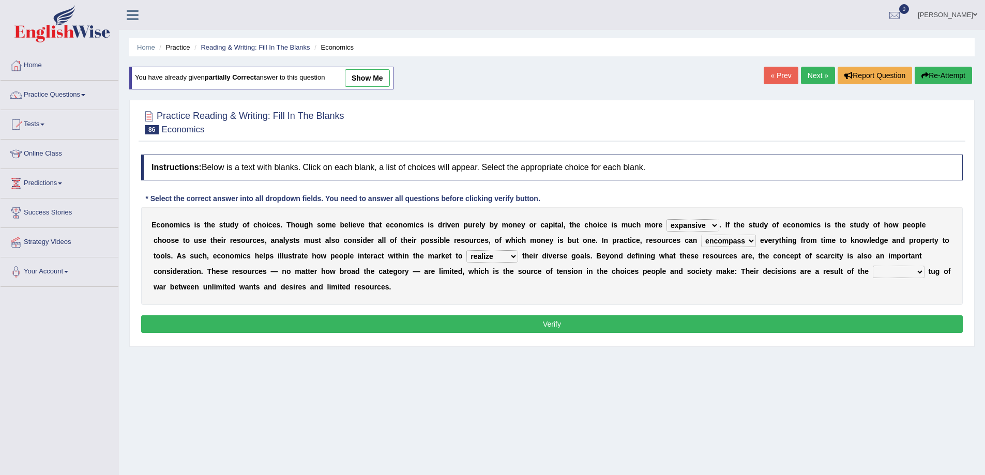
click at [895, 268] on select "resonant extant blatant constant" at bounding box center [899, 272] width 52 height 12
select select "constant"
click at [873, 266] on select "resonant extant blatant constant" at bounding box center [899, 272] width 52 height 12
click at [761, 331] on button "Verify" at bounding box center [552, 324] width 822 height 18
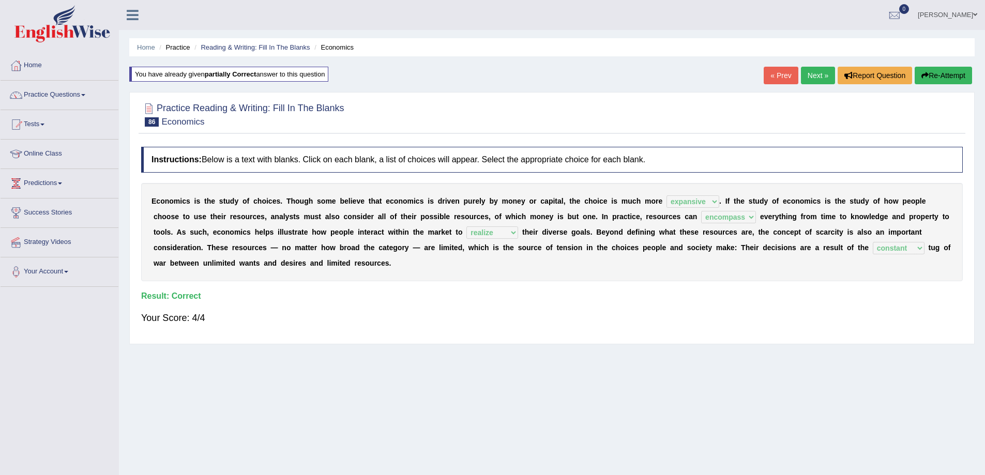
click at [818, 65] on div "Home Practice Reading & Writing: Fill In The Blanks Economics You have already …" at bounding box center [552, 258] width 866 height 517
click at [825, 69] on link "Next »" at bounding box center [818, 76] width 34 height 18
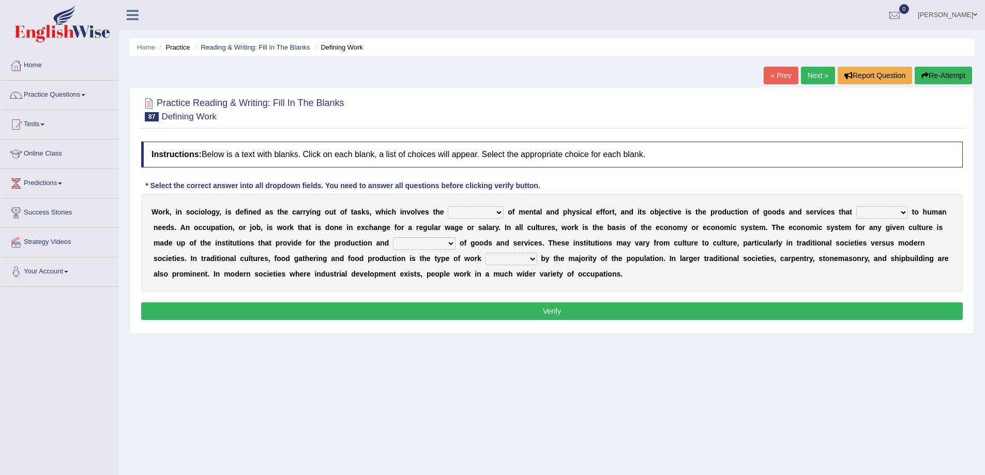
click at [468, 213] on select "conjecture apiculture posture expenditure" at bounding box center [476, 212] width 56 height 12
select select "posture"
click at [448, 206] on select "conjecture apiculture posture expenditure" at bounding box center [476, 212] width 56 height 12
click at [873, 212] on select "add design relate cater" at bounding box center [882, 212] width 52 height 12
select select "relate"
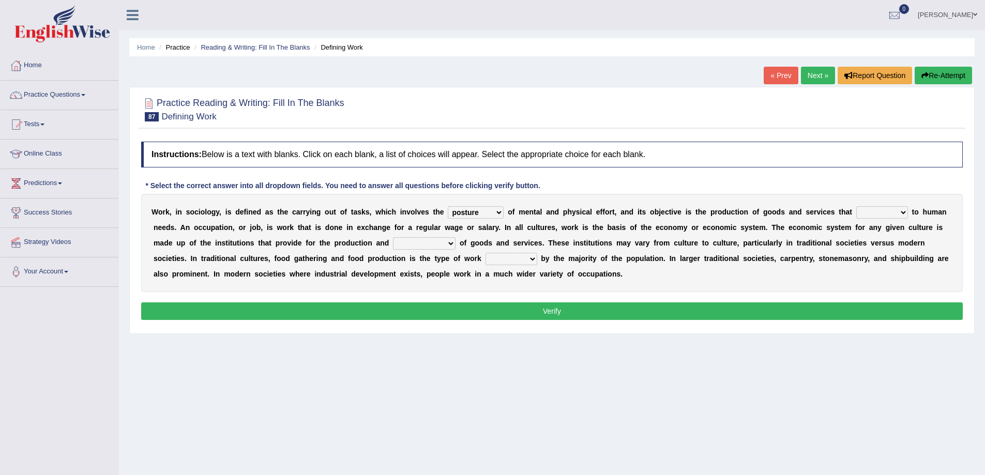
click at [856, 206] on select "add design relate cater" at bounding box center [882, 212] width 52 height 12
click at [485, 214] on select "conjecture apiculture posture expenditure" at bounding box center [476, 212] width 56 height 12
click at [494, 353] on div "Home Practice Reading & Writing: Fill In The Blanks Defining Work « Prev Next »…" at bounding box center [552, 258] width 866 height 517
click at [423, 243] on select "figuration distribution consumption disintegration" at bounding box center [424, 243] width 63 height 12
select select "consumption"
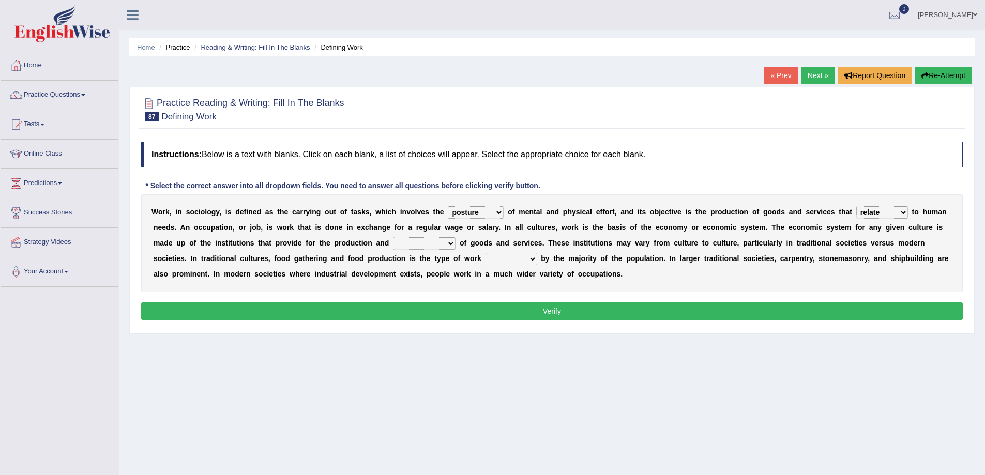
click at [393, 237] on select "figuration distribution consumption disintegration" at bounding box center [424, 243] width 63 height 12
click at [528, 260] on select "canopied built occupied simplified" at bounding box center [512, 259] width 52 height 12
select select "built"
click at [486, 253] on select "canopied built occupied simplified" at bounding box center [512, 259] width 52 height 12
click at [505, 317] on button "Verify" at bounding box center [552, 312] width 822 height 18
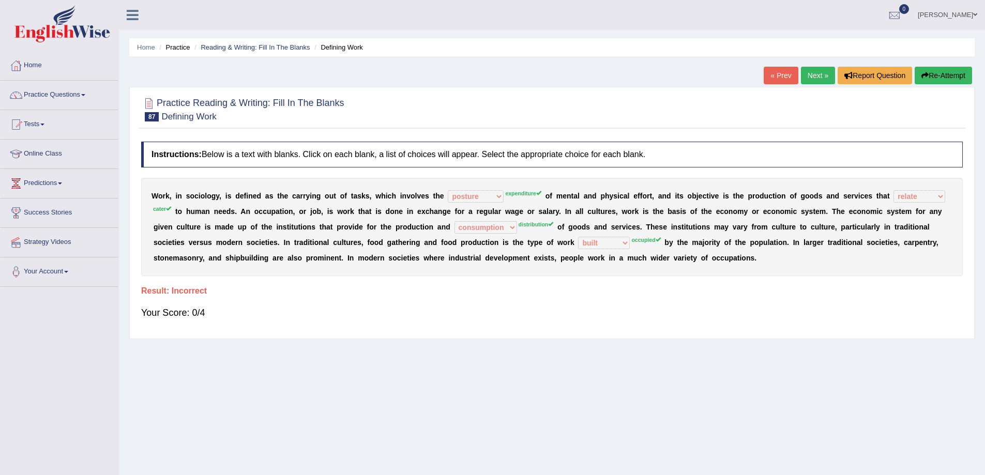
click at [937, 73] on button "Re-Attempt" at bounding box center [943, 76] width 57 height 18
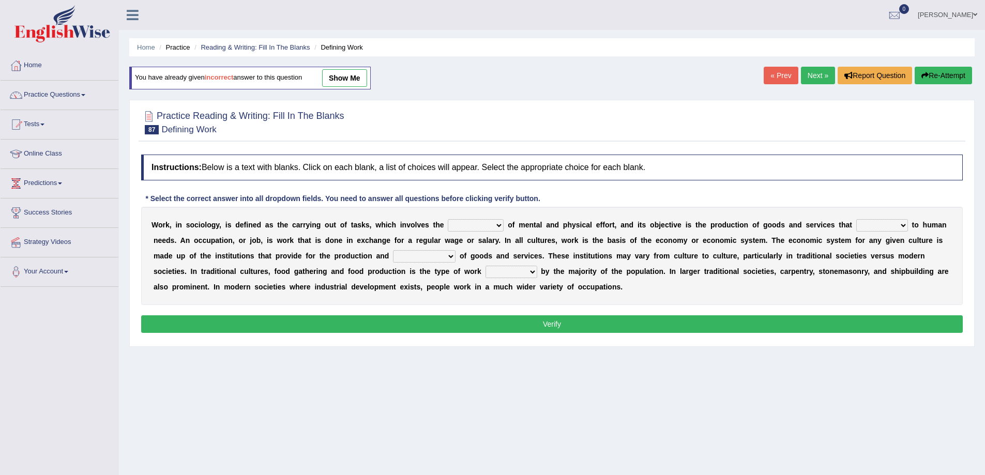
click at [496, 224] on select "conjecture apiculture posture expenditure" at bounding box center [476, 225] width 56 height 12
select select "expenditure"
click at [448, 219] on select "conjecture apiculture posture expenditure" at bounding box center [476, 225] width 56 height 12
click at [898, 224] on select "add design relate cater" at bounding box center [882, 225] width 52 height 12
select select "design"
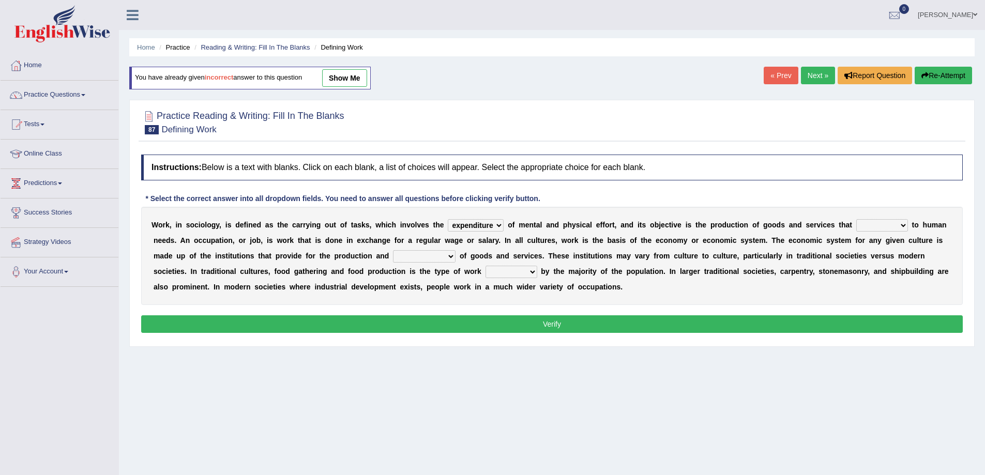
click at [856, 219] on select "add design relate cater" at bounding box center [882, 225] width 52 height 12
click at [417, 255] on select "figuration distribution consumption disintegration" at bounding box center [424, 256] width 63 height 12
select select "distribution"
click at [393, 250] on select "figuration distribution consumption disintegration" at bounding box center [424, 256] width 63 height 12
click at [512, 269] on select "canopied built occupied simplified" at bounding box center [512, 272] width 52 height 12
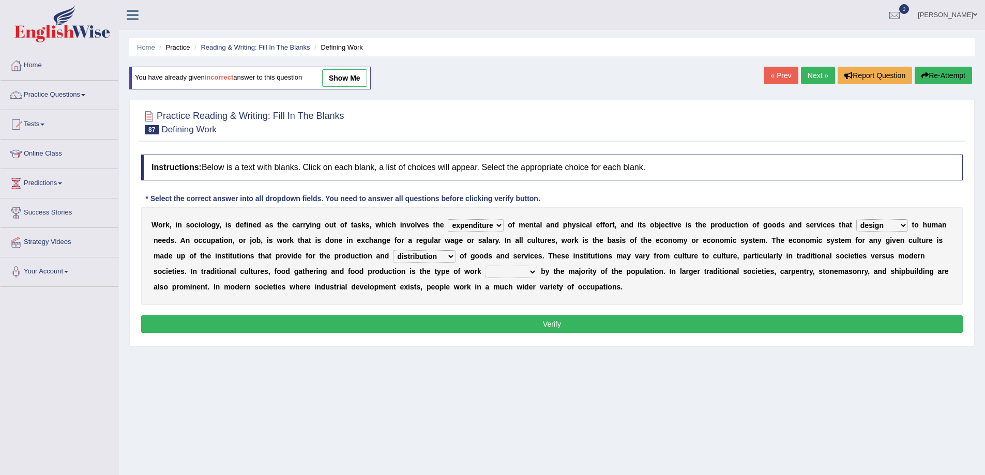
select select "occupied"
click at [486, 266] on select "canopied built occupied simplified" at bounding box center [512, 272] width 52 height 12
click at [509, 324] on button "Verify" at bounding box center [552, 324] width 822 height 18
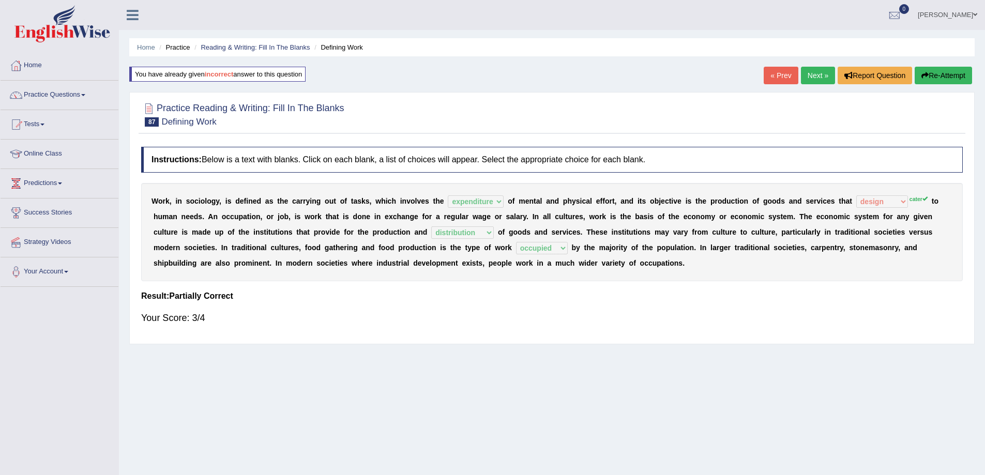
click at [806, 74] on link "Next »" at bounding box center [818, 76] width 34 height 18
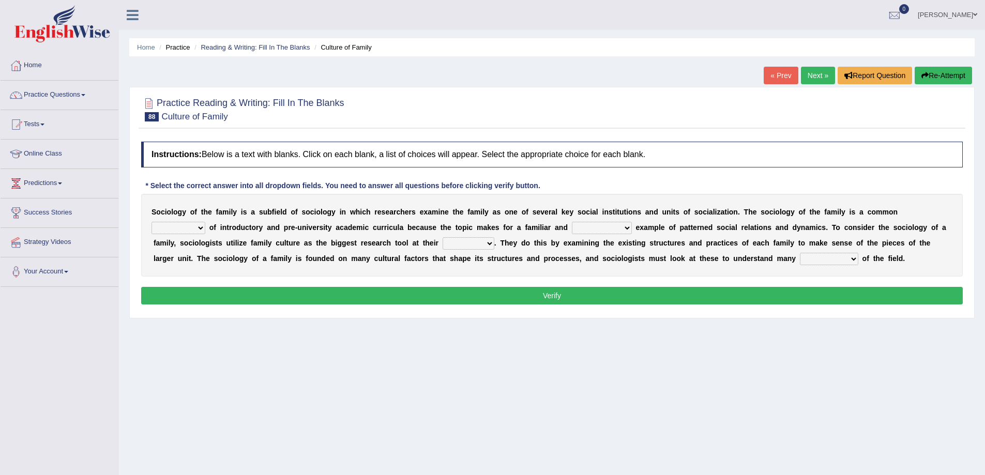
click at [206, 225] on b at bounding box center [207, 227] width 4 height 8
click at [193, 225] on select "component eminent opponent continent" at bounding box center [179, 228] width 54 height 12
select select "component"
click at [152, 222] on select "component eminent opponent continent" at bounding box center [179, 228] width 54 height 12
click at [613, 231] on select "ineffective introspective illustrative inoperative" at bounding box center [602, 228] width 60 height 12
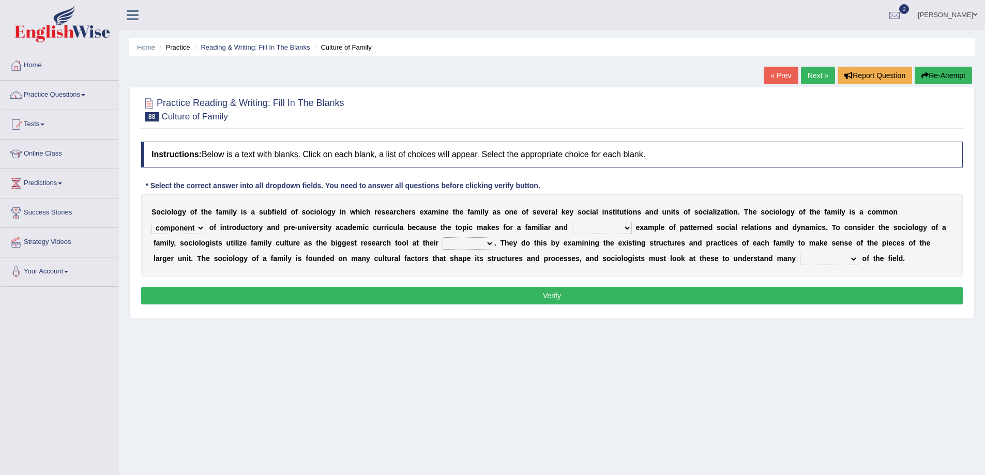
select select "ineffective"
click at [572, 222] on select "ineffective introspective illustrative inoperative" at bounding box center [602, 228] width 60 height 12
click at [496, 242] on b at bounding box center [498, 243] width 4 height 8
click at [492, 243] on select "disposal proposal rehearsal refusal" at bounding box center [469, 243] width 52 height 12
select select "rehearsal"
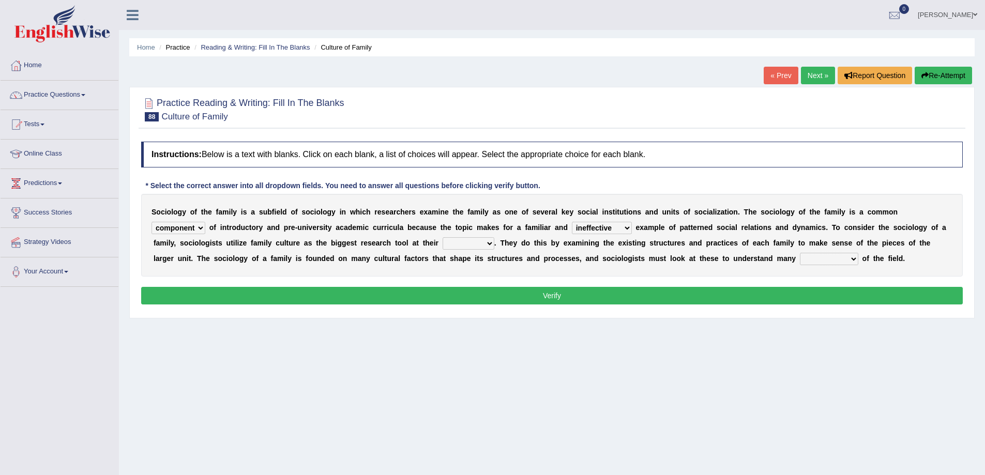
click at [443, 237] on select "disposal proposal rehearsal refusal" at bounding box center [469, 243] width 52 height 12
click at [829, 259] on select "refusal frailties amenities complexities" at bounding box center [829, 259] width 58 height 12
select select "complexities"
click at [800, 253] on select "refusal frailties amenities complexities" at bounding box center [829, 259] width 58 height 12
click at [647, 297] on button "Verify" at bounding box center [552, 296] width 822 height 18
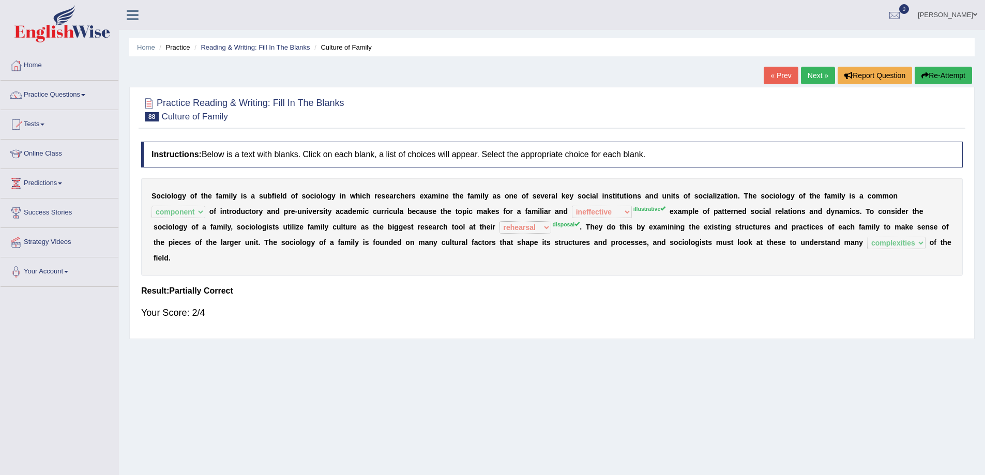
click at [942, 80] on button "Re-Attempt" at bounding box center [943, 76] width 57 height 18
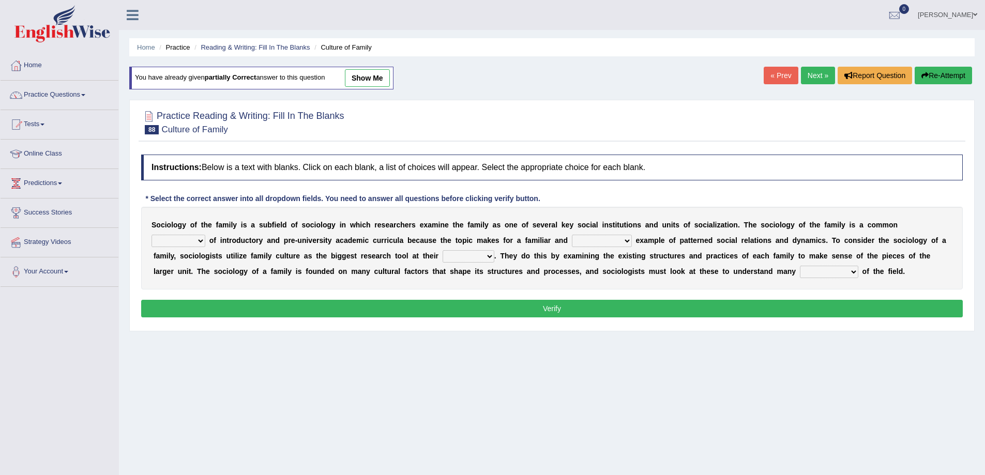
click at [972, 17] on link "[PERSON_NAME]" at bounding box center [947, 13] width 75 height 27
click at [884, 131] on div at bounding box center [886, 135] width 16 height 16
